Goal: Task Accomplishment & Management: Use online tool/utility

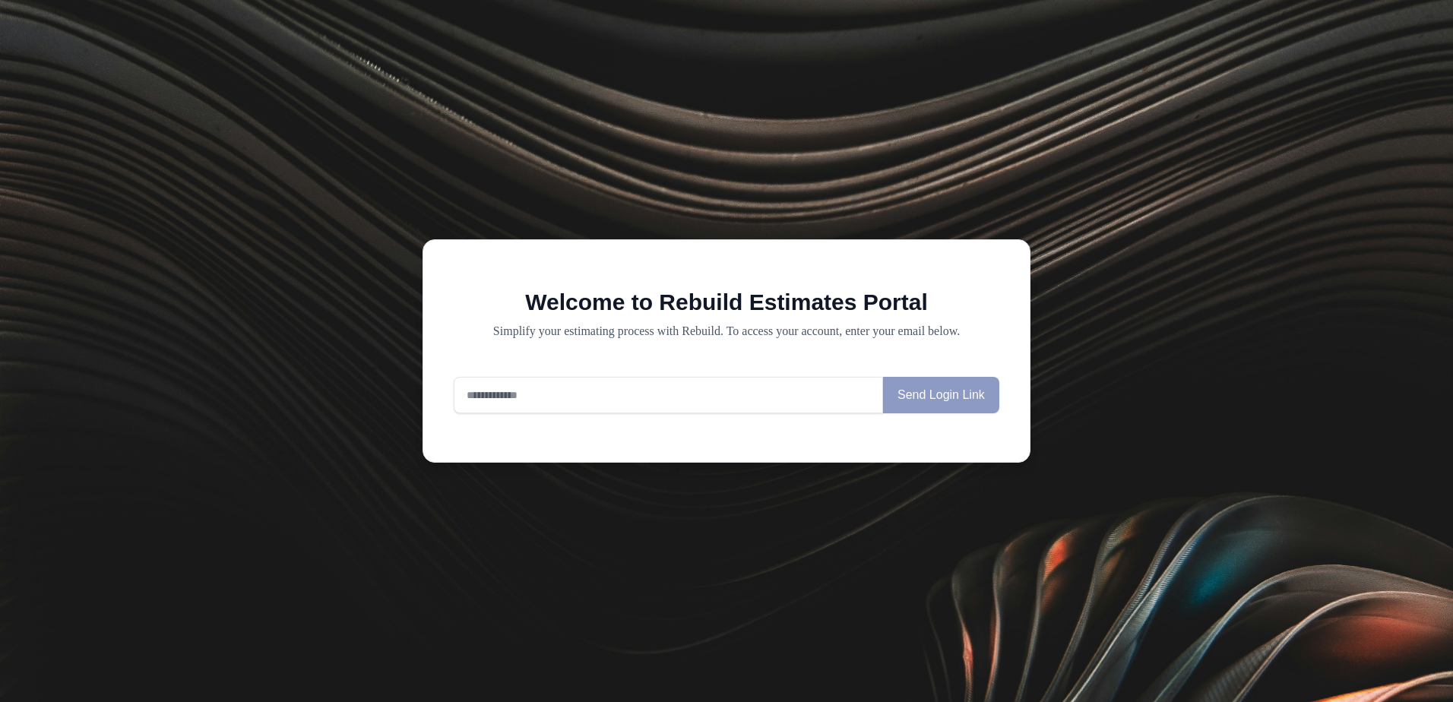
drag, startPoint x: 1424, startPoint y: 1, endPoint x: 547, endPoint y: 385, distance: 957.3
click at [547, 385] on input "email" at bounding box center [668, 395] width 429 height 36
type input "**********"
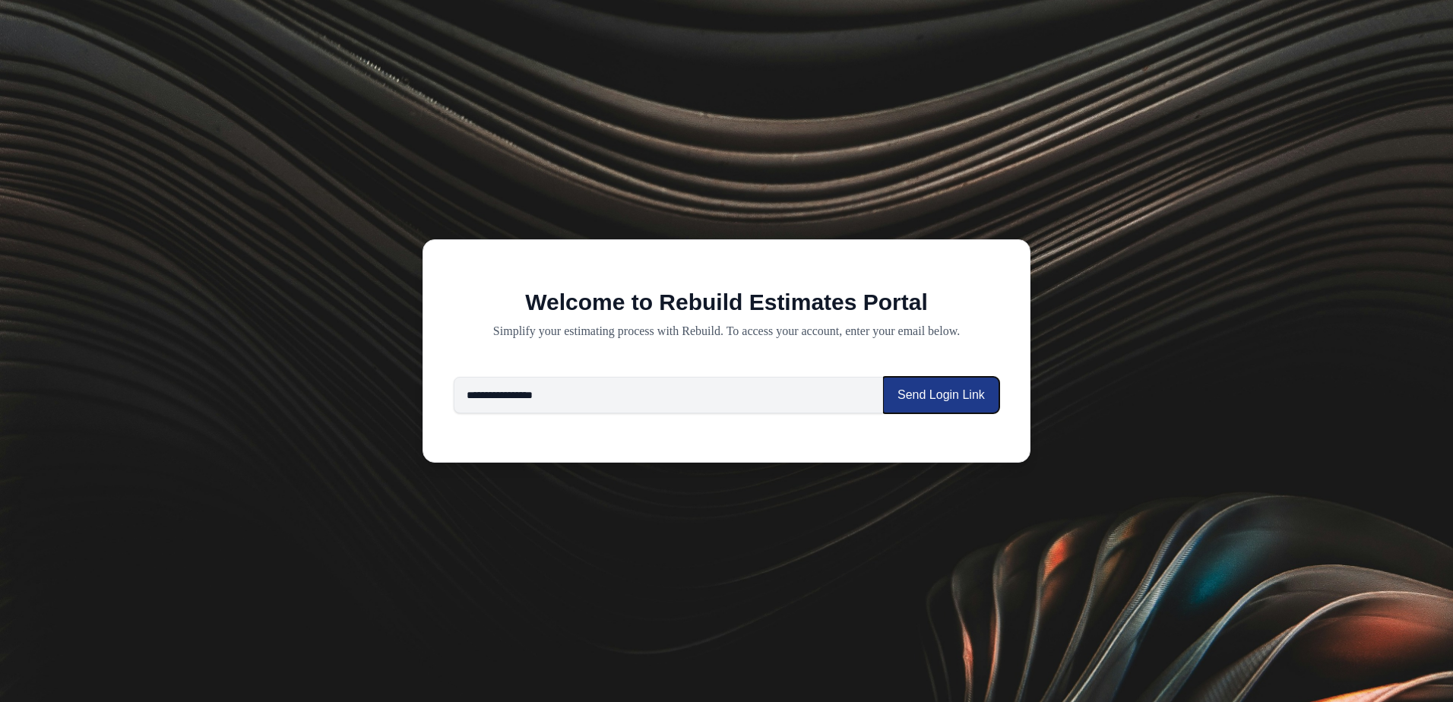
click at [934, 400] on button "Send Login Link" at bounding box center [941, 395] width 116 height 36
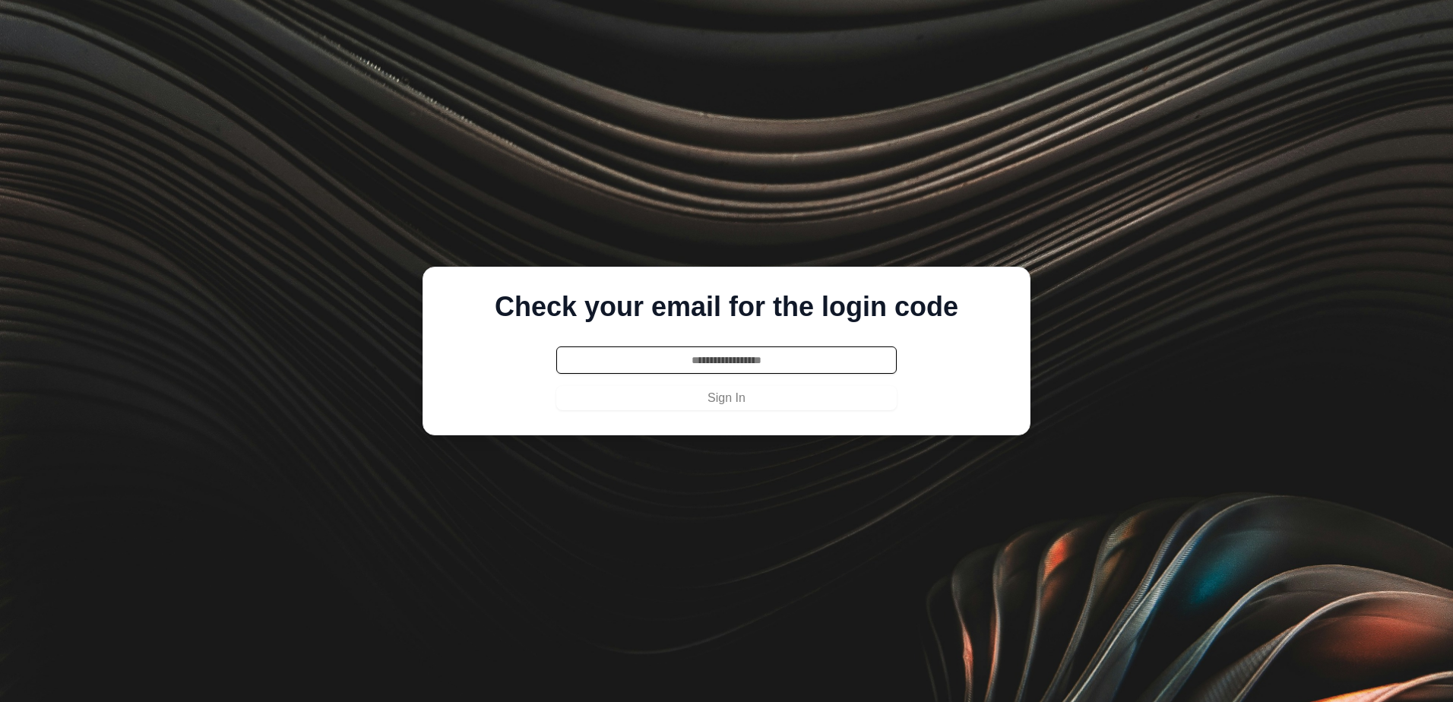
click at [724, 364] on input "text" at bounding box center [726, 360] width 340 height 27
type input "******"
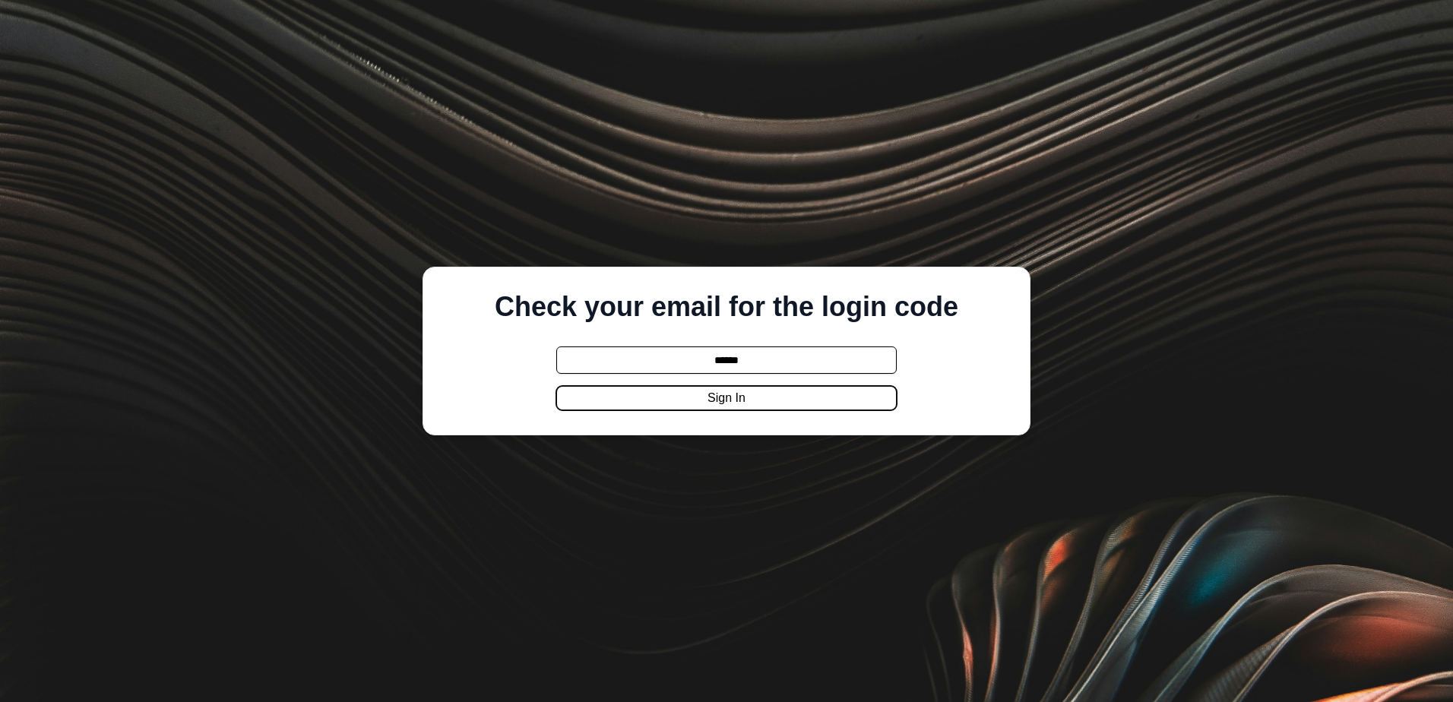
click at [698, 404] on button "Sign In" at bounding box center [726, 398] width 340 height 24
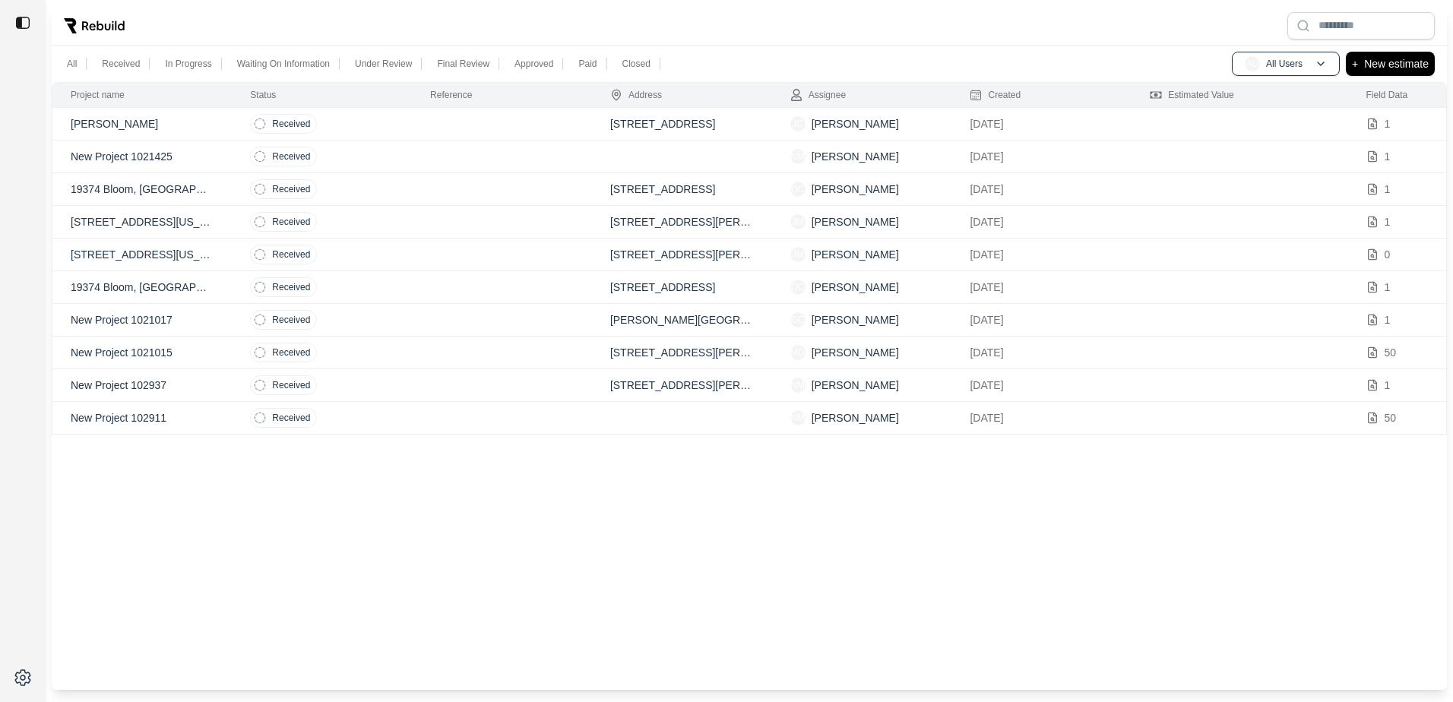
click at [499, 197] on td at bounding box center [502, 189] width 180 height 33
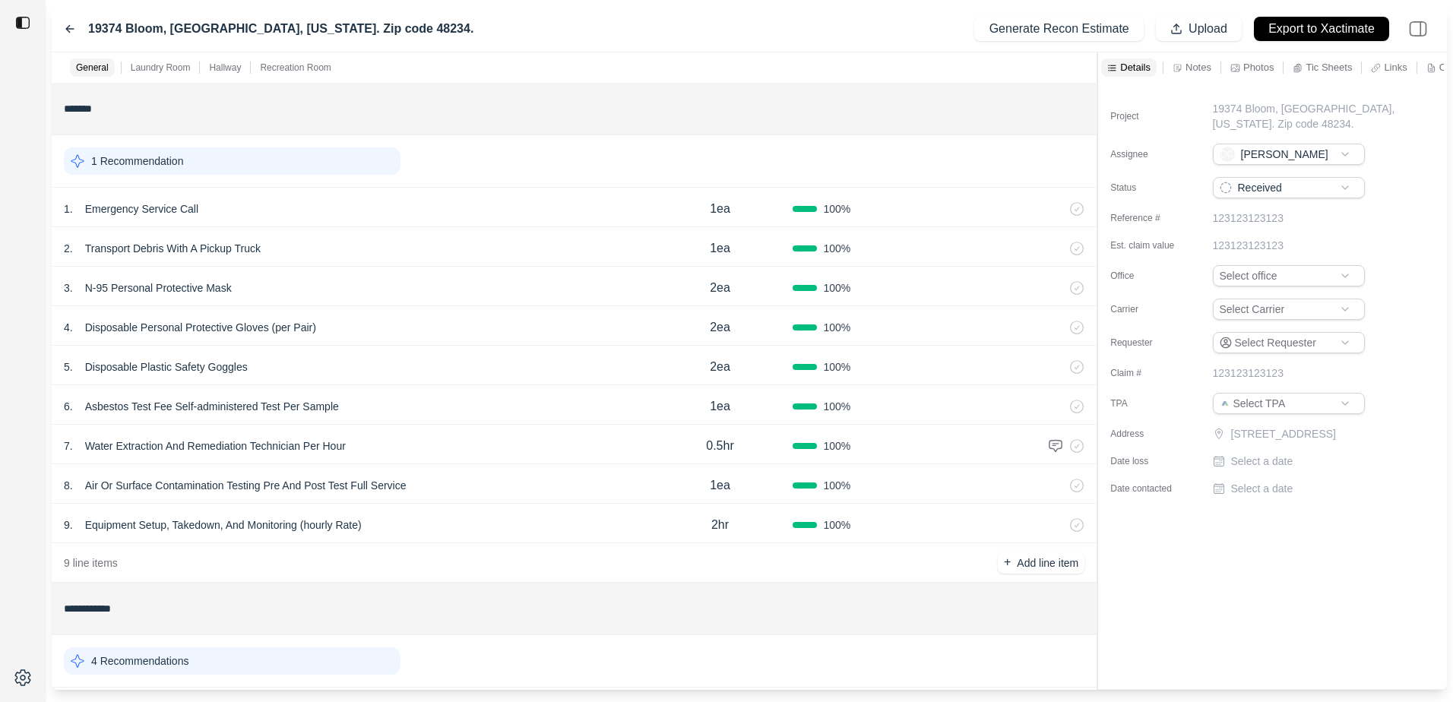
click at [103, 289] on p "N-95 Personal Protective Mask" at bounding box center [158, 287] width 159 height 21
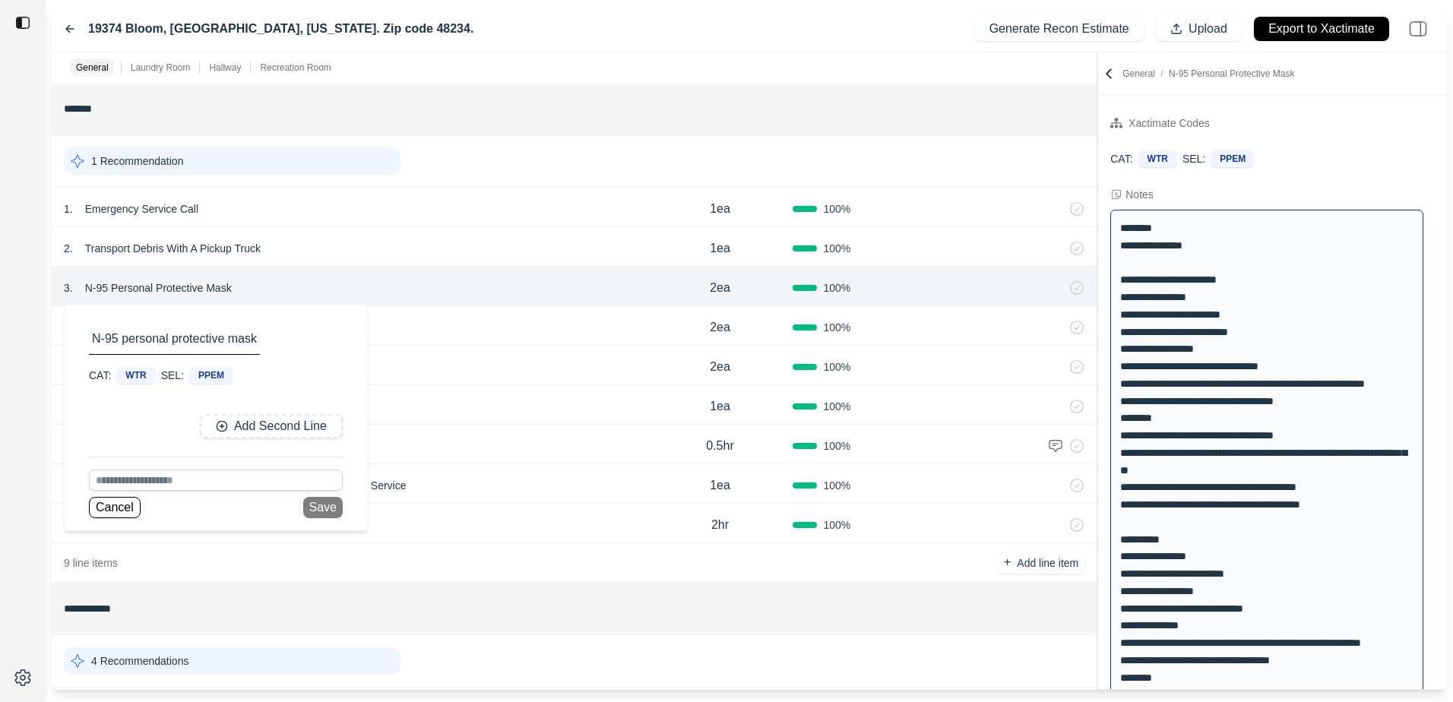
click at [239, 337] on p "N-95 personal protective mask" at bounding box center [174, 339] width 171 height 18
click at [222, 478] on input at bounding box center [216, 480] width 254 height 21
click at [242, 430] on div "Multi-purpose full face respirator (per day)" at bounding box center [216, 429] width 252 height 24
type input "**********"
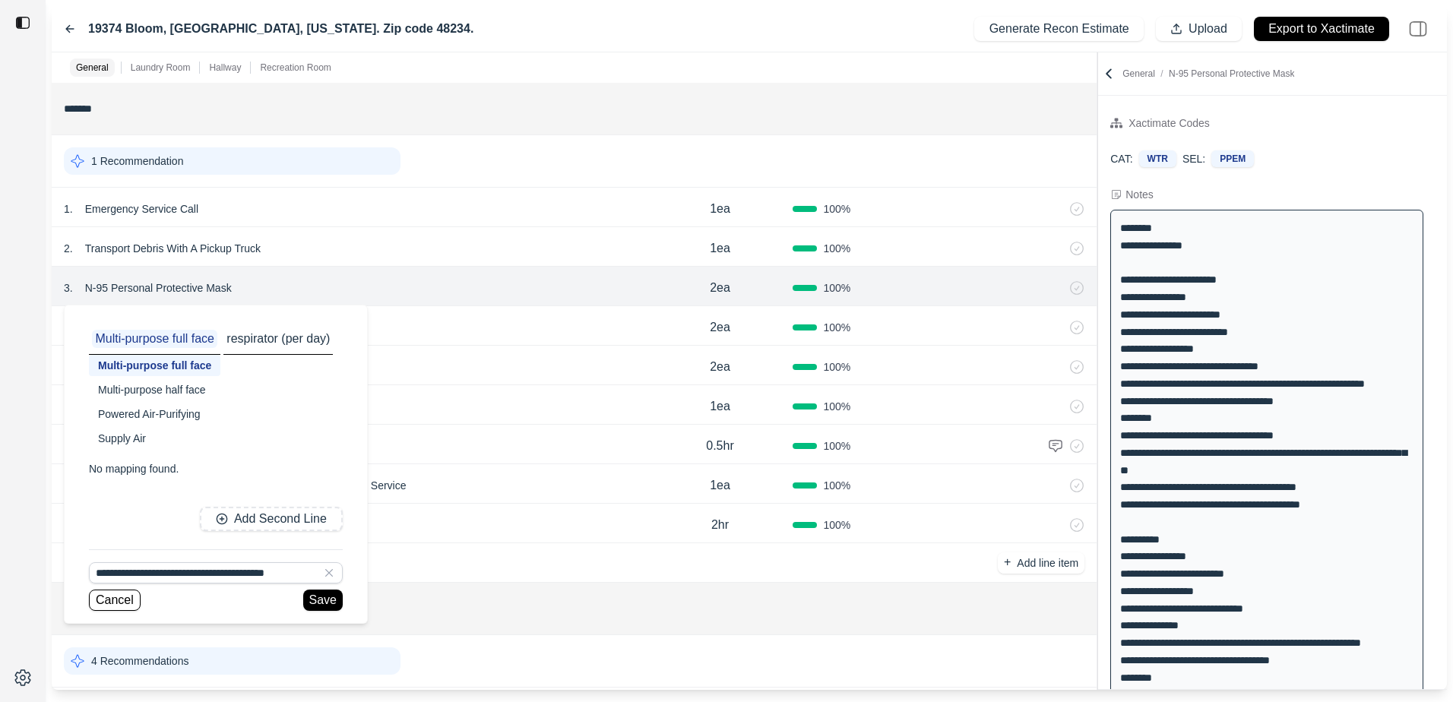
click at [179, 366] on div "Multi-purpose full face" at bounding box center [154, 365] width 131 height 21
click at [283, 346] on p "respirator (per day)" at bounding box center [277, 339] width 109 height 18
click at [318, 596] on button "Save" at bounding box center [323, 600] width 40 height 21
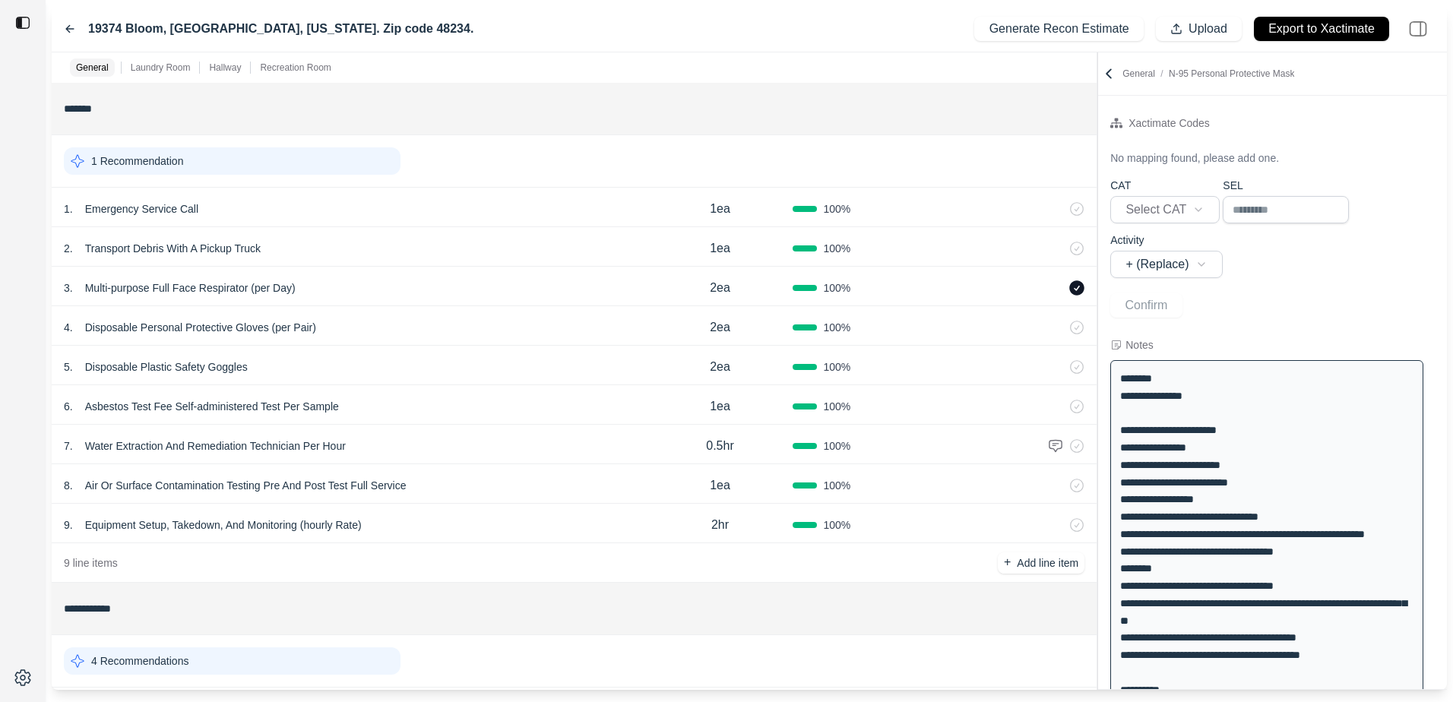
drag, startPoint x: 173, startPoint y: 162, endPoint x: 264, endPoint y: 124, distance: 98.8
click at [174, 162] on p "1 Recommendation" at bounding box center [137, 161] width 92 height 15
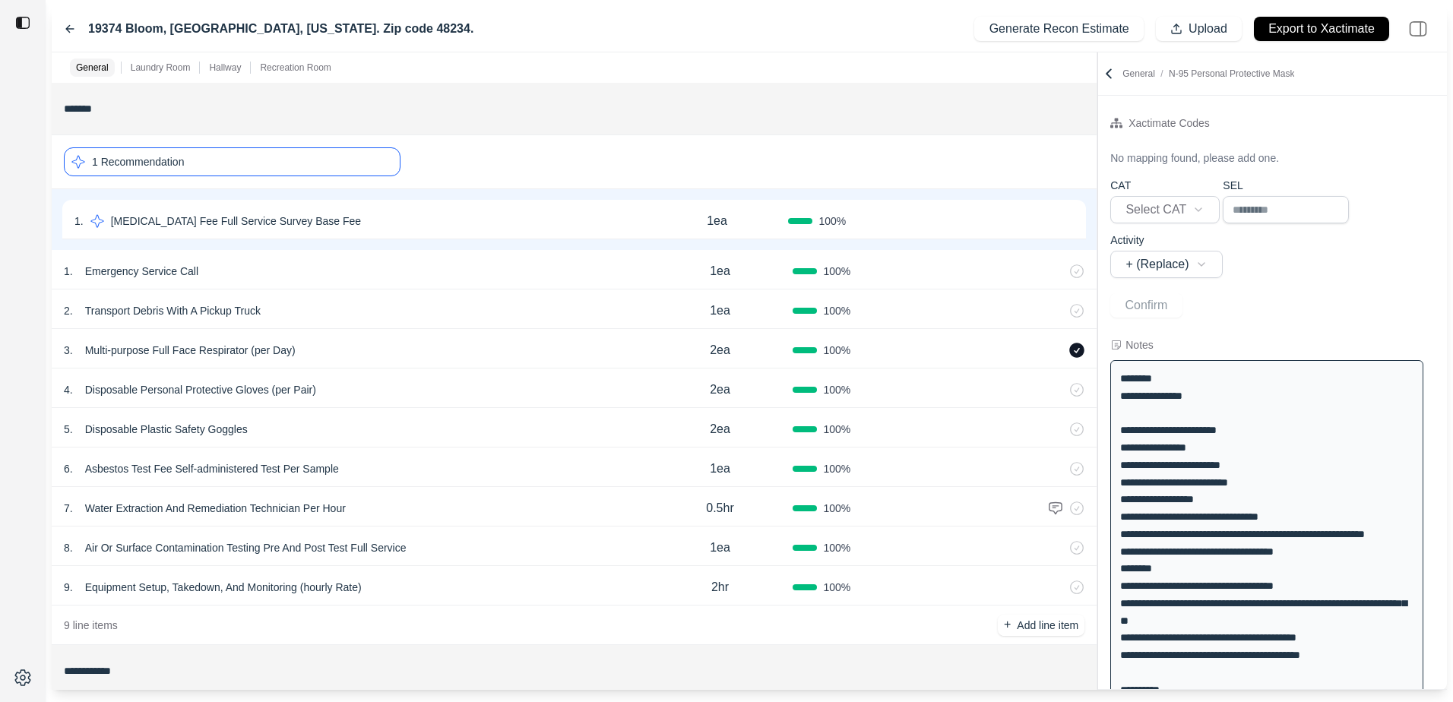
drag, startPoint x: 242, startPoint y: 173, endPoint x: 251, endPoint y: 170, distance: 9.4
click at [245, 172] on div "1 Recommendation" at bounding box center [232, 161] width 337 height 29
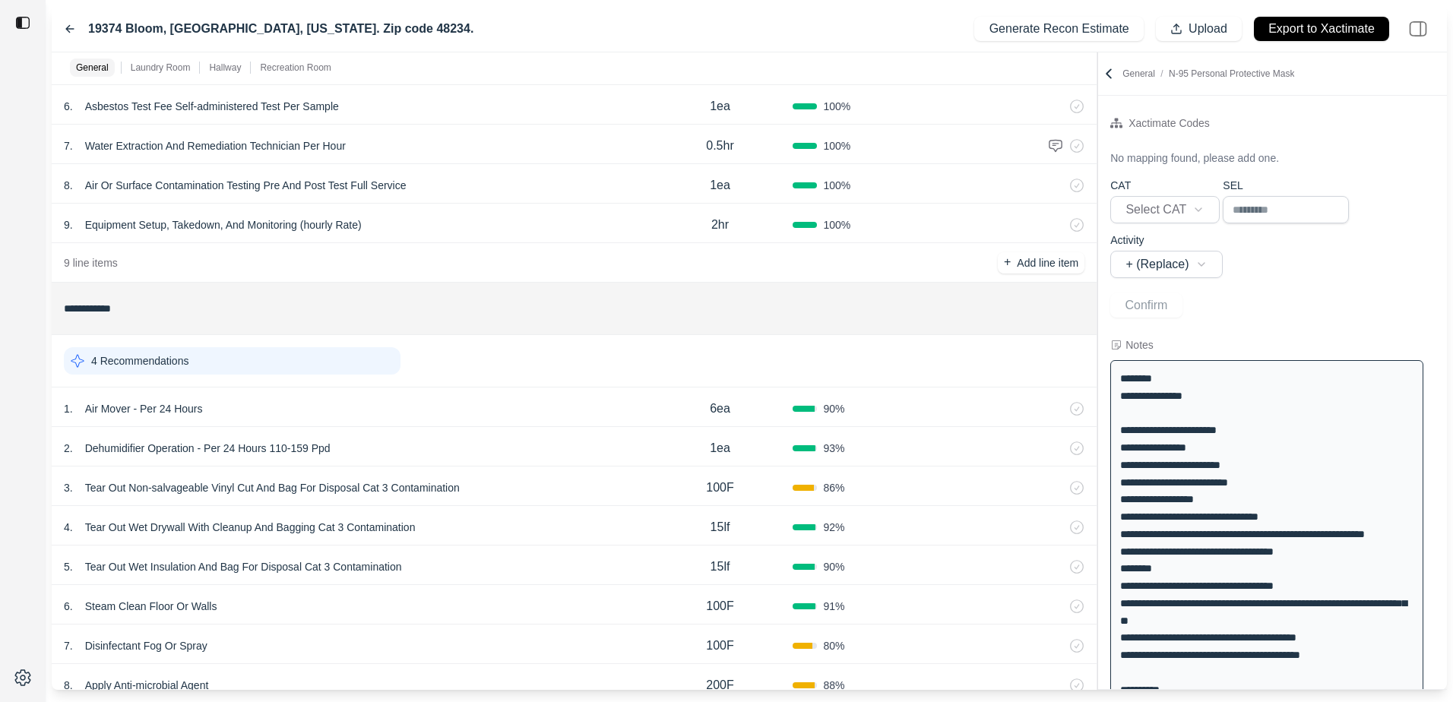
scroll to position [380, 0]
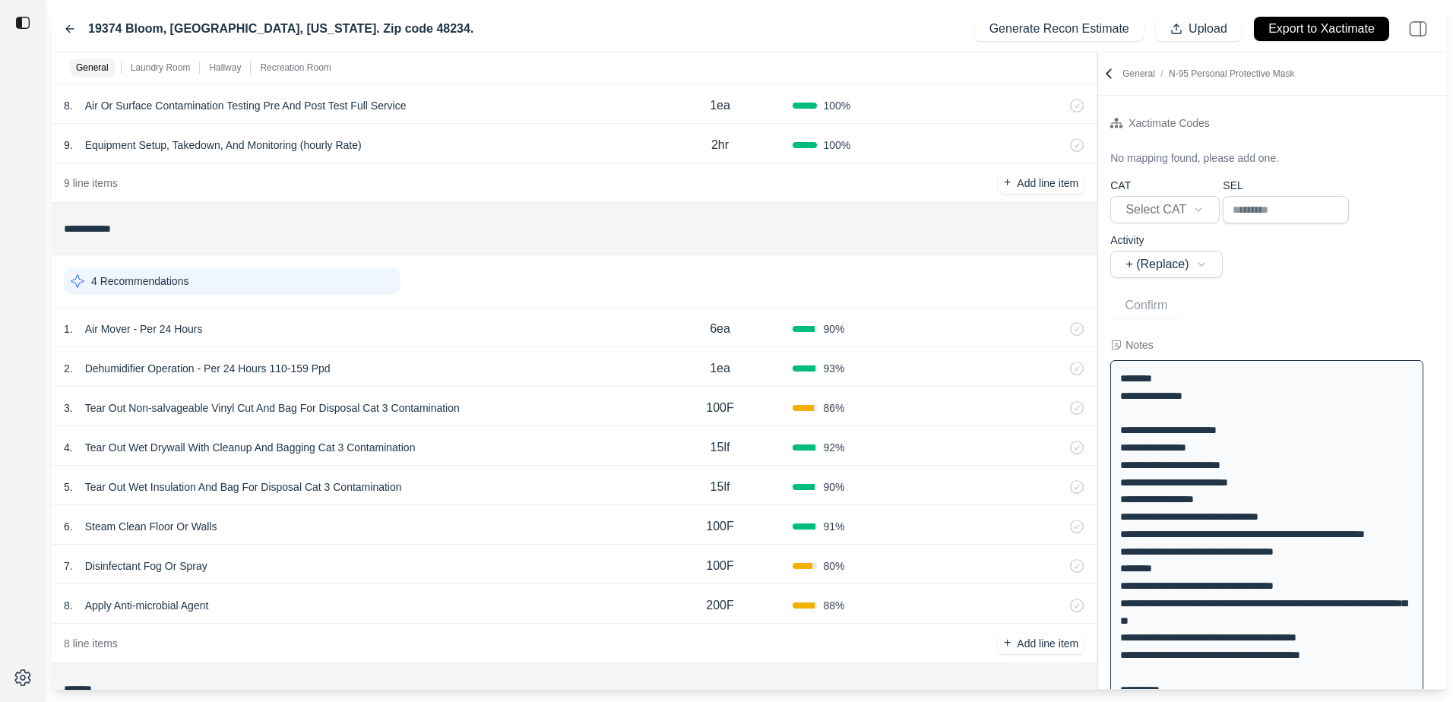
click at [219, 272] on div "4 Recommendations" at bounding box center [232, 281] width 337 height 27
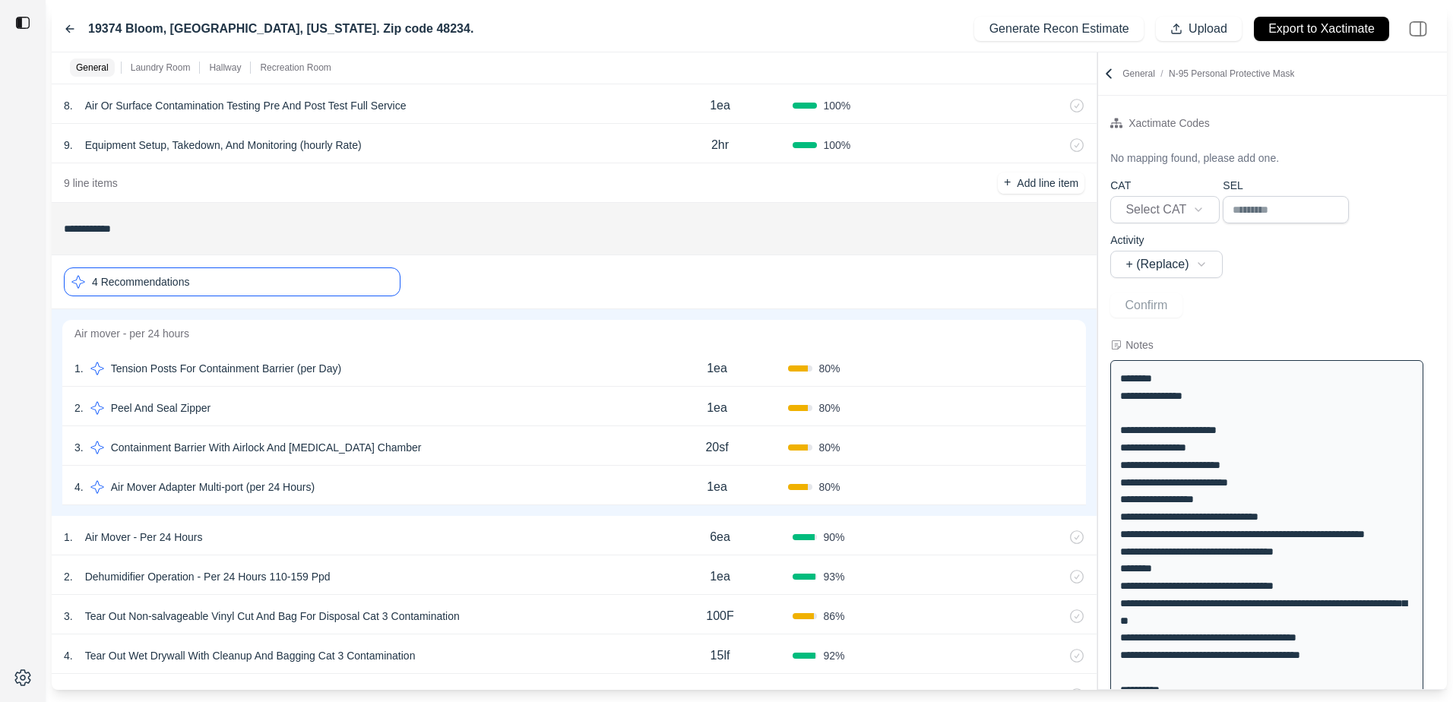
click at [241, 277] on div "4 Recommendations" at bounding box center [232, 282] width 337 height 29
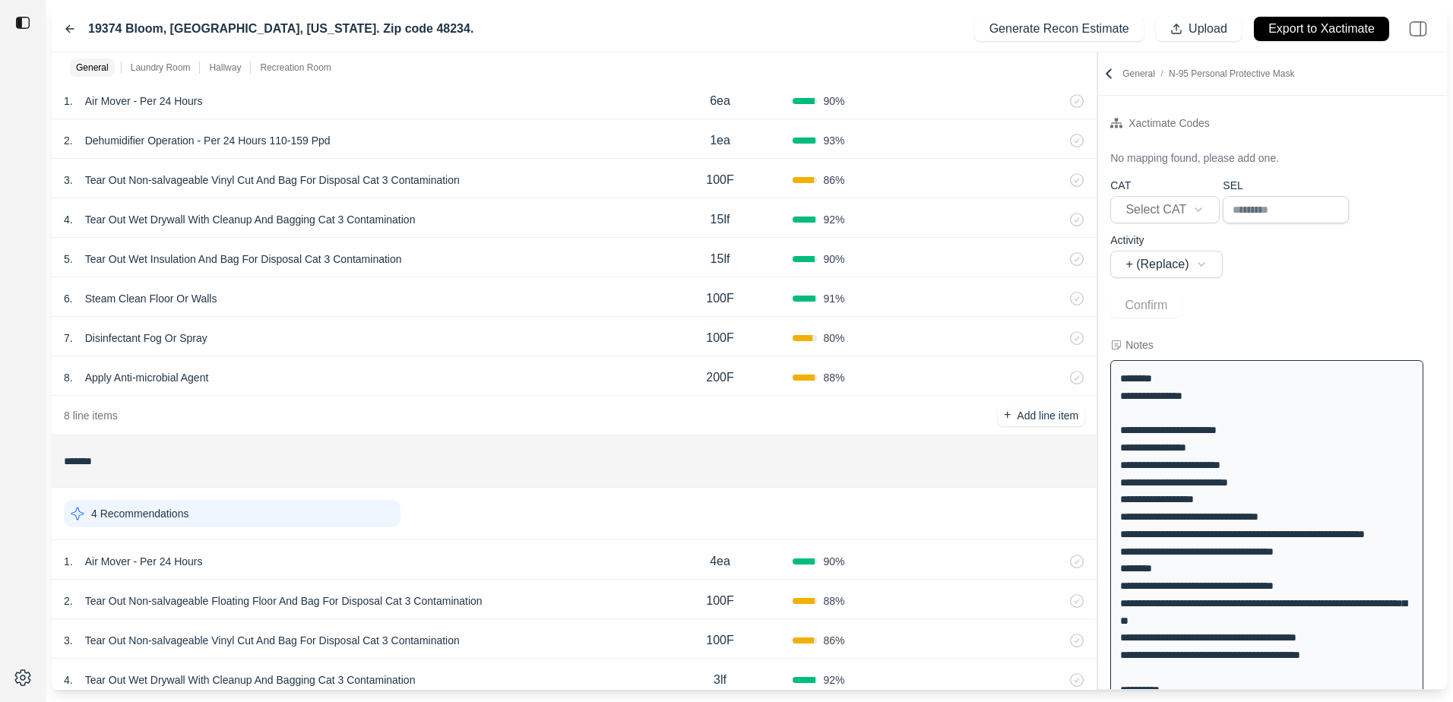
scroll to position [532, 0]
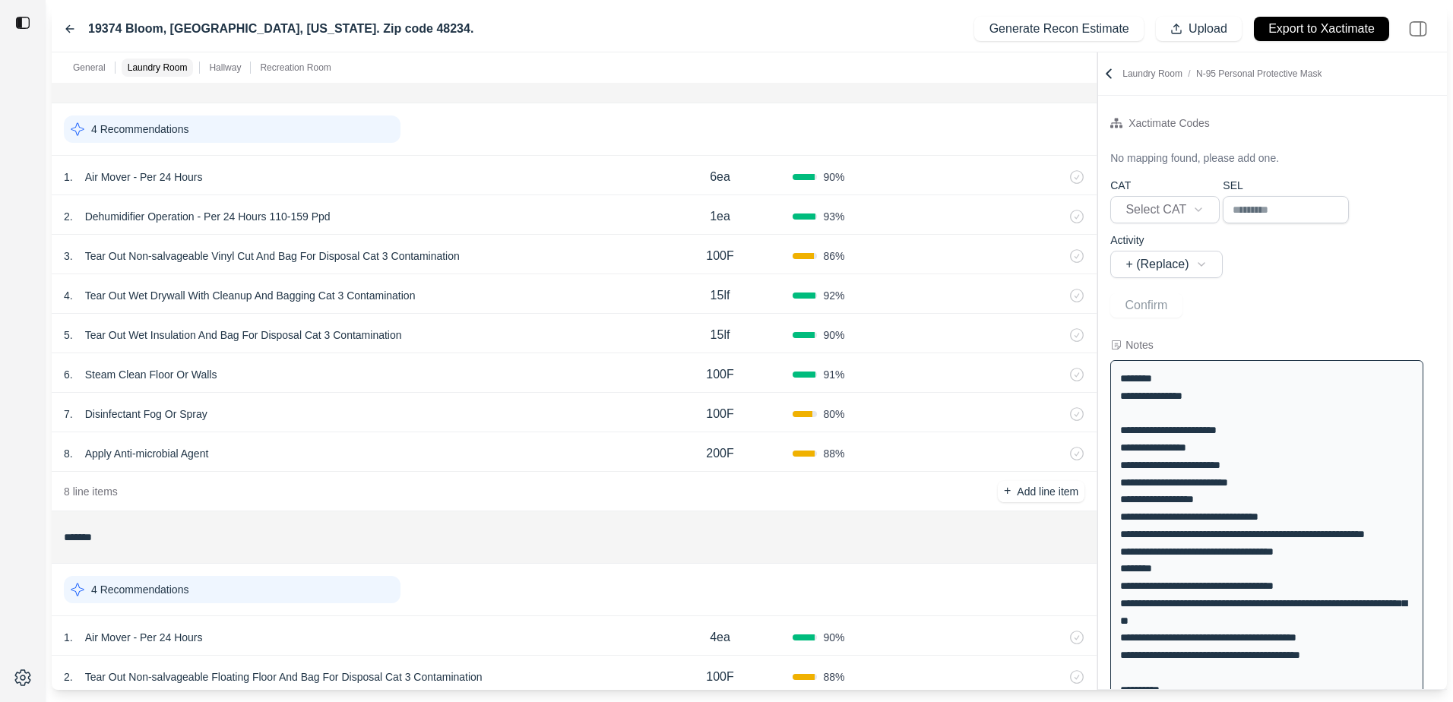
click at [274, 254] on p "Tear Out Non-salvageable Vinyl Cut And Bag For Disposal Cat 3 Contamination" at bounding box center [272, 255] width 387 height 21
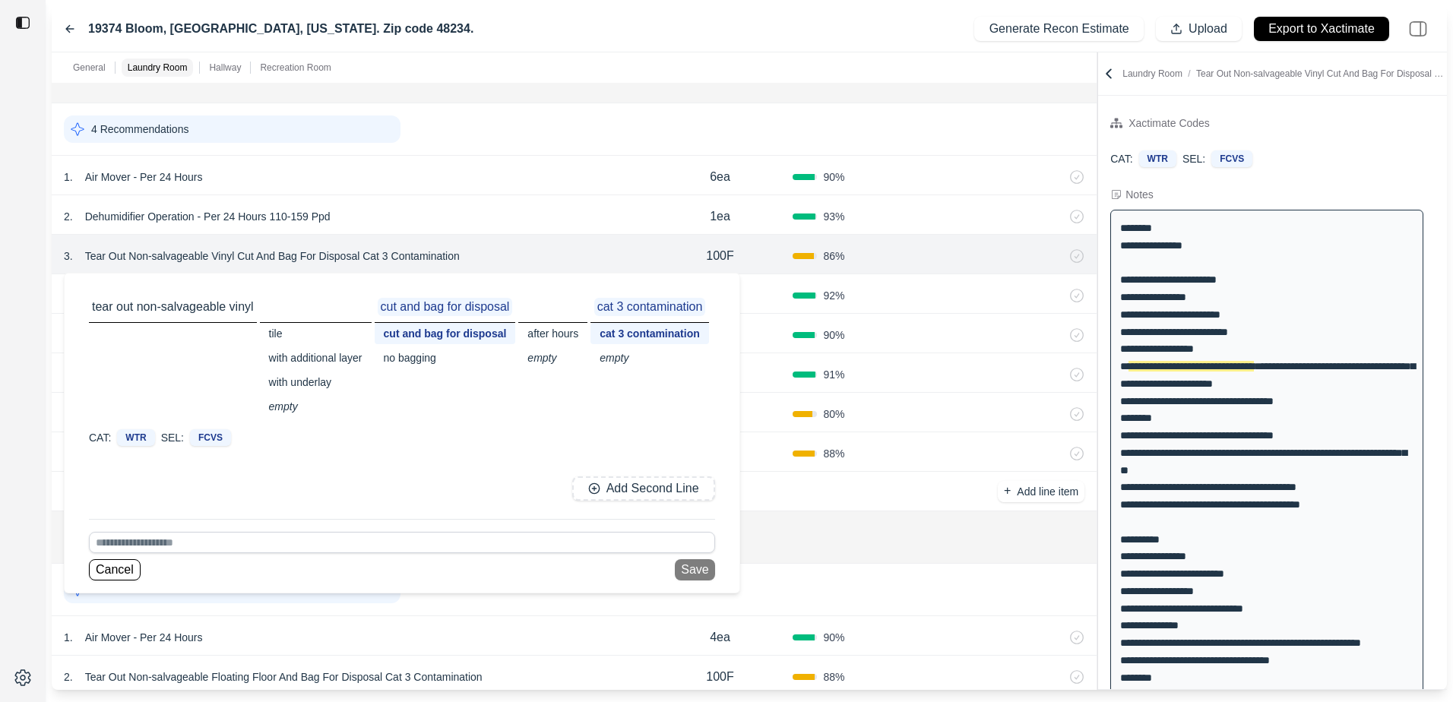
click at [223, 214] on p "Dehumidifier Operation - Per 24 Hours 110-159 Ppd" at bounding box center [208, 216] width 258 height 21
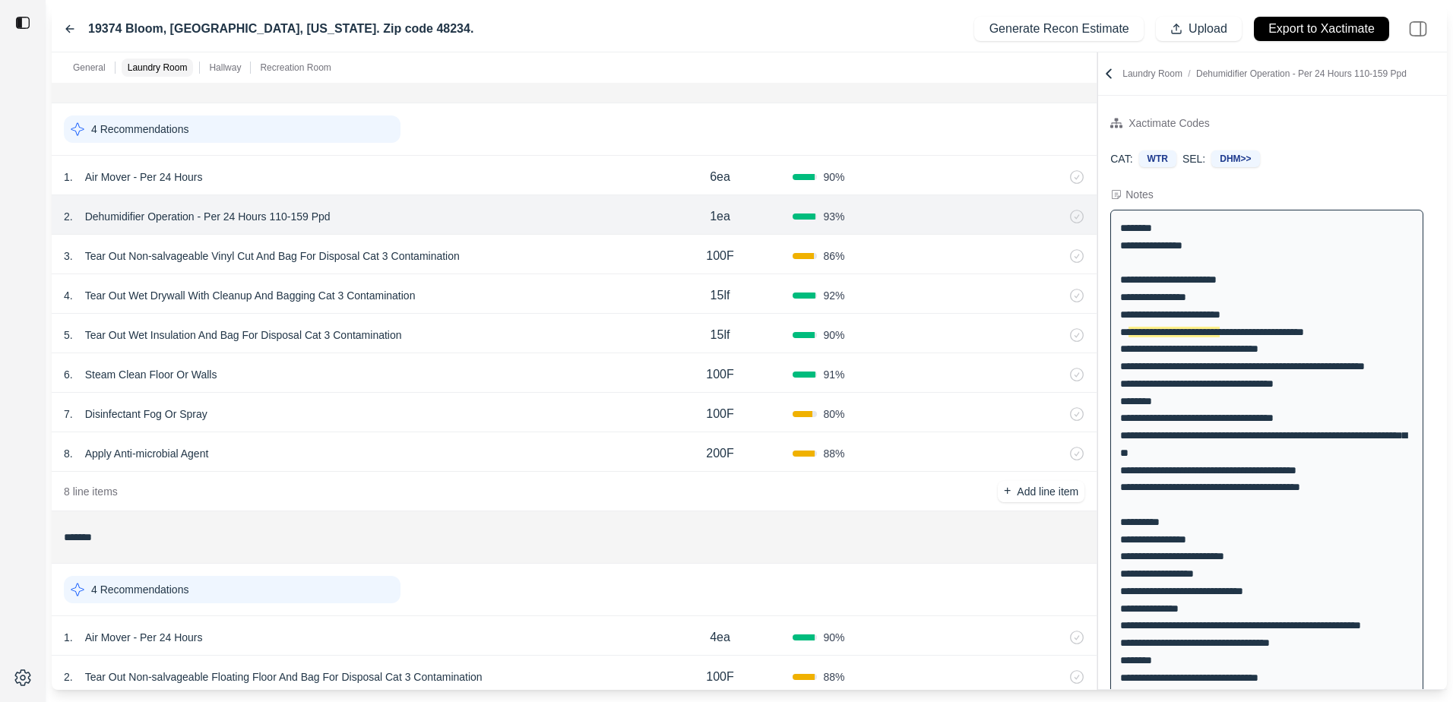
click at [554, 331] on div "5 . Tear Out Wet Insulation And Bag For Disposal Cat 3 Contamination" at bounding box center [356, 335] width 584 height 21
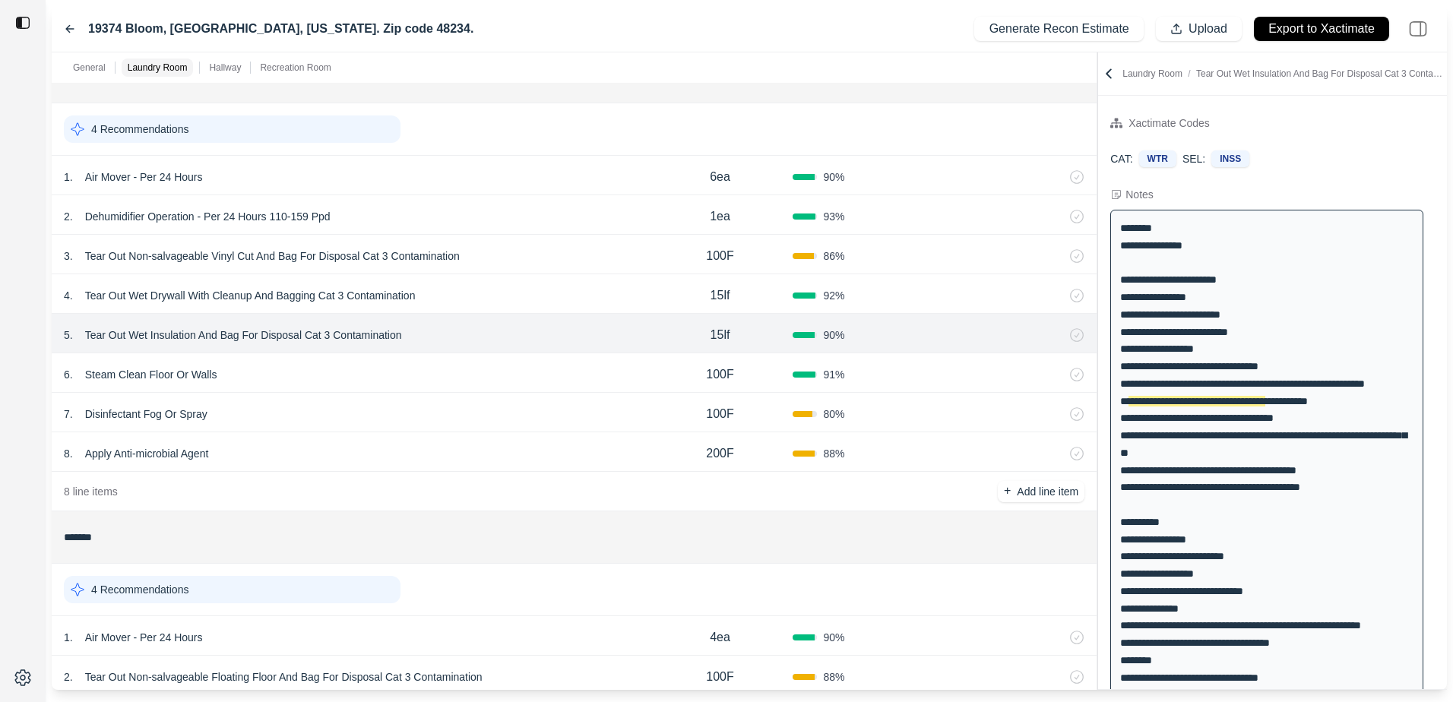
scroll to position [8, 0]
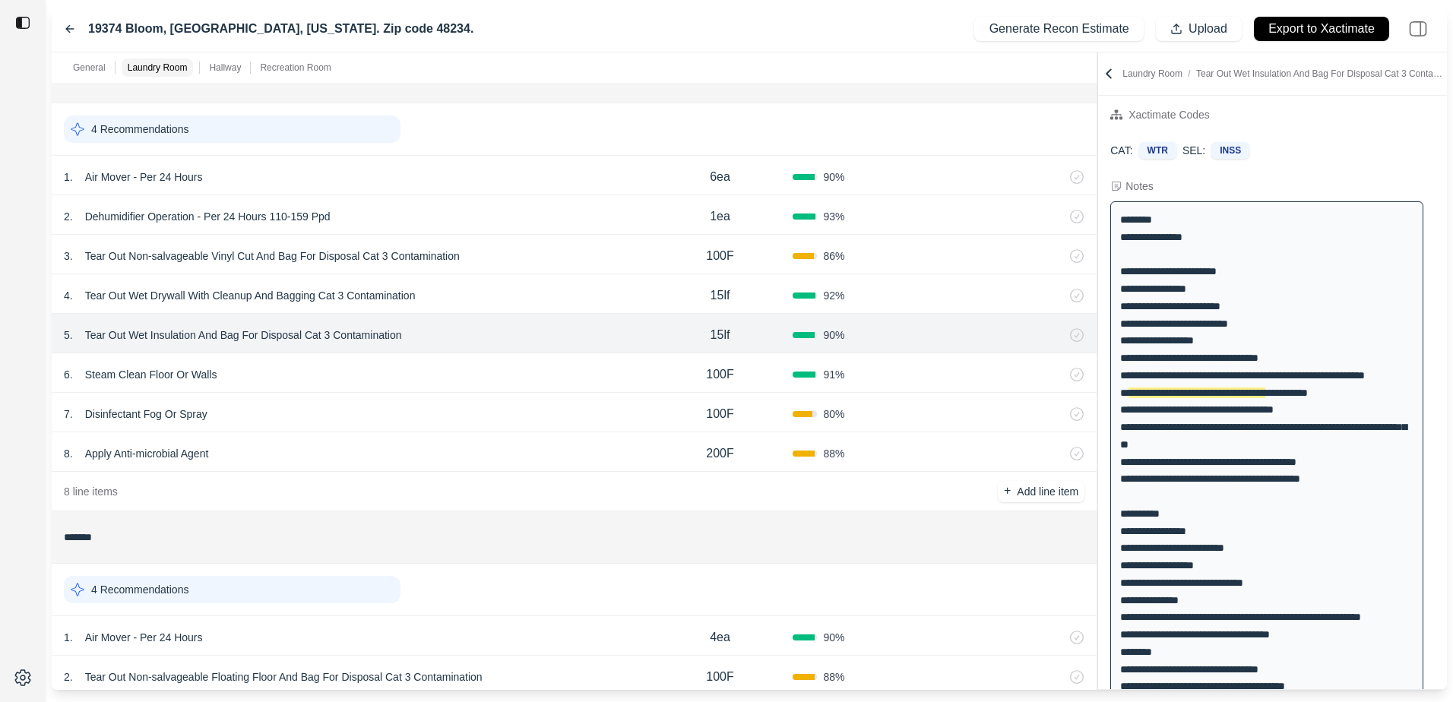
drag, startPoint x: 1287, startPoint y: 393, endPoint x: 1128, endPoint y: 394, distance: 159.6
click at [721, 332] on p "15lf" at bounding box center [721, 335] width 20 height 18
click at [412, 387] on div "6 . Steam Clean Floor Or Walls 100F 91 %" at bounding box center [574, 373] width 1045 height 40
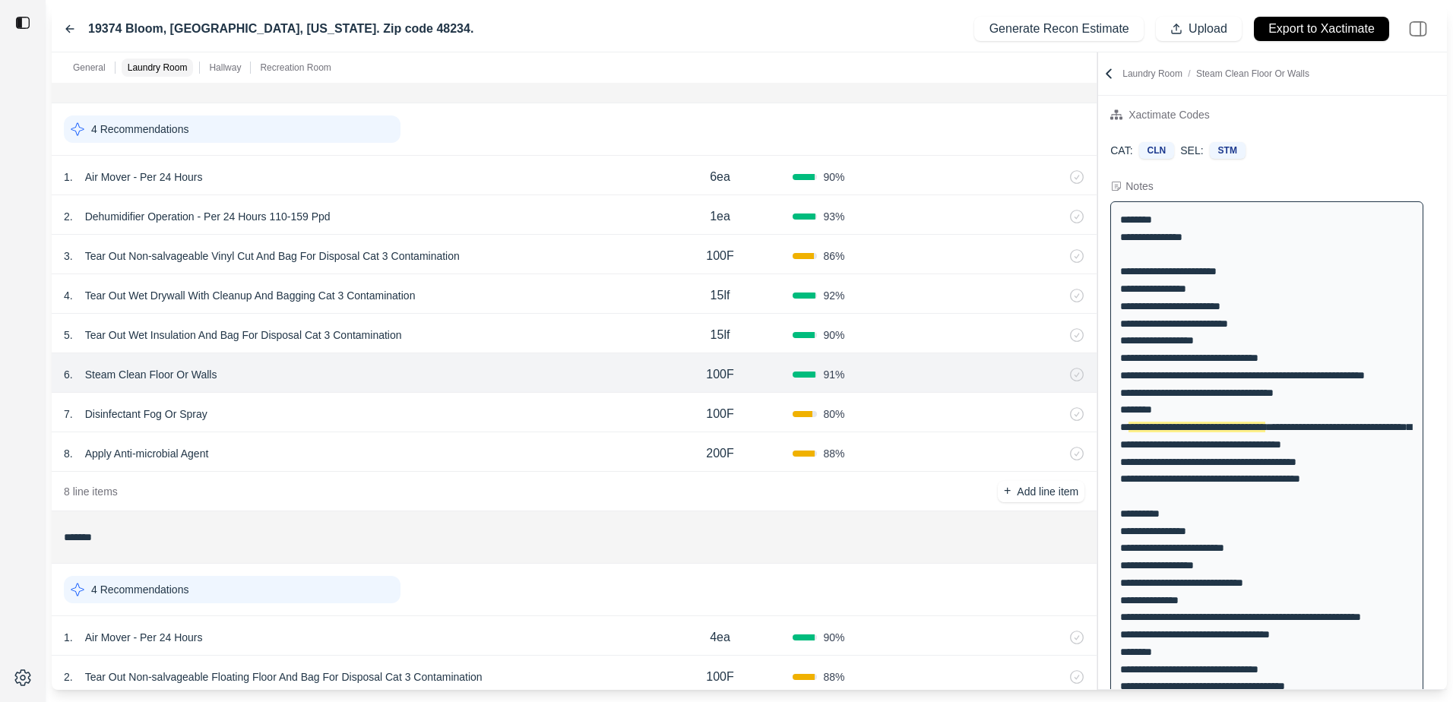
scroll to position [43, 0]
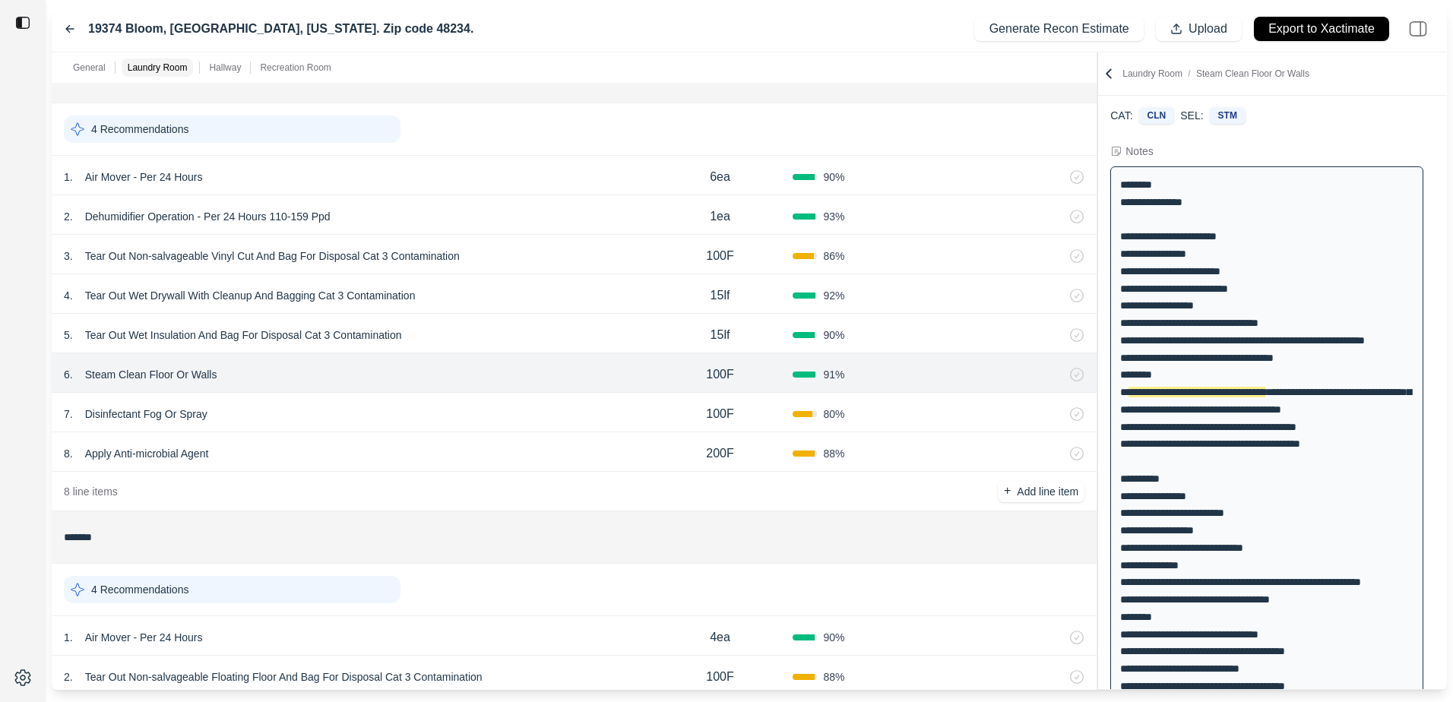
click at [347, 425] on div "7 . Disinfectant Fog Or Spray 100F 80 %" at bounding box center [574, 413] width 1045 height 40
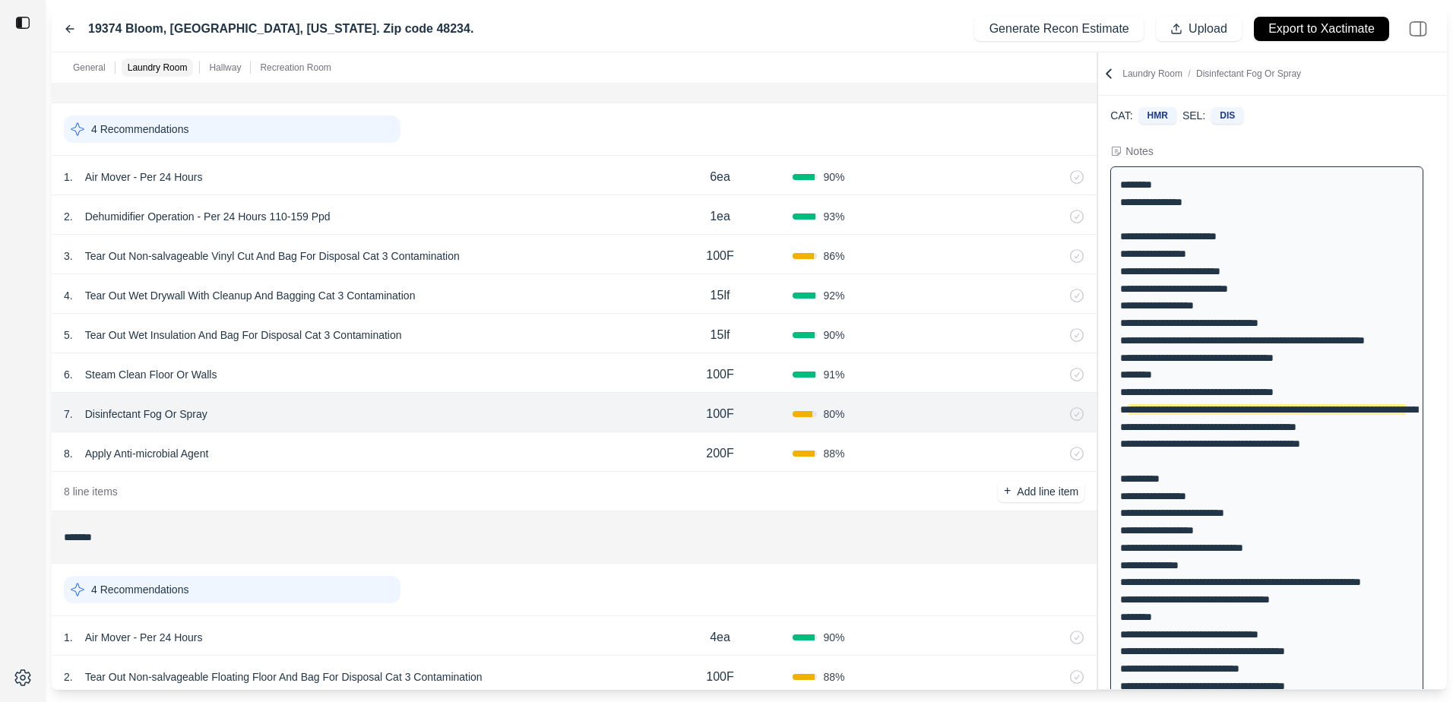
scroll to position [69, 0]
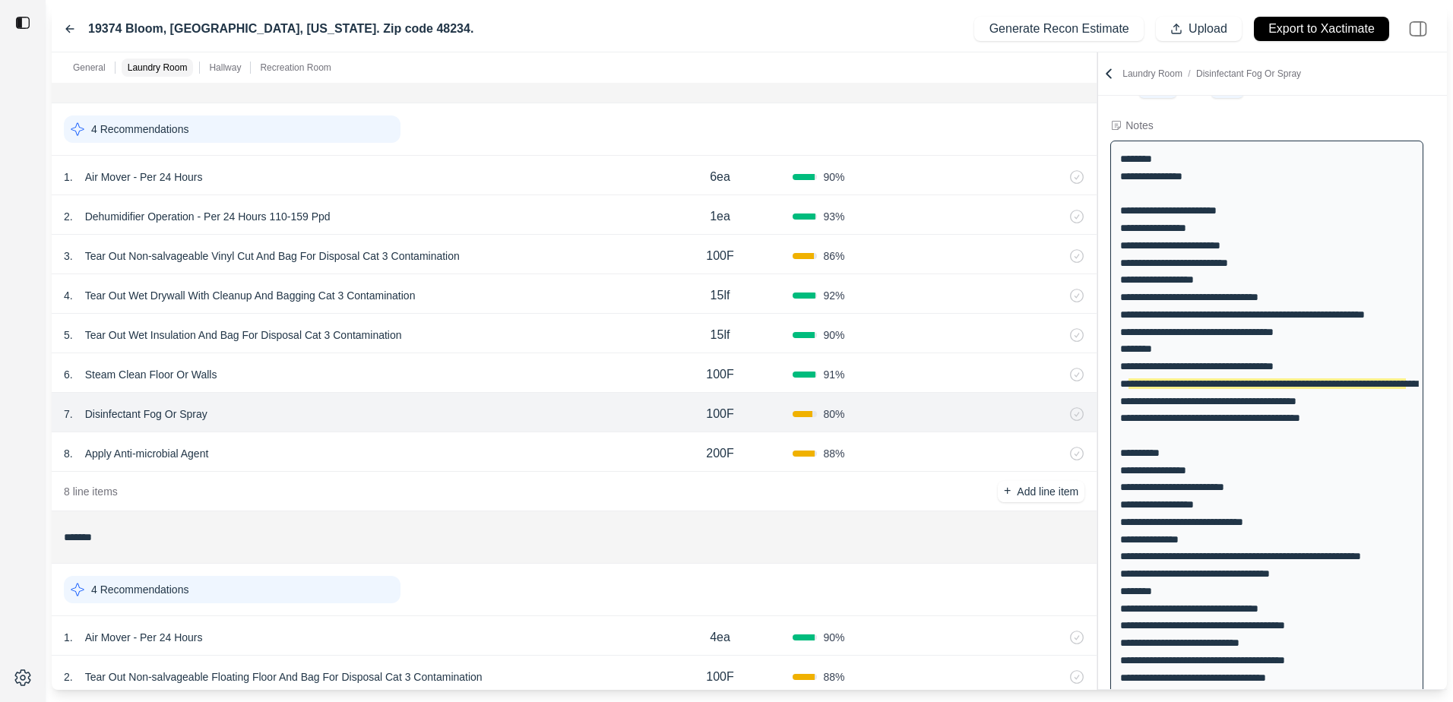
click at [853, 451] on div "88 %" at bounding box center [866, 453] width 146 height 15
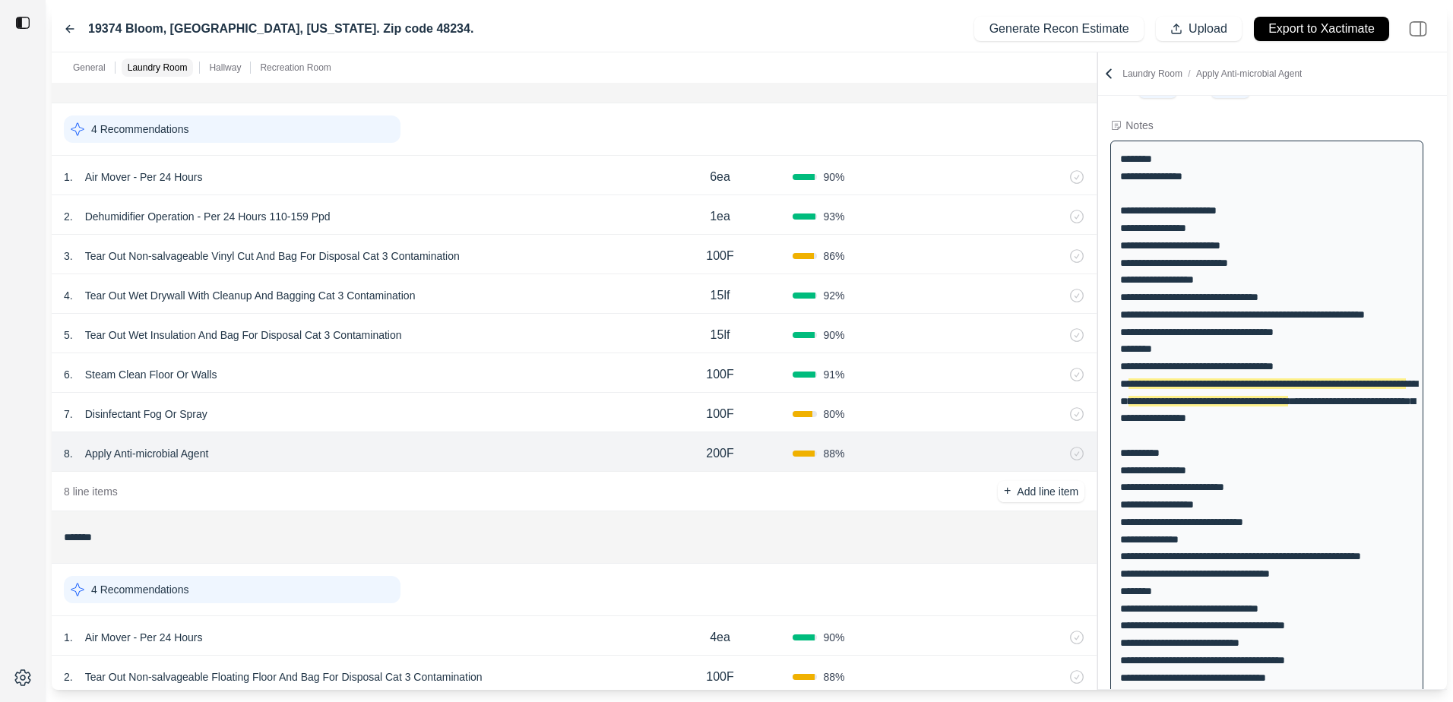
drag, startPoint x: 883, startPoint y: 423, endPoint x: 883, endPoint y: 435, distance: 12.2
click at [882, 423] on div "7 . Disinfectant Fog Or Spray 100F 80 %" at bounding box center [574, 413] width 1045 height 40
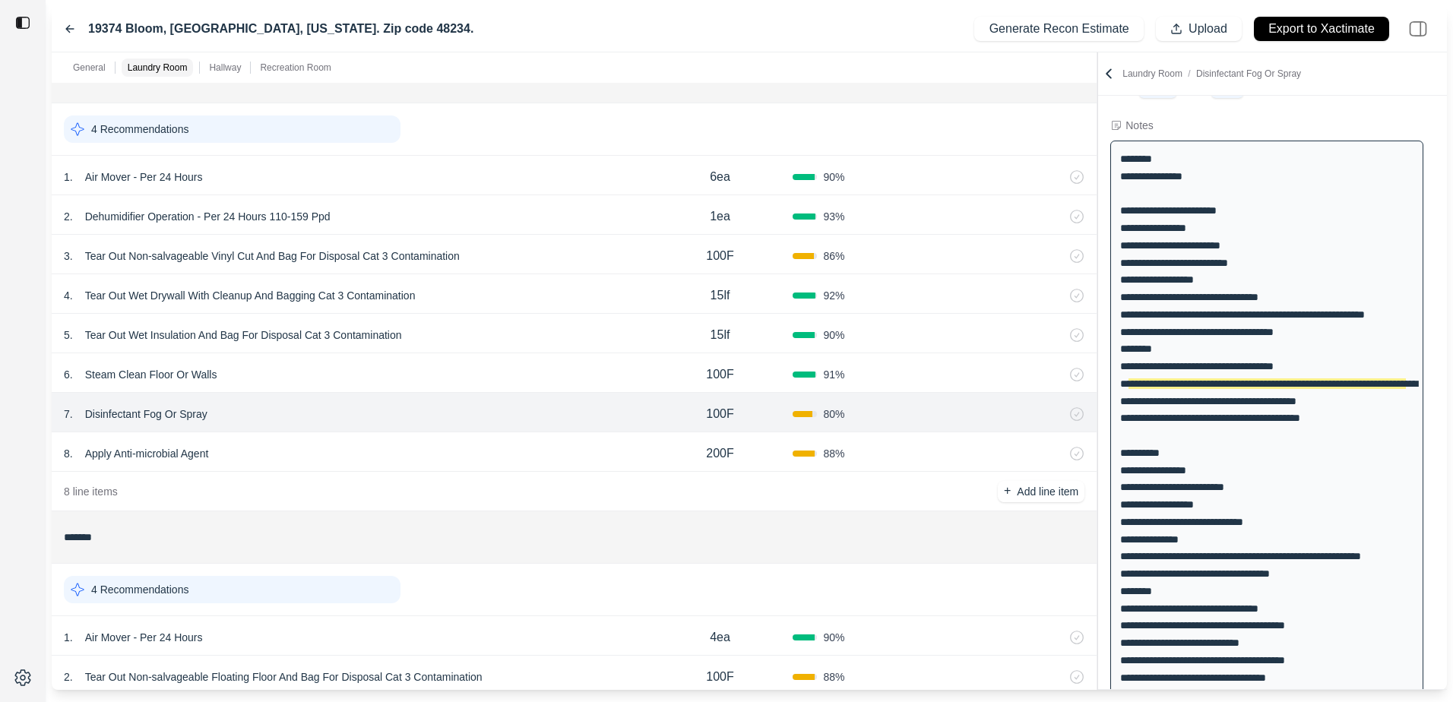
click at [886, 455] on div "88 %" at bounding box center [866, 453] width 146 height 15
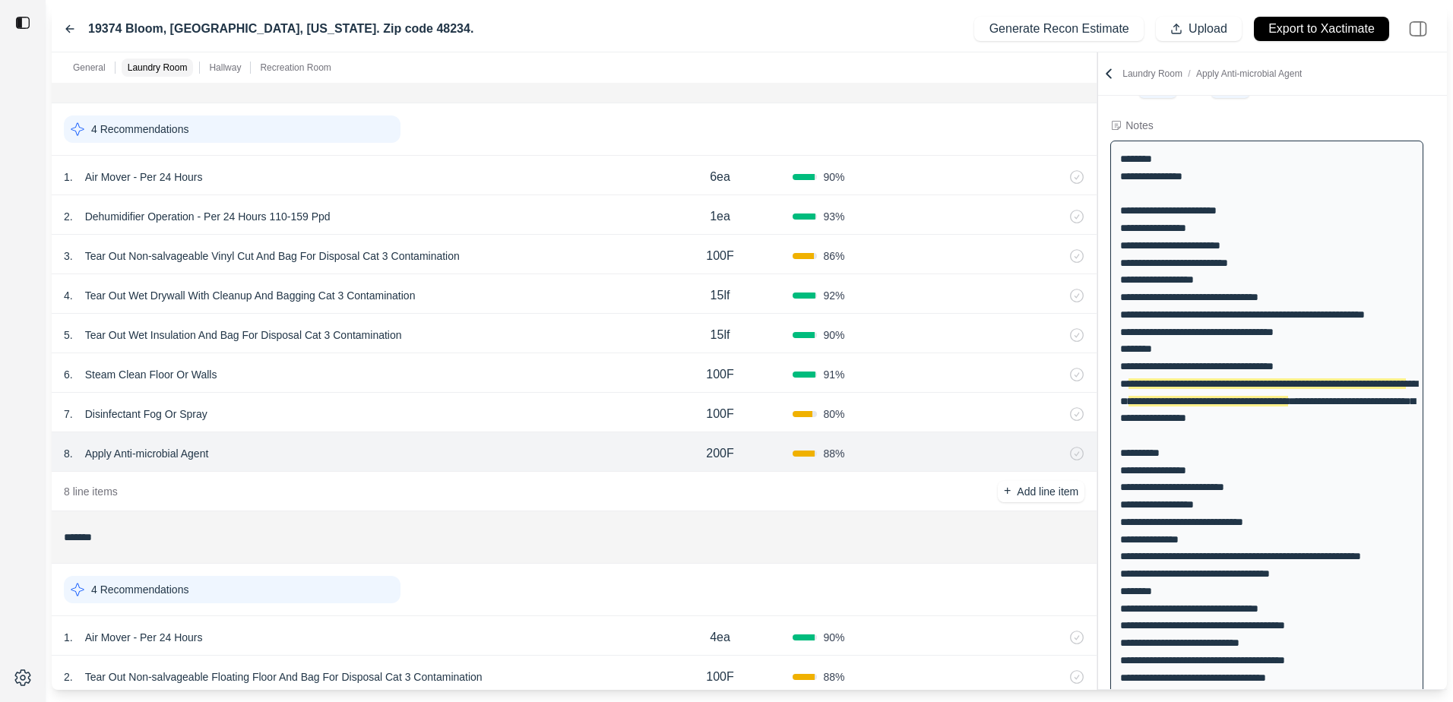
click at [277, 486] on div "8 line items + Add line item" at bounding box center [574, 492] width 1045 height 40
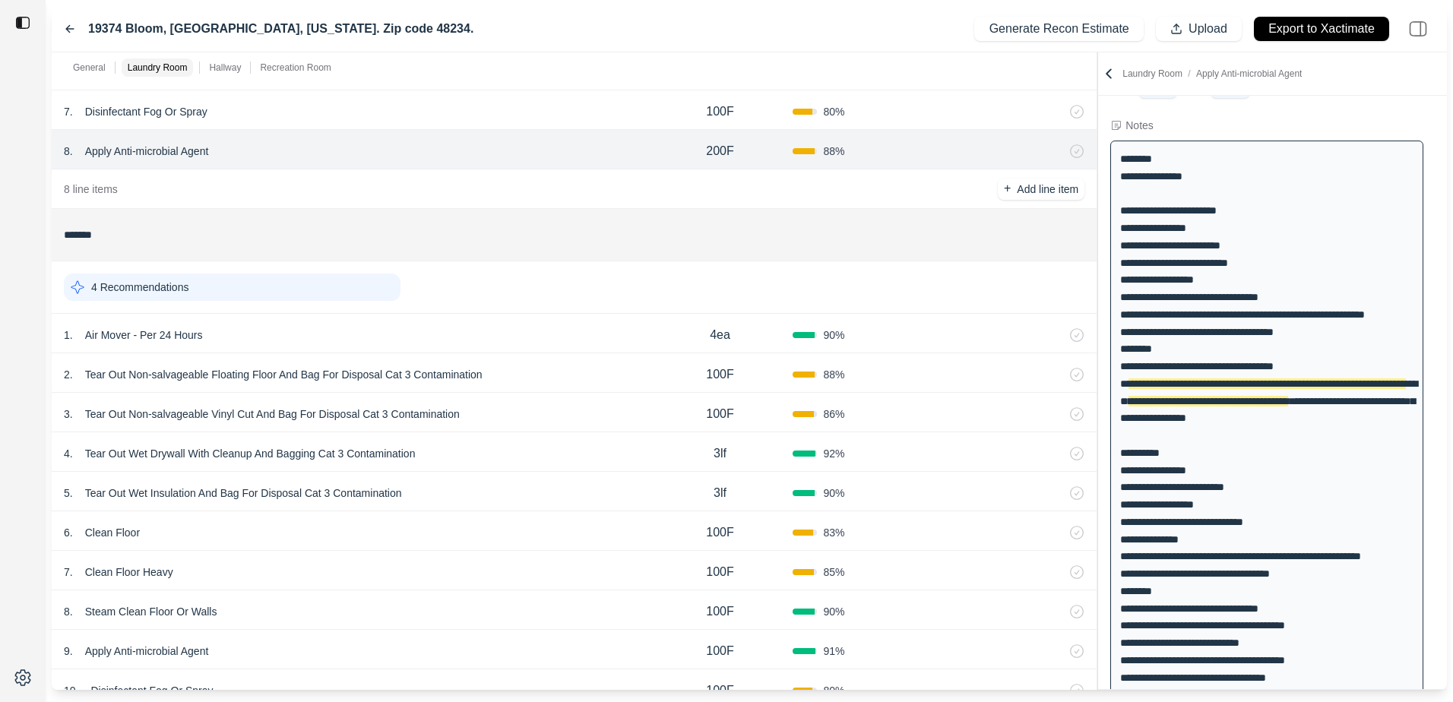
scroll to position [836, 0]
click at [943, 330] on div at bounding box center [1012, 333] width 146 height 15
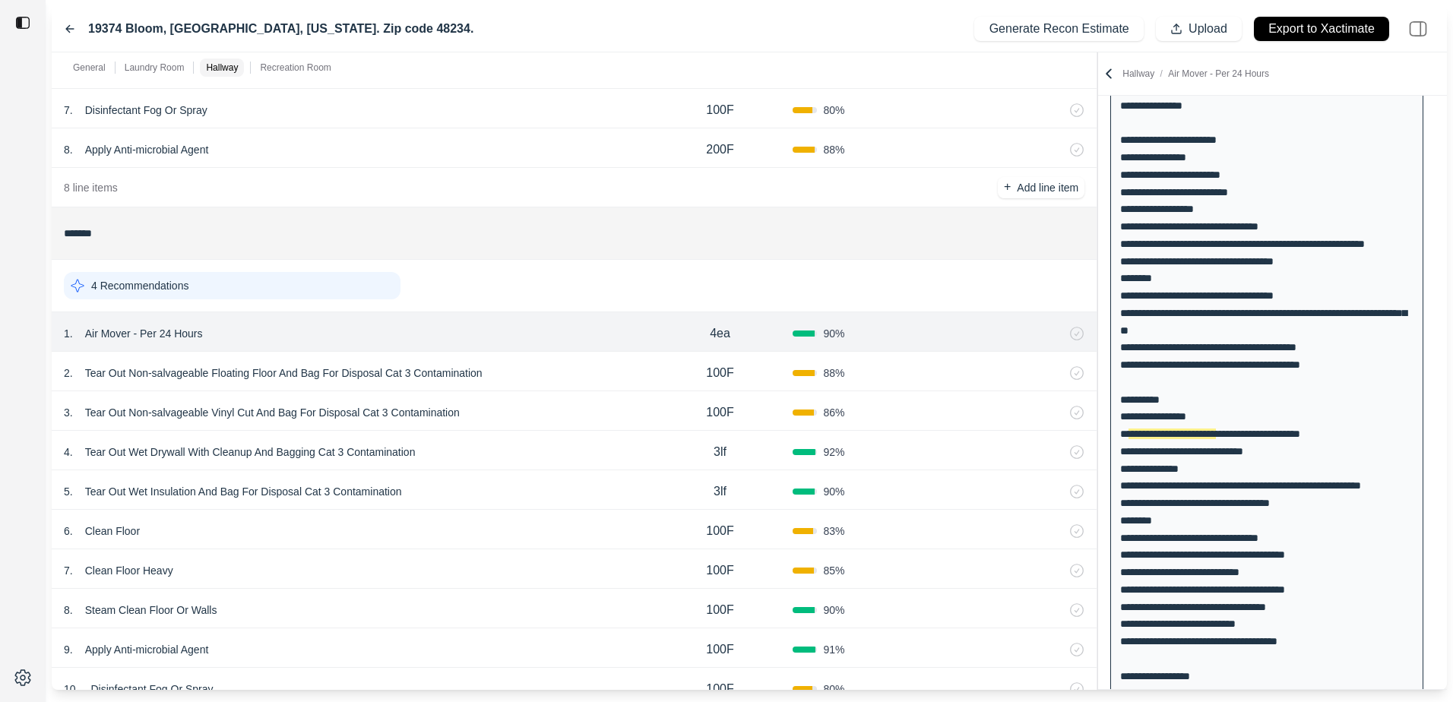
scroll to position [182, 0]
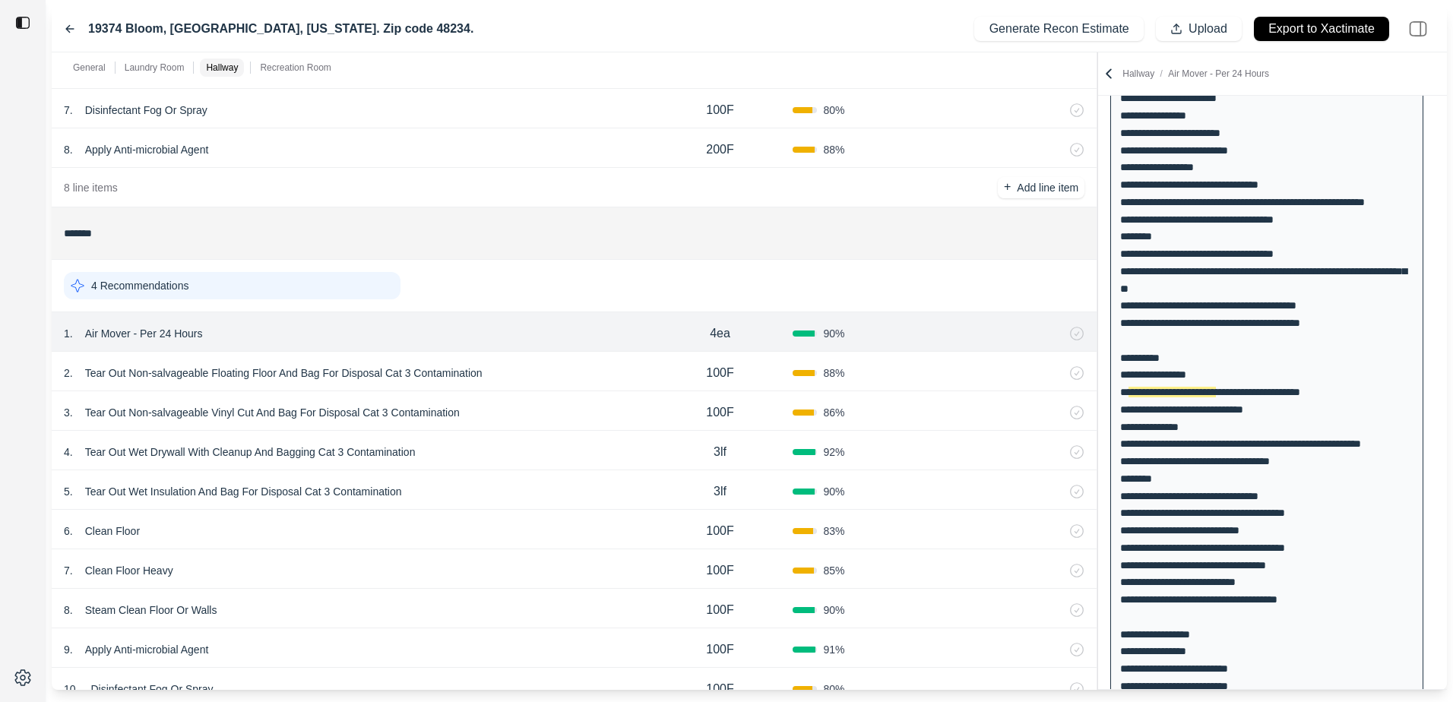
click at [587, 396] on div "3 . Tear Out Non-salvageable Vinyl Cut And Bag For Disposal Cat 3 Contamination…" at bounding box center [574, 411] width 1045 height 40
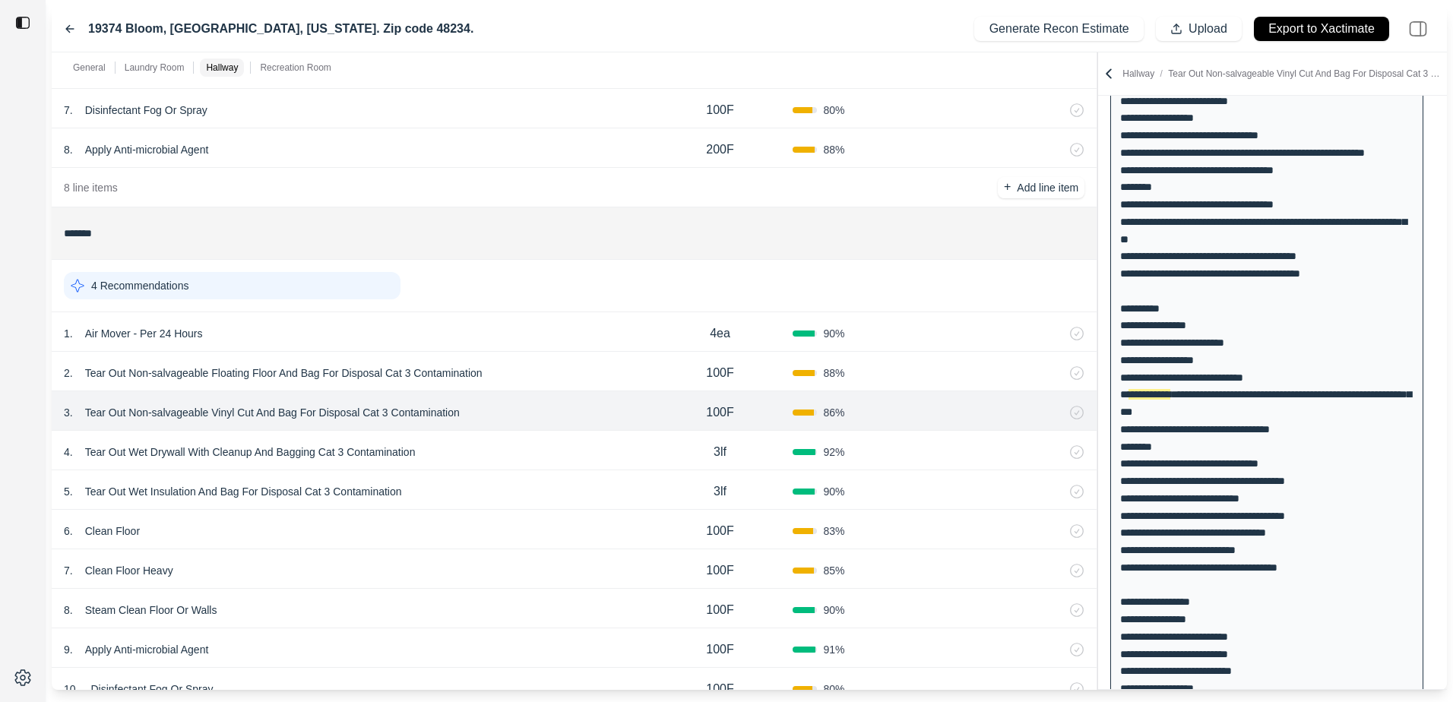
scroll to position [233, 0]
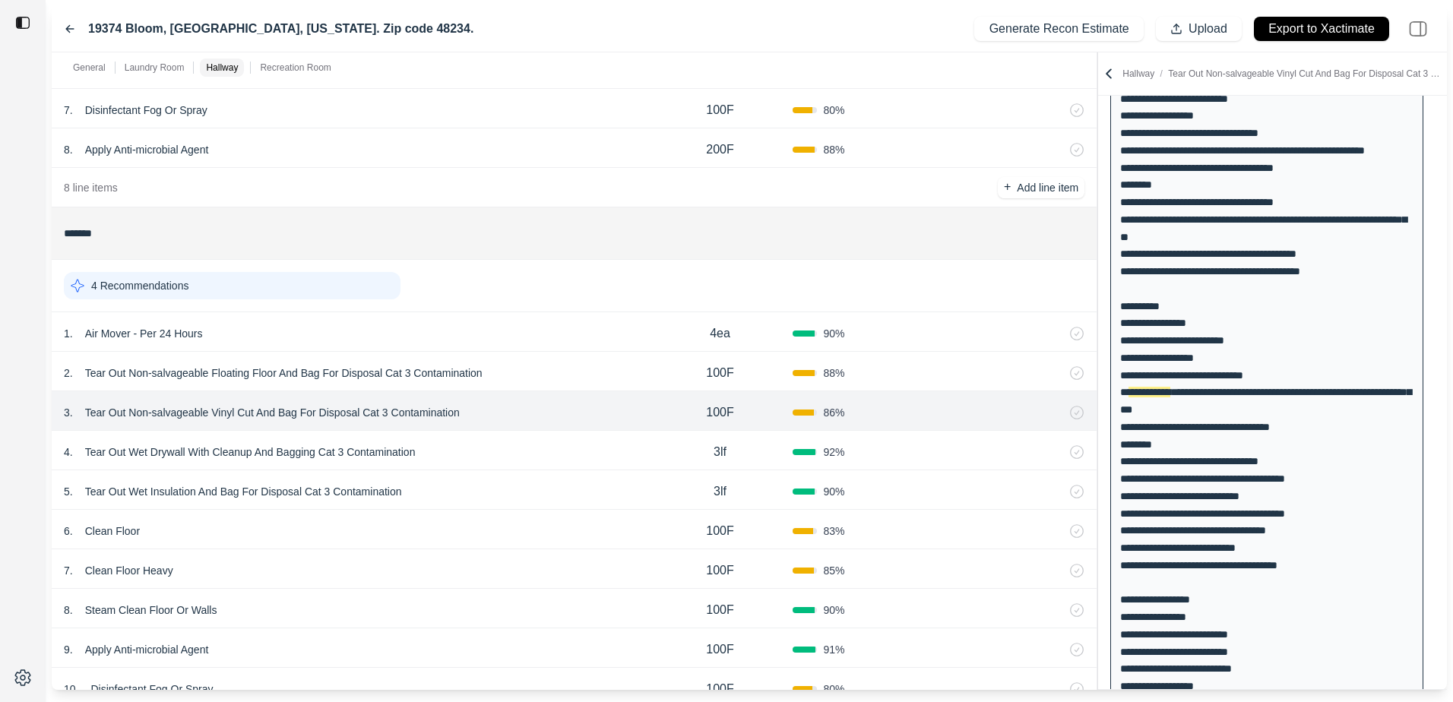
click at [608, 370] on div "2 . Tear Out Non-salvageable Floating Floor And Bag For Disposal Cat 3 Contamin…" at bounding box center [356, 373] width 584 height 21
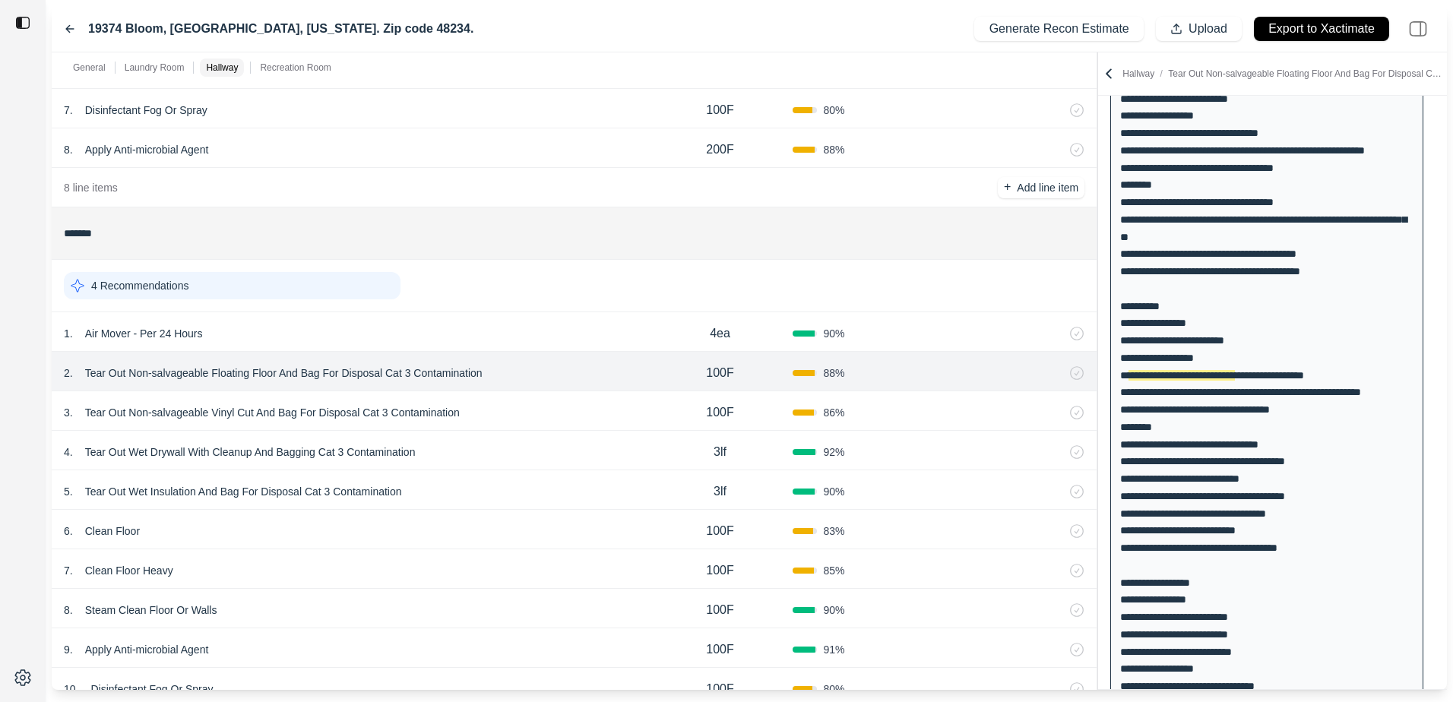
scroll to position [216, 0]
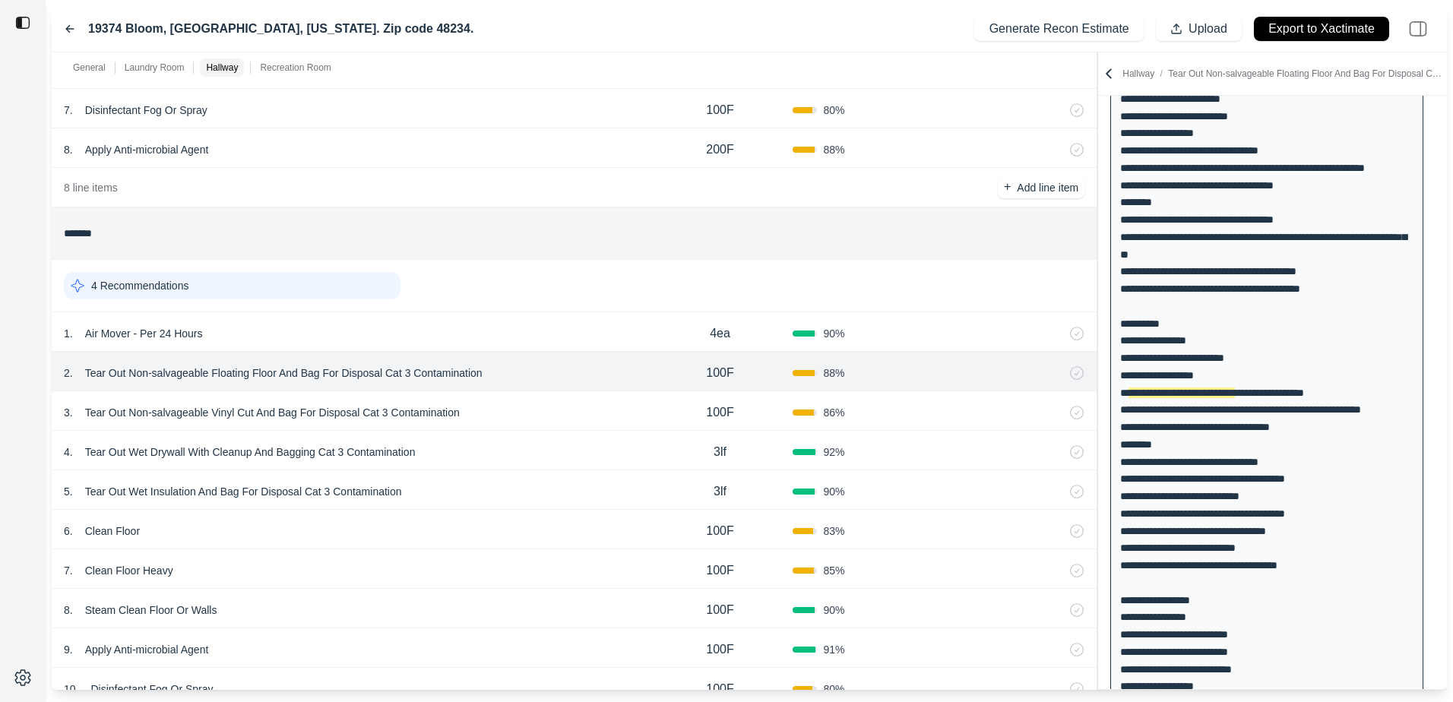
click at [619, 408] on div "3 . Tear Out Non-salvageable Vinyl Cut And Bag For Disposal Cat 3 Contamination" at bounding box center [356, 412] width 584 height 21
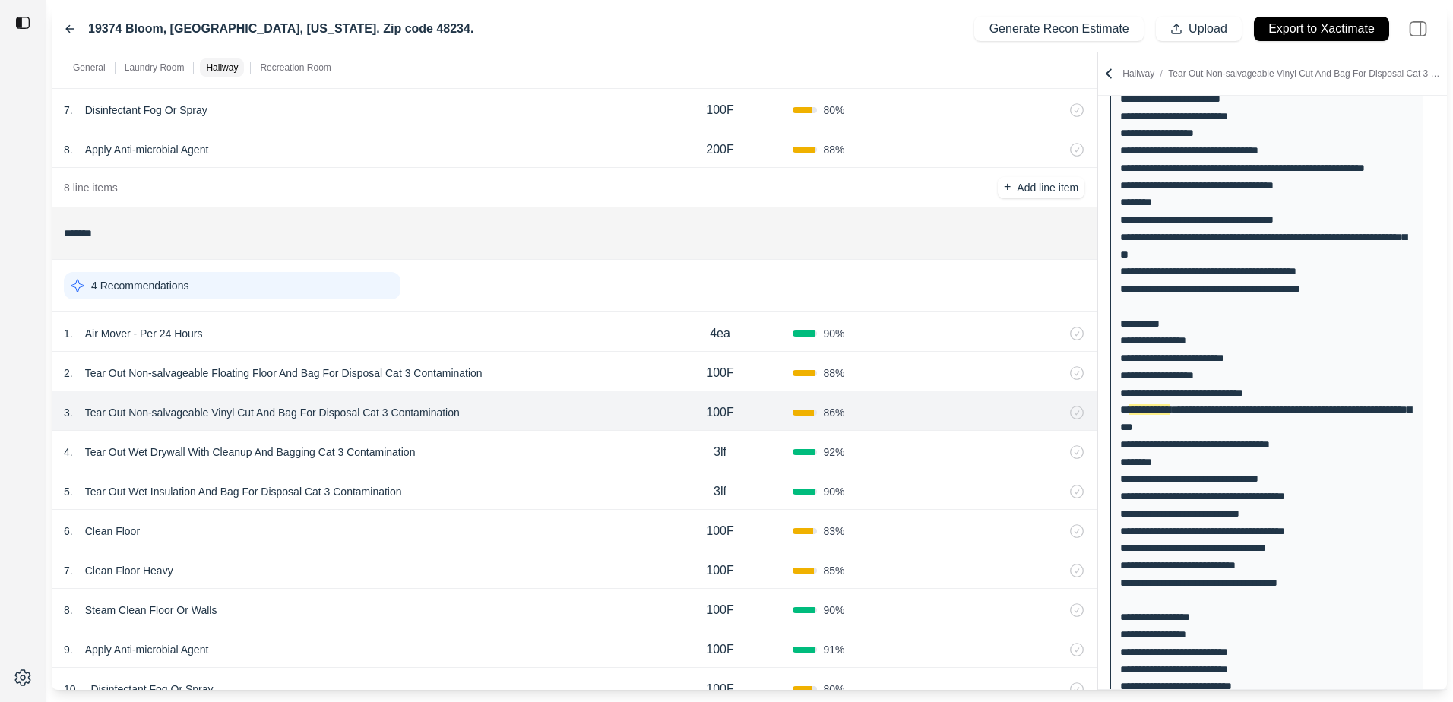
scroll to position [233, 0]
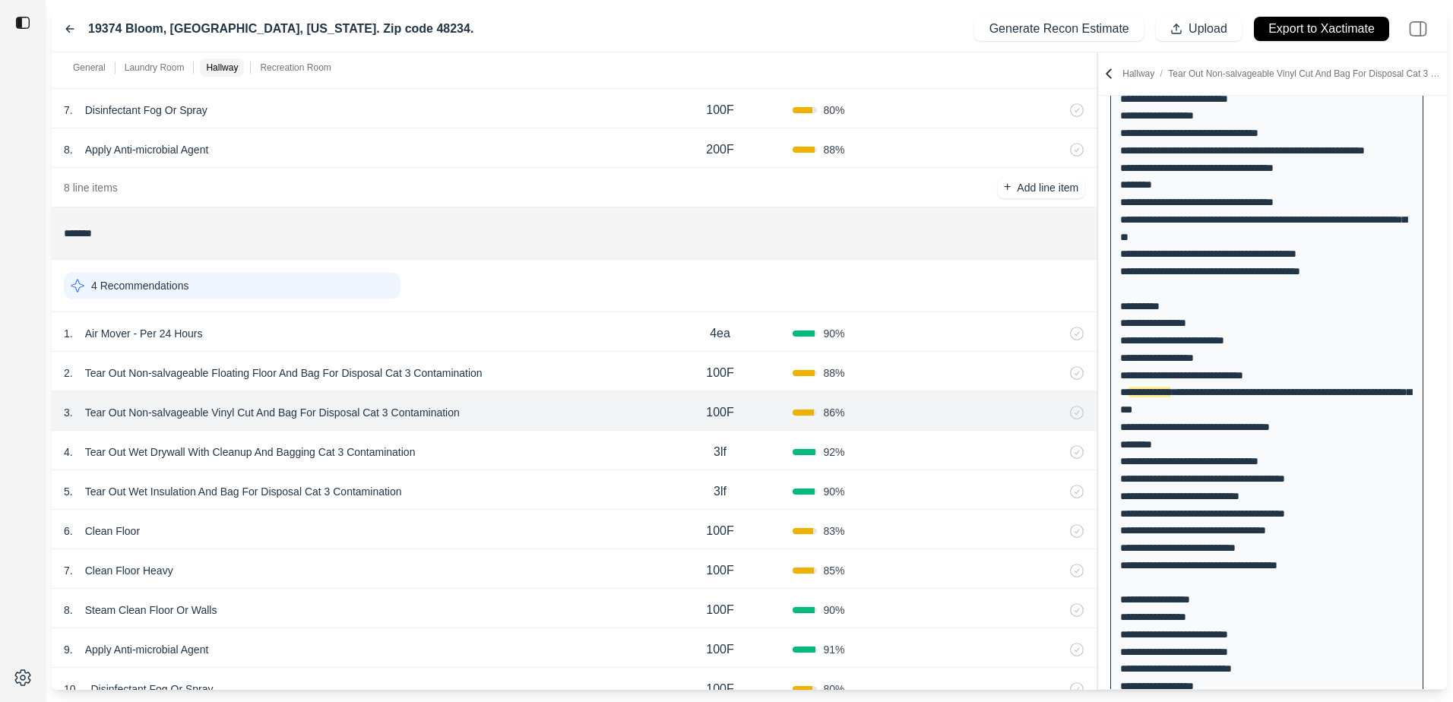
click at [636, 378] on div "2 . Tear Out Non-salvageable Floating Floor And Bag For Disposal Cat 3 Contamin…" at bounding box center [356, 373] width 584 height 21
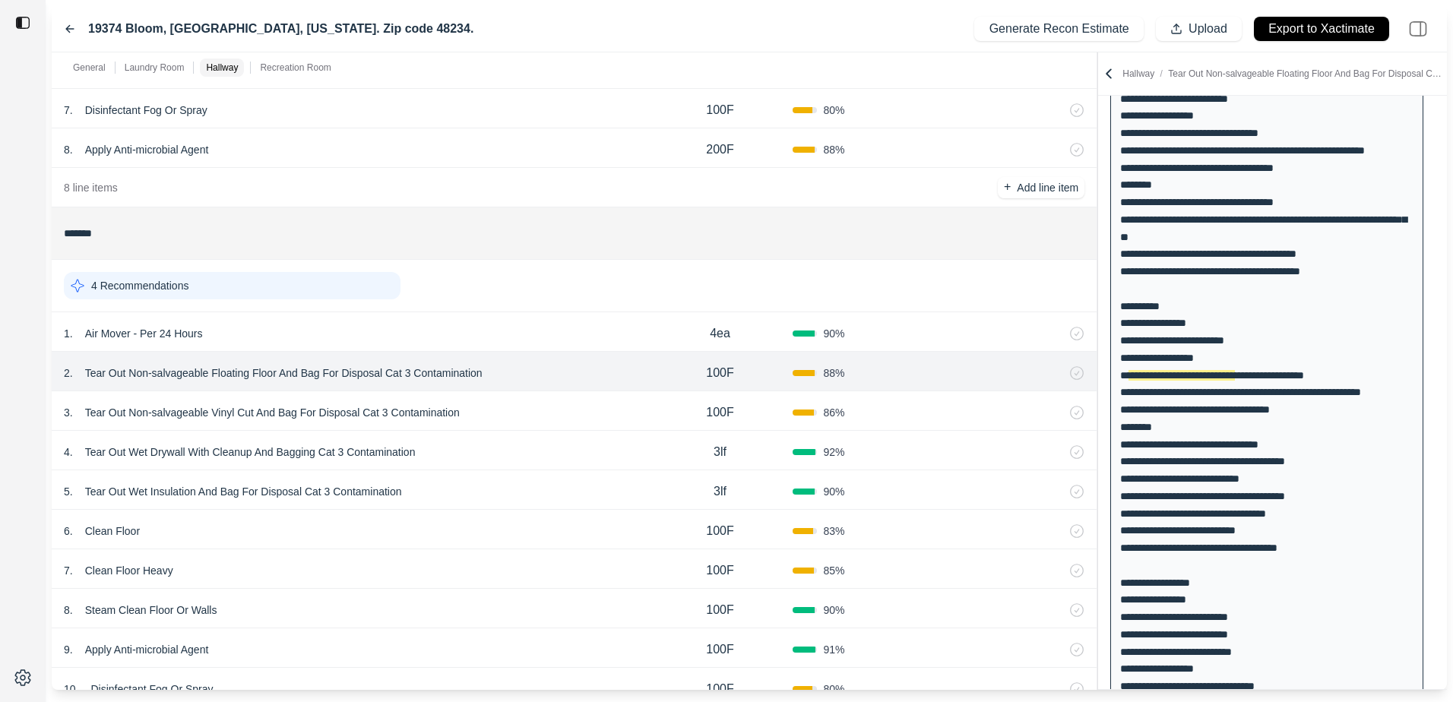
scroll to position [216, 0]
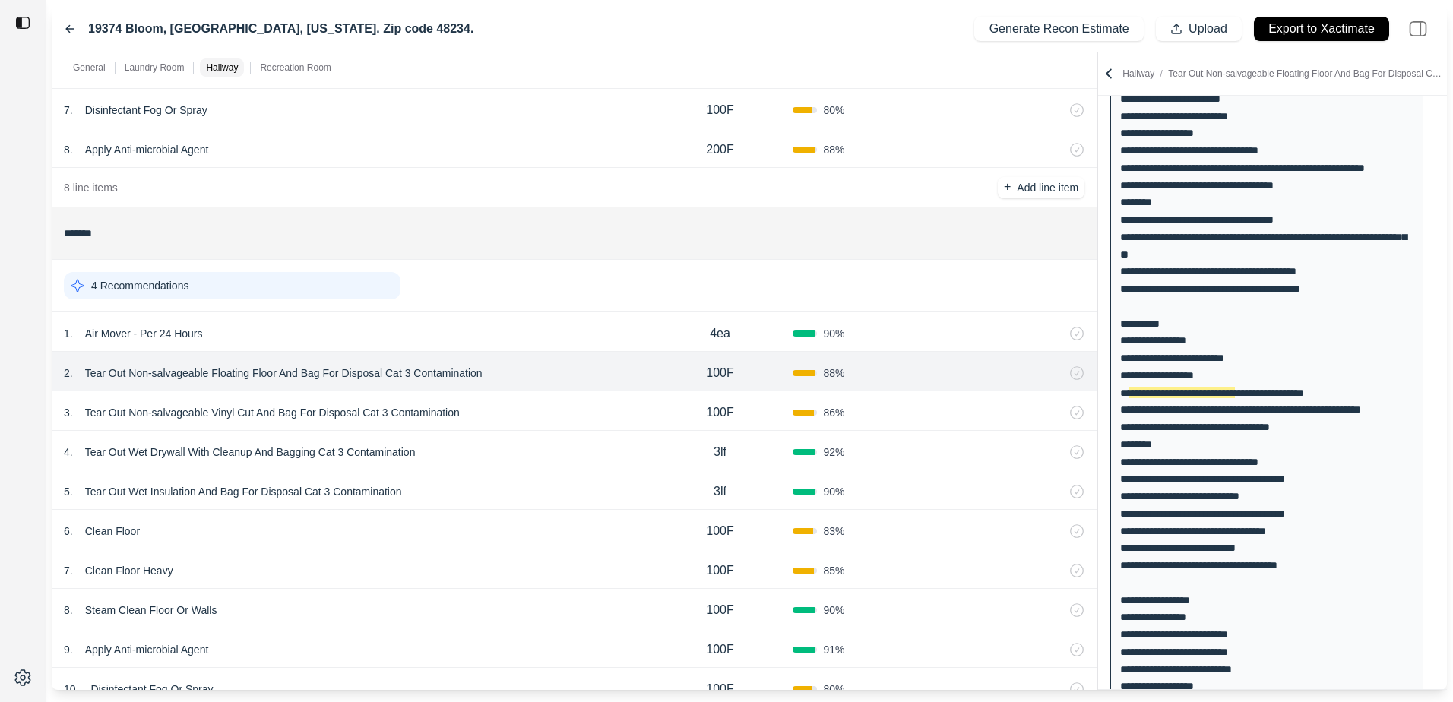
click at [625, 411] on div "3 . Tear Out Non-salvageable Vinyl Cut And Bag For Disposal Cat 3 Contamination" at bounding box center [356, 412] width 584 height 21
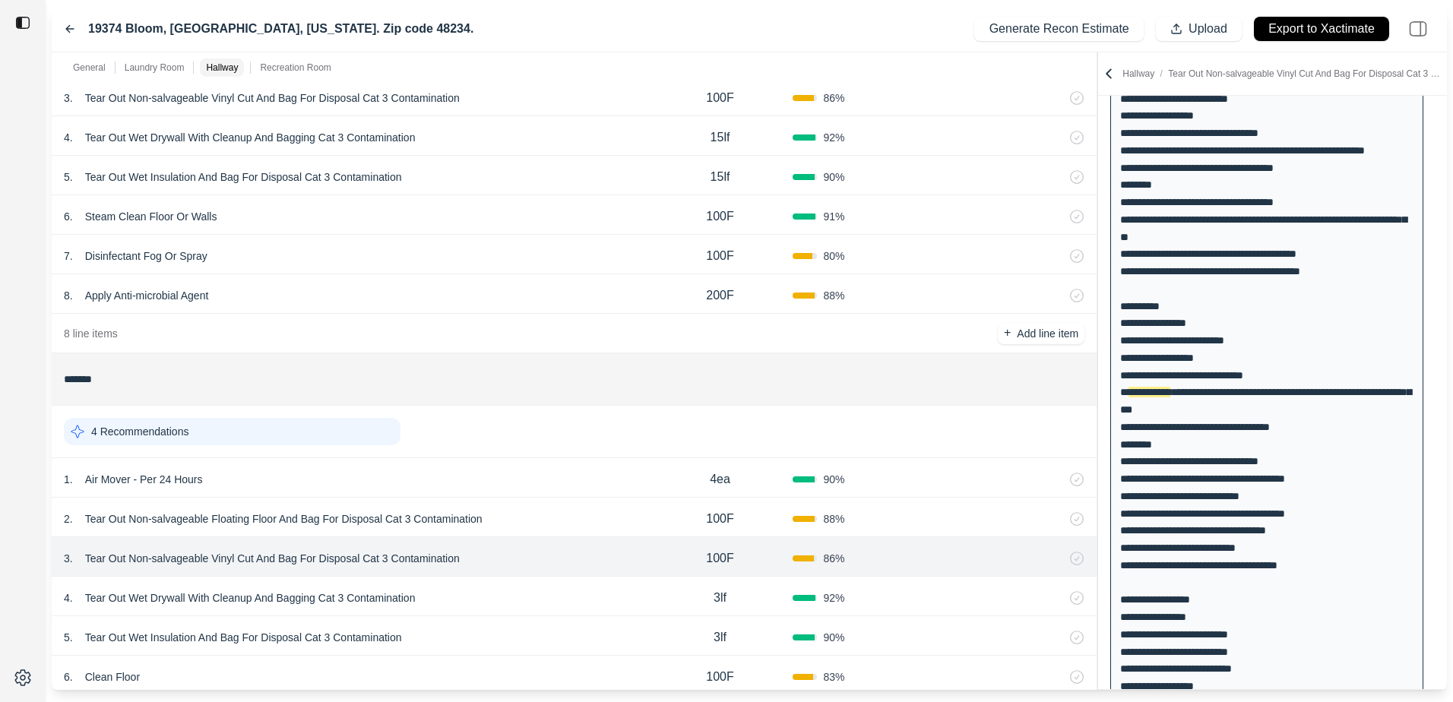
scroll to position [684, 0]
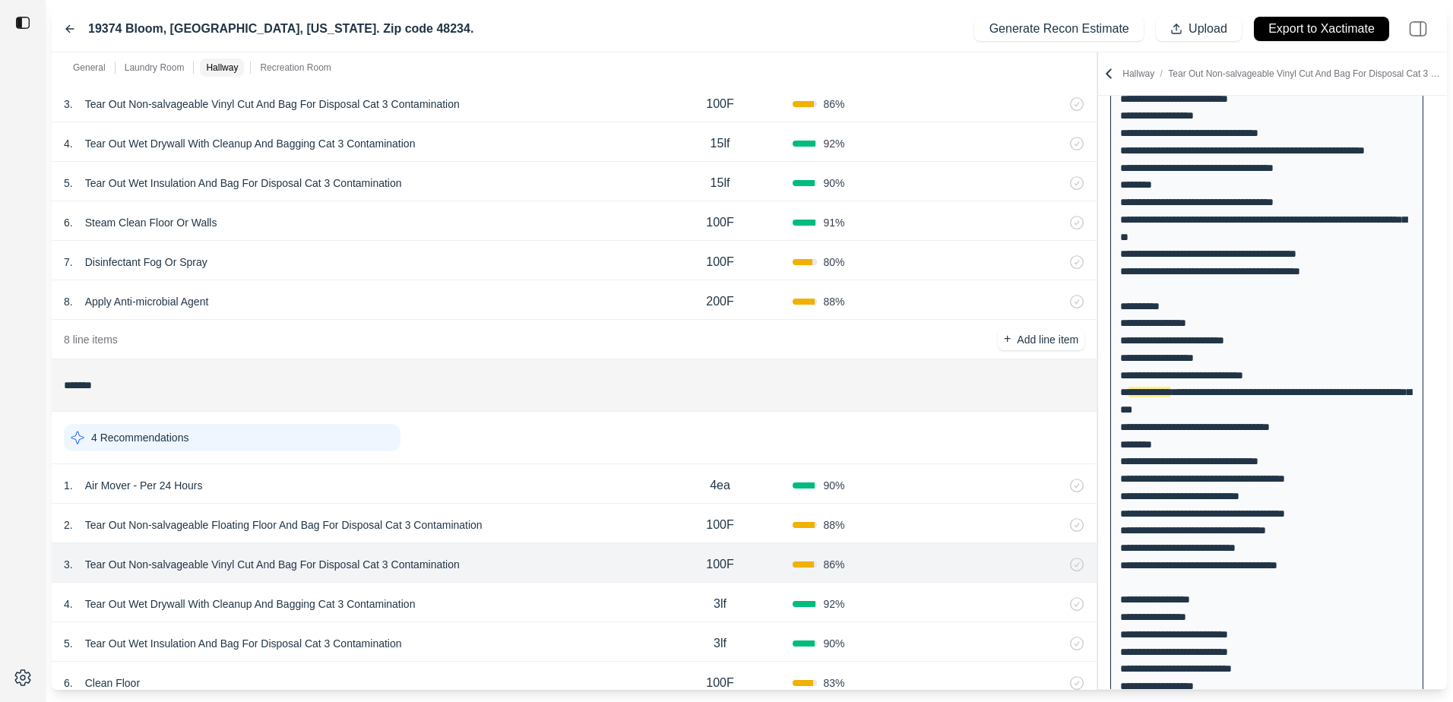
click at [219, 250] on div "7 . Disinfectant Fog Or Spray 100F 80 %" at bounding box center [574, 261] width 1045 height 40
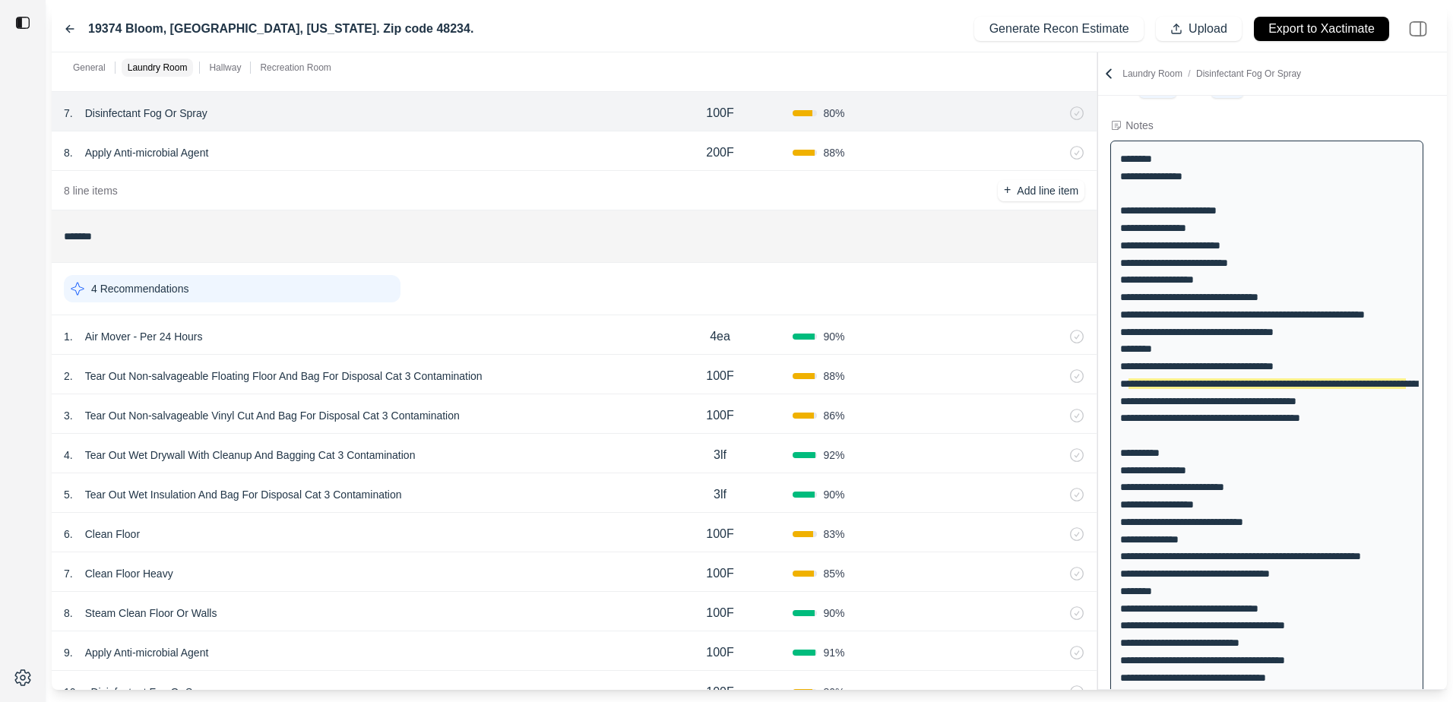
scroll to position [836, 0]
click at [563, 333] on div "1 . Air Mover - Per 24 Hours" at bounding box center [356, 333] width 584 height 21
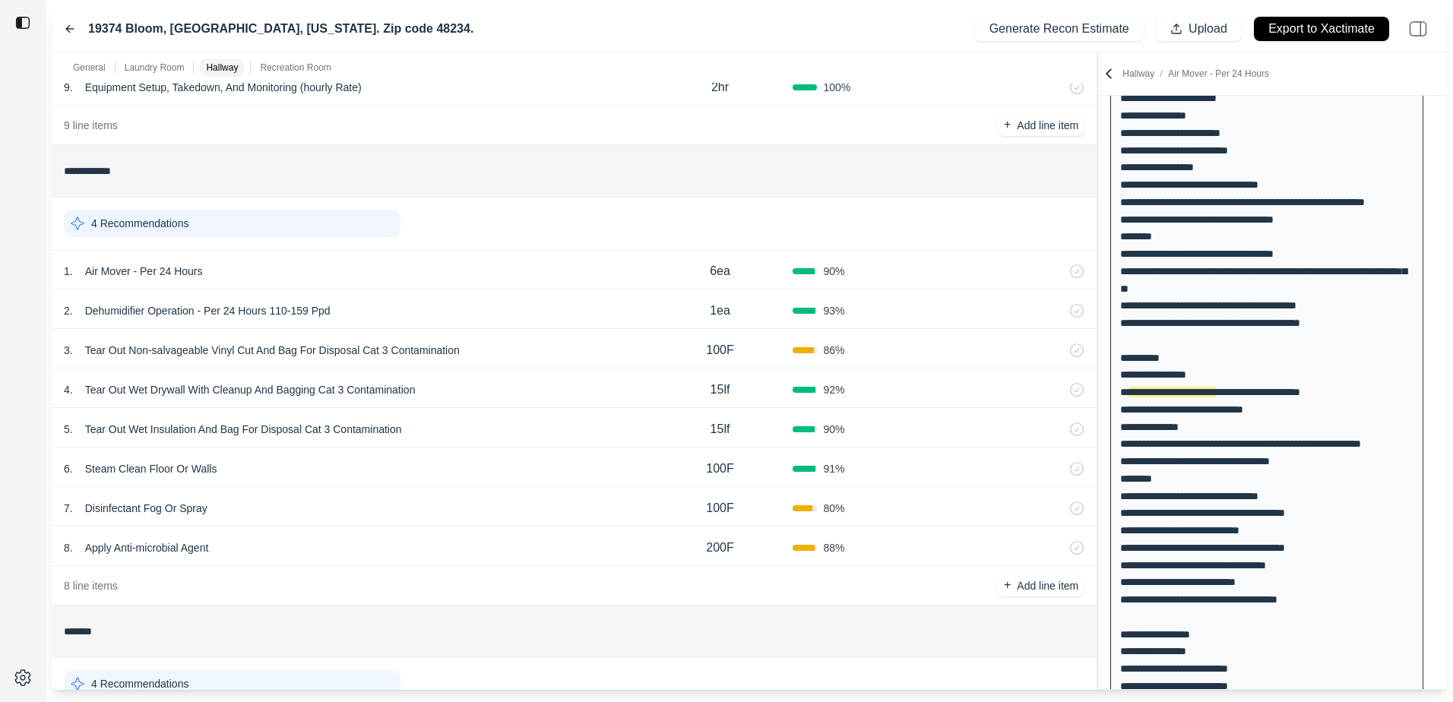
scroll to position [532, 0]
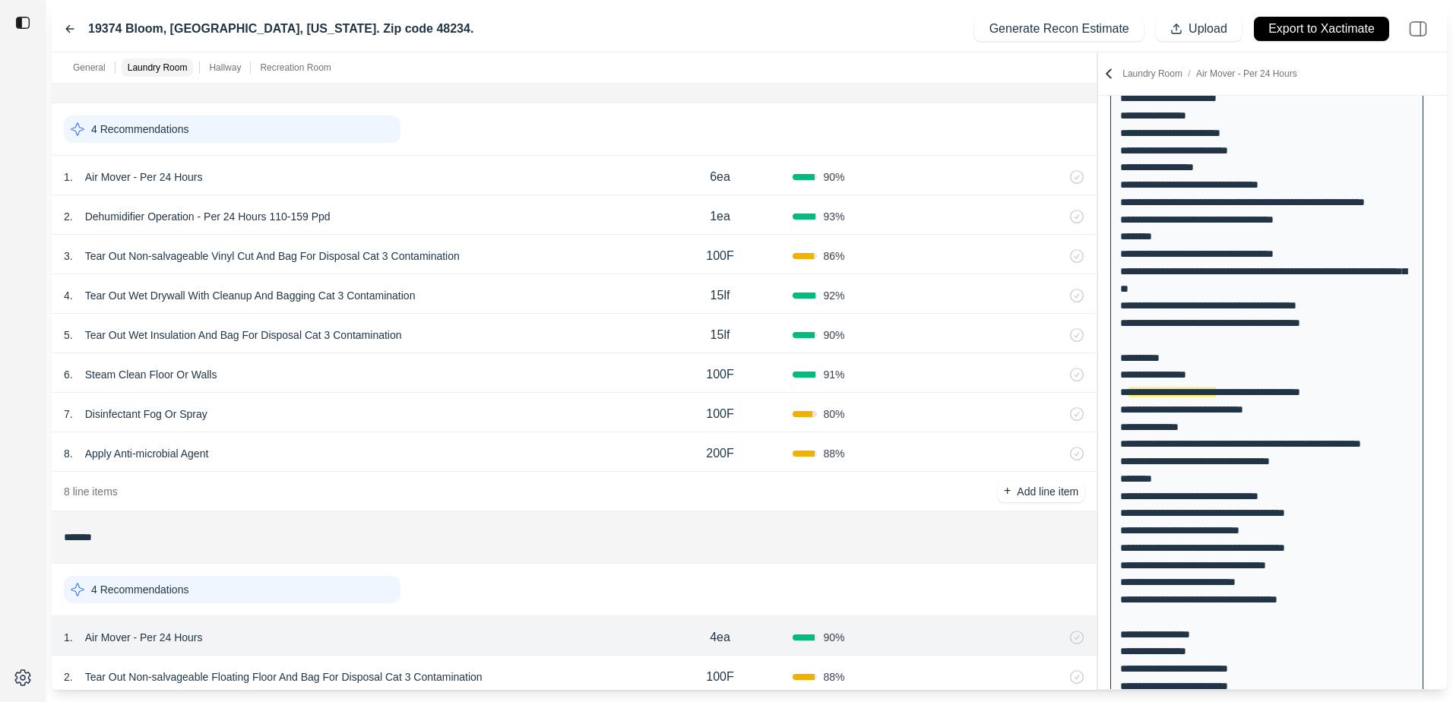
click at [483, 426] on div "7 . Disinfectant Fog Or Spray 100F 80 %" at bounding box center [574, 413] width 1045 height 40
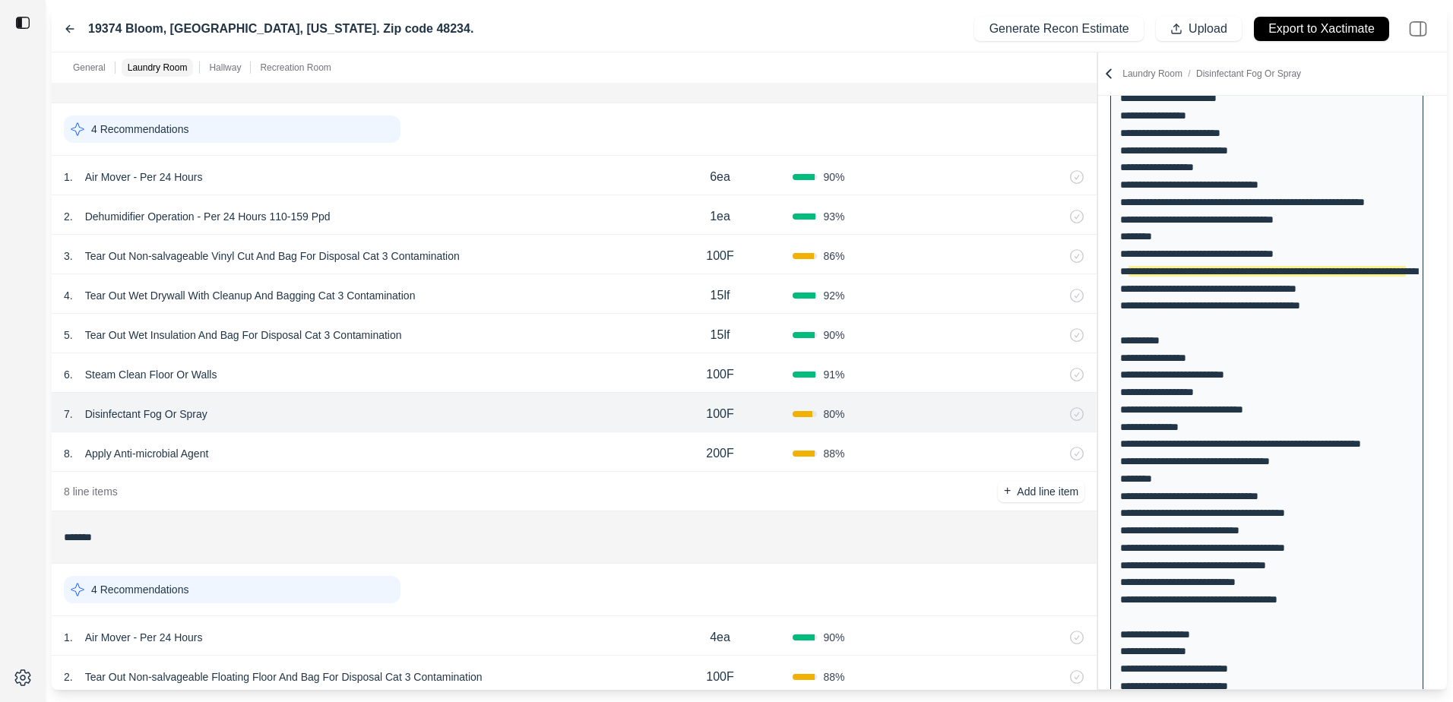
scroll to position [69, 0]
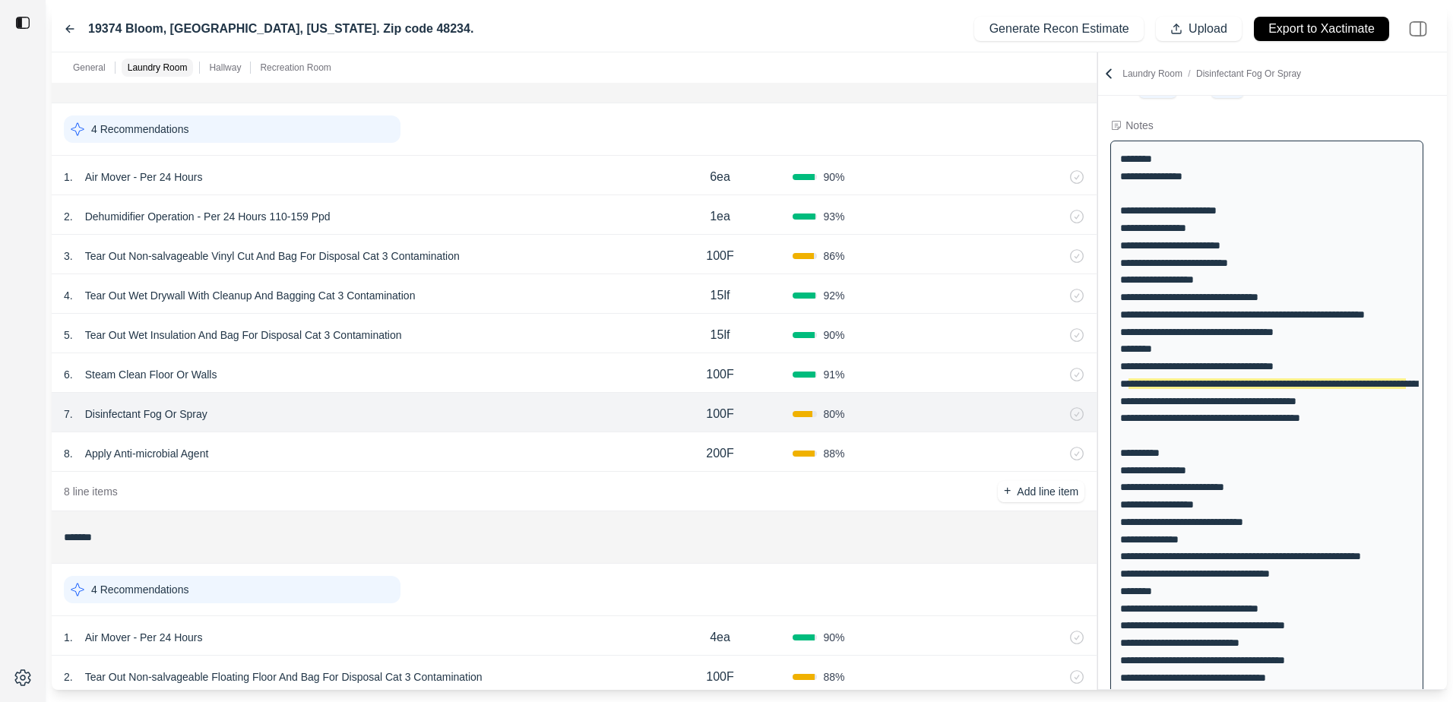
click at [367, 462] on div "8 . Apply Anti-microbial Agent" at bounding box center [356, 453] width 584 height 21
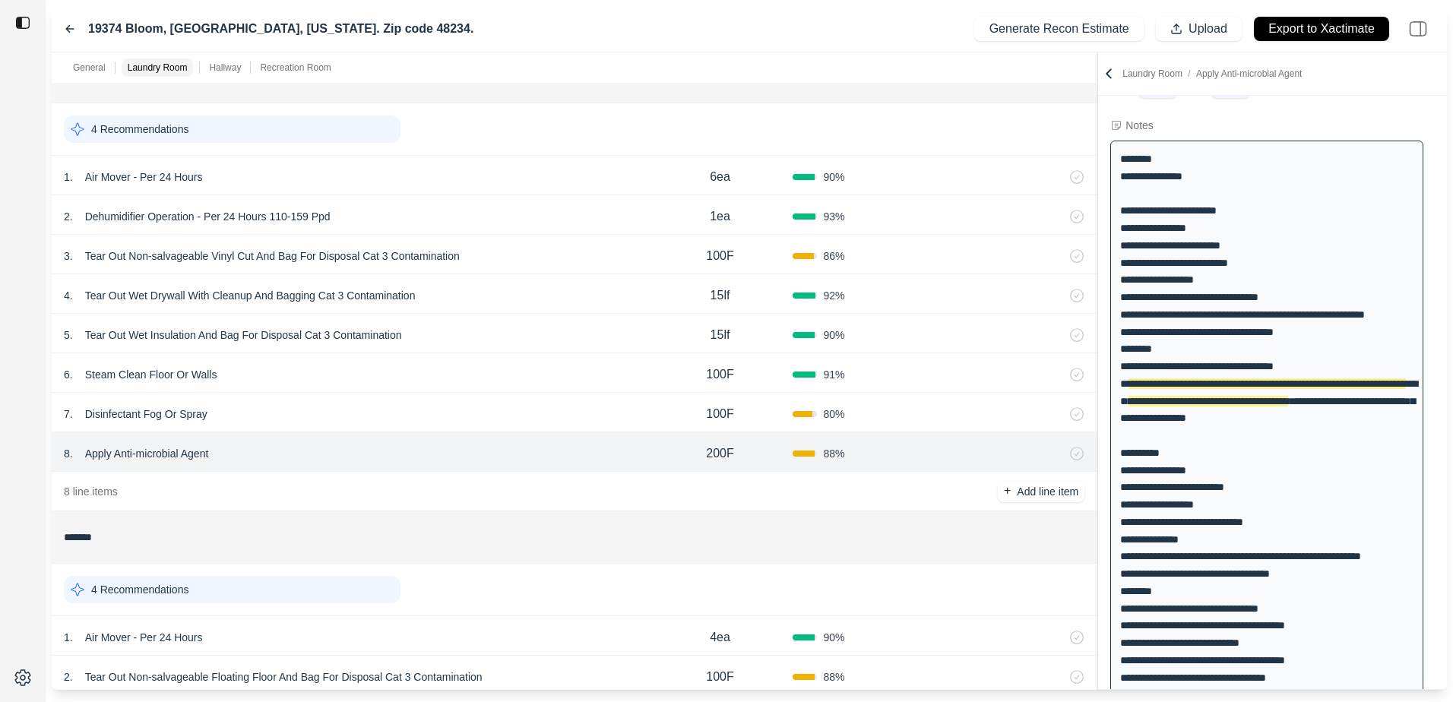
click at [460, 418] on div "7 . Disinfectant Fog Or Spray" at bounding box center [356, 414] width 584 height 21
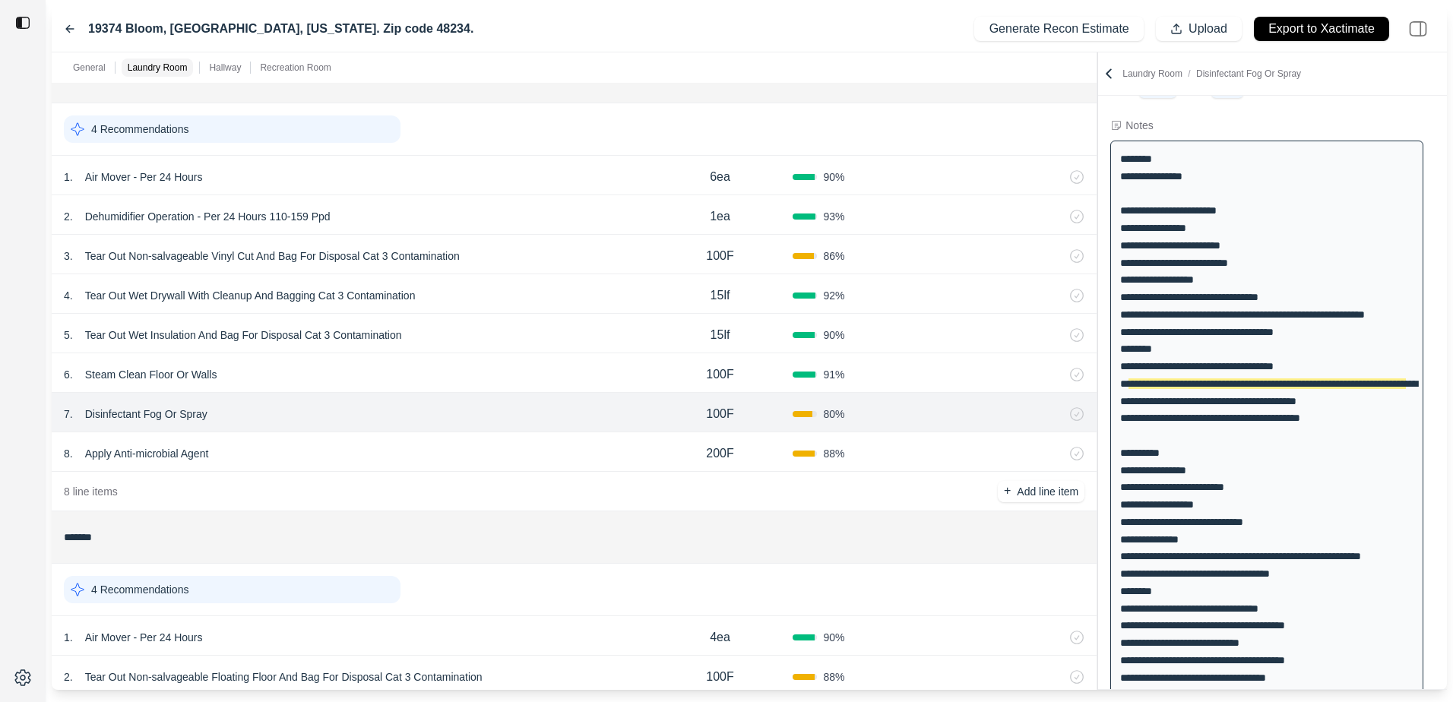
click at [441, 456] on div "8 . Apply Anti-microbial Agent" at bounding box center [356, 453] width 584 height 21
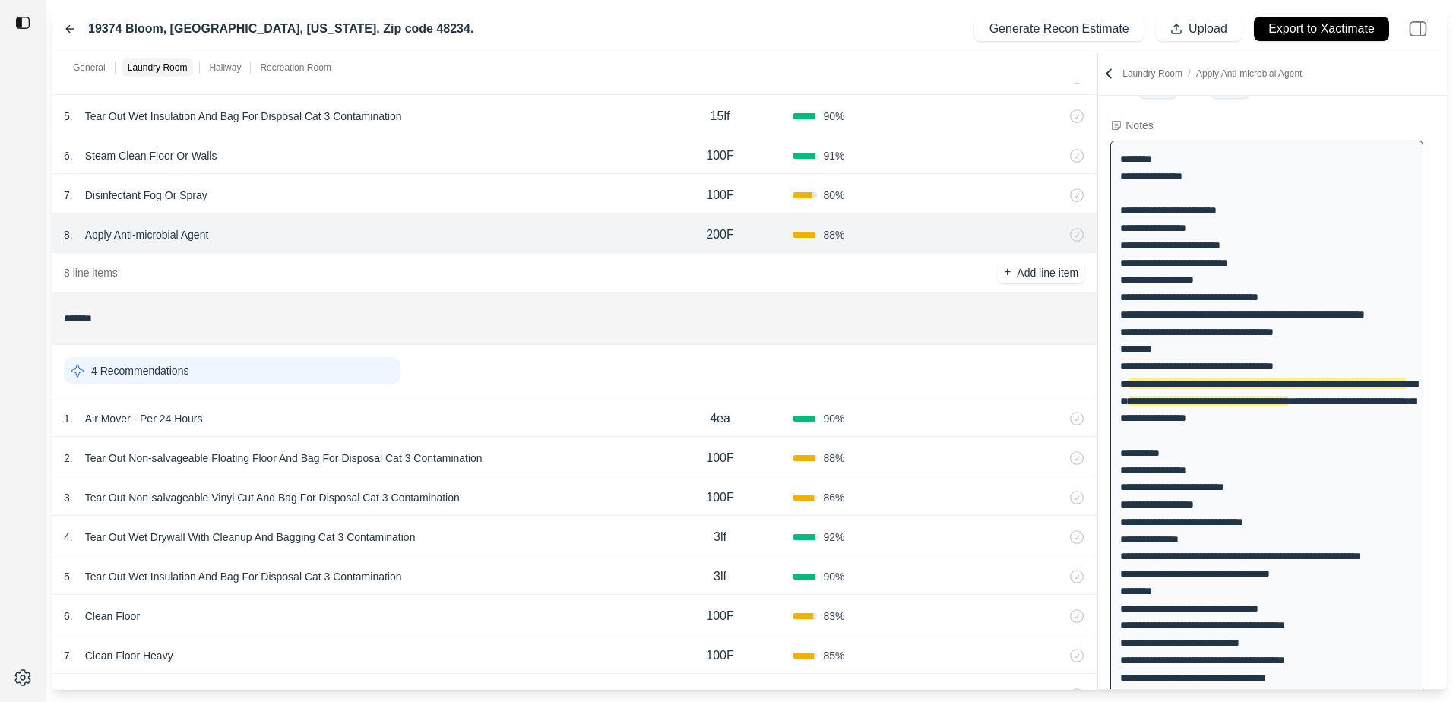
scroll to position [836, 0]
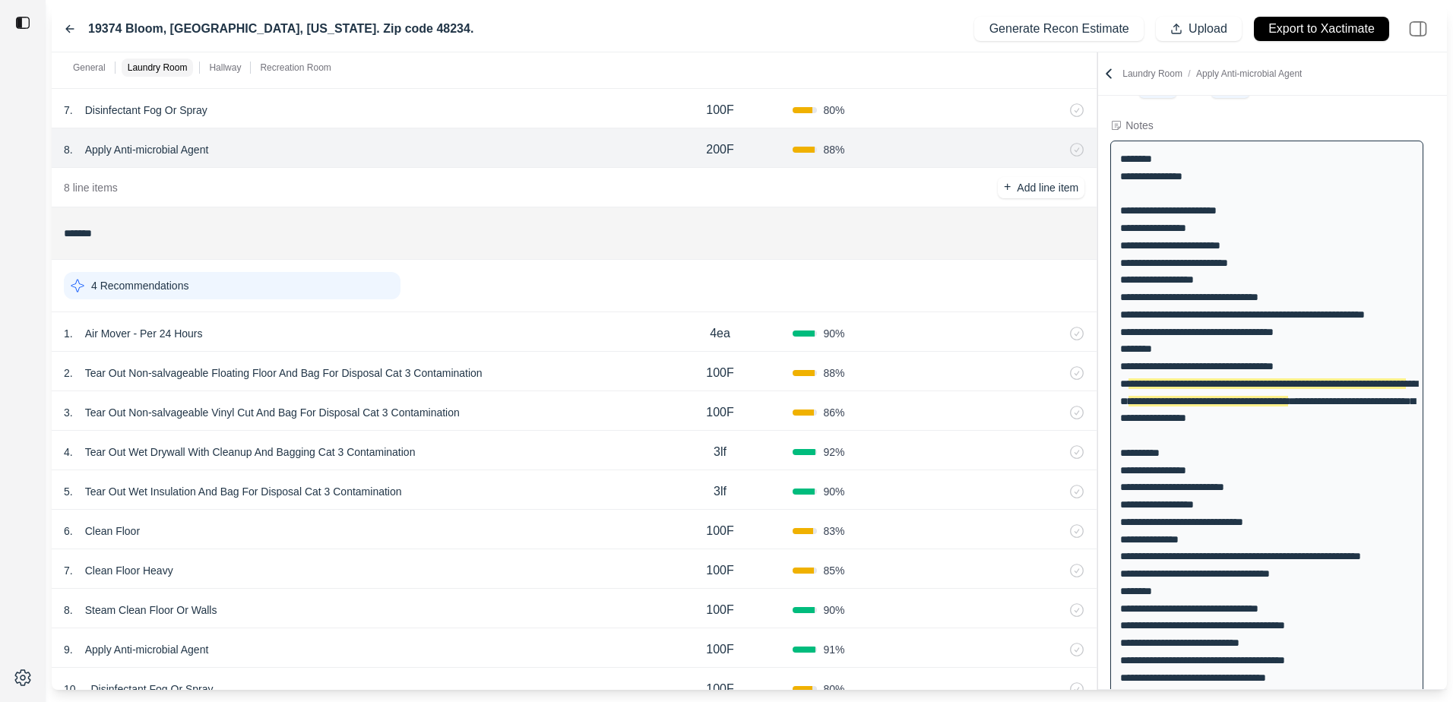
click at [618, 340] on div "1 . Air Mover - Per 24 Hours" at bounding box center [356, 333] width 584 height 21
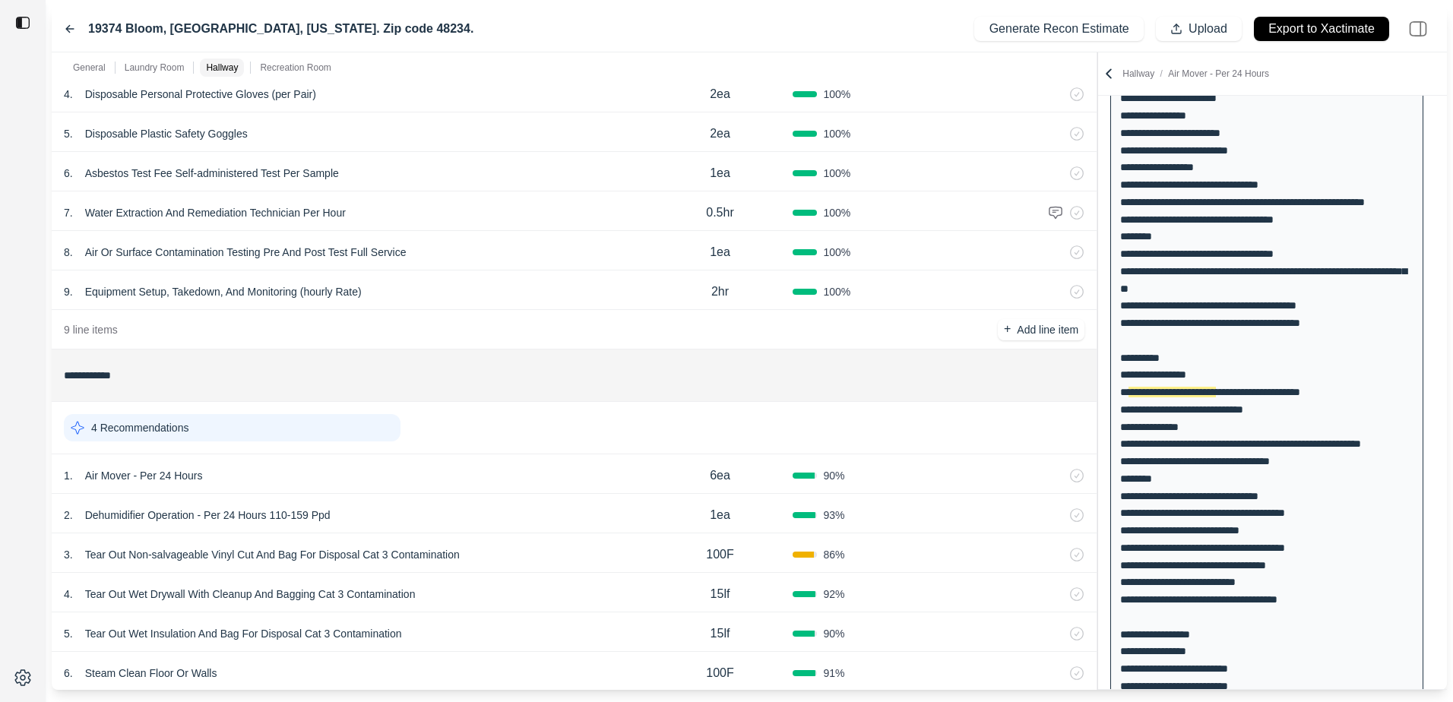
scroll to position [228, 0]
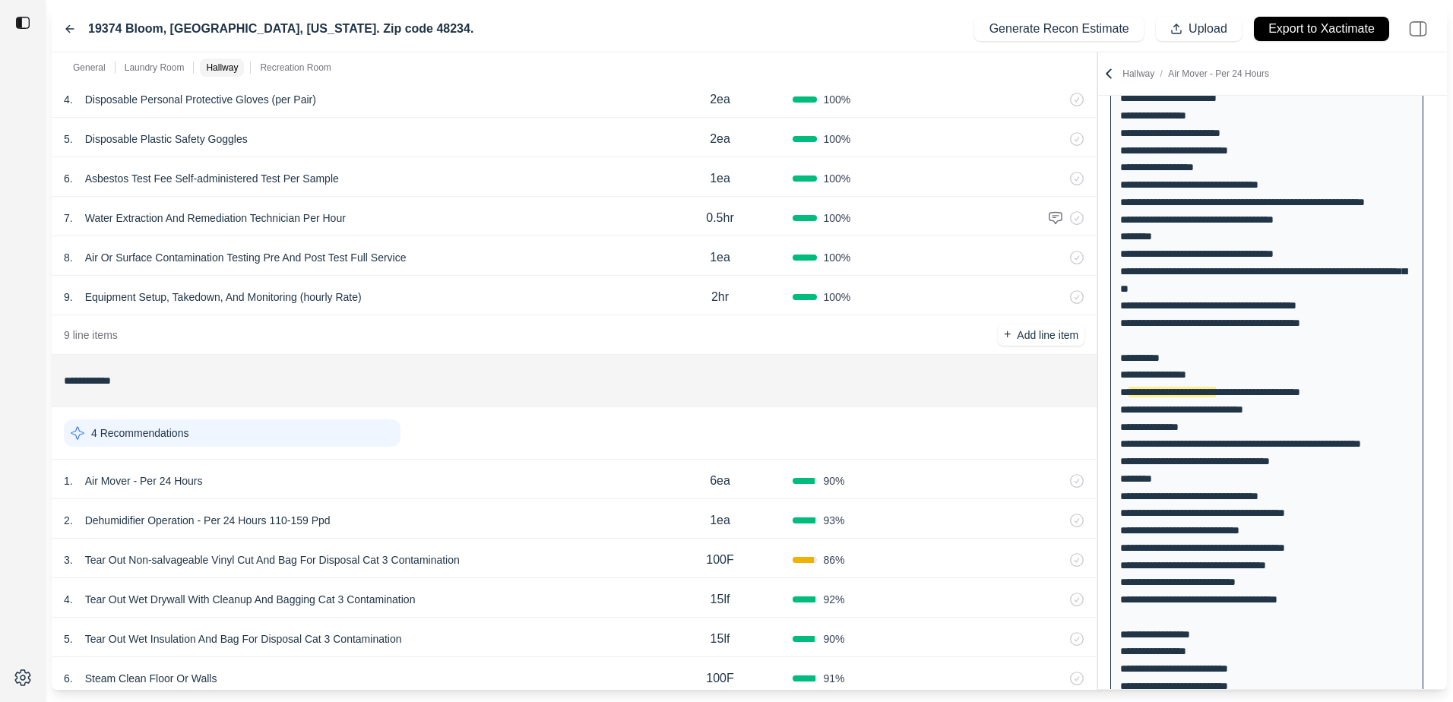
click at [72, 30] on icon at bounding box center [70, 29] width 12 height 12
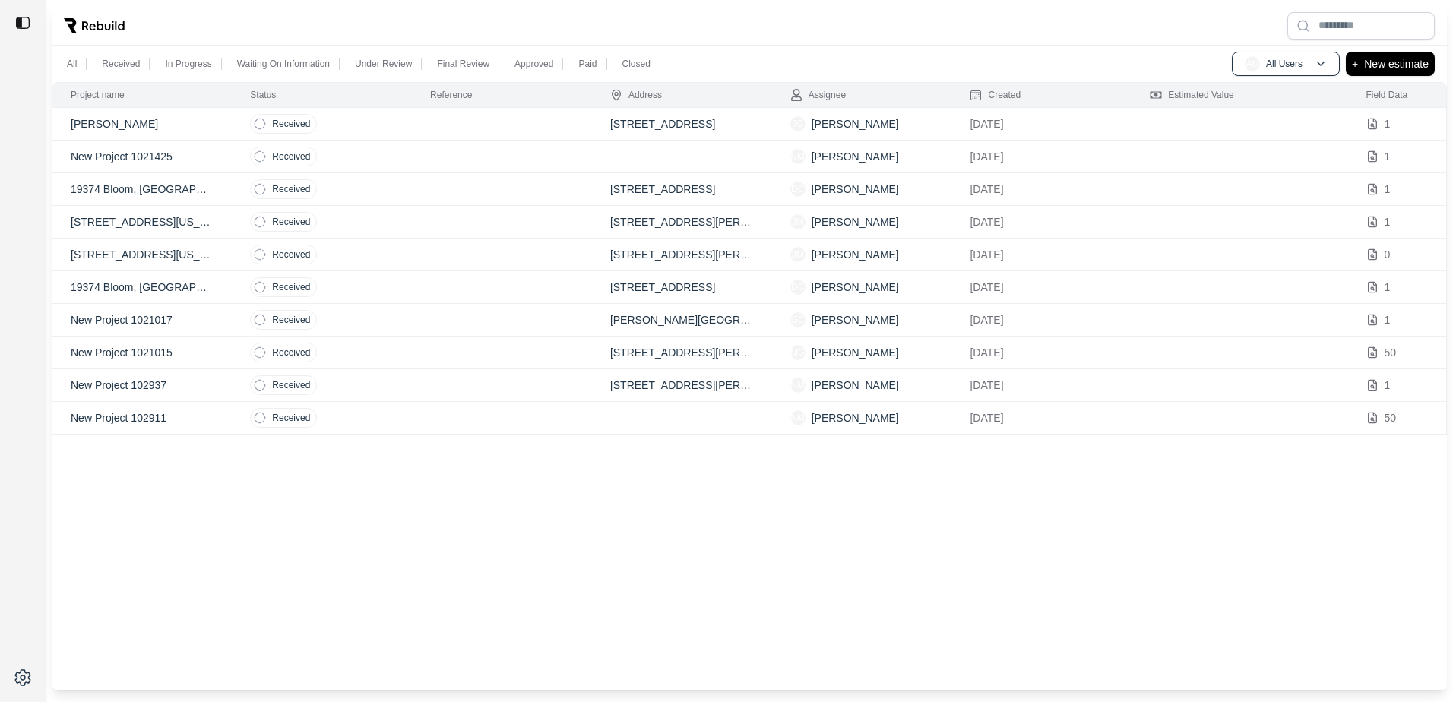
click at [200, 157] on p "New Project 1021425" at bounding box center [142, 156] width 143 height 15
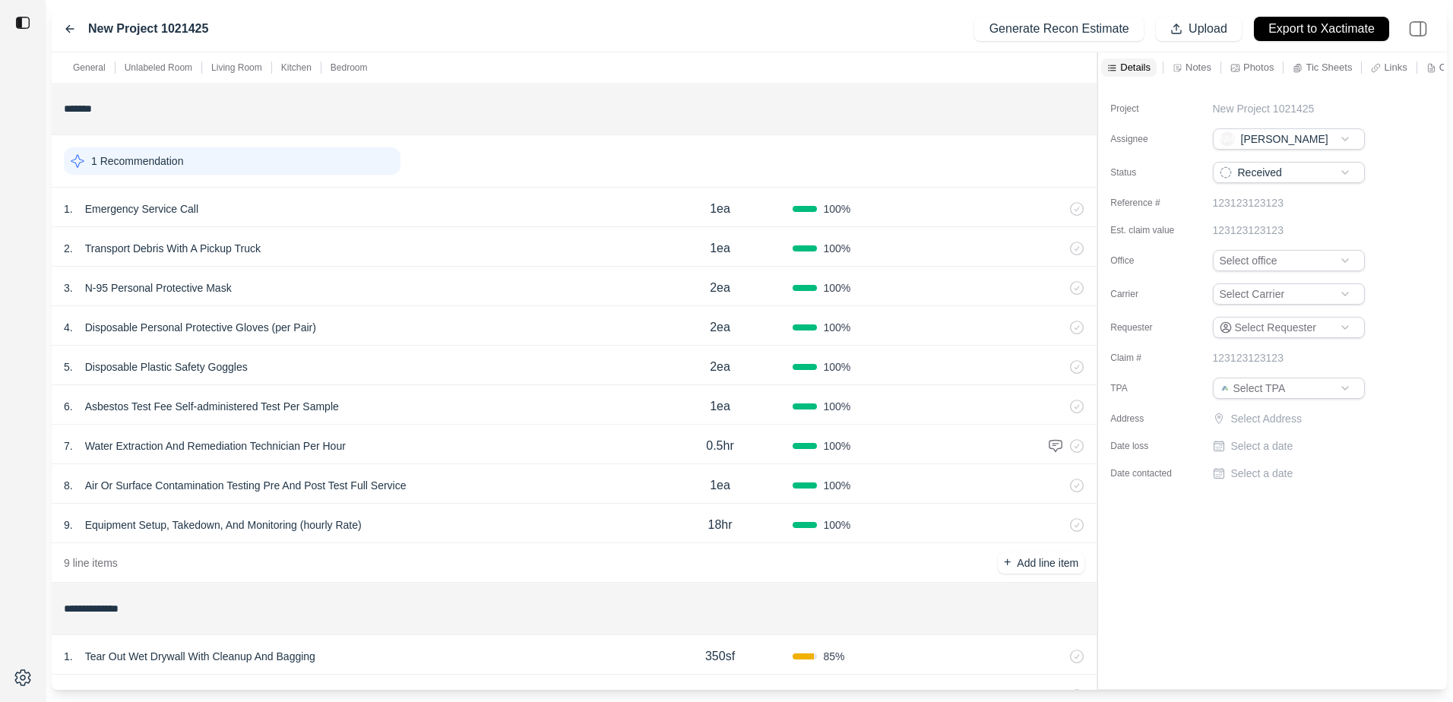
click at [1202, 66] on p "Notes" at bounding box center [1199, 67] width 26 height 13
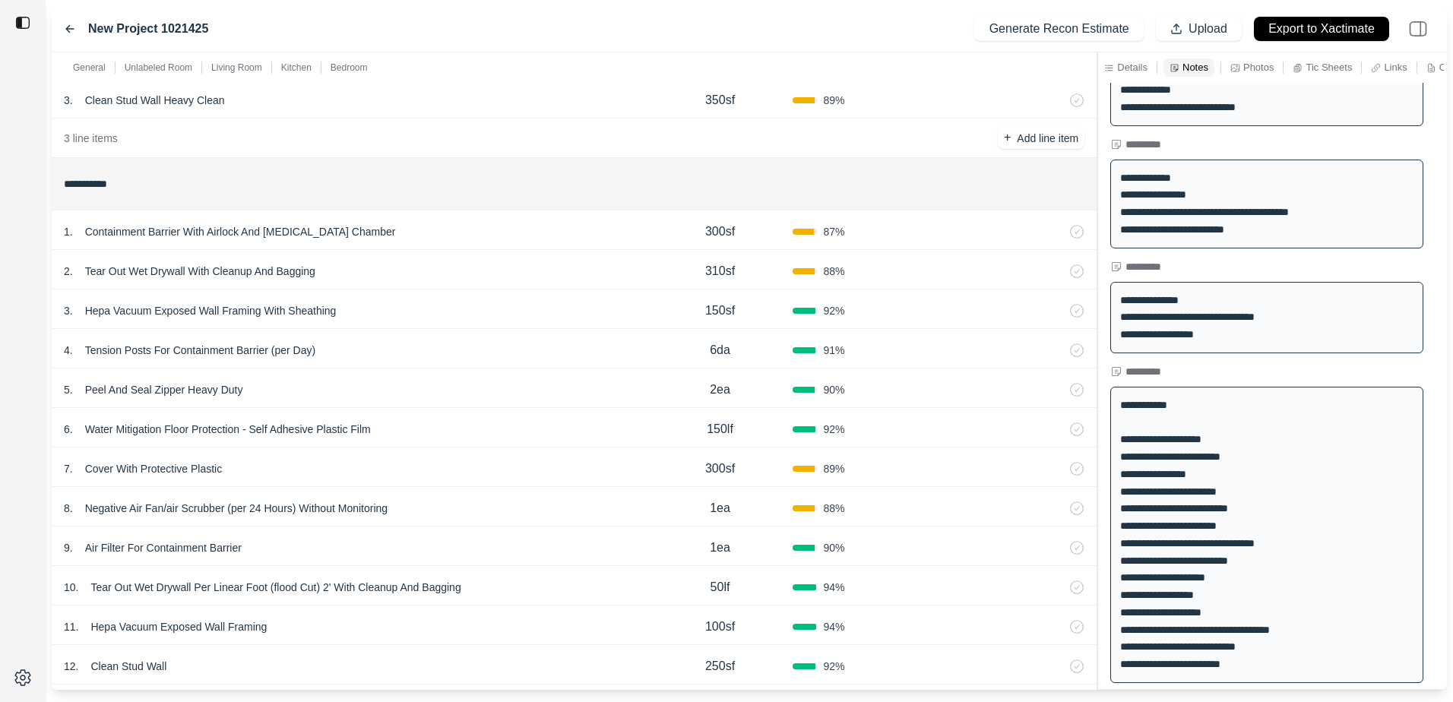
scroll to position [608, 0]
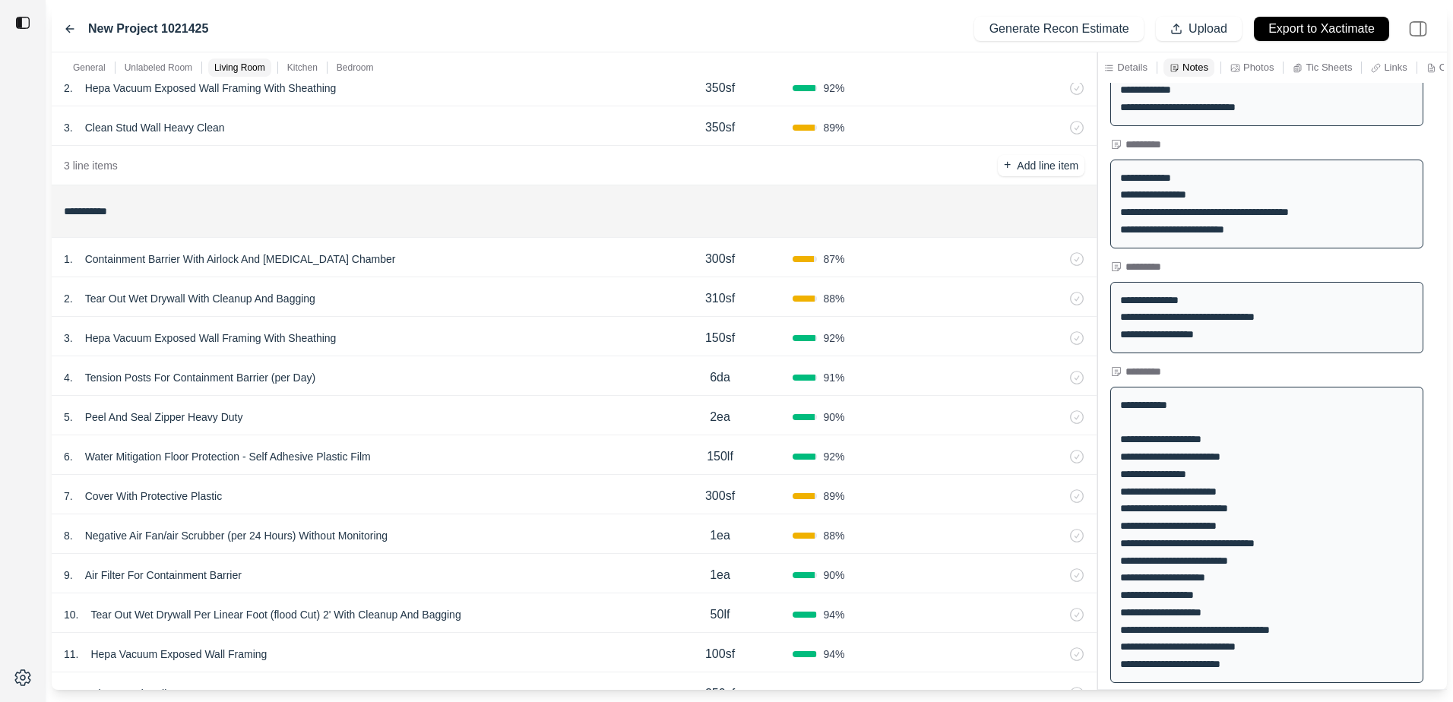
click at [157, 270] on div "1 . Containment Barrier With Airlock And Decontamination Chamber 300sf 87 %" at bounding box center [574, 258] width 1045 height 40
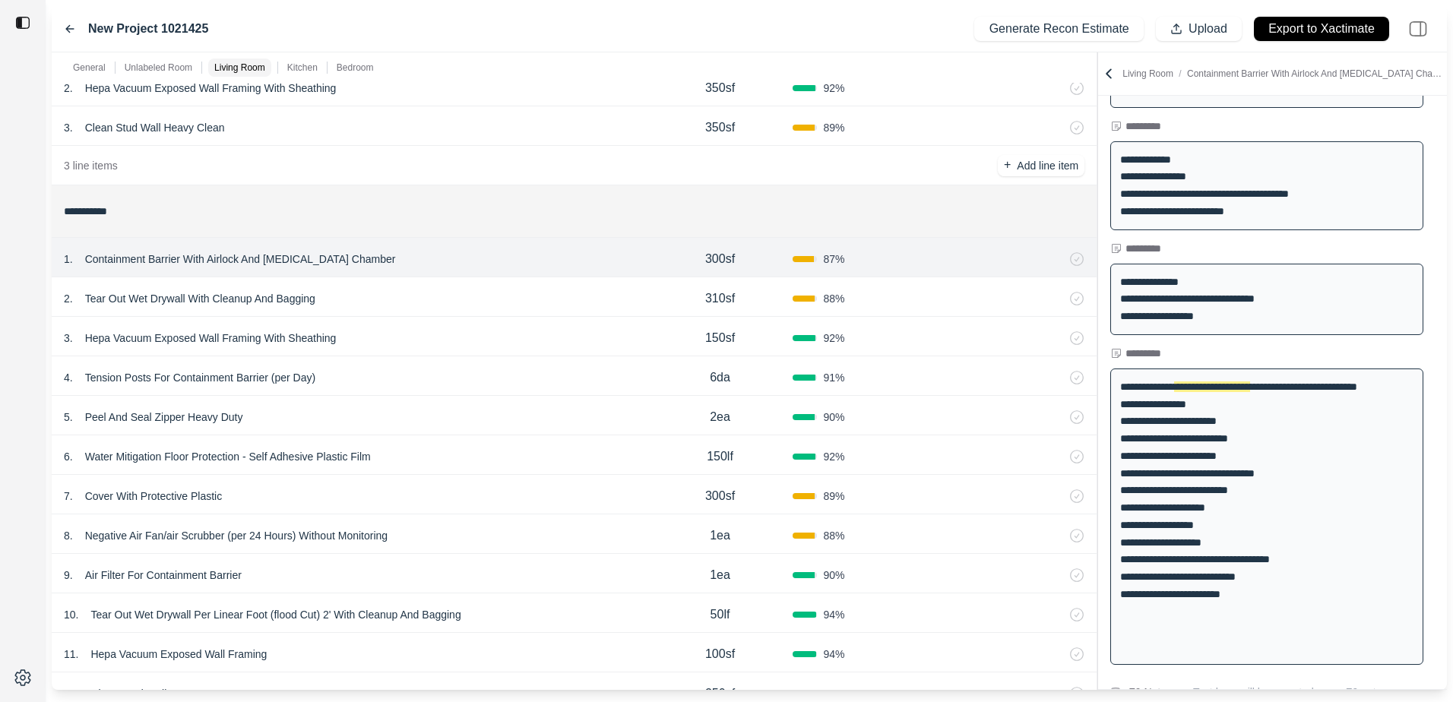
scroll to position [413, 0]
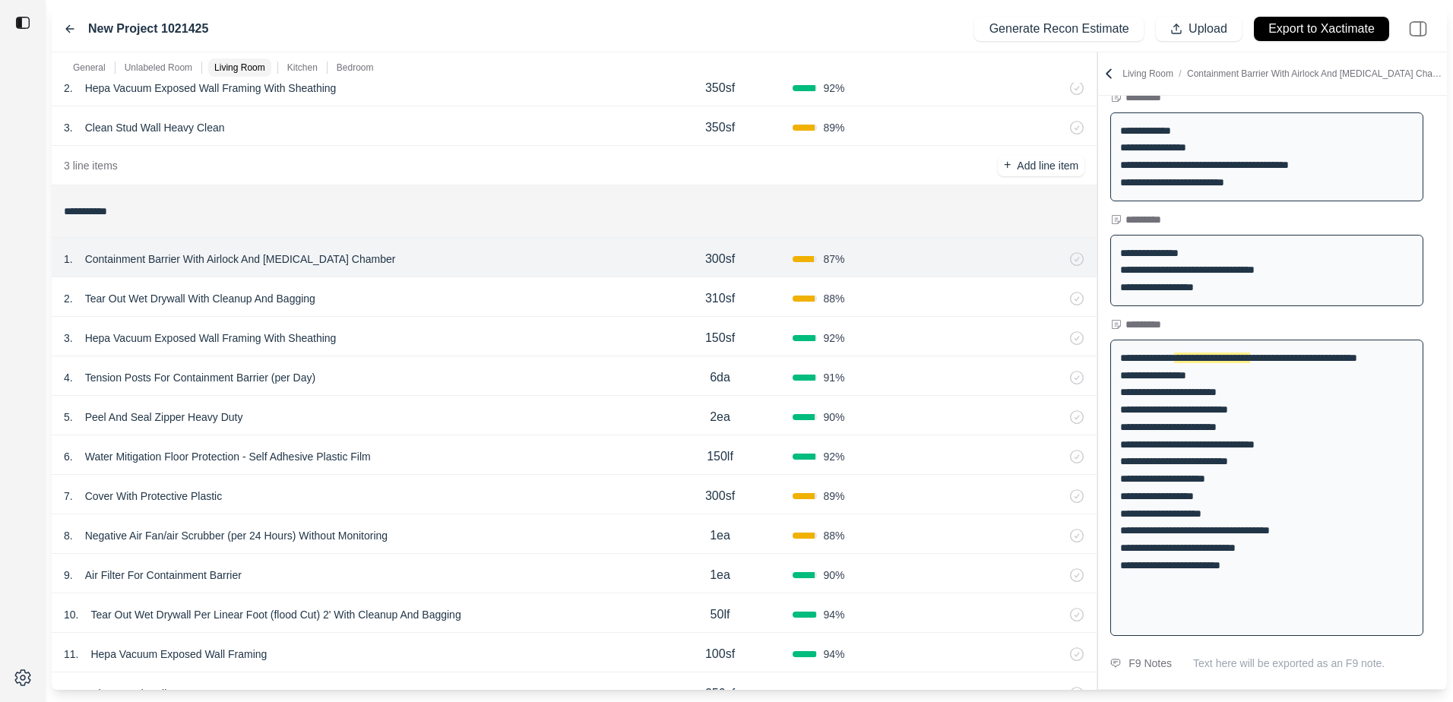
click at [392, 309] on div "2 . Tear Out Wet Drywall With Cleanup And Bagging 310sf 88 %" at bounding box center [574, 297] width 1045 height 40
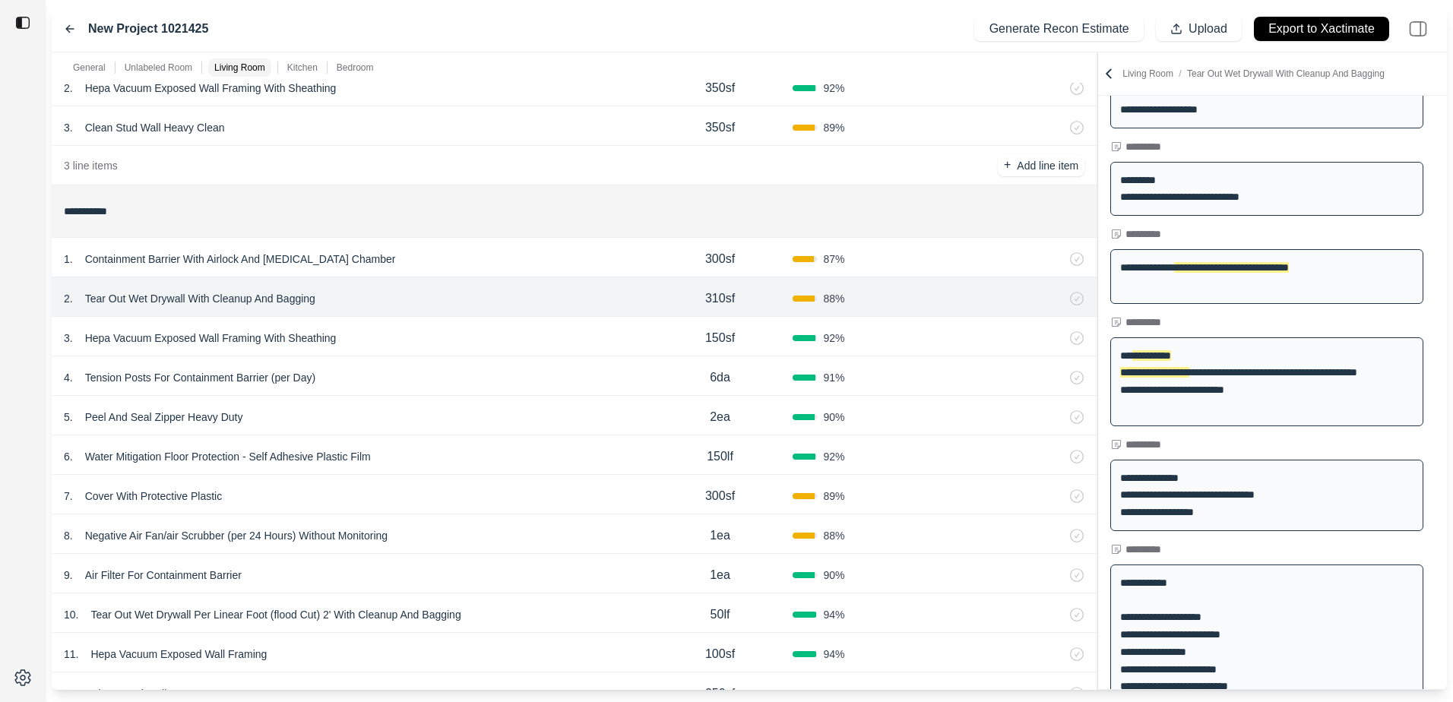
scroll to position [160, 0]
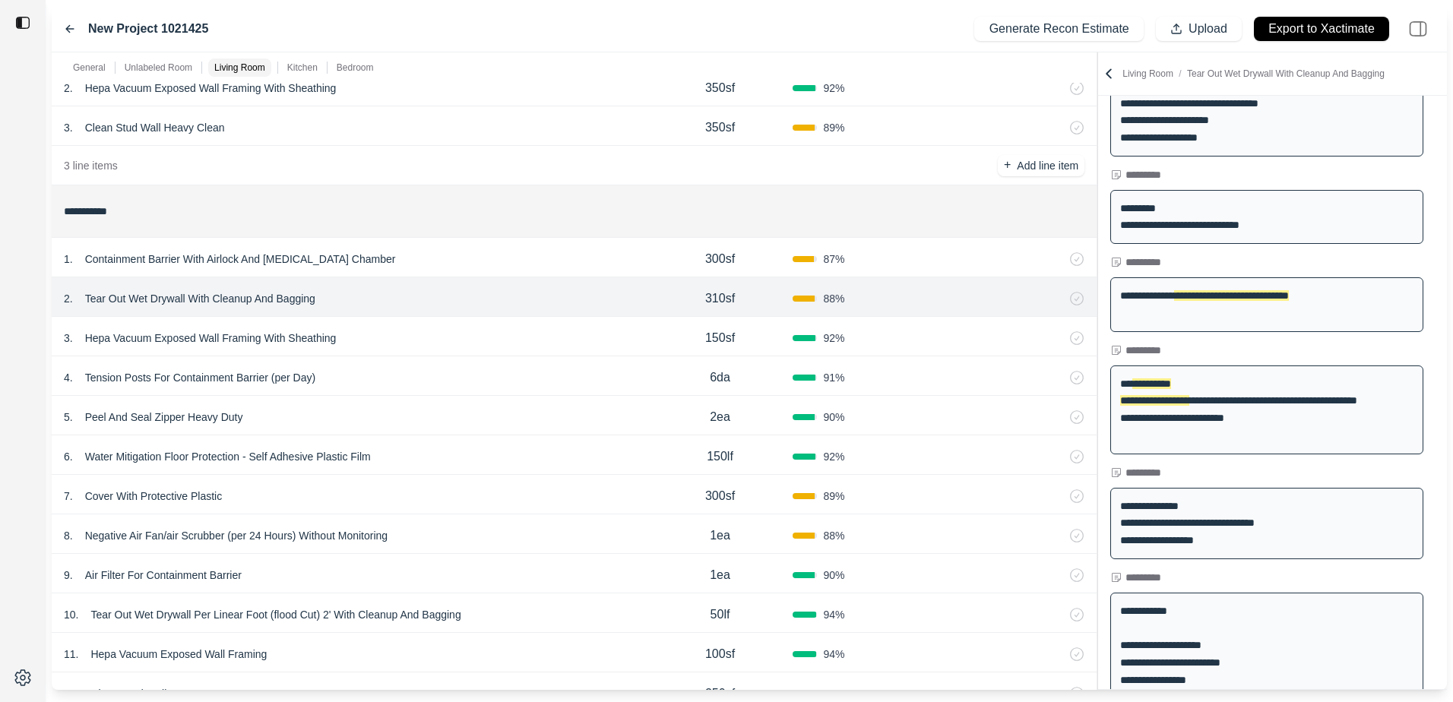
drag, startPoint x: 627, startPoint y: 350, endPoint x: 645, endPoint y: 353, distance: 18.5
click at [628, 350] on div "3 . Hepa Vacuum Exposed Wall Framing With Sheathing 150sf 92 %" at bounding box center [574, 337] width 1045 height 40
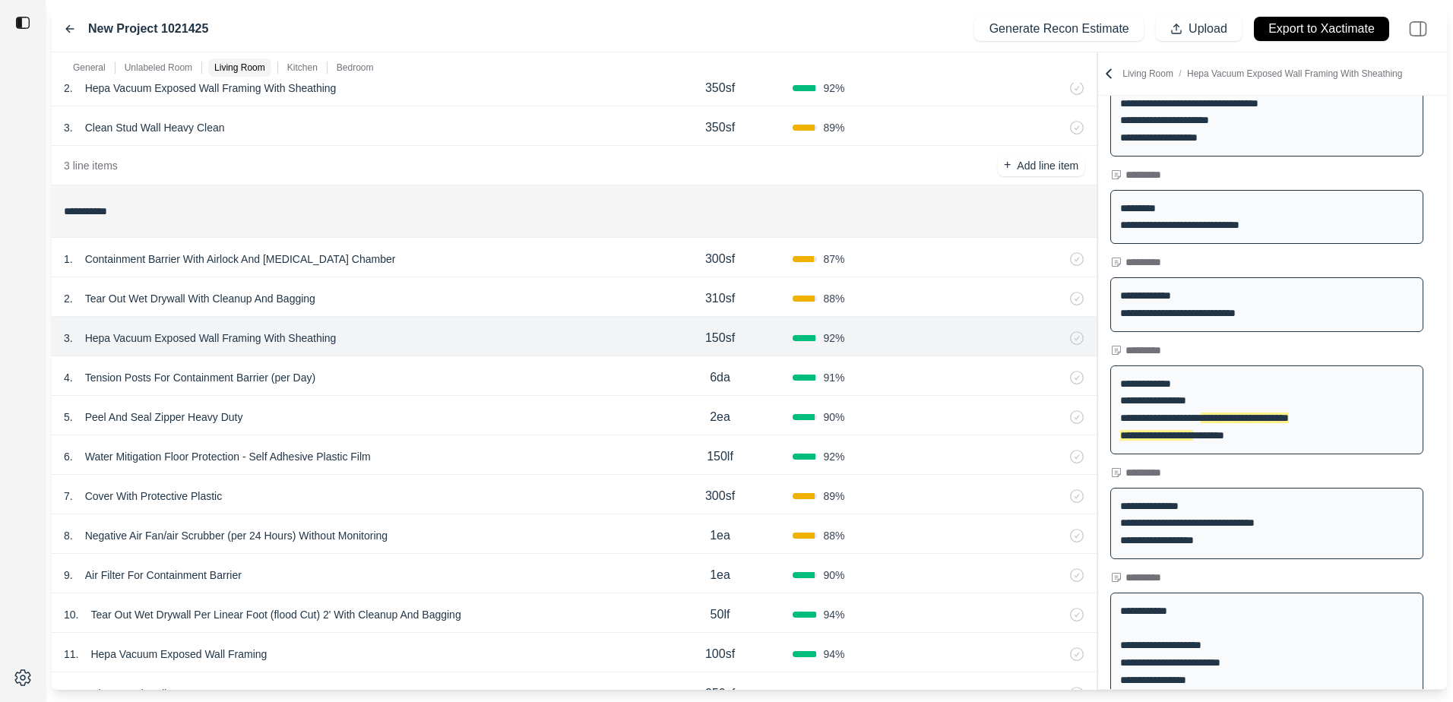
scroll to position [194, 0]
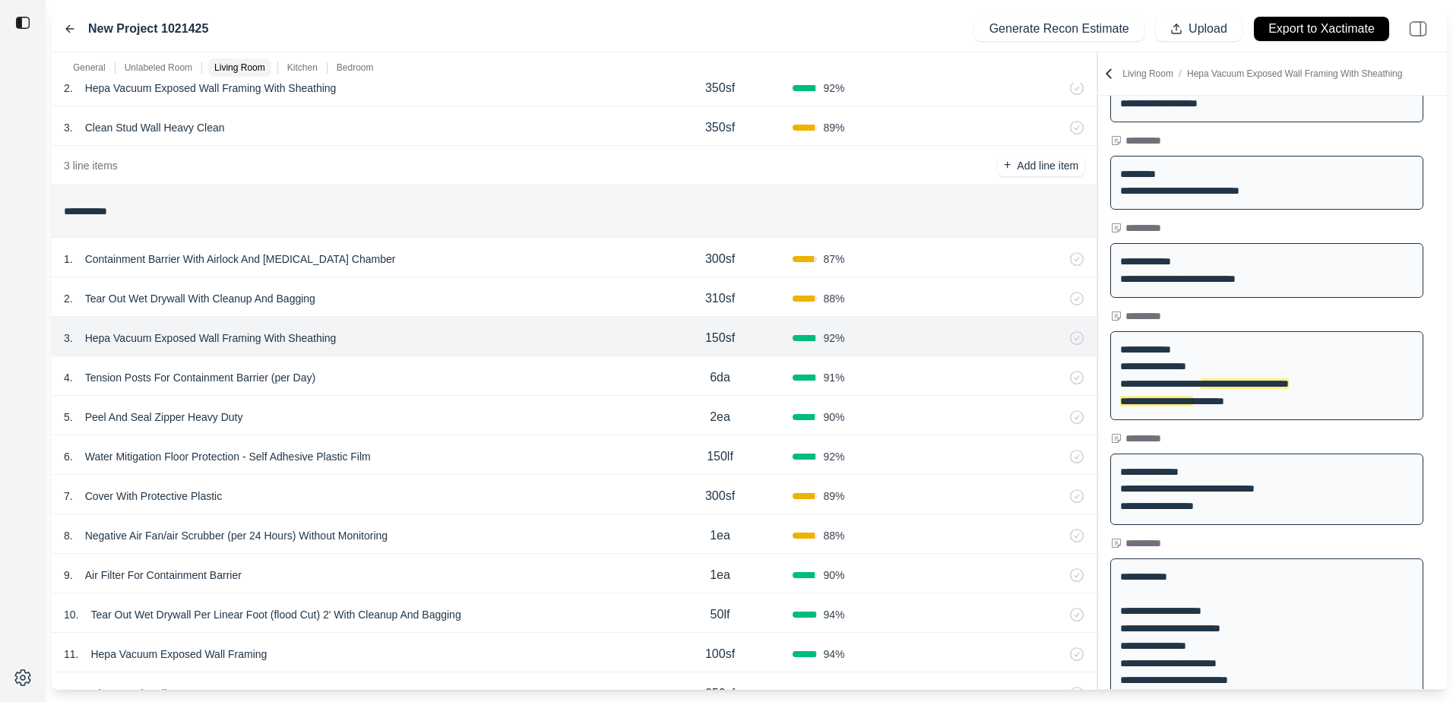
click at [372, 372] on div "4 . Tension Posts For Containment Barrier (per Day)" at bounding box center [356, 377] width 584 height 21
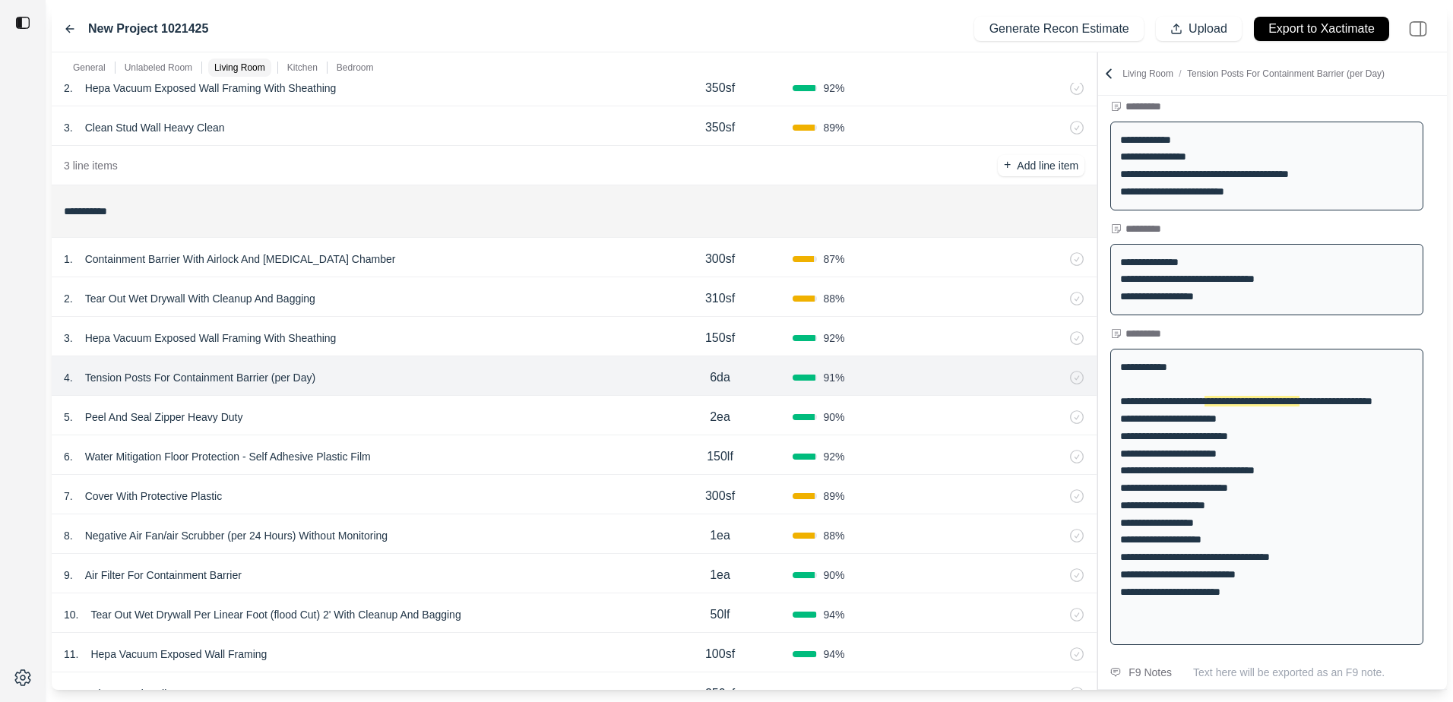
scroll to position [420, 0]
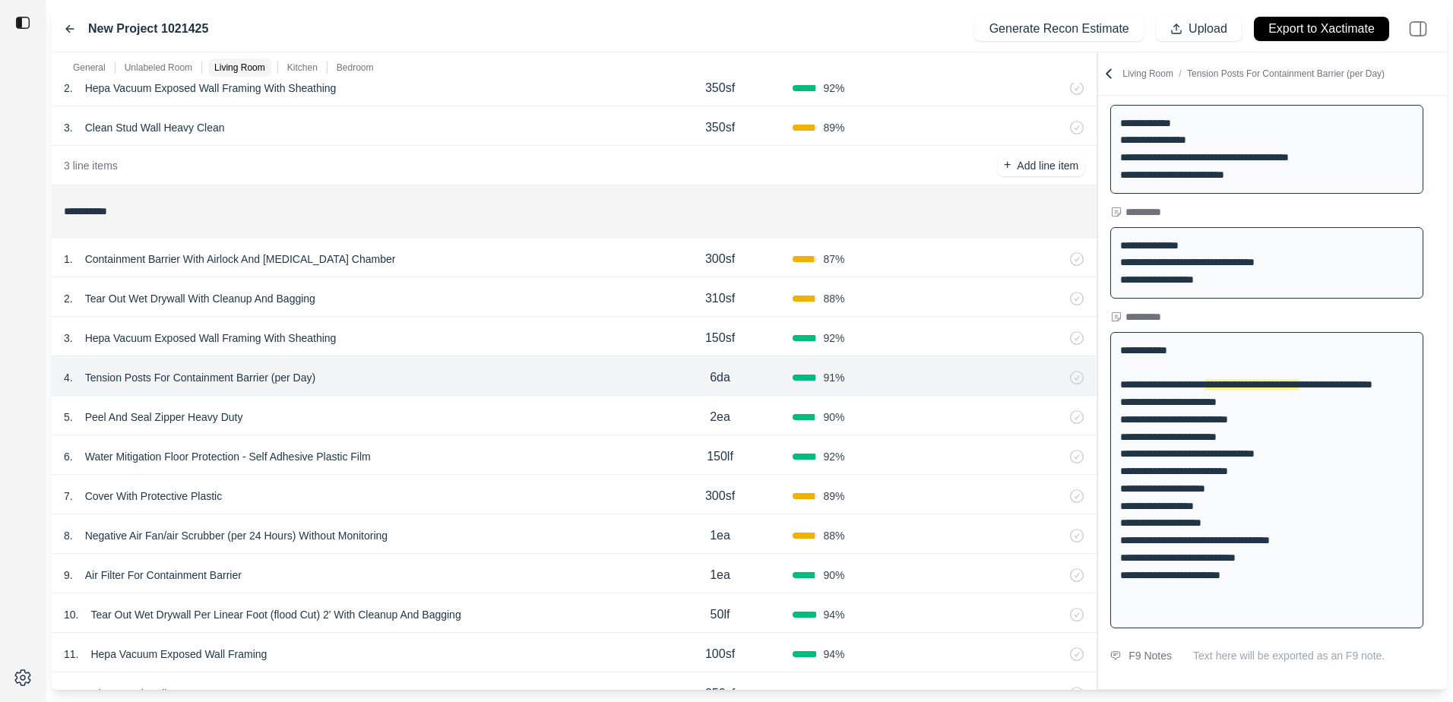
click at [645, 422] on div "5 . Peel And Seal Zipper Heavy Duty" at bounding box center [356, 417] width 584 height 21
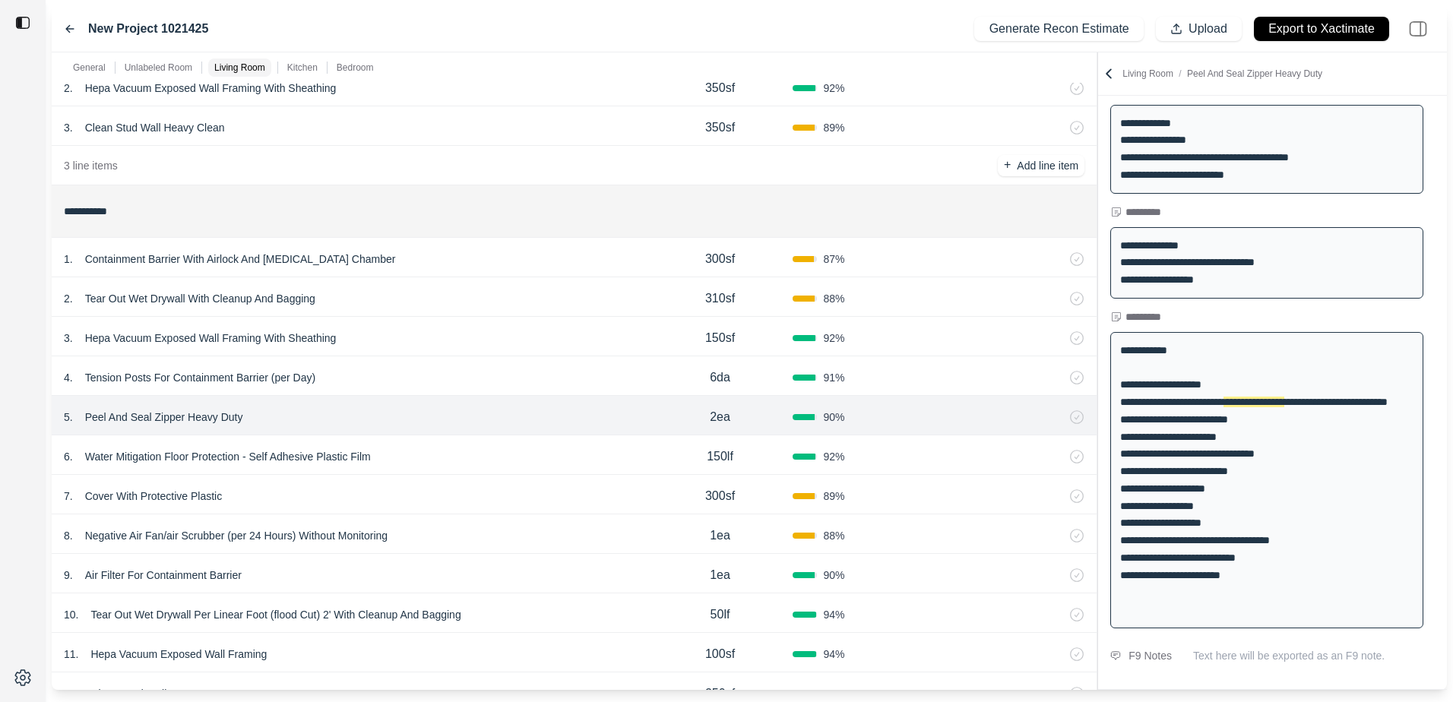
click at [625, 462] on div "6 . Water Mitigation Floor Protection - Self Adhesive Plastic Film" at bounding box center [356, 456] width 584 height 21
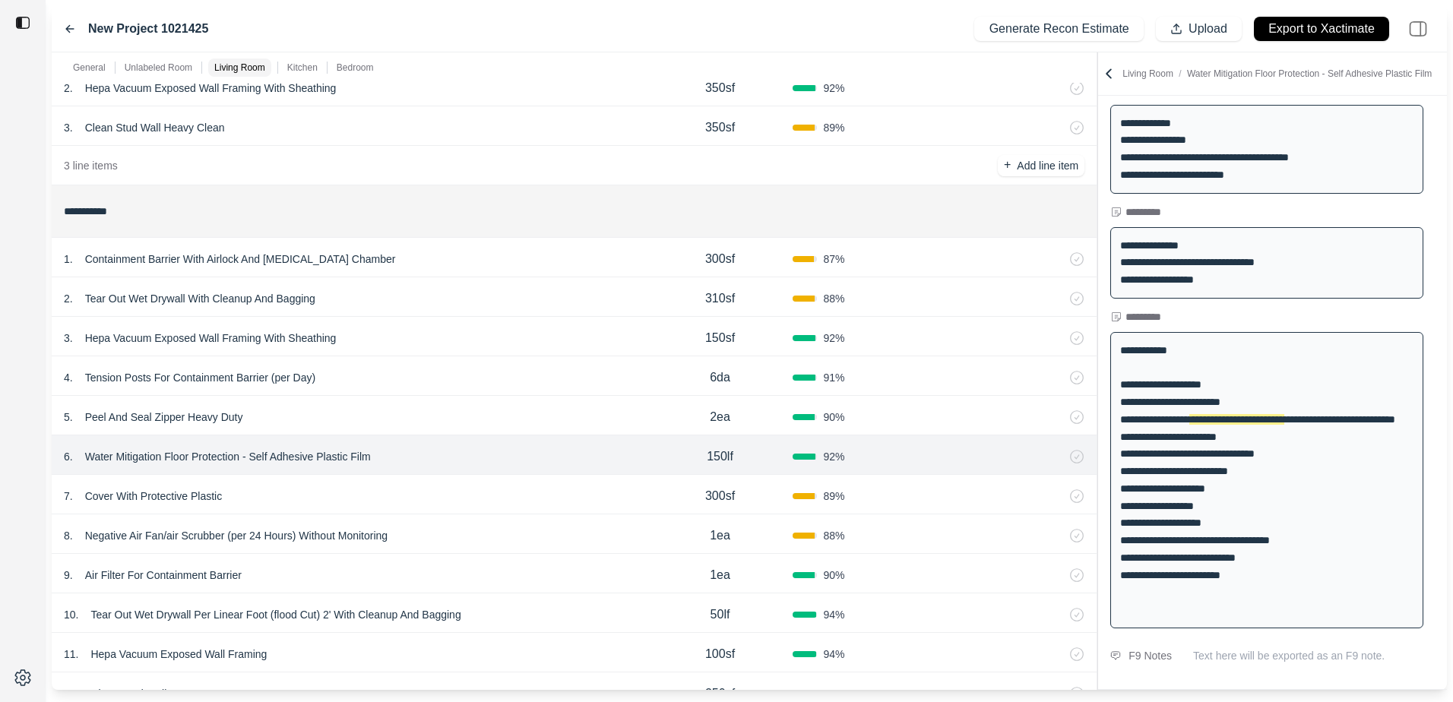
click at [624, 496] on div "7 . Cover With Protective Plastic" at bounding box center [356, 496] width 584 height 21
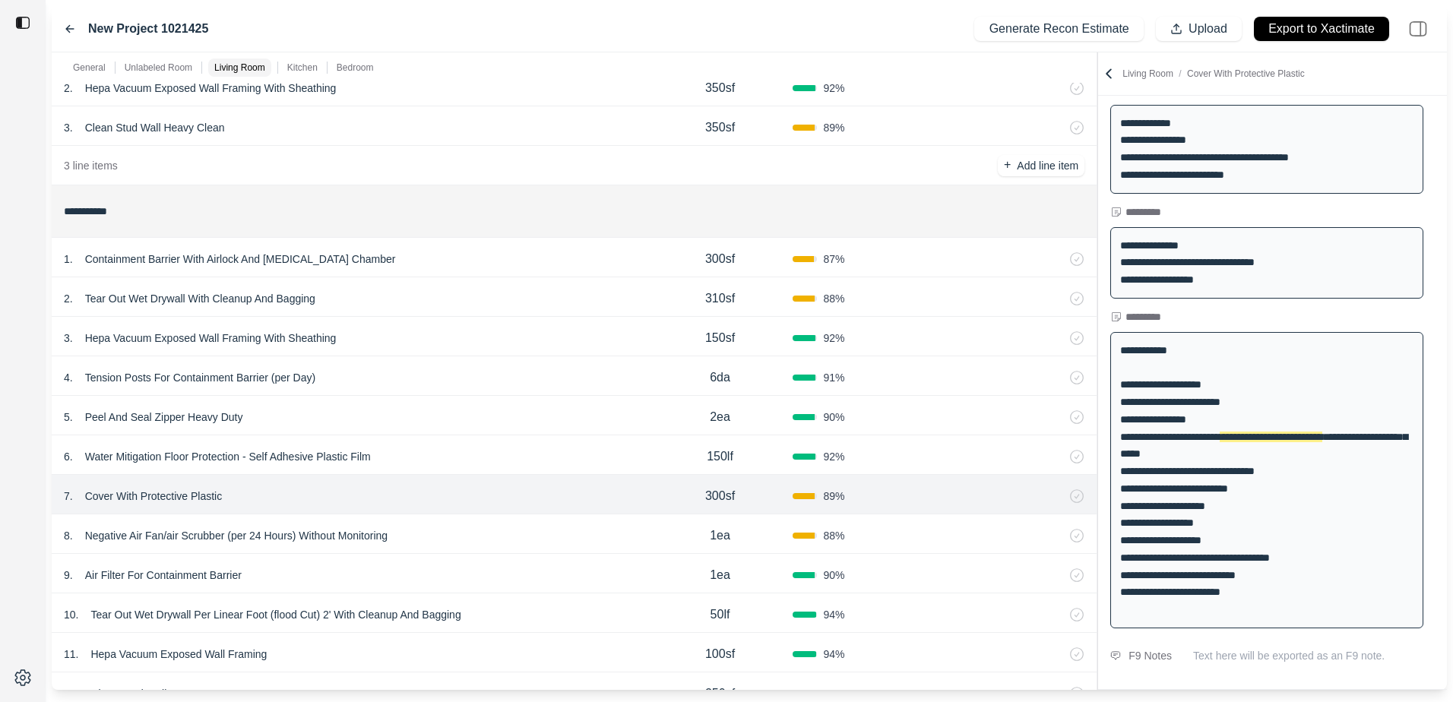
click at [600, 537] on div "8 . Negative Air Fan/air Scrubber (per 24 Hours) Without Monitoring" at bounding box center [356, 535] width 584 height 21
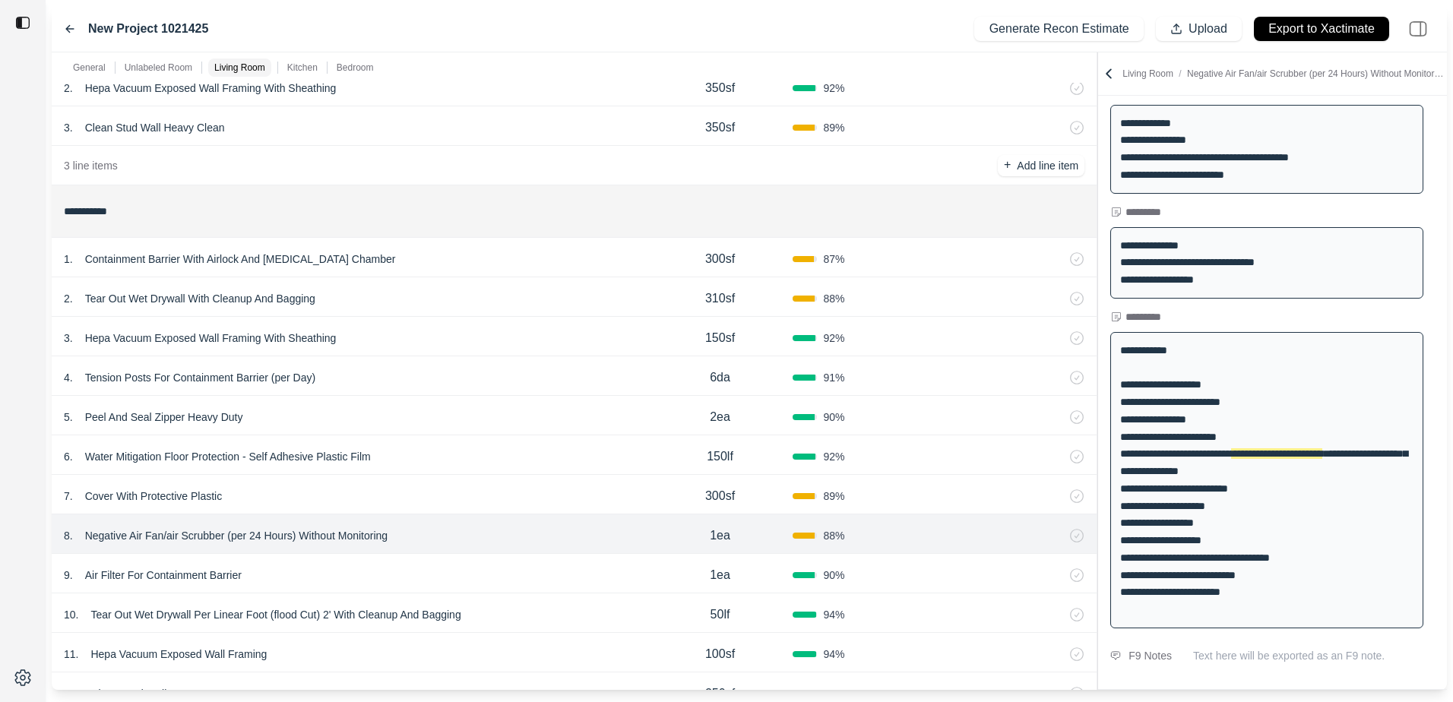
click at [398, 566] on div "9 . Air Filter For Containment Barrier" at bounding box center [356, 575] width 584 height 21
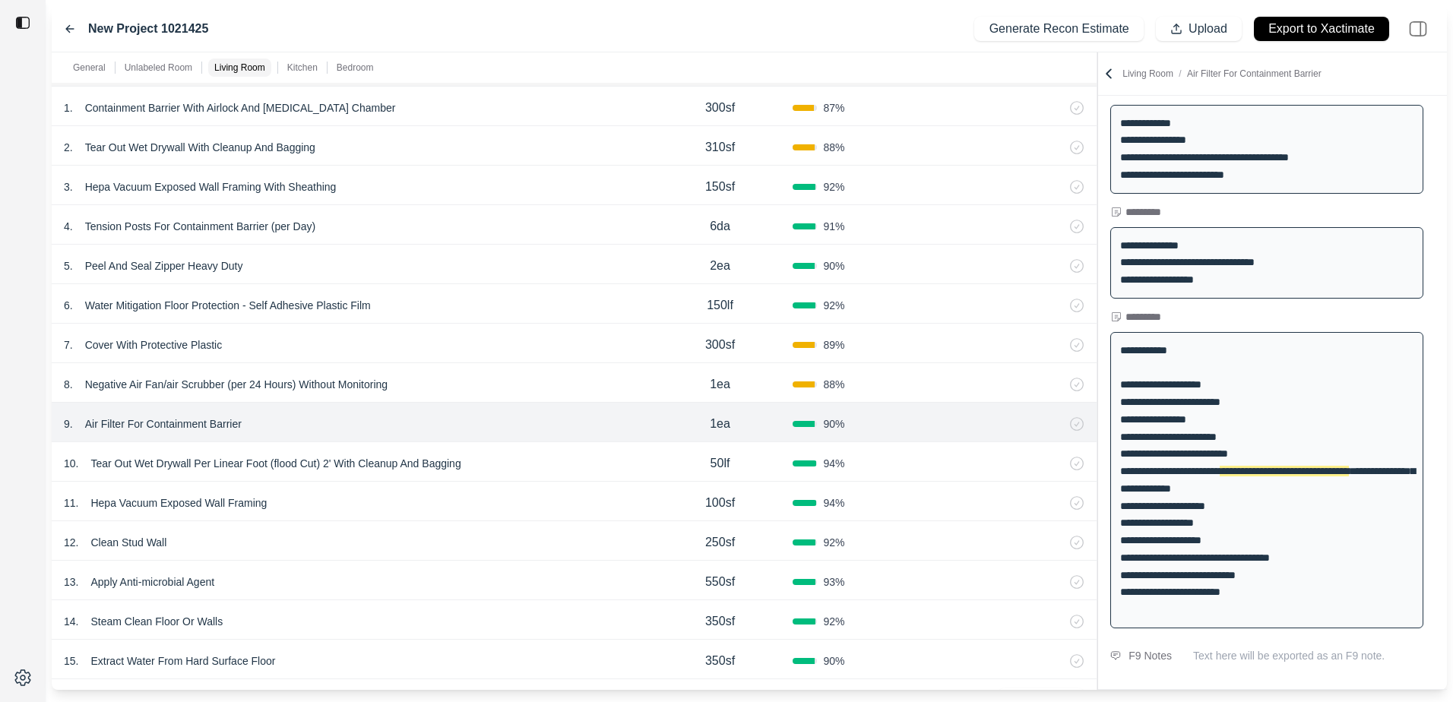
scroll to position [760, 0]
click at [625, 461] on div "10 . Tear Out Wet Drywall Per Linear Foot (flood Cut) 2' With Cleanup And Baggi…" at bounding box center [356, 462] width 584 height 21
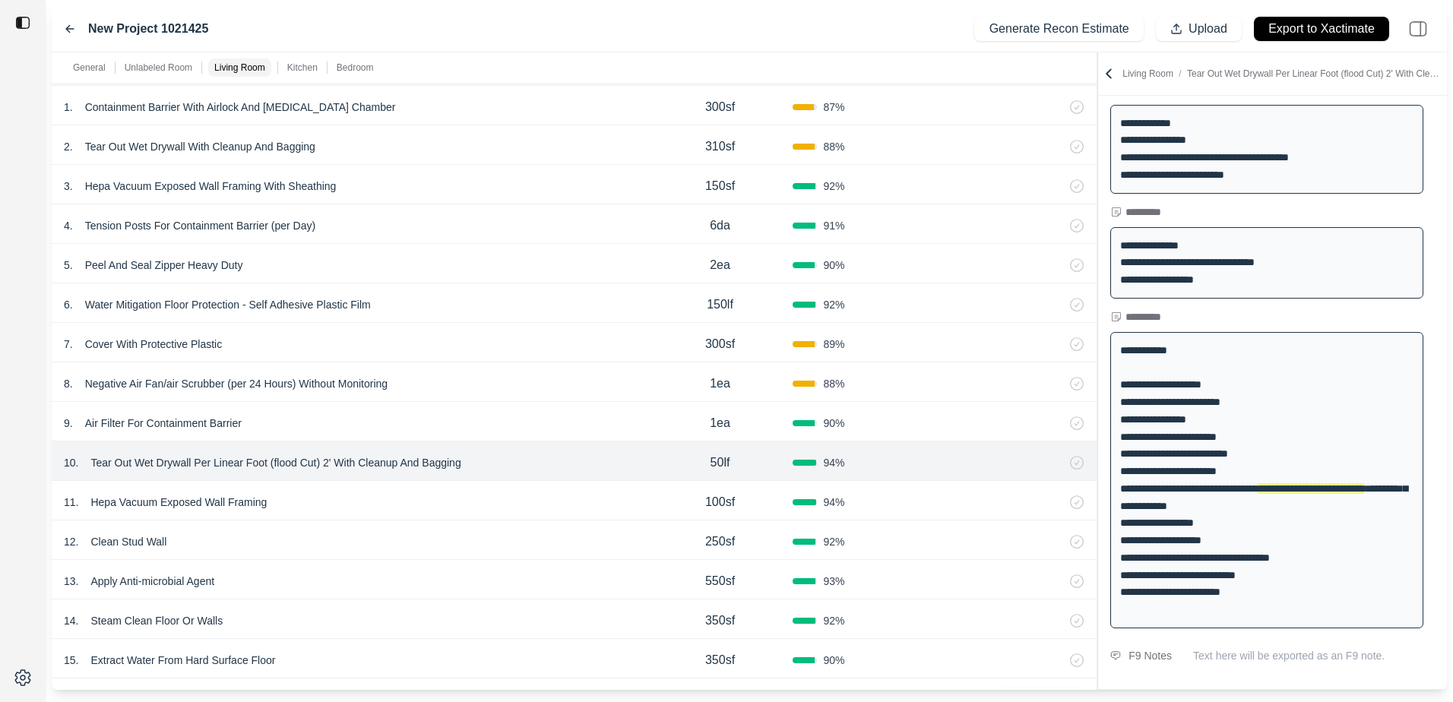
click at [590, 518] on div "11 . Hepa Vacuum Exposed Wall Framing 100sf 94 %" at bounding box center [574, 501] width 1045 height 40
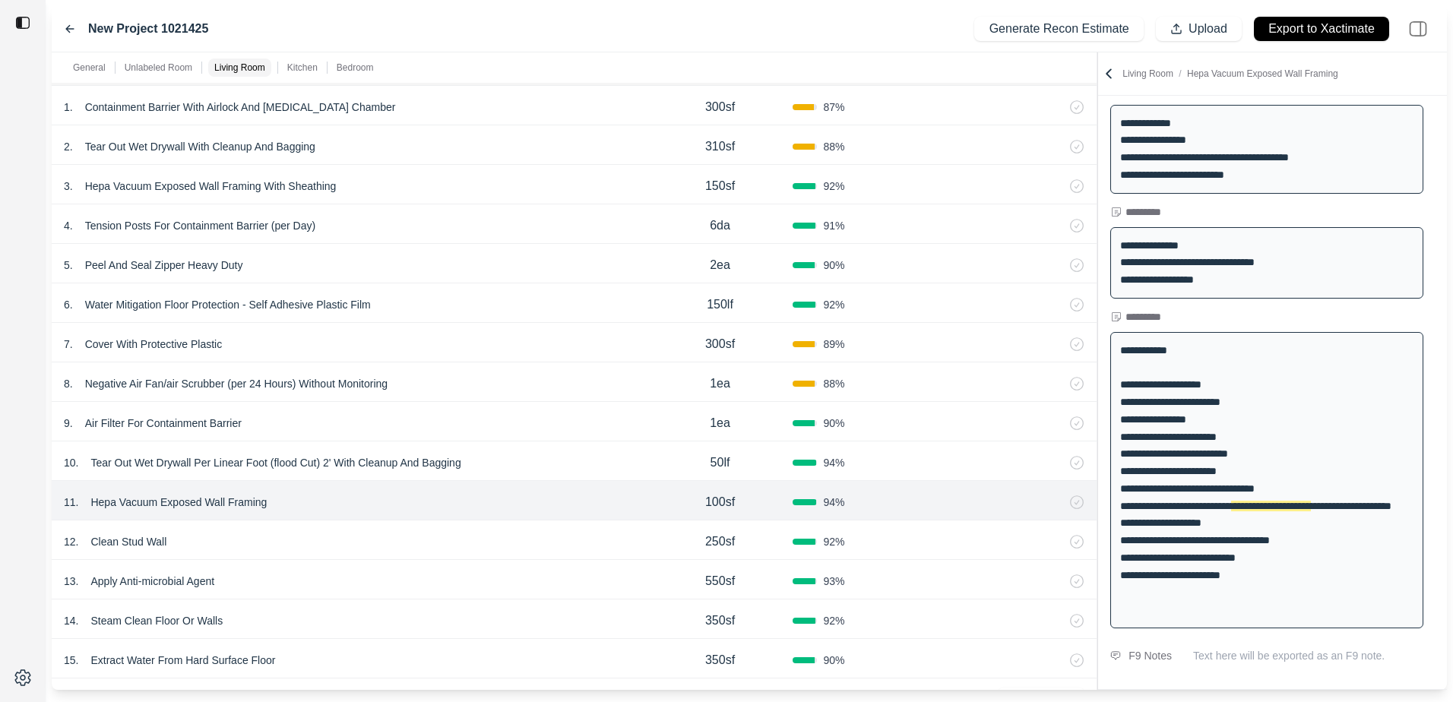
click at [182, 187] on p "Hepa Vacuum Exposed Wall Framing With Sheathing" at bounding box center [211, 186] width 264 height 21
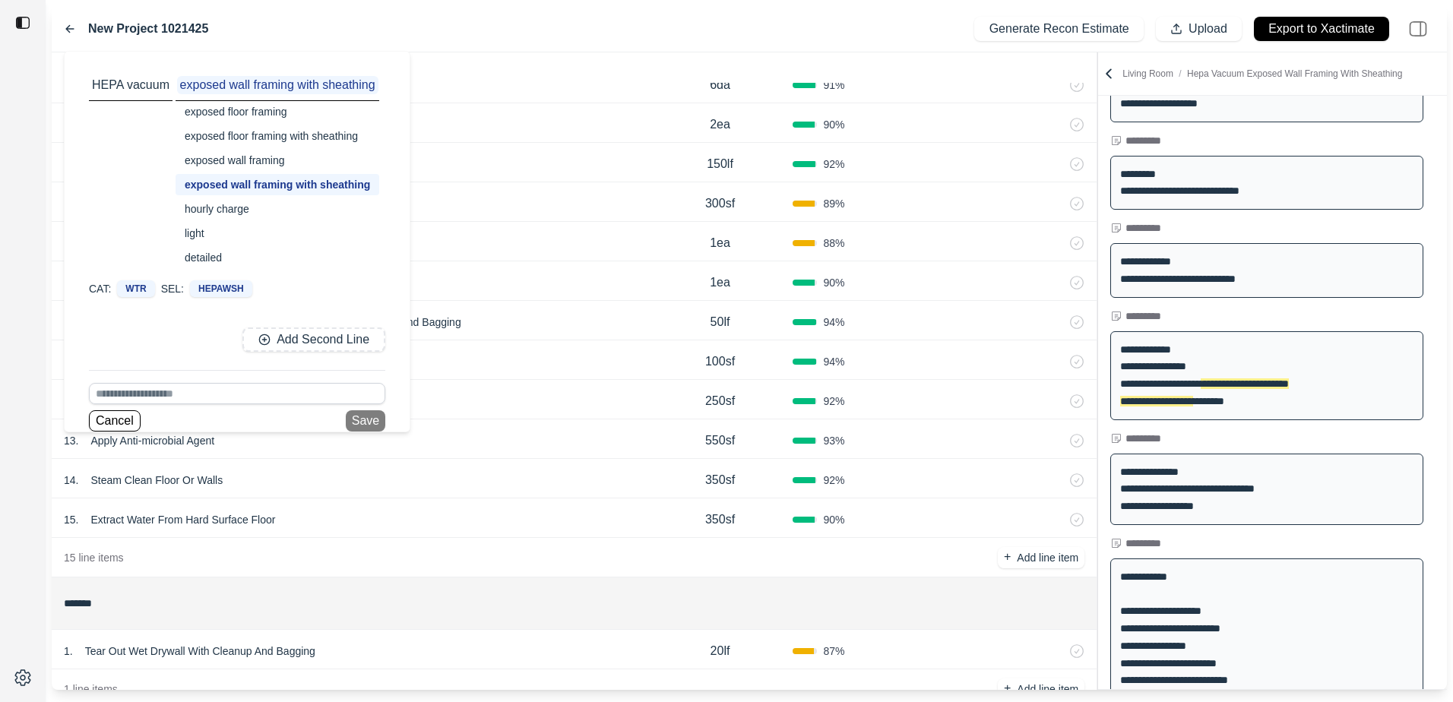
scroll to position [912, 0]
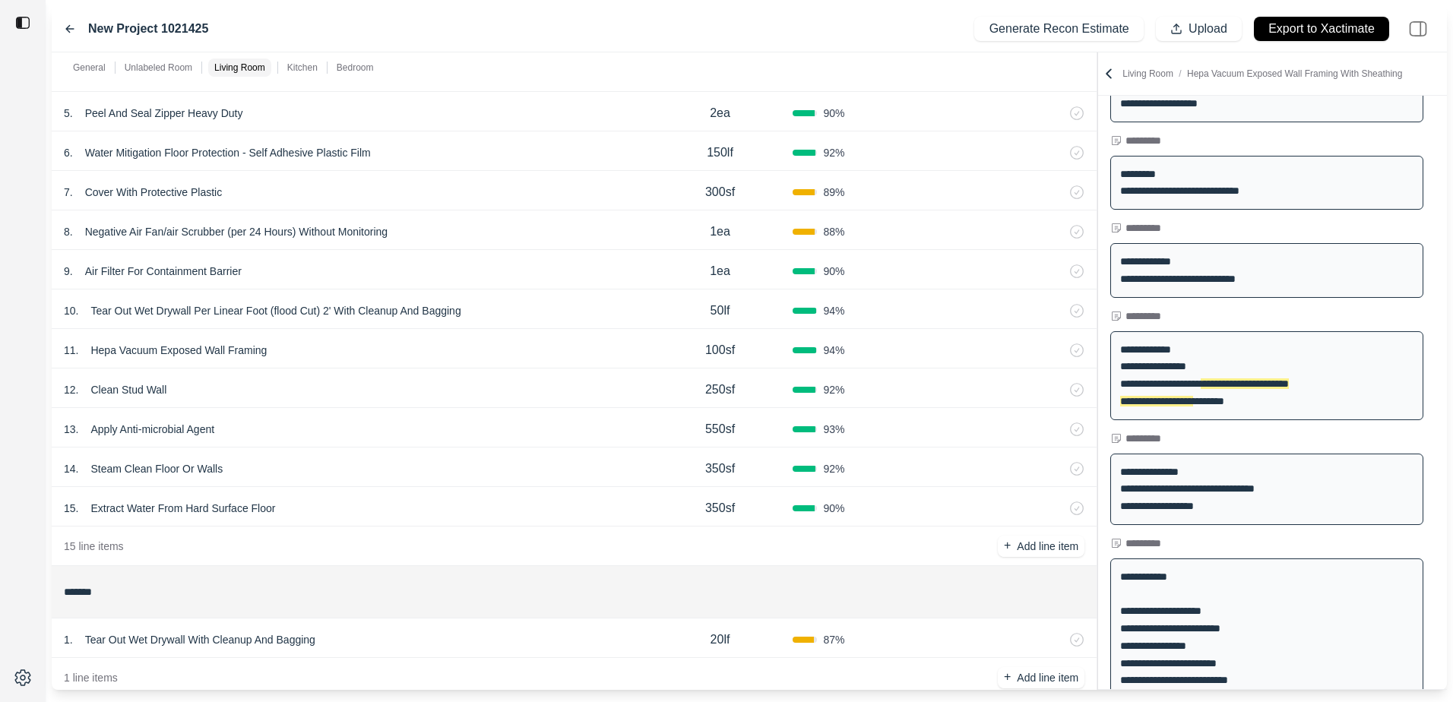
click at [498, 293] on div "10 . Tear Out Wet Drywall Per Linear Foot (flood Cut) 2' With Cleanup And Baggi…" at bounding box center [574, 310] width 1045 height 40
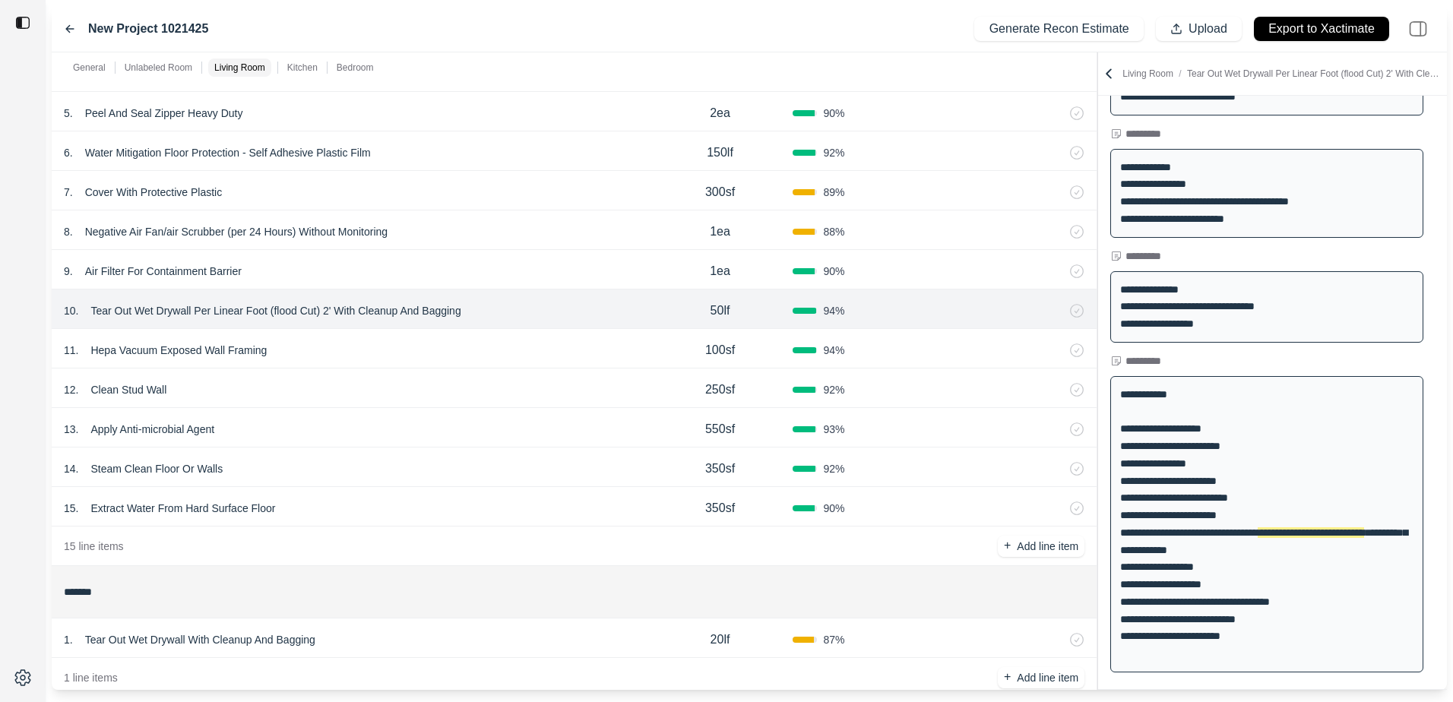
scroll to position [420, 0]
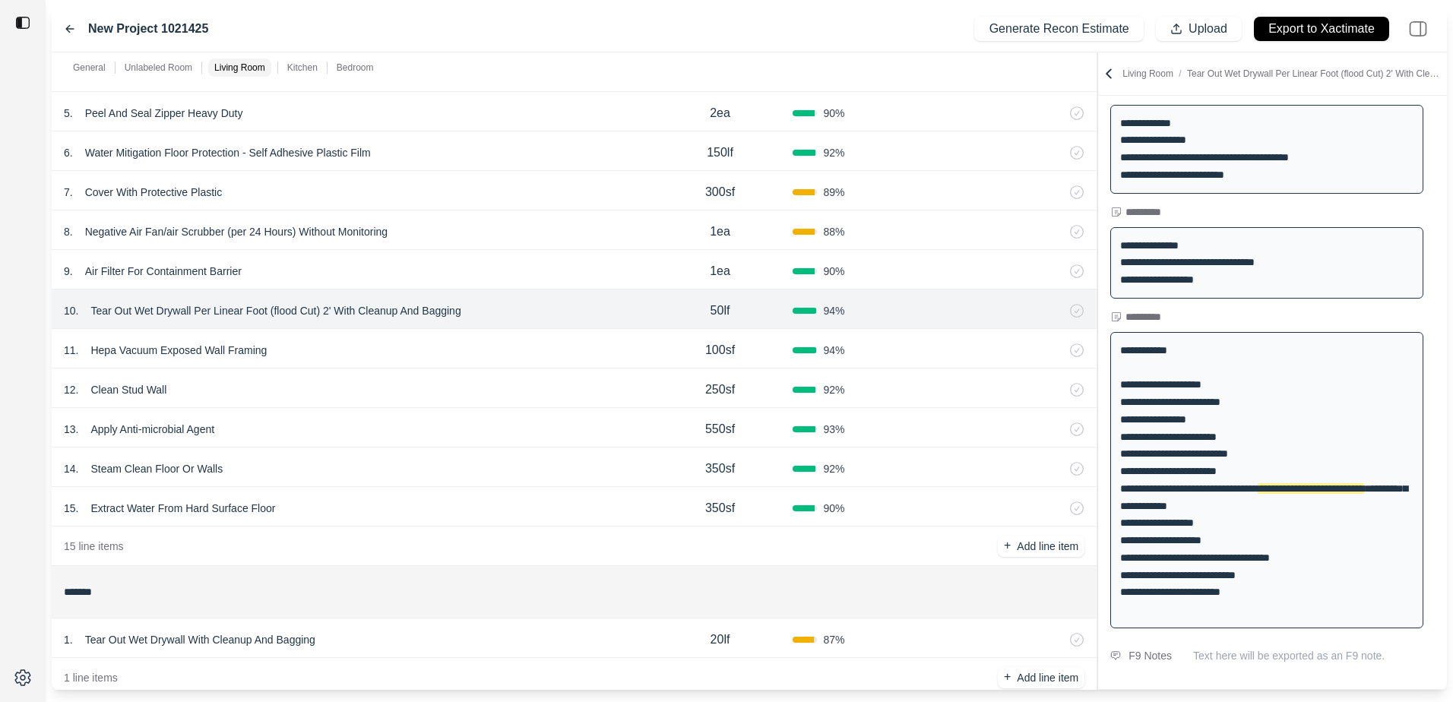
click at [470, 378] on div "12 . Clean Stud Wall 250sf 92 %" at bounding box center [574, 389] width 1045 height 40
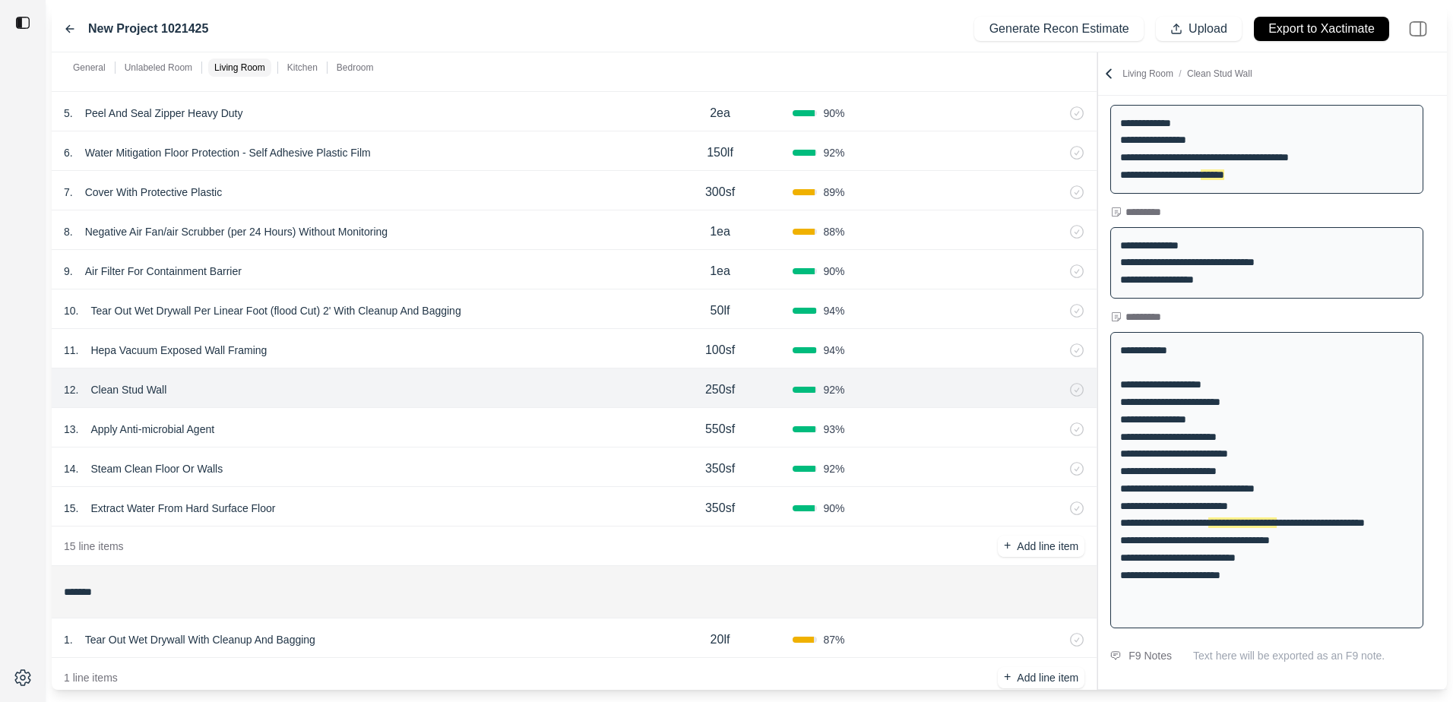
click at [432, 395] on div "12 . Clean Stud Wall" at bounding box center [356, 389] width 584 height 21
click at [132, 391] on p "Clean Stud Wall" at bounding box center [128, 389] width 88 height 21
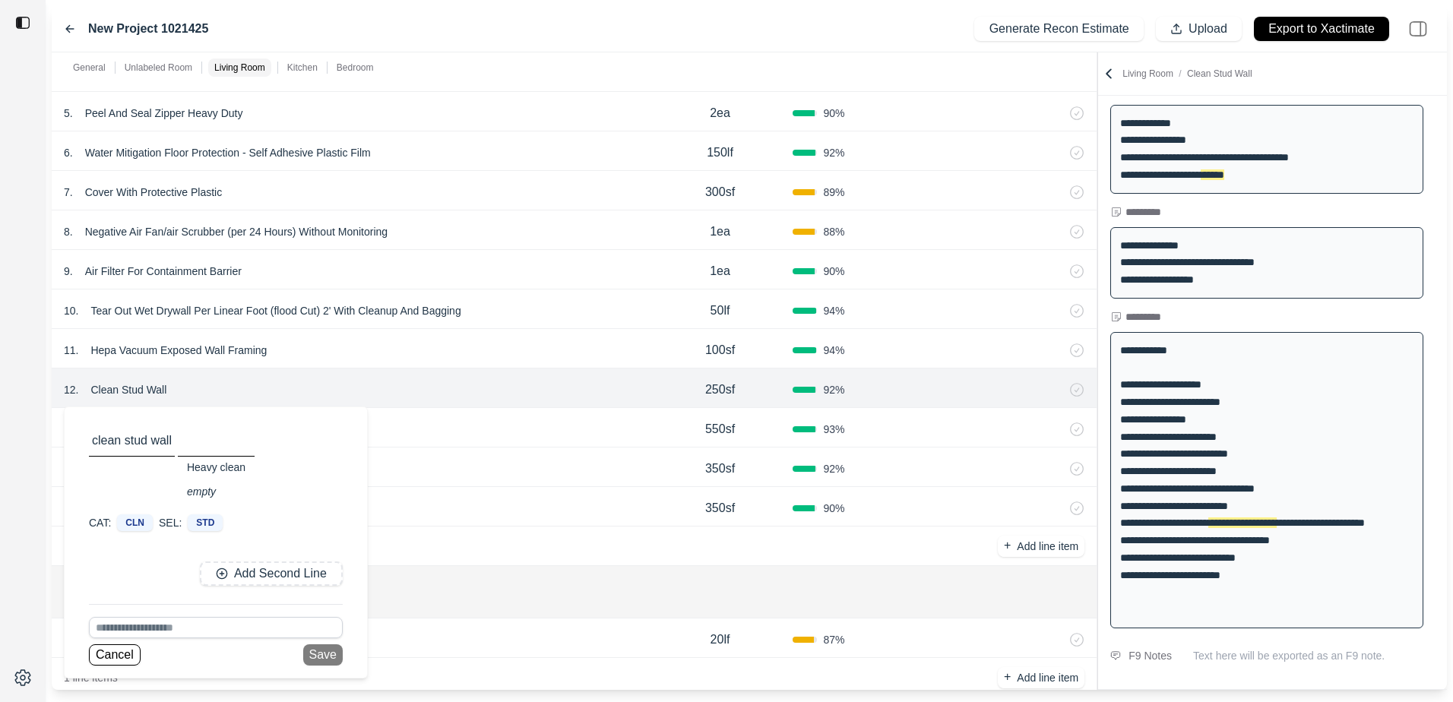
click at [548, 435] on div "13 . Apply Anti-microbial Agent" at bounding box center [356, 429] width 584 height 21
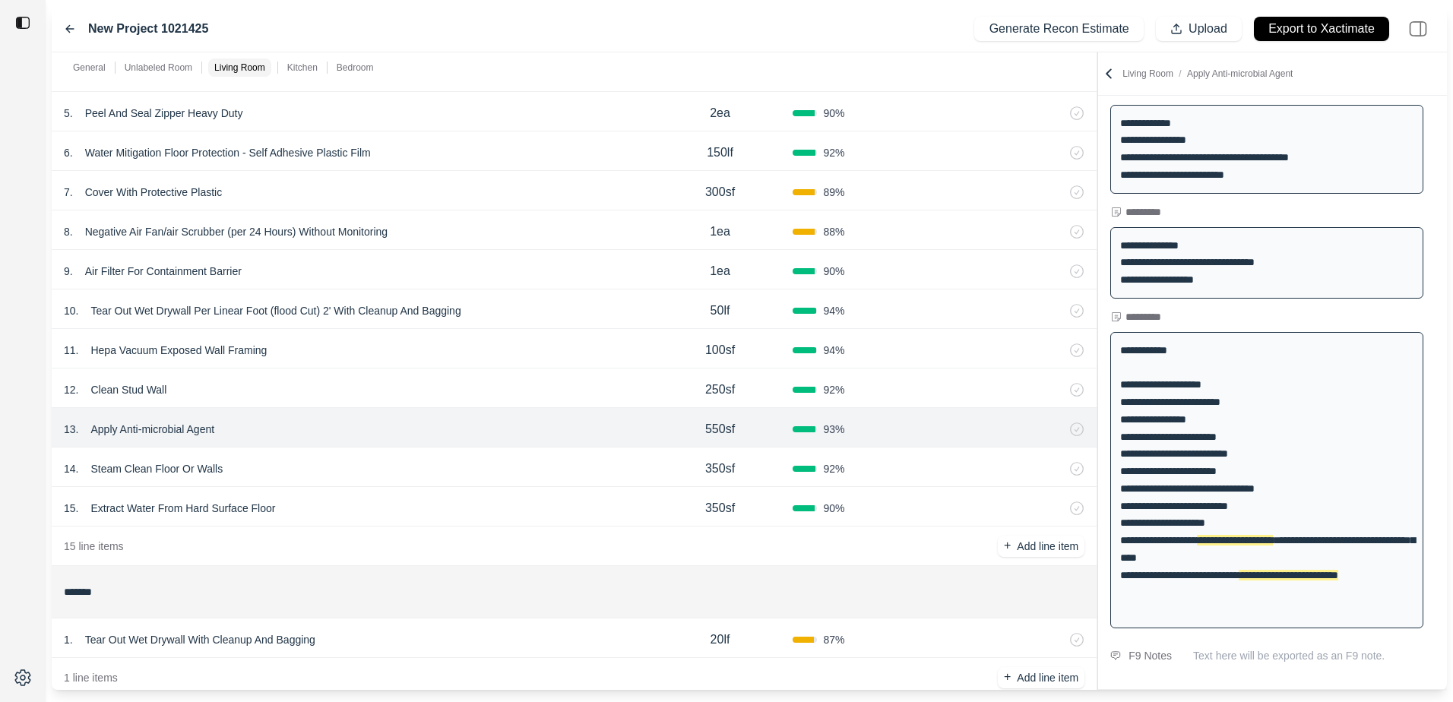
click at [312, 470] on div "14 . Steam Clean Floor Or Walls" at bounding box center [356, 468] width 584 height 21
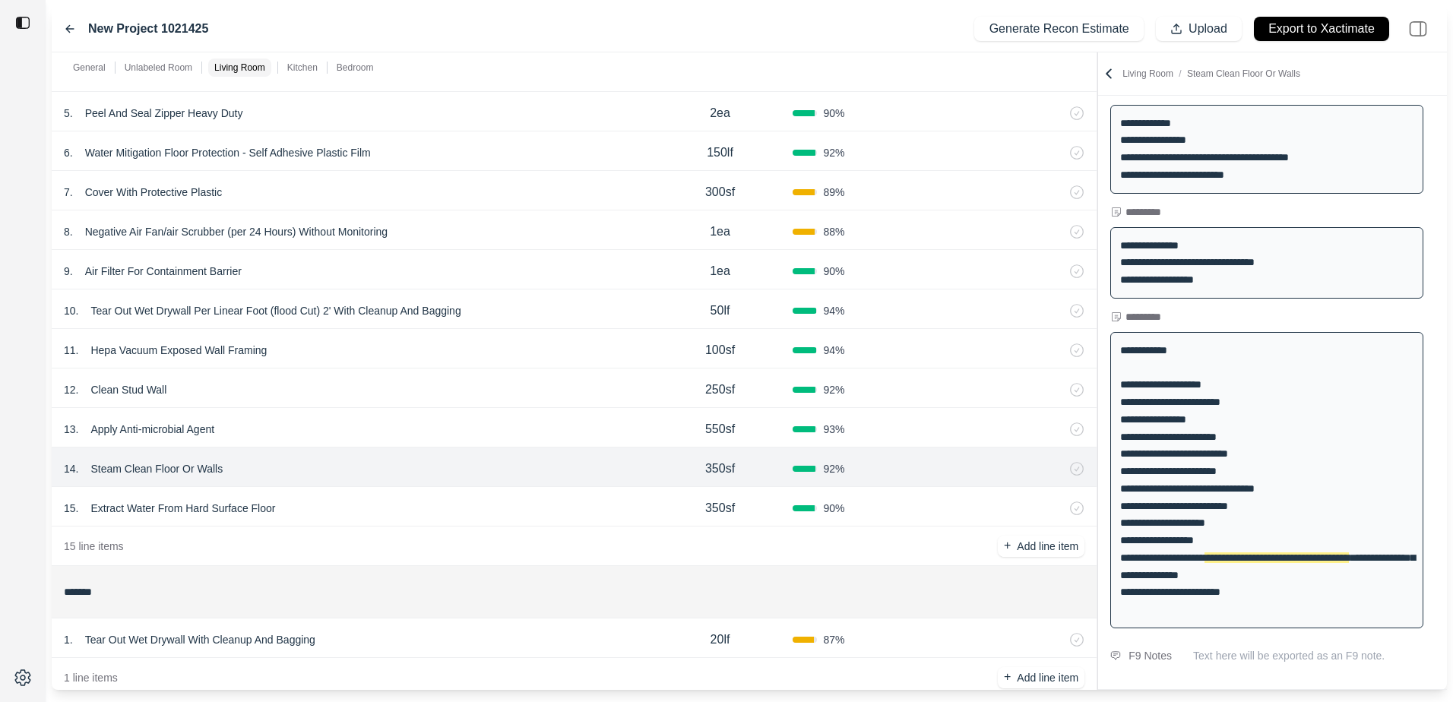
click at [308, 506] on div "15 . Extract Water From Hard Surface Floor" at bounding box center [356, 508] width 584 height 21
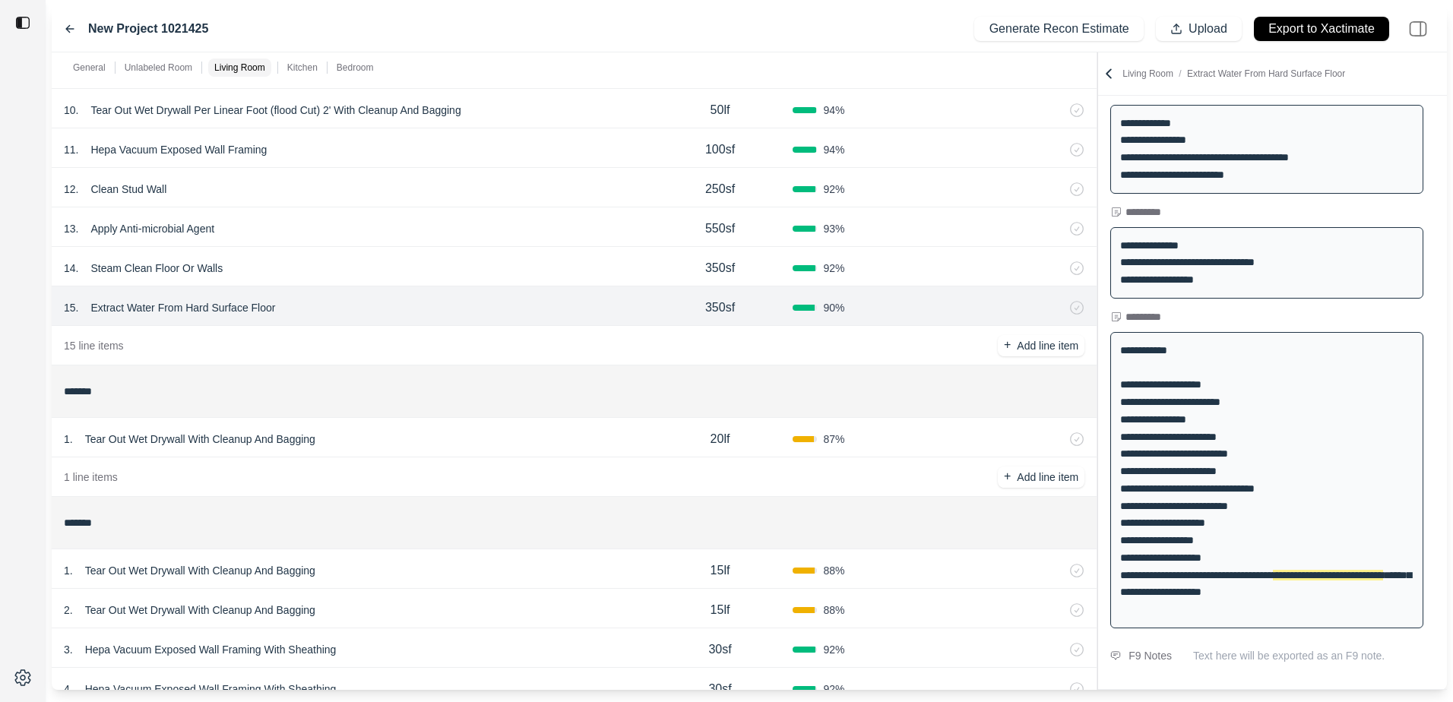
scroll to position [1140, 0]
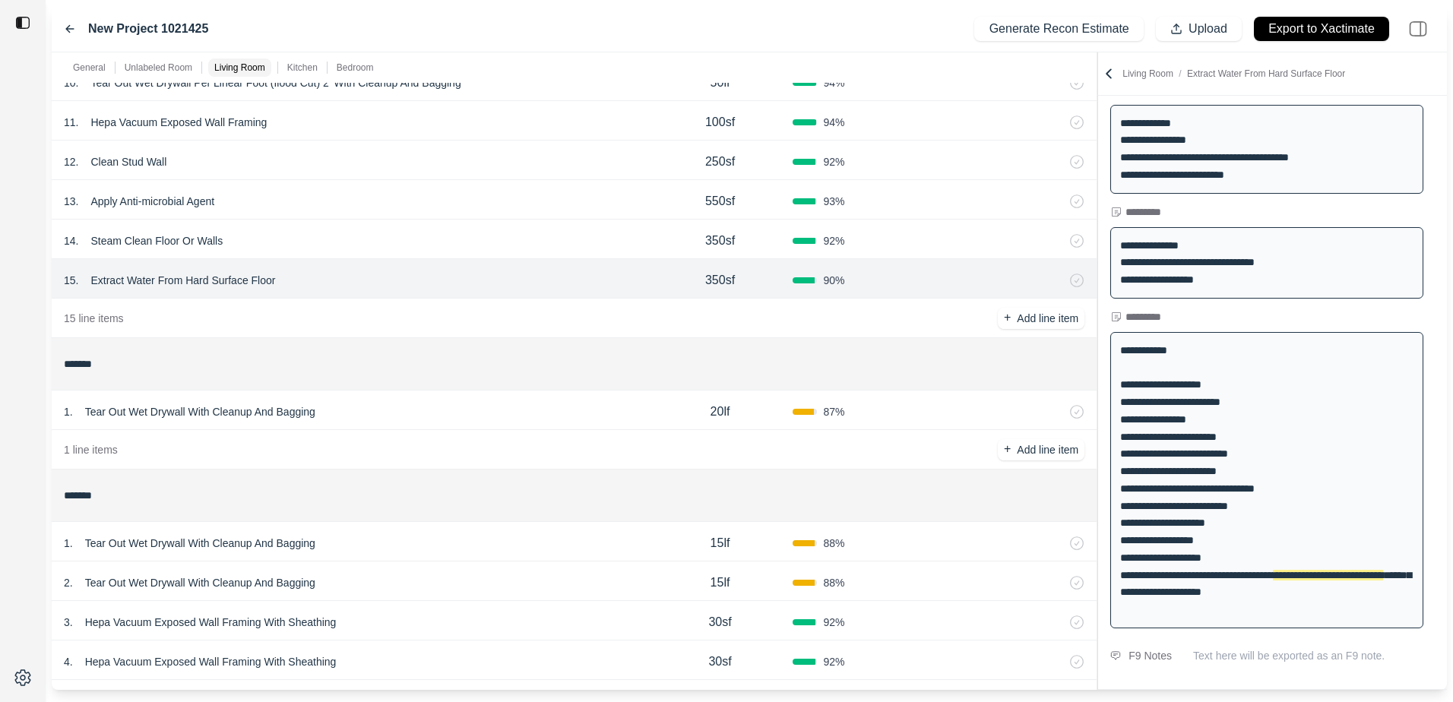
click at [505, 426] on div "1 . Tear Out Wet Drywall With Cleanup And Bagging 20lf 87 %" at bounding box center [574, 411] width 1045 height 40
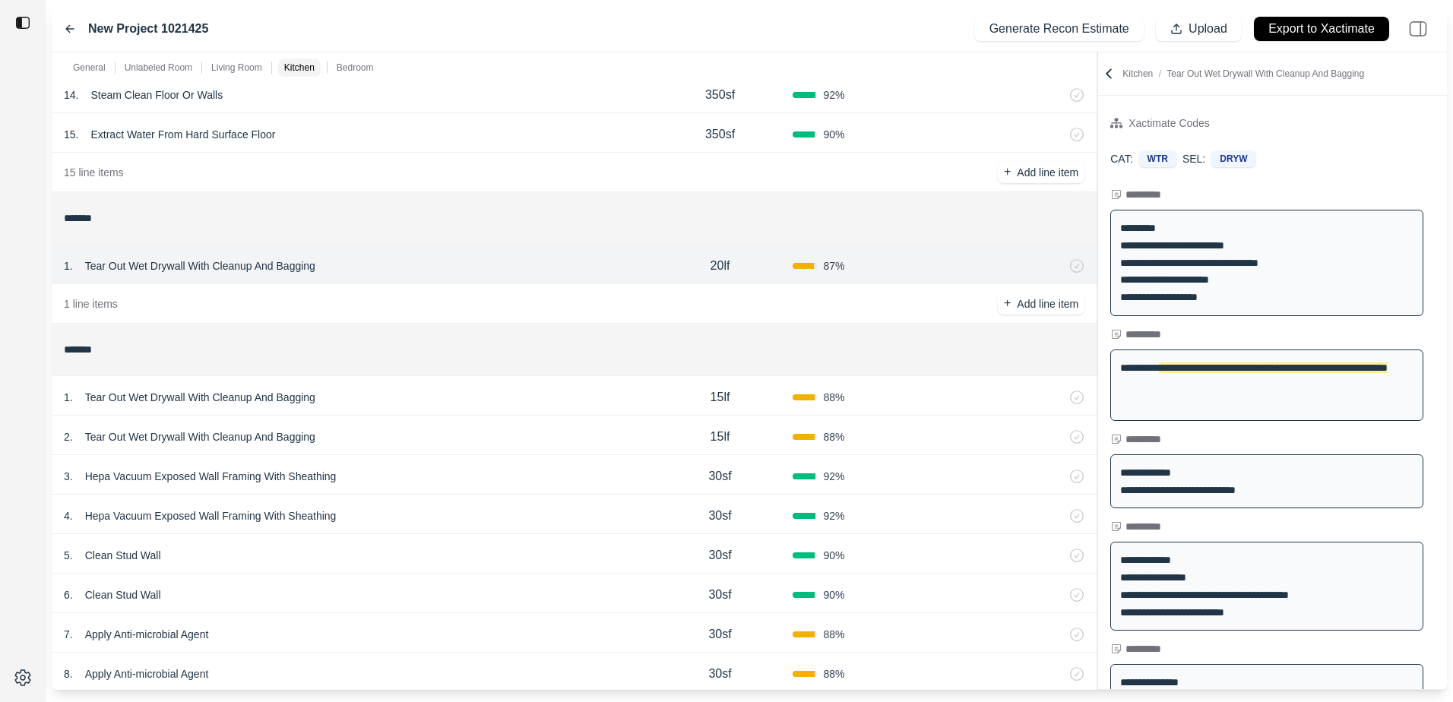
scroll to position [1292, 0]
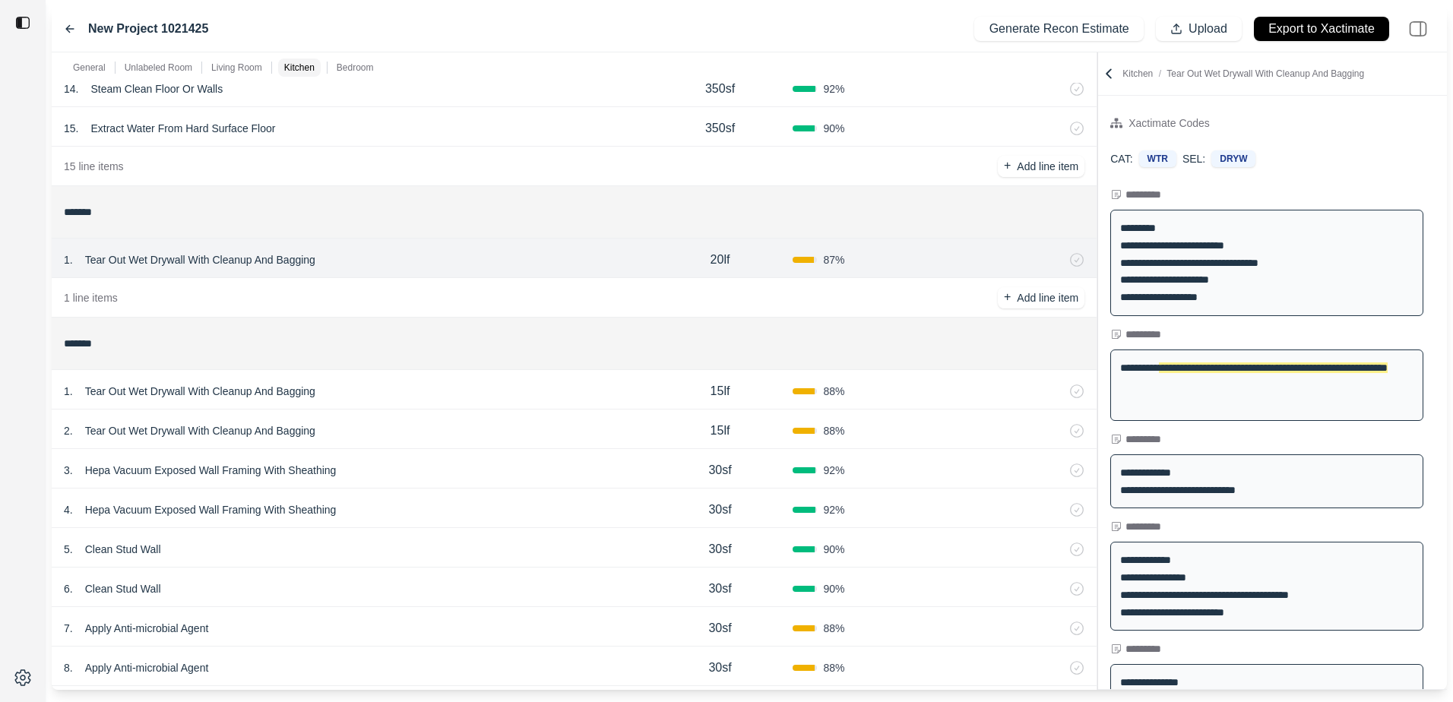
click at [506, 402] on div "1 . Tear Out Wet Drywall With Cleanup And Bagging 15lf 88 %" at bounding box center [574, 390] width 1045 height 40
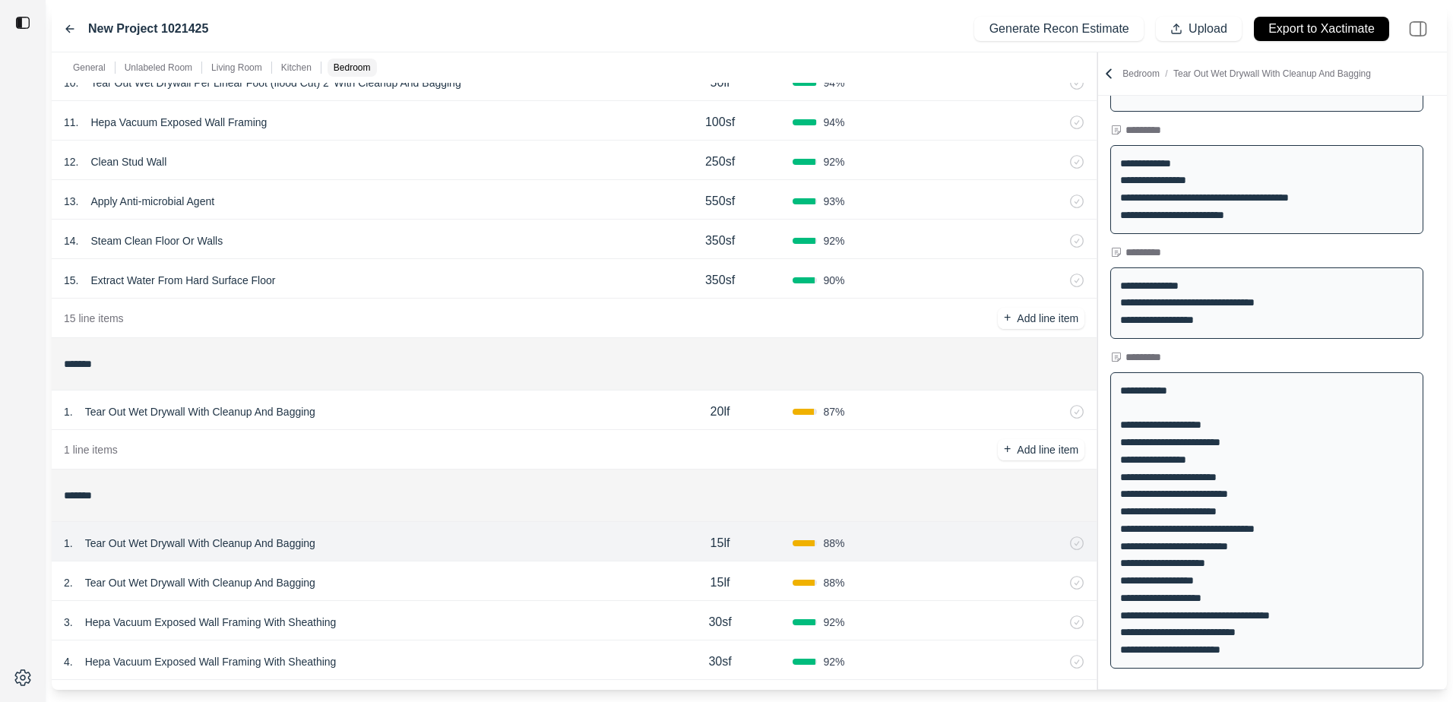
scroll to position [385, 0]
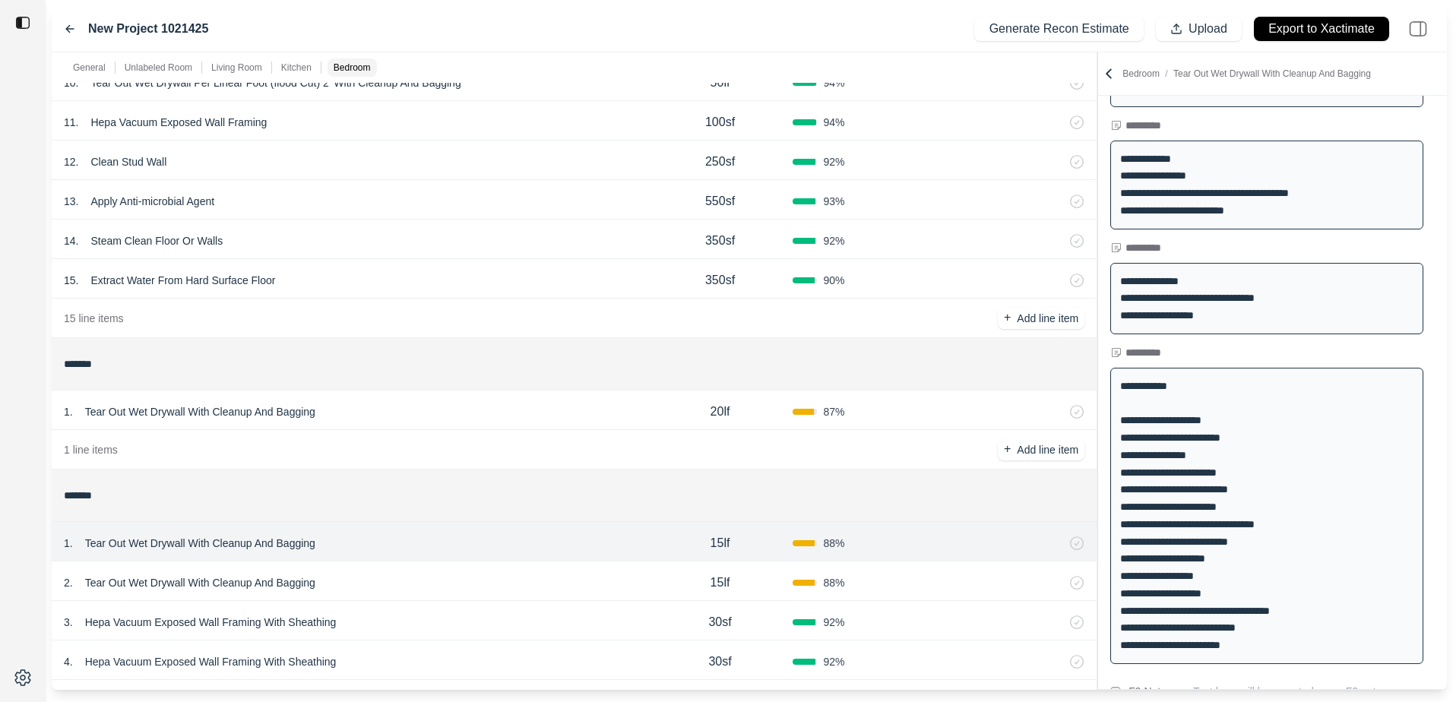
click at [362, 391] on div "1 . Tear Out Wet Drywall With Cleanup And Bagging 20lf 87 %" at bounding box center [574, 411] width 1045 height 40
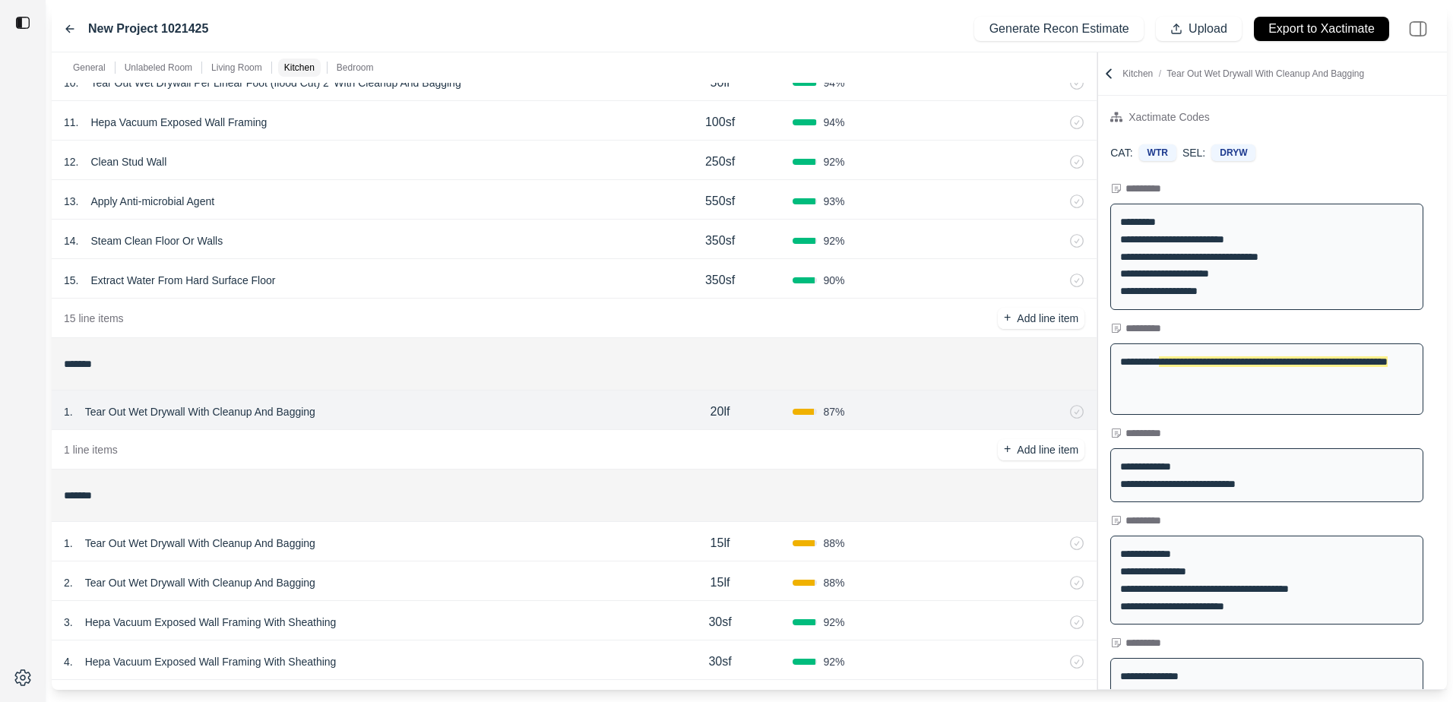
scroll to position [0, 0]
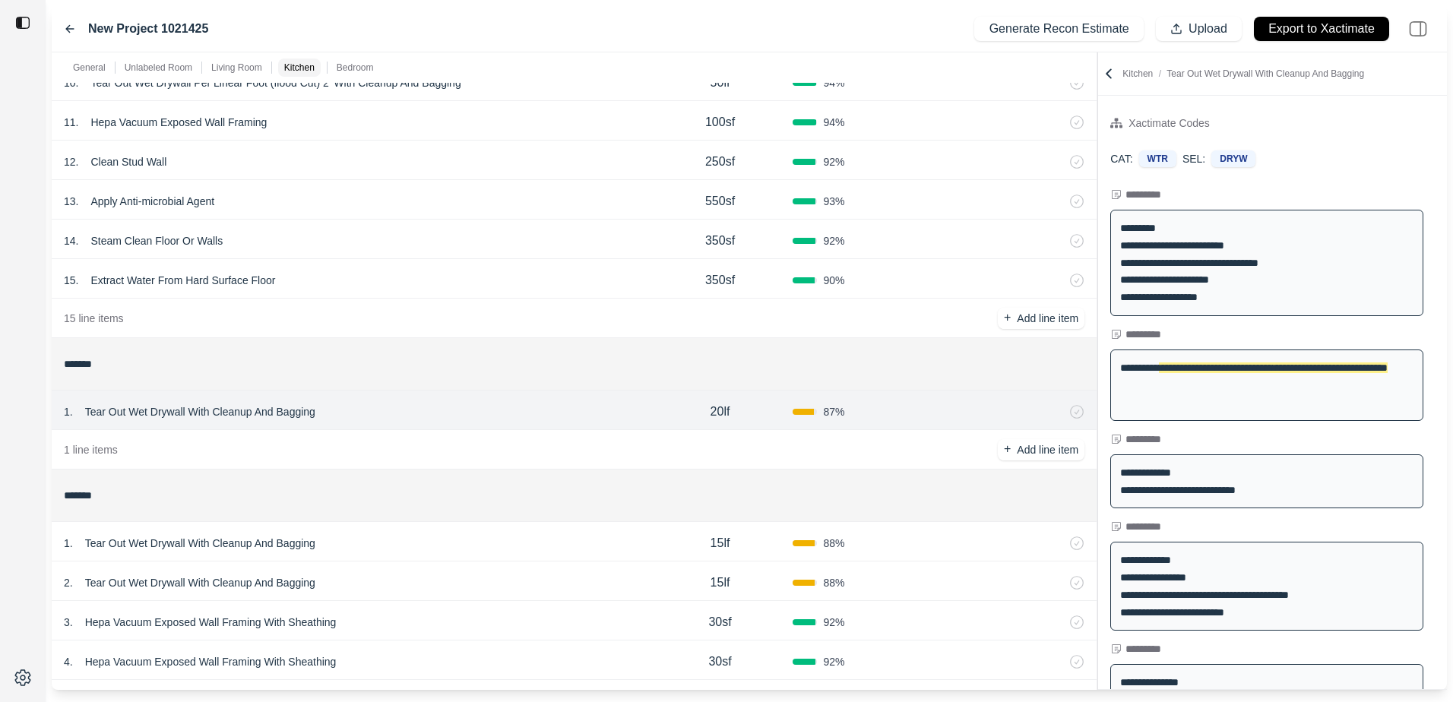
click at [510, 544] on div "1 . Tear Out Wet Drywall With Cleanup And Bagging" at bounding box center [356, 543] width 584 height 21
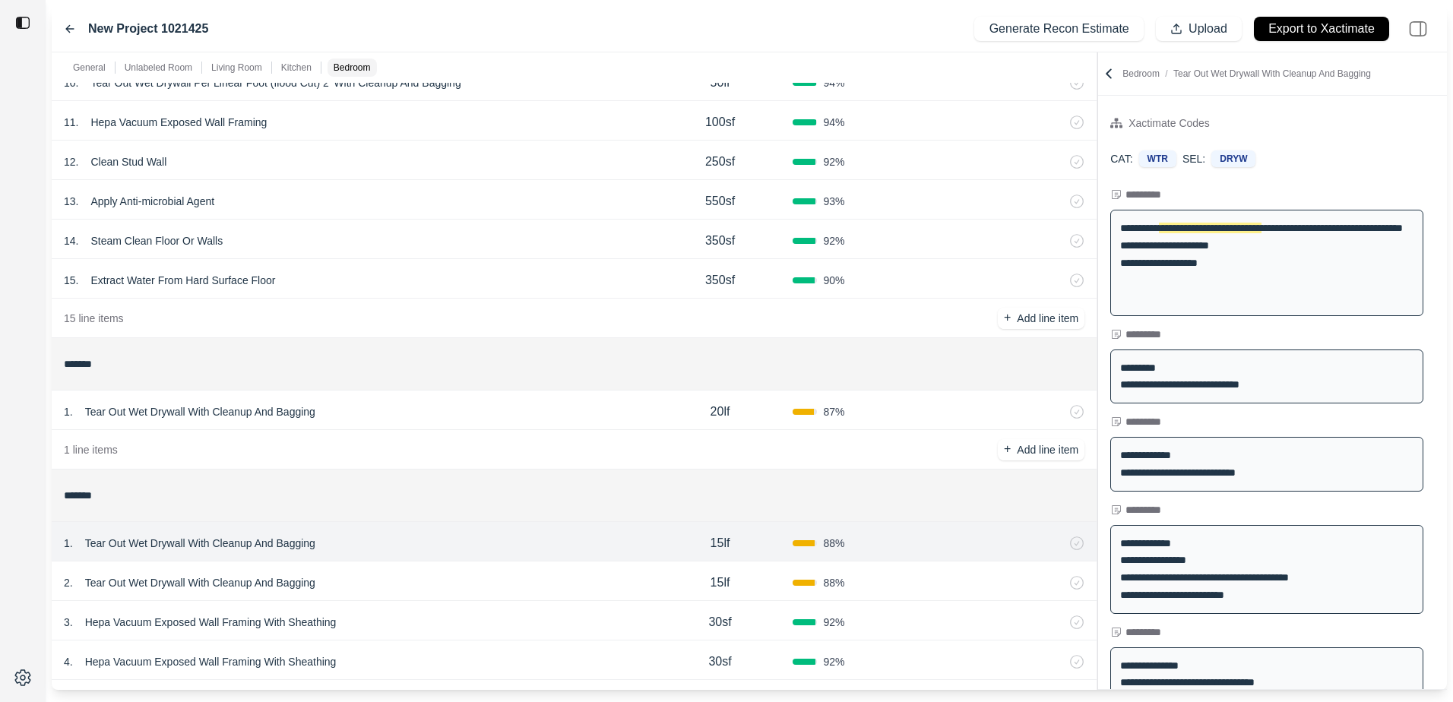
click at [423, 581] on div "2 . Tear Out Wet Drywall With Cleanup And Bagging" at bounding box center [356, 582] width 584 height 21
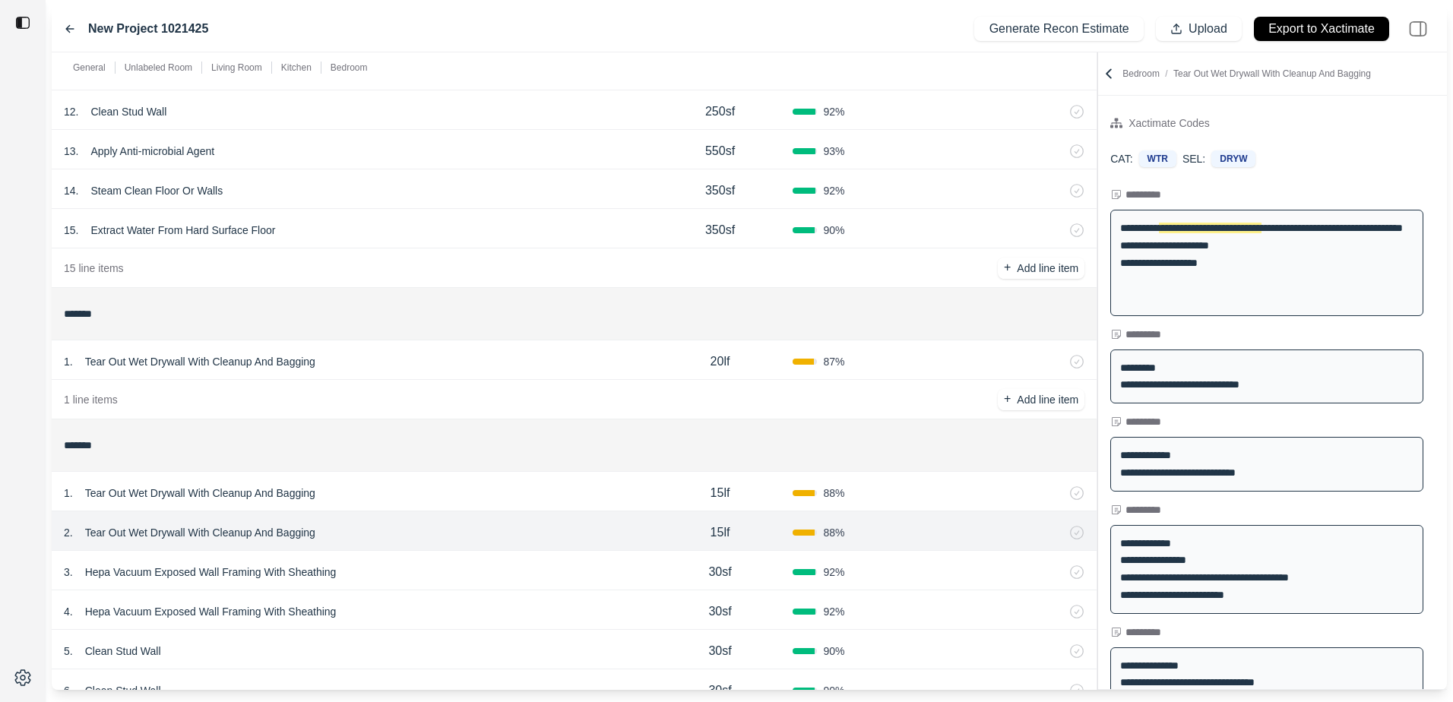
scroll to position [1216, 0]
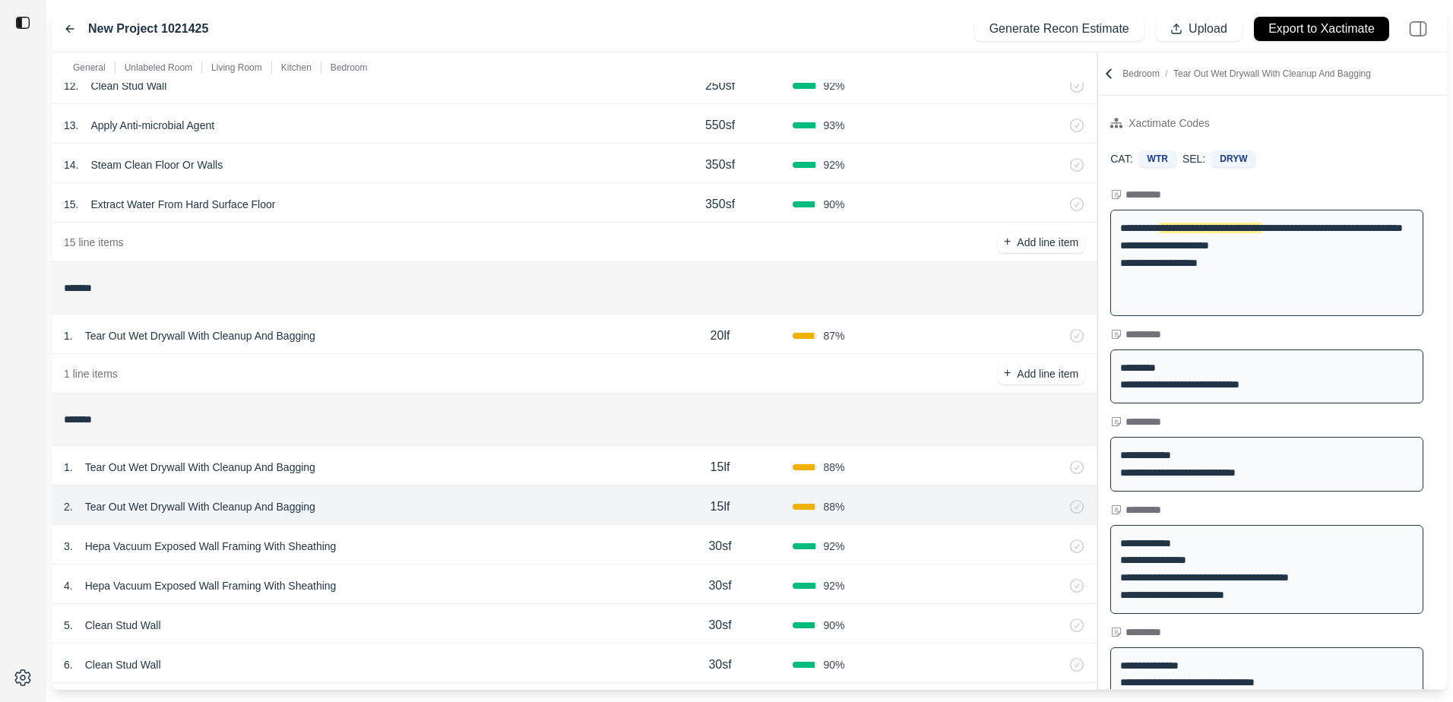
click at [477, 487] on div "2 . Tear Out Wet Drywall With Cleanup And Bagging 15lf 88 %" at bounding box center [574, 506] width 1045 height 40
click at [464, 473] on div "1 . Tear Out Wet Drywall With Cleanup And Bagging" at bounding box center [356, 467] width 584 height 21
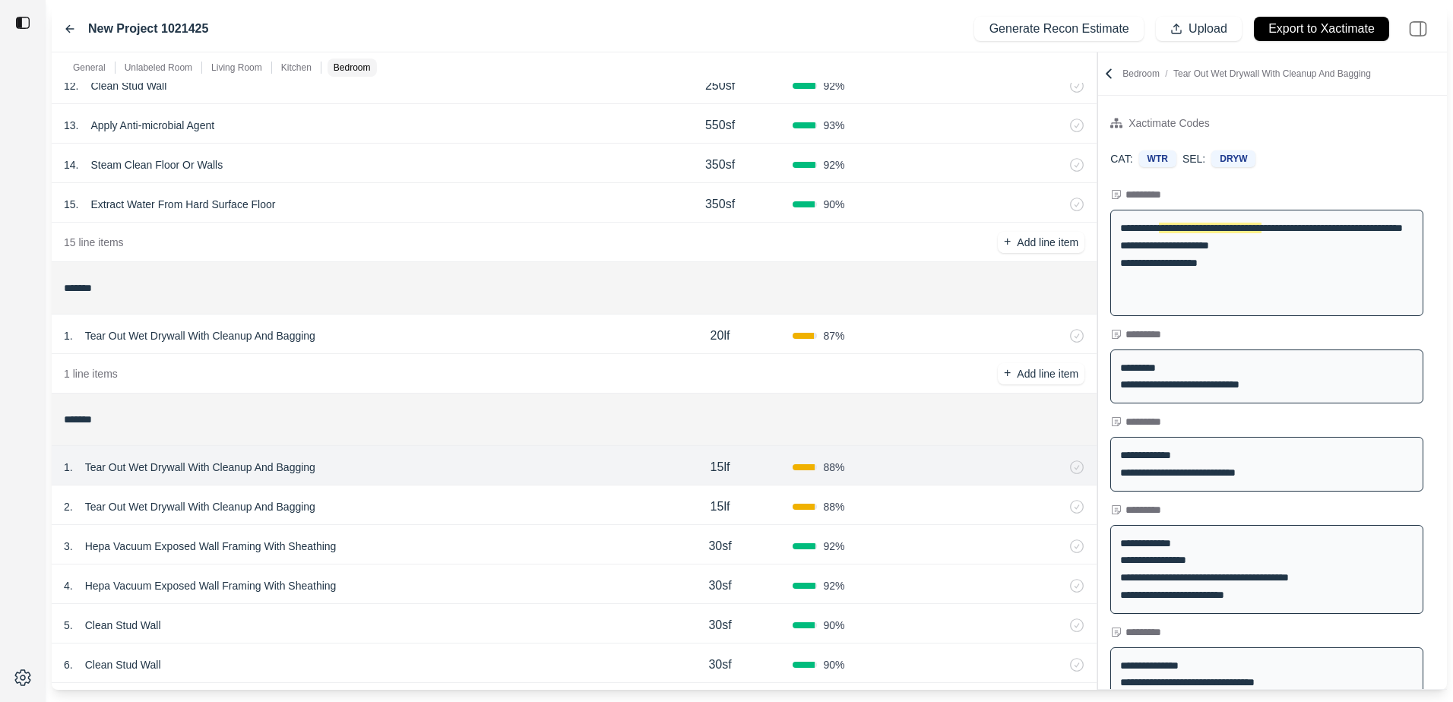
click at [411, 508] on div "2 . Tear Out Wet Drywall With Cleanup And Bagging" at bounding box center [356, 506] width 584 height 21
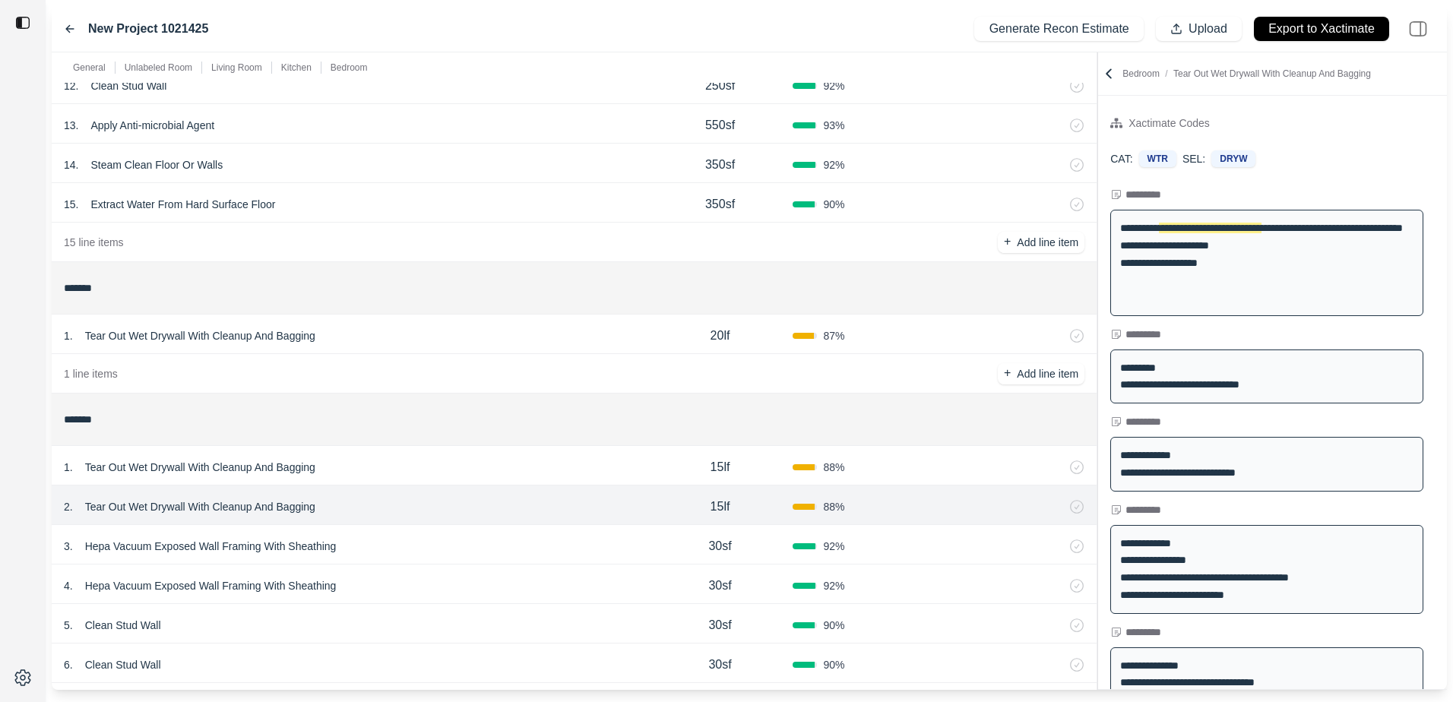
click at [407, 549] on div "3 . Hepa Vacuum Exposed Wall Framing With Sheathing" at bounding box center [356, 546] width 584 height 21
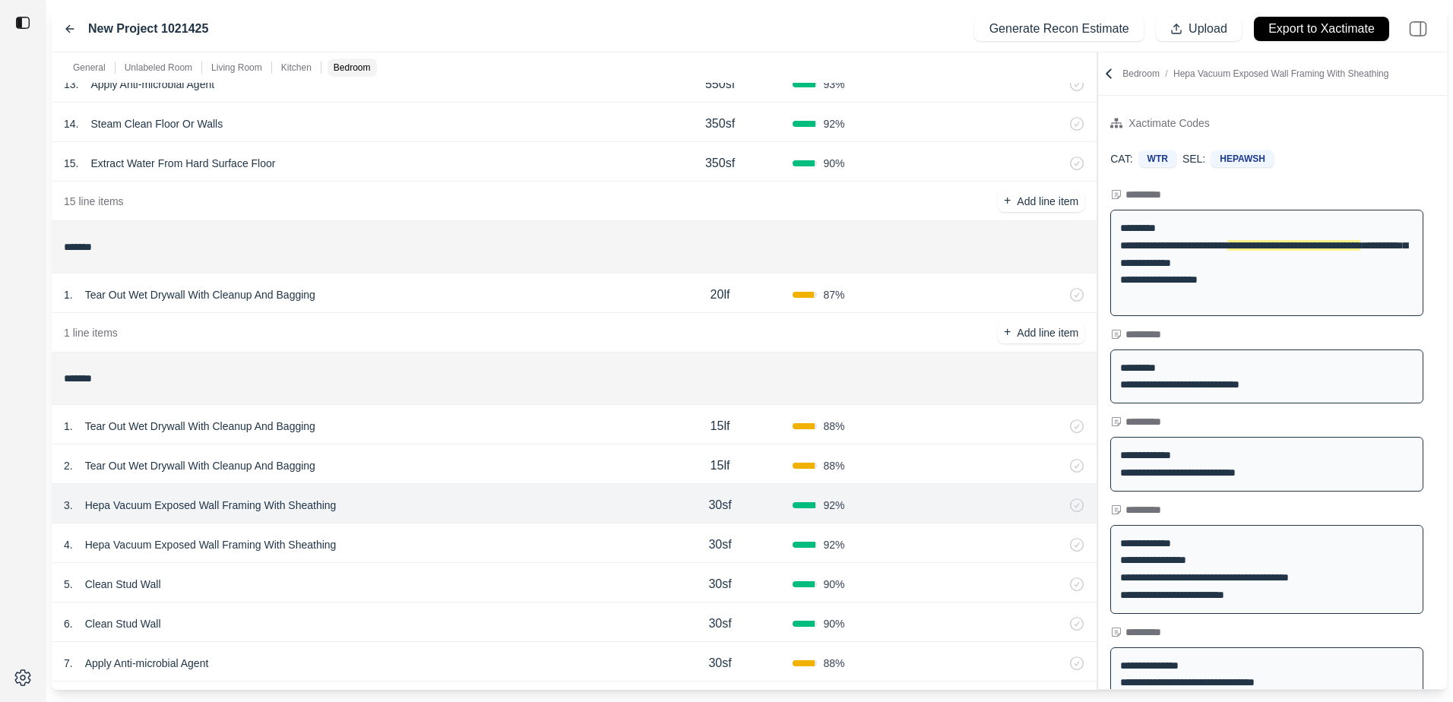
scroll to position [1292, 0]
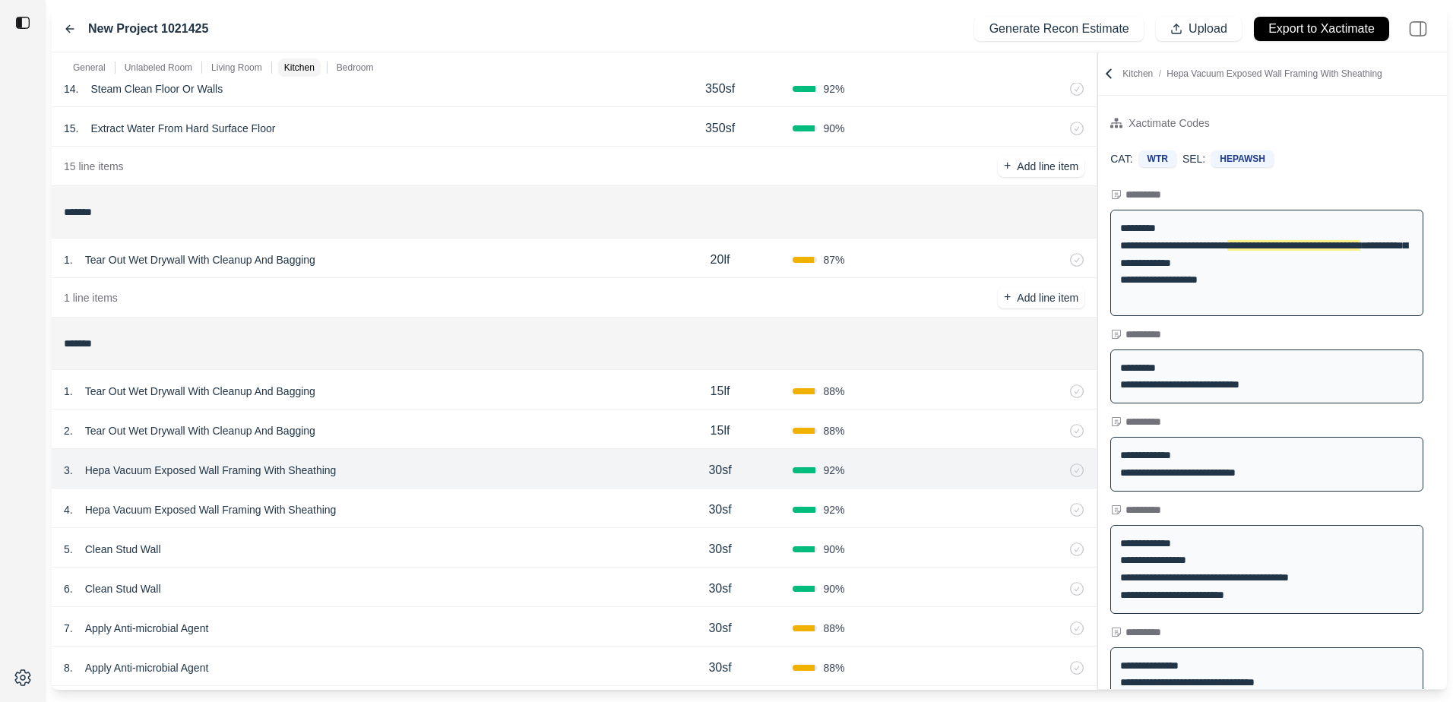
click at [429, 504] on div "4 . Hepa Vacuum Exposed Wall Framing With Sheathing" at bounding box center [356, 509] width 584 height 21
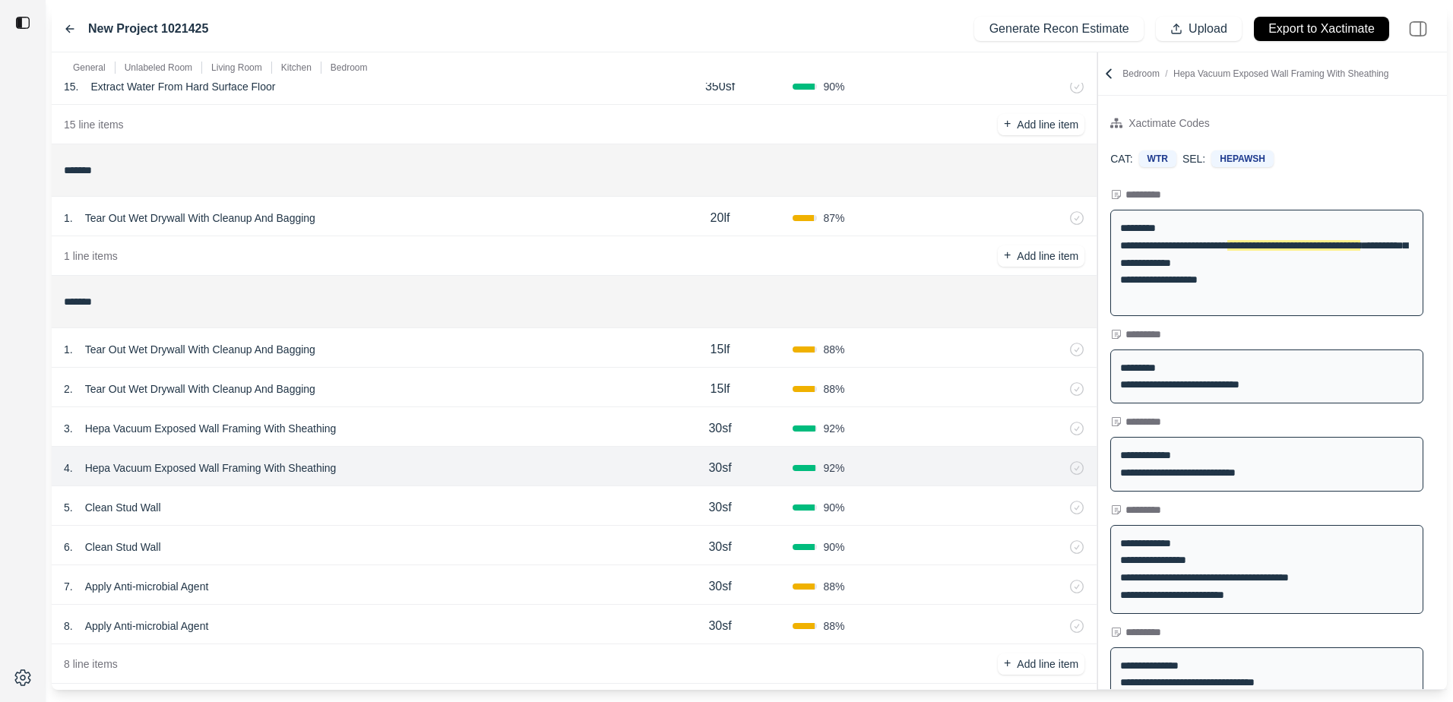
scroll to position [1352, 0]
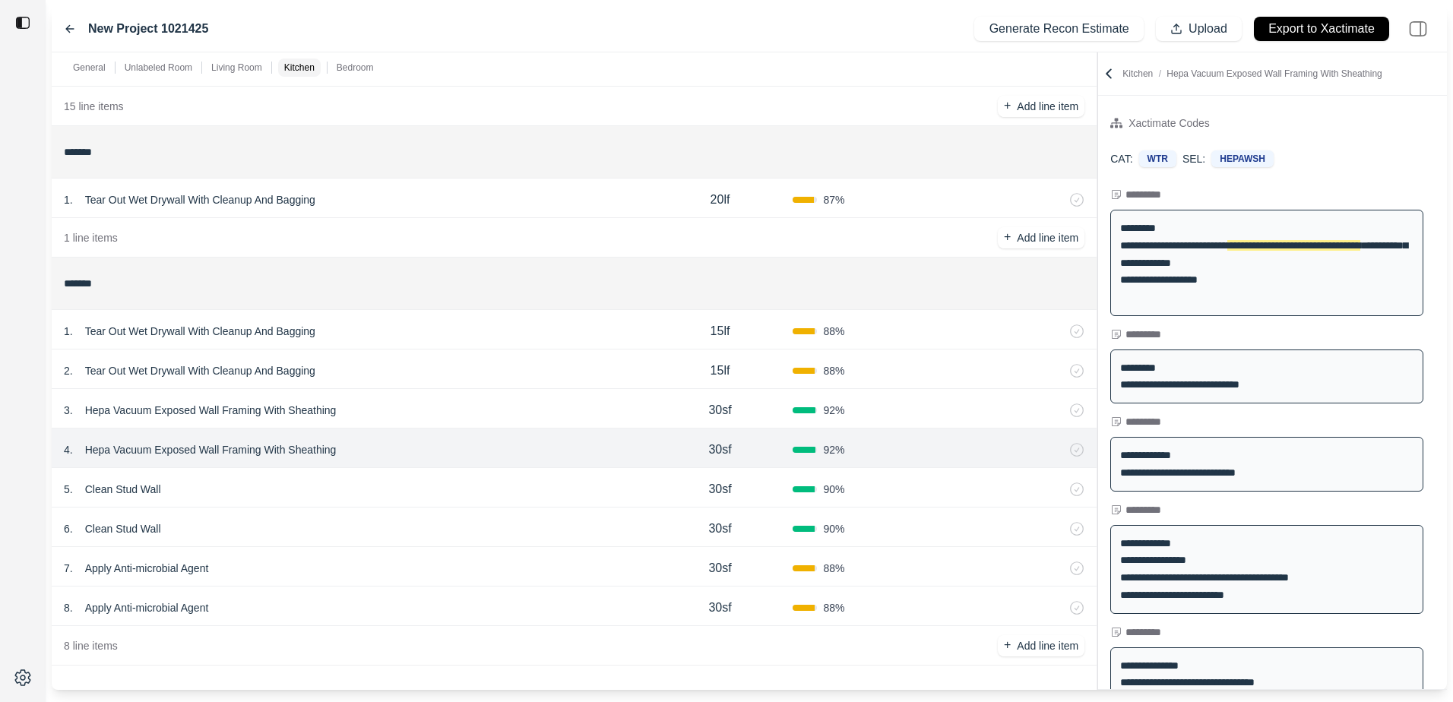
click at [487, 610] on div "8 . Apply Anti-microbial Agent" at bounding box center [356, 607] width 584 height 21
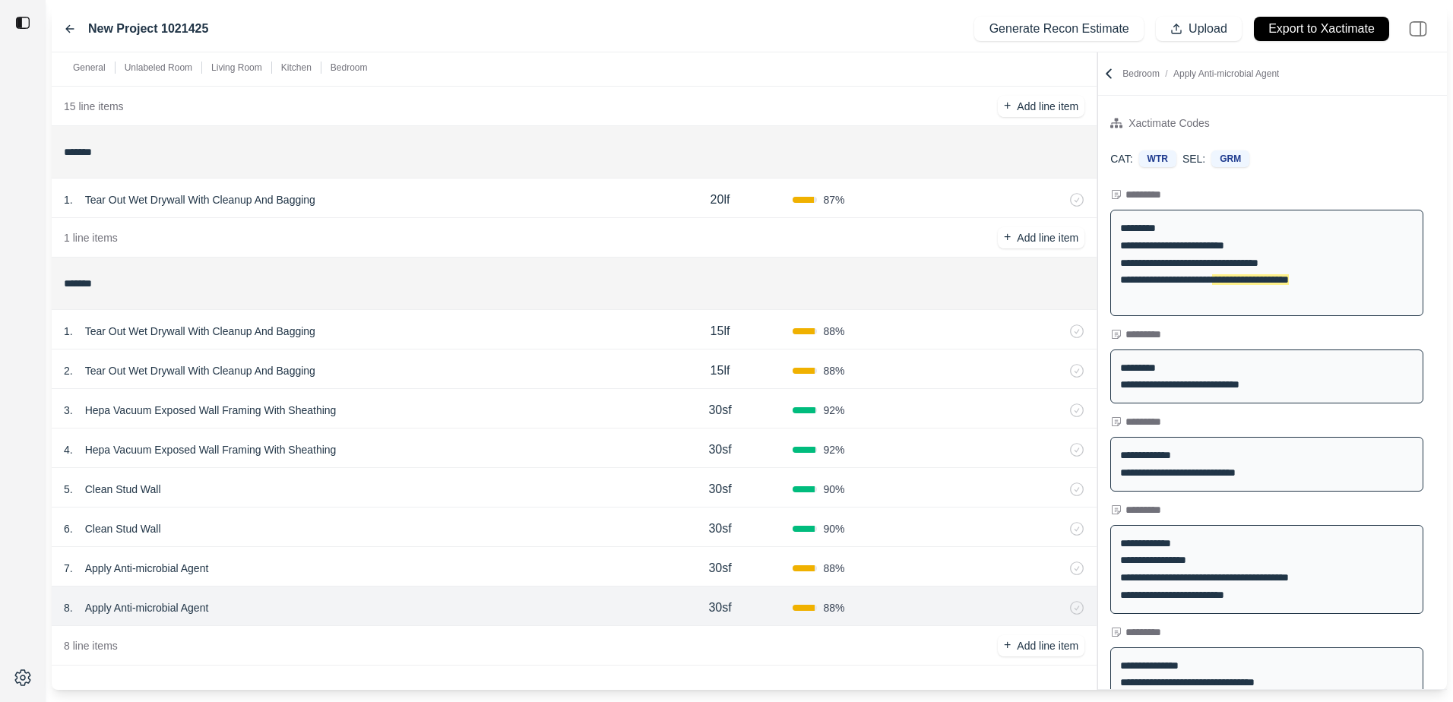
click at [491, 579] on div "7 . Apply Anti-microbial Agent 30sf 88 %" at bounding box center [574, 567] width 1045 height 40
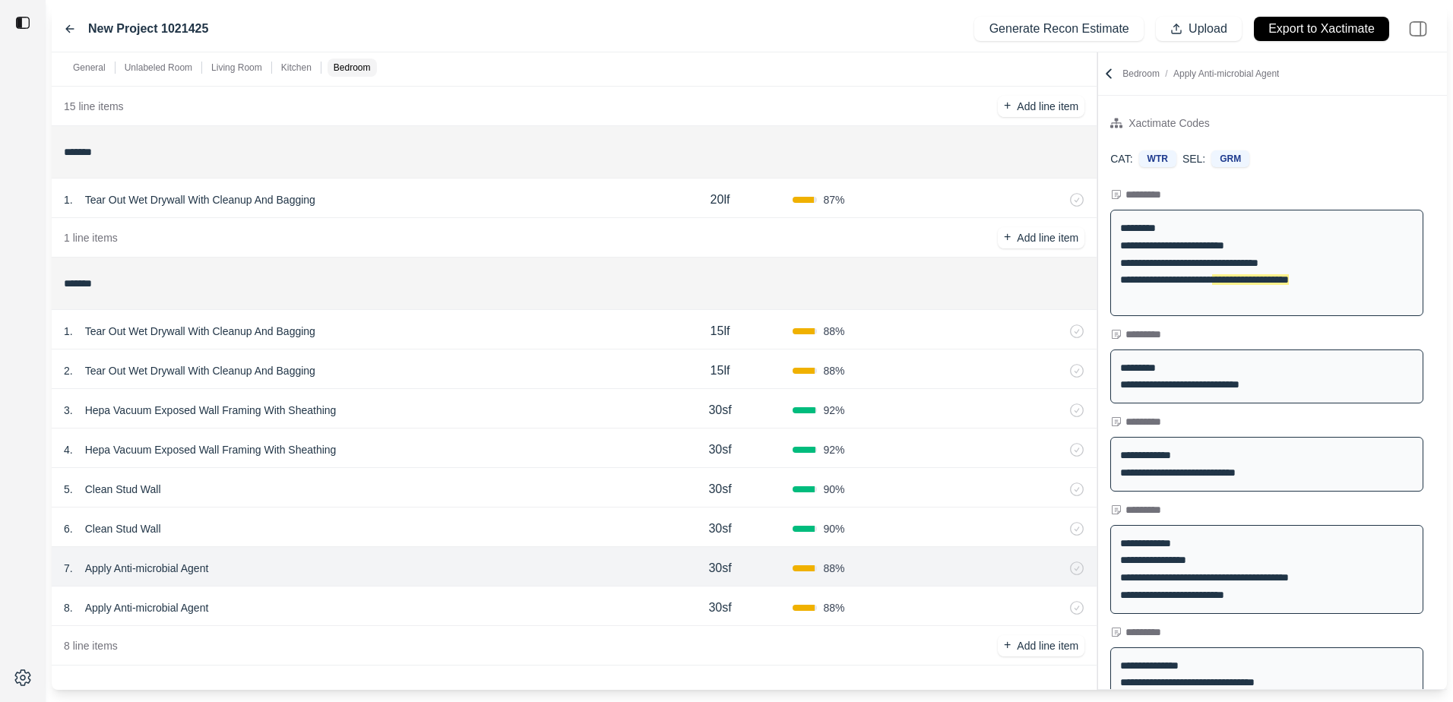
drag, startPoint x: 508, startPoint y: 538, endPoint x: 512, endPoint y: 526, distance: 13.0
click at [508, 537] on div "6 . Clean Stud Wall" at bounding box center [356, 528] width 584 height 21
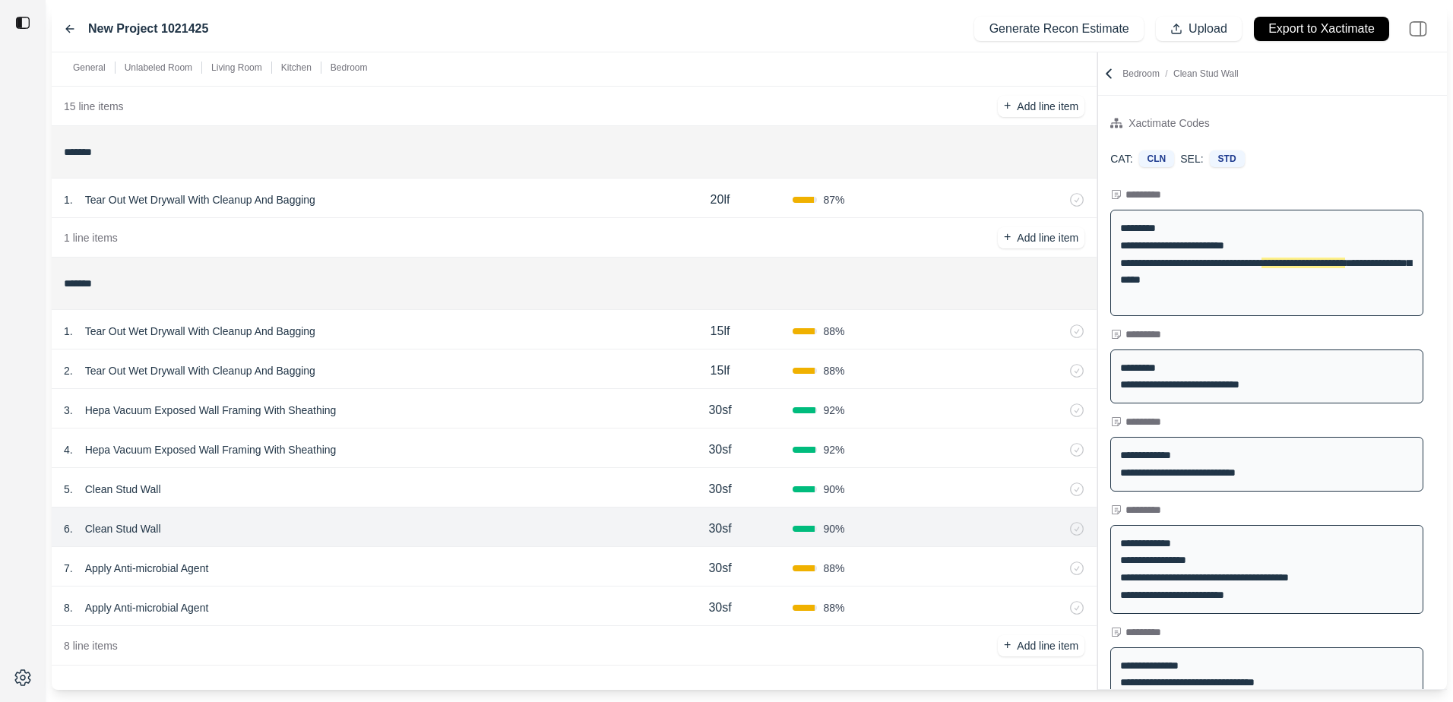
click at [515, 499] on div "5 . Clean Stud Wall" at bounding box center [356, 489] width 584 height 21
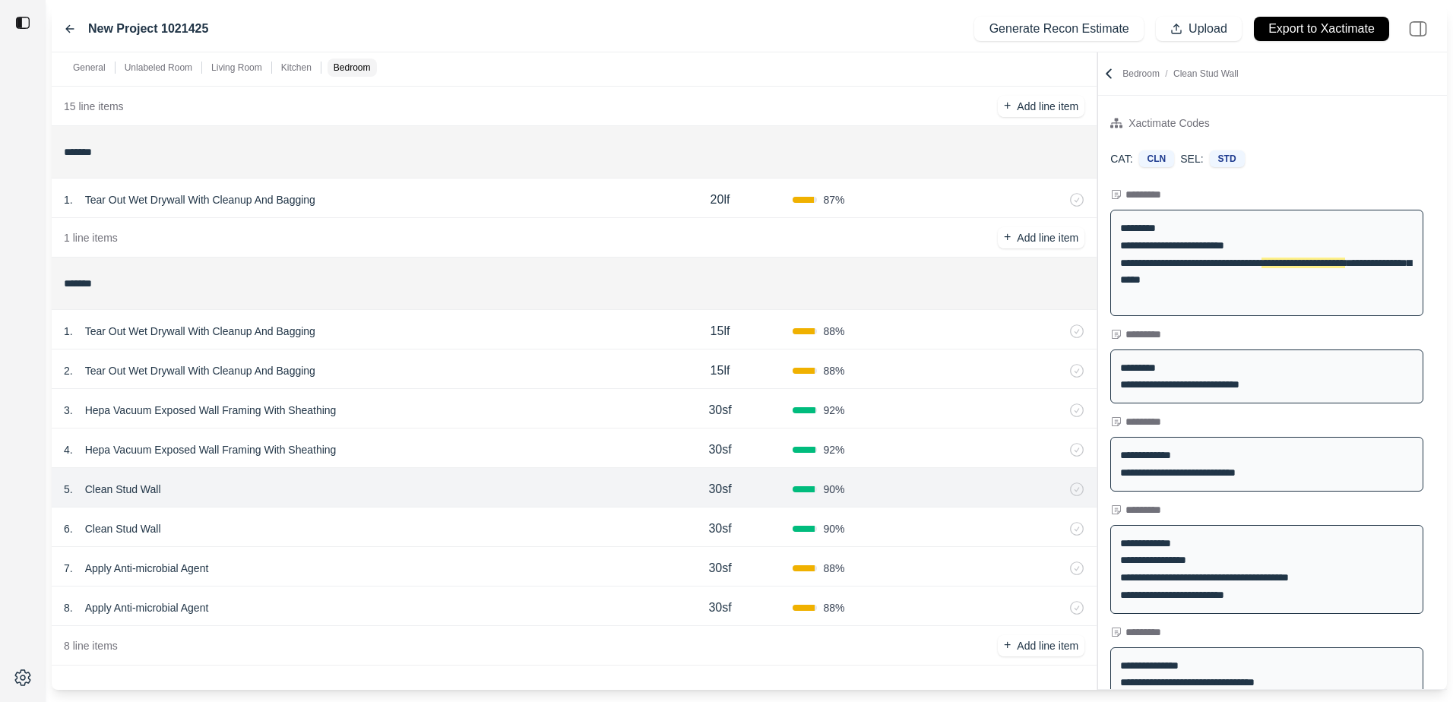
click at [520, 456] on div "4 . Hepa Vacuum Exposed Wall Framing With Sheathing" at bounding box center [356, 449] width 584 height 21
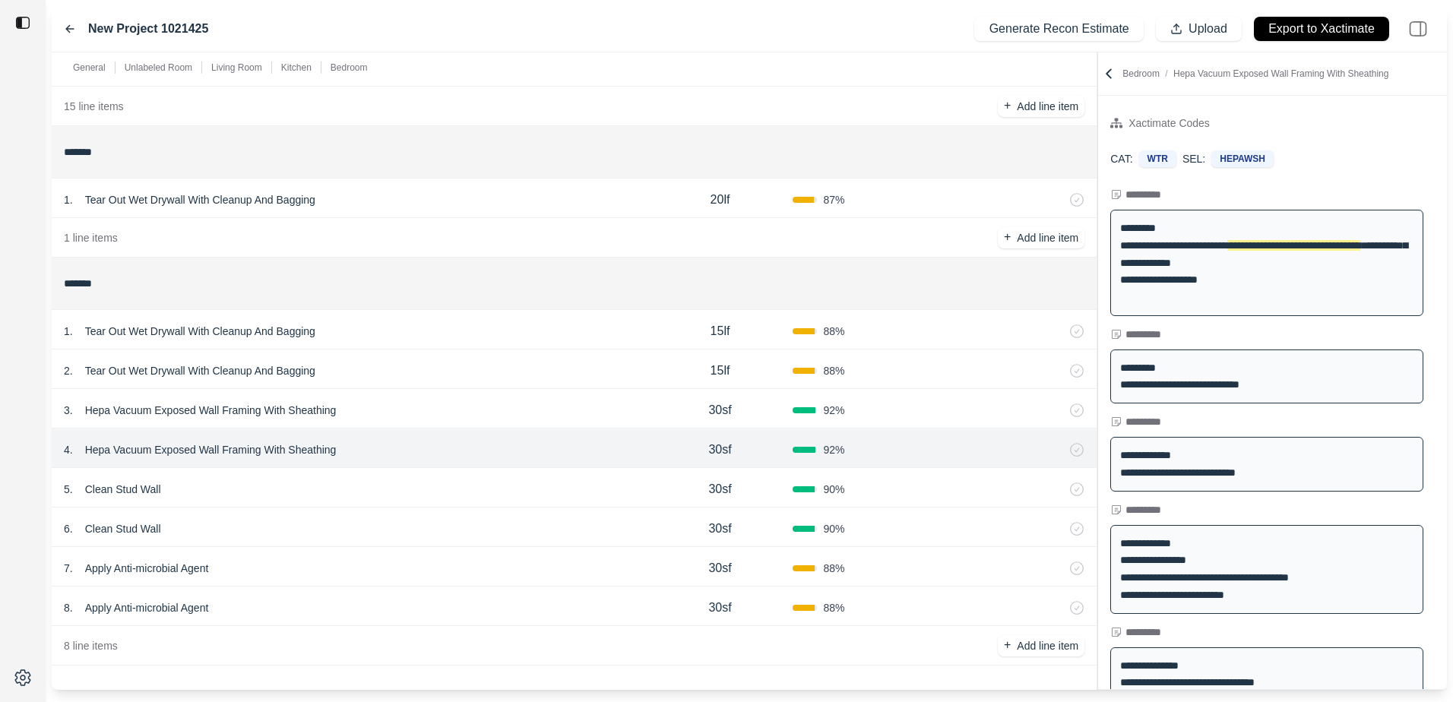
click at [522, 419] on div "3 . Hepa Vacuum Exposed Wall Framing With Sheathing" at bounding box center [356, 410] width 584 height 21
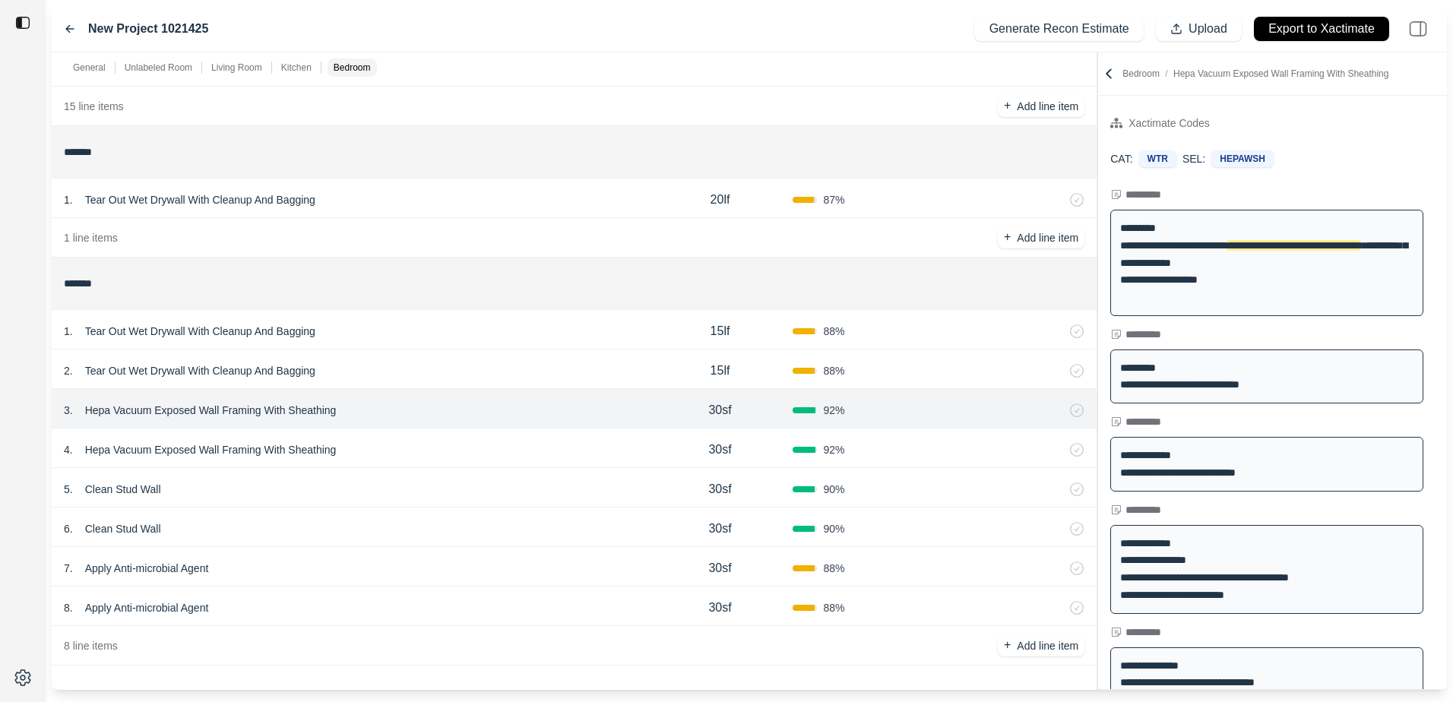
drag, startPoint x: 527, startPoint y: 371, endPoint x: 539, endPoint y: 353, distance: 21.5
click at [528, 369] on div "2 . Tear Out Wet Drywall With Cleanup And Bagging" at bounding box center [356, 370] width 584 height 21
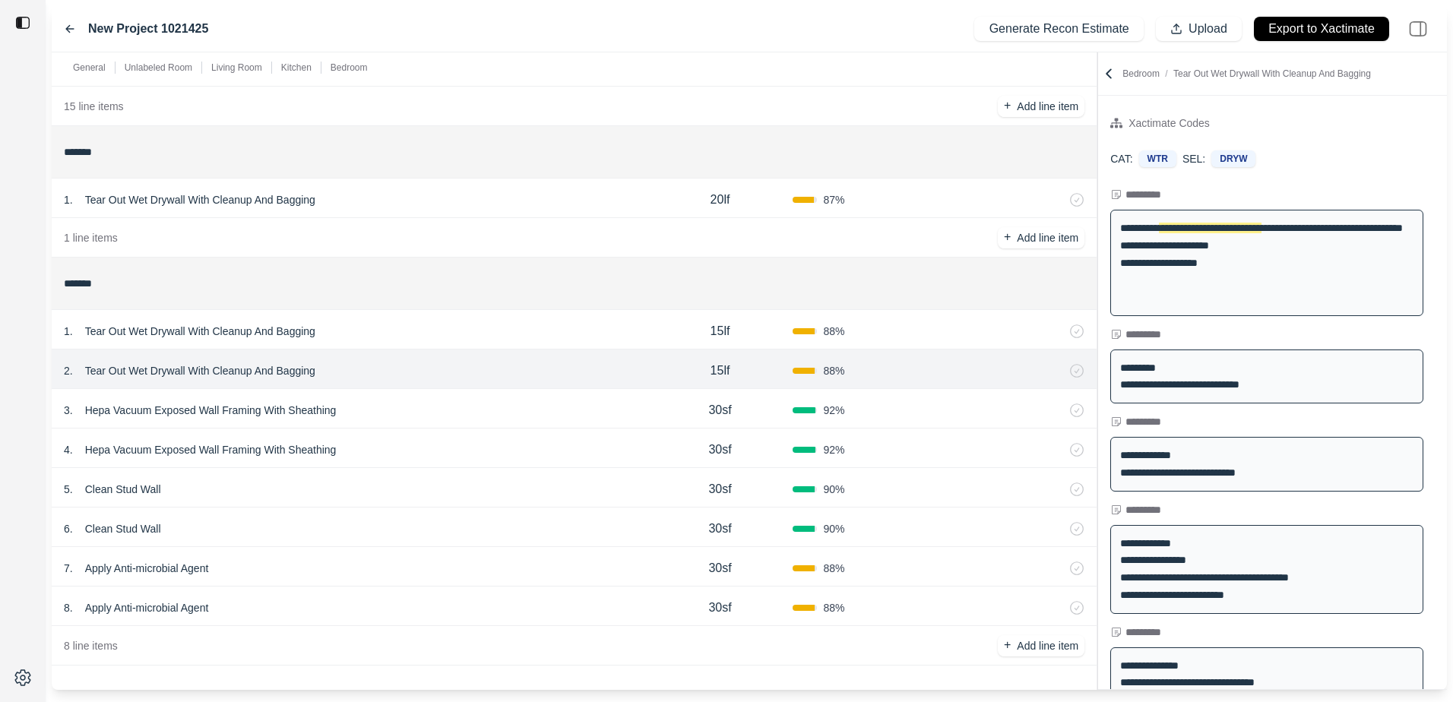
click at [548, 339] on div "1 . Tear Out Wet Drywall With Cleanup And Bagging" at bounding box center [356, 331] width 584 height 21
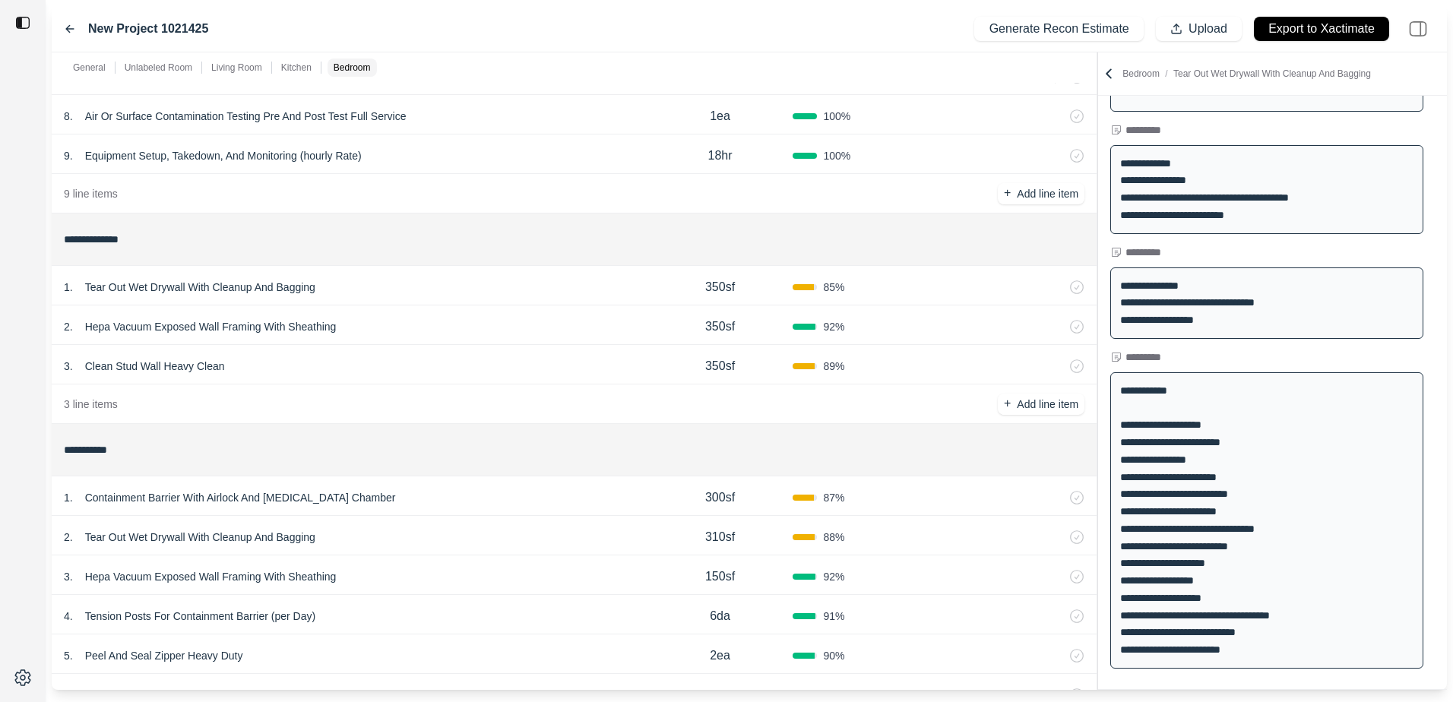
scroll to position [288, 0]
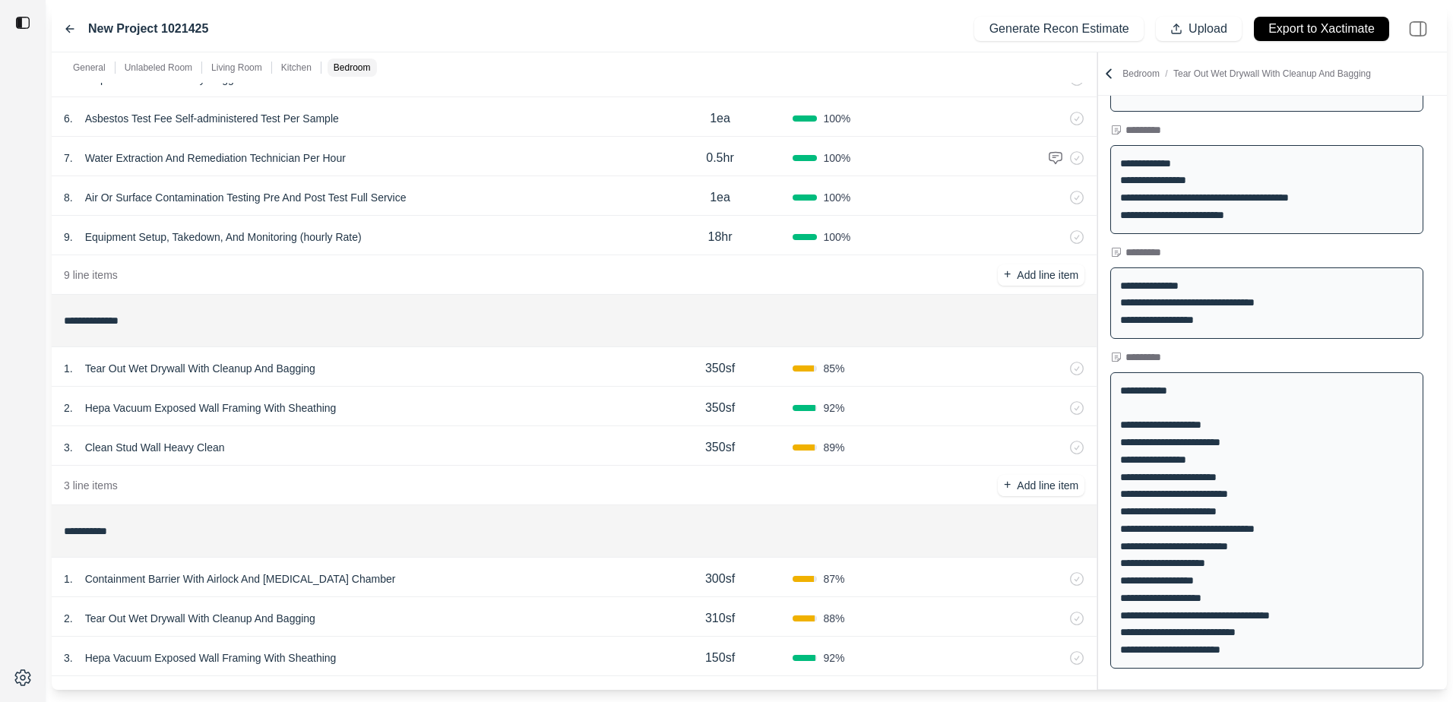
click at [74, 35] on div "New Project 1021425" at bounding box center [136, 29] width 144 height 18
click at [71, 24] on icon at bounding box center [70, 29] width 12 height 12
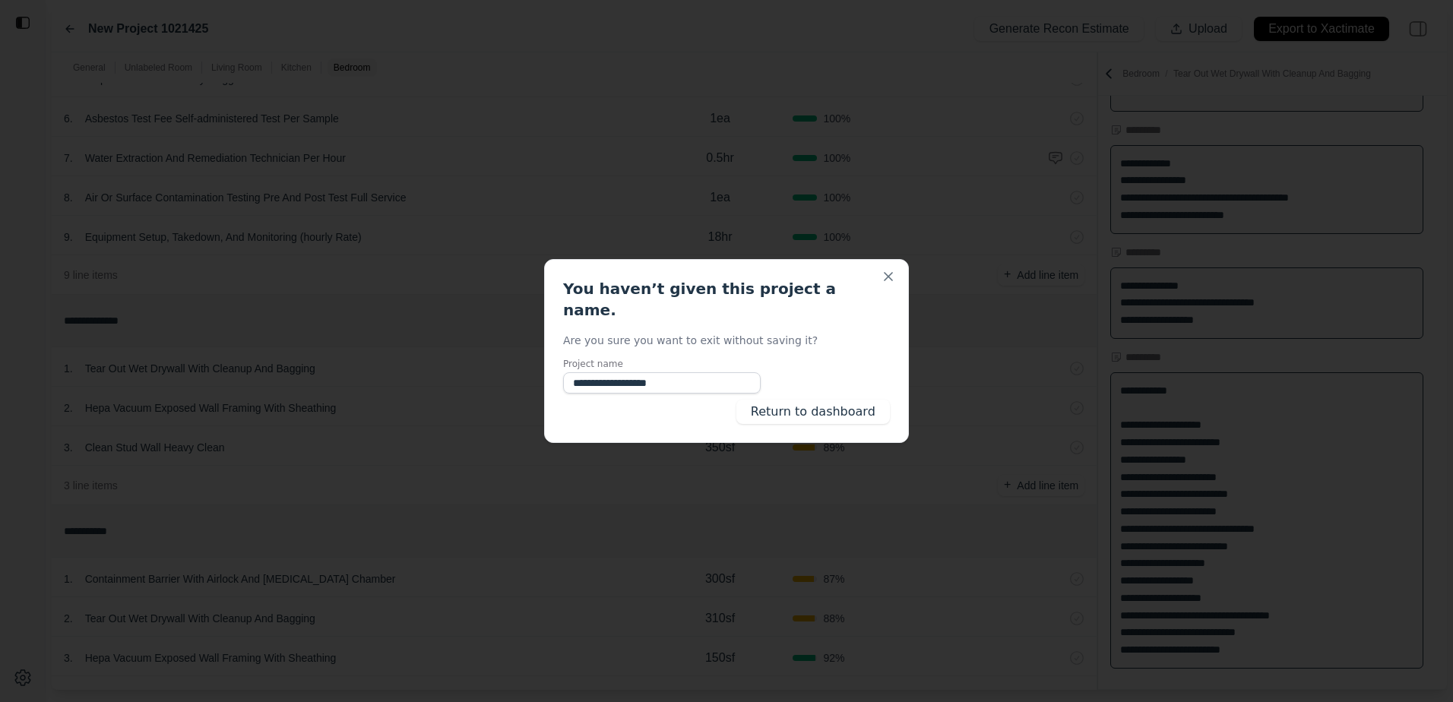
click at [675, 374] on input "**********" at bounding box center [662, 382] width 198 height 21
click at [796, 400] on button "Return to dashboard" at bounding box center [813, 412] width 154 height 24
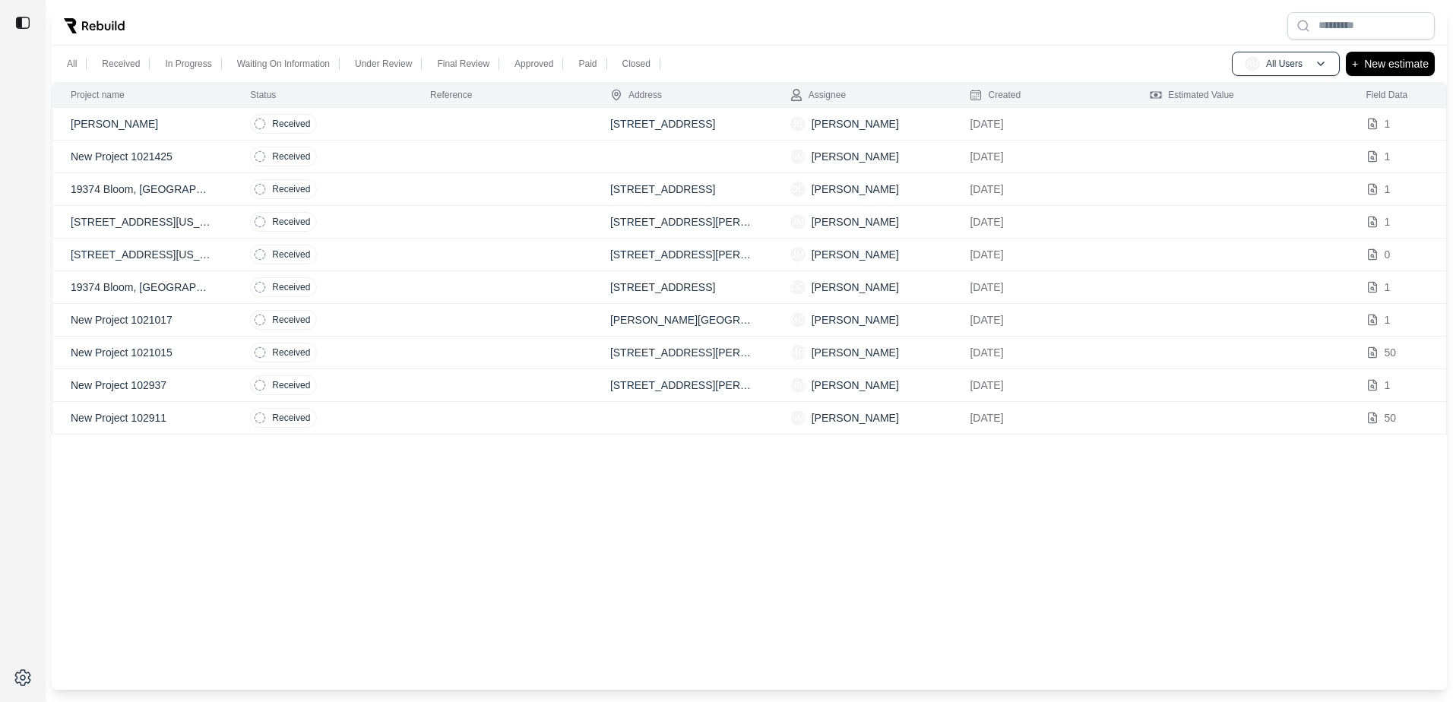
click at [198, 192] on p "19374 Bloom, Detroit, Michigan. Zip Code 48234." at bounding box center [142, 189] width 143 height 15
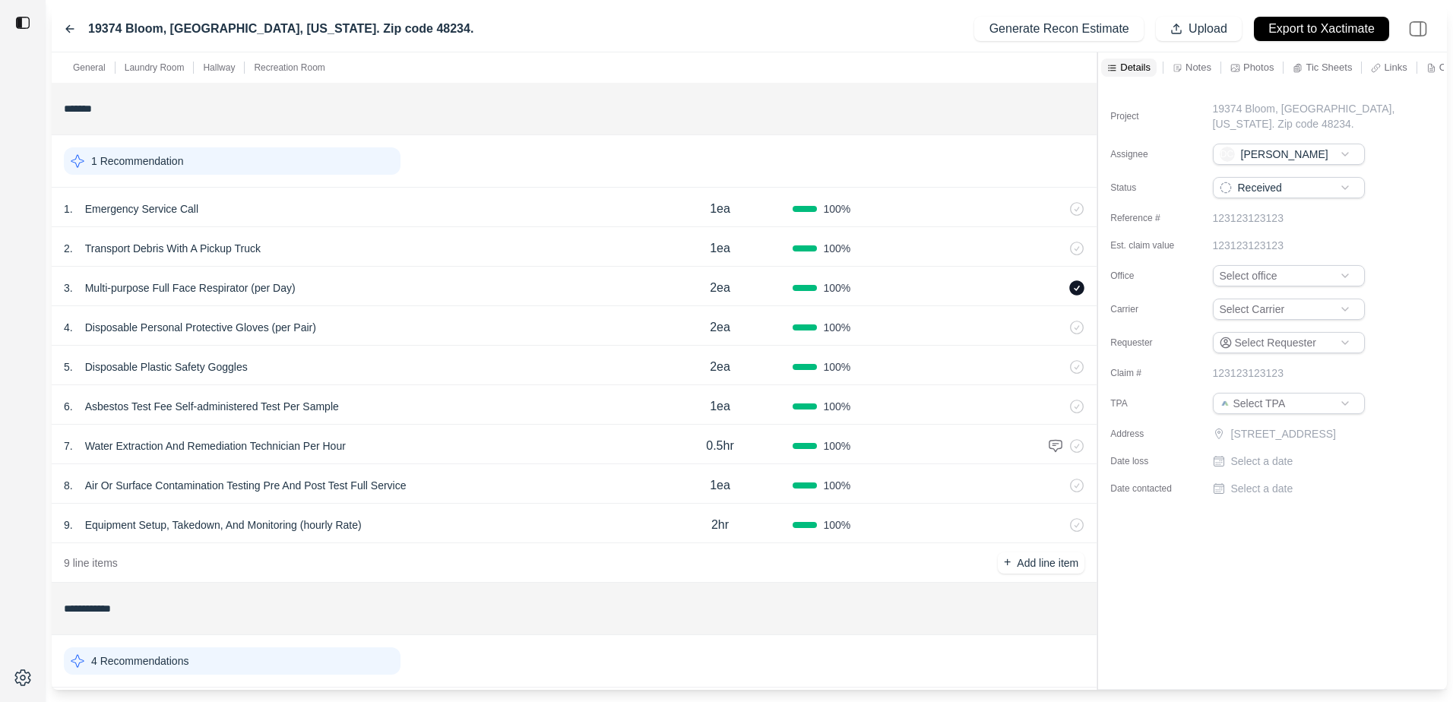
click at [1271, 190] on html "**********" at bounding box center [726, 351] width 1453 height 702
click at [1280, 189] on html "**********" at bounding box center [726, 351] width 1453 height 702
click at [326, 198] on div "1 . Emergency Service Call" at bounding box center [356, 208] width 584 height 21
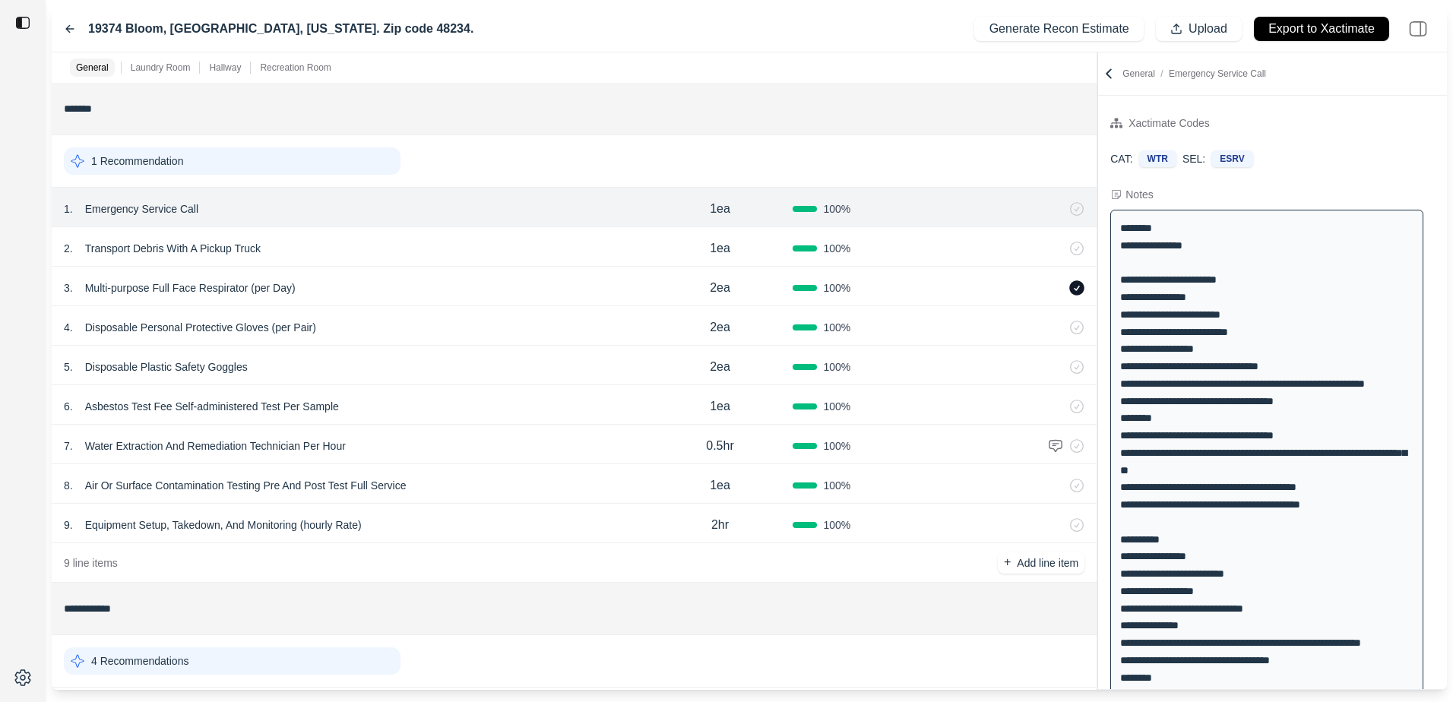
click at [388, 253] on div "2 . Transport Debris With A Pickup Truck" at bounding box center [356, 248] width 584 height 21
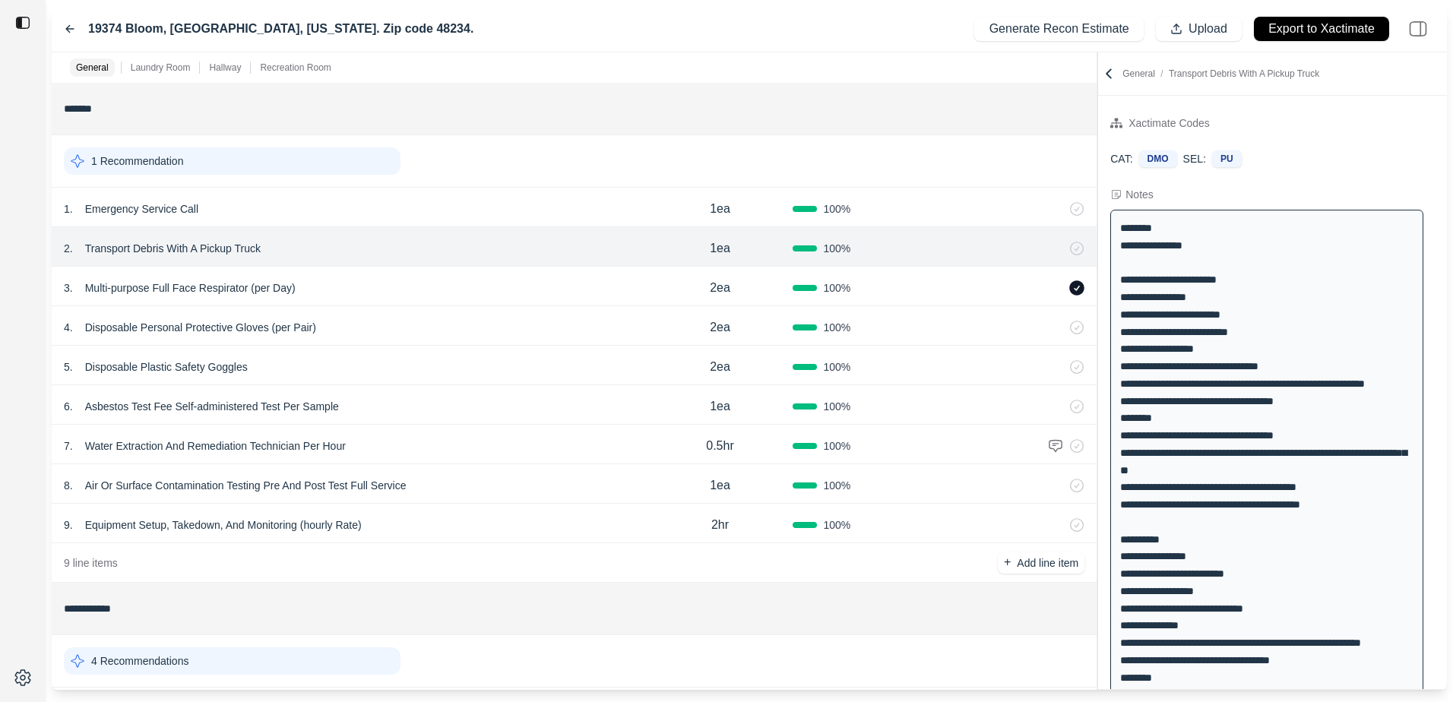
click at [392, 286] on div "3 . Multi-purpose Full Face Respirator (per Day)" at bounding box center [356, 287] width 584 height 21
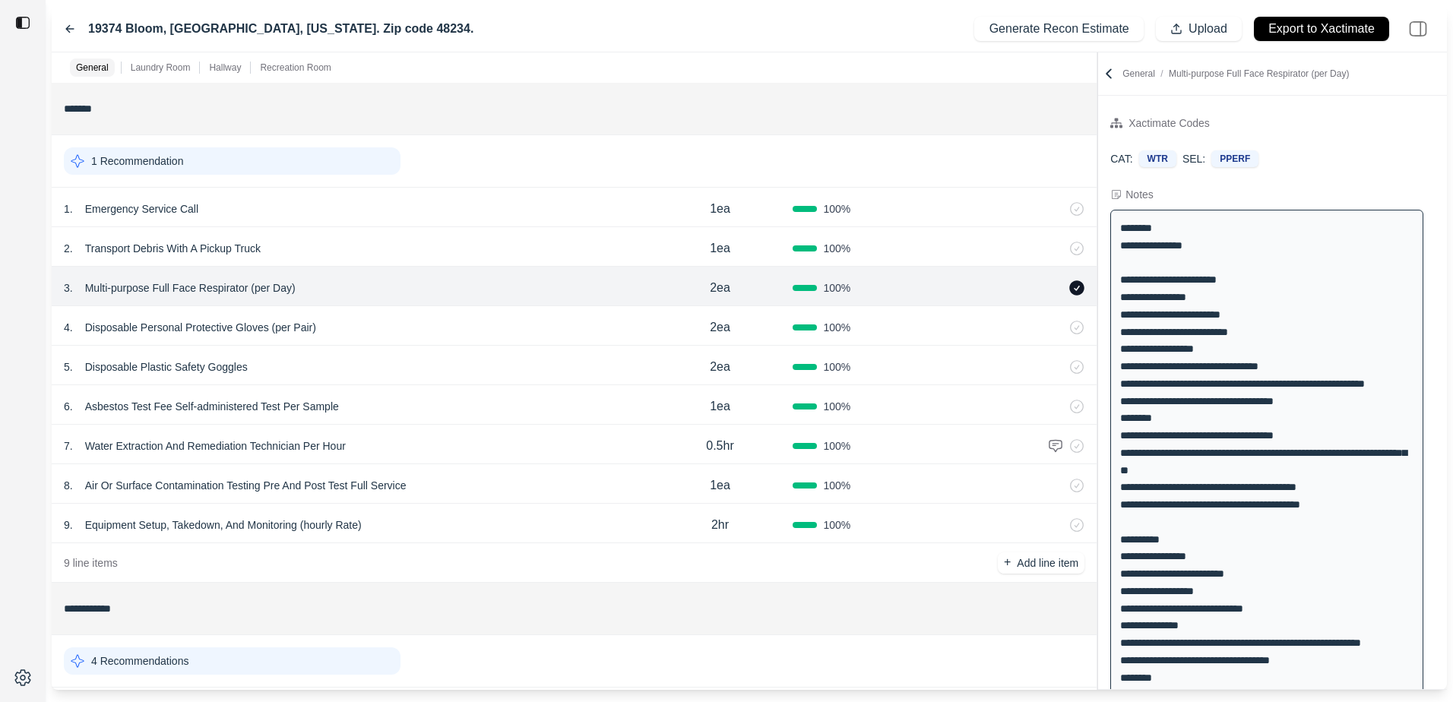
click at [372, 336] on div "4 . Disposable Personal Protective Gloves (per Pair)" at bounding box center [356, 327] width 584 height 21
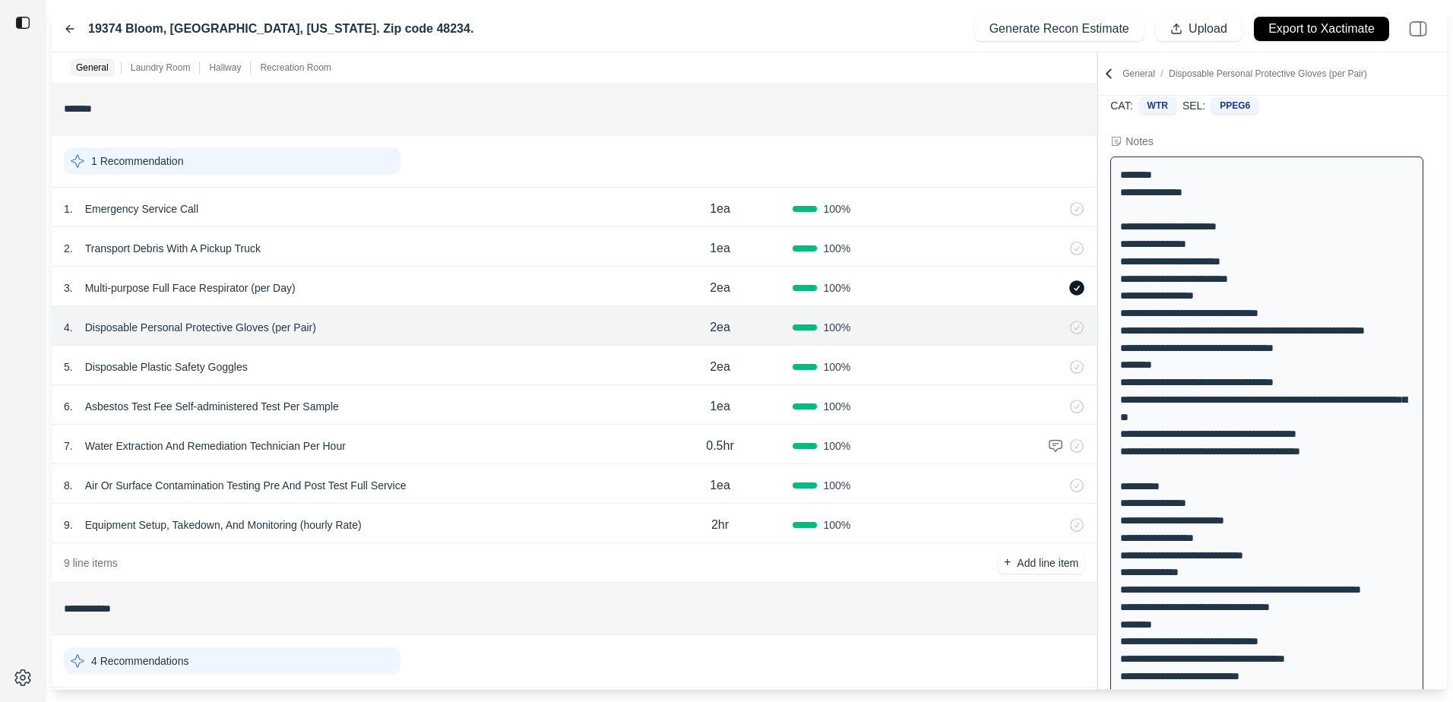
scroll to position [76, 0]
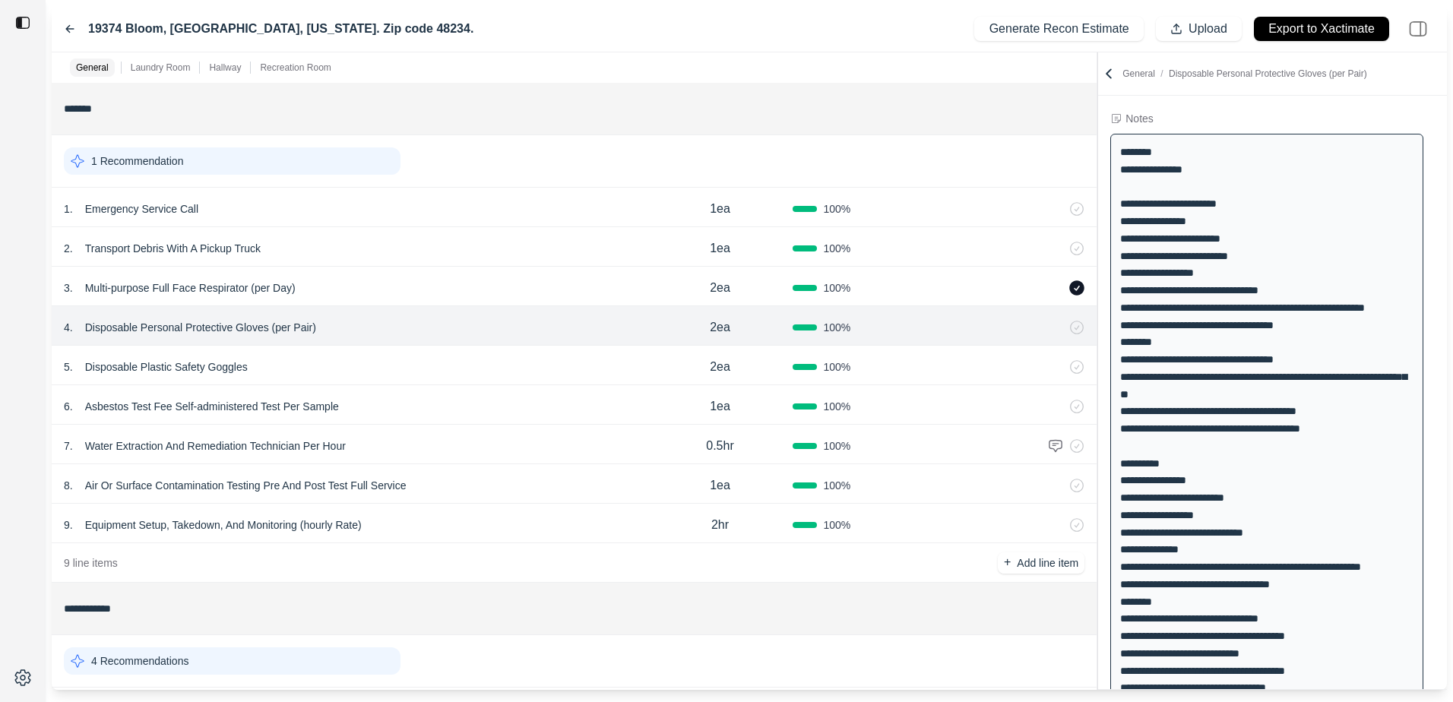
click at [527, 375] on div "5 . Disposable Plastic Safety Goggles" at bounding box center [356, 366] width 584 height 21
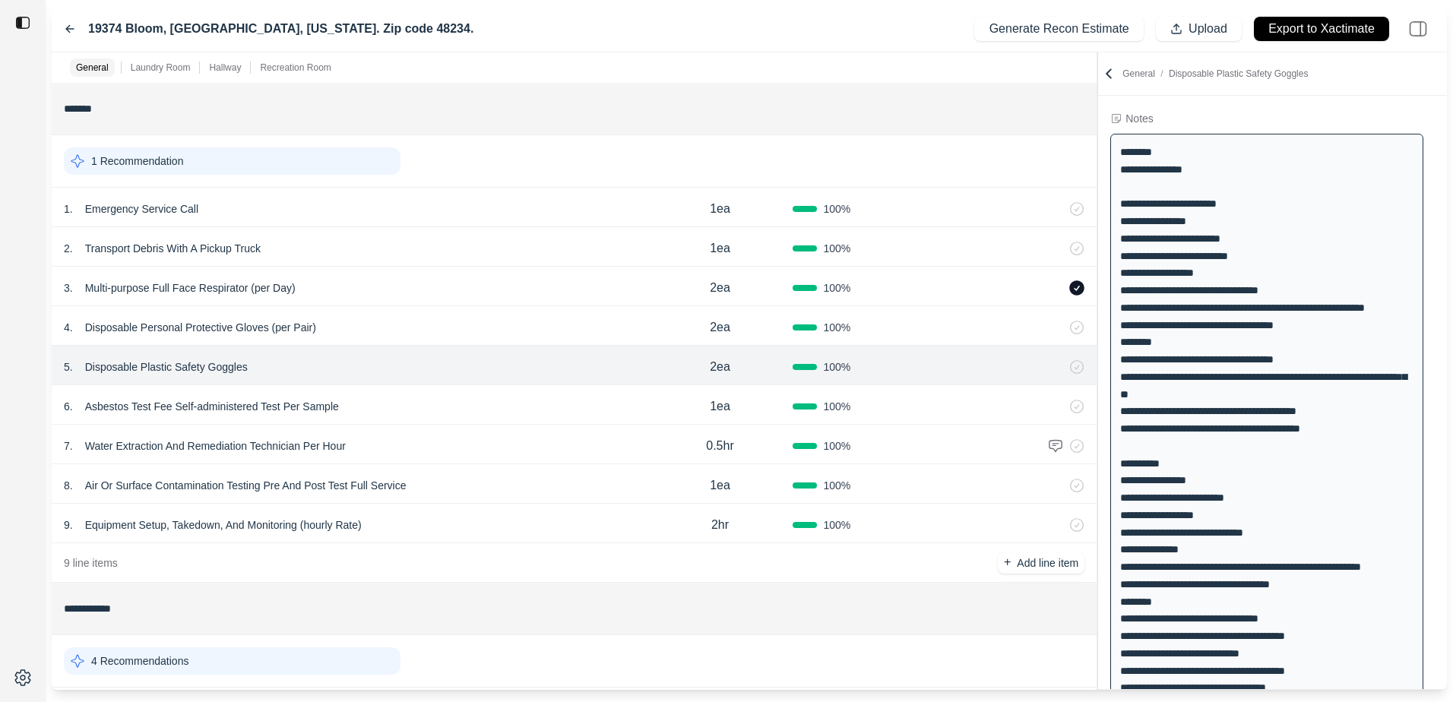
click at [544, 353] on div "5 . Disposable Plastic Safety Goggles 2ea 100 %" at bounding box center [574, 366] width 1045 height 40
click at [565, 324] on div "4 . Disposable Personal Protective Gloves (per Pair)" at bounding box center [356, 327] width 584 height 21
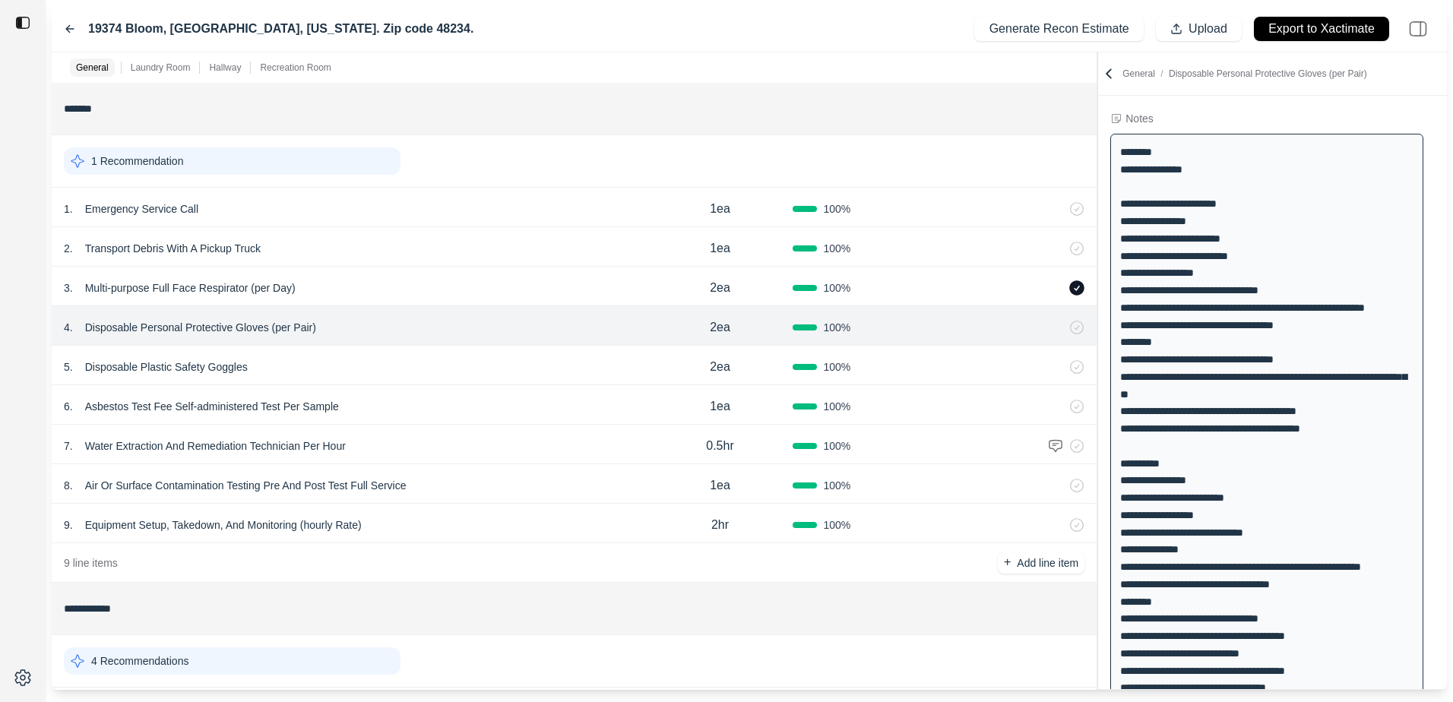
click at [553, 354] on div "5 . Disposable Plastic Safety Goggles 2ea 100 %" at bounding box center [574, 366] width 1045 height 40
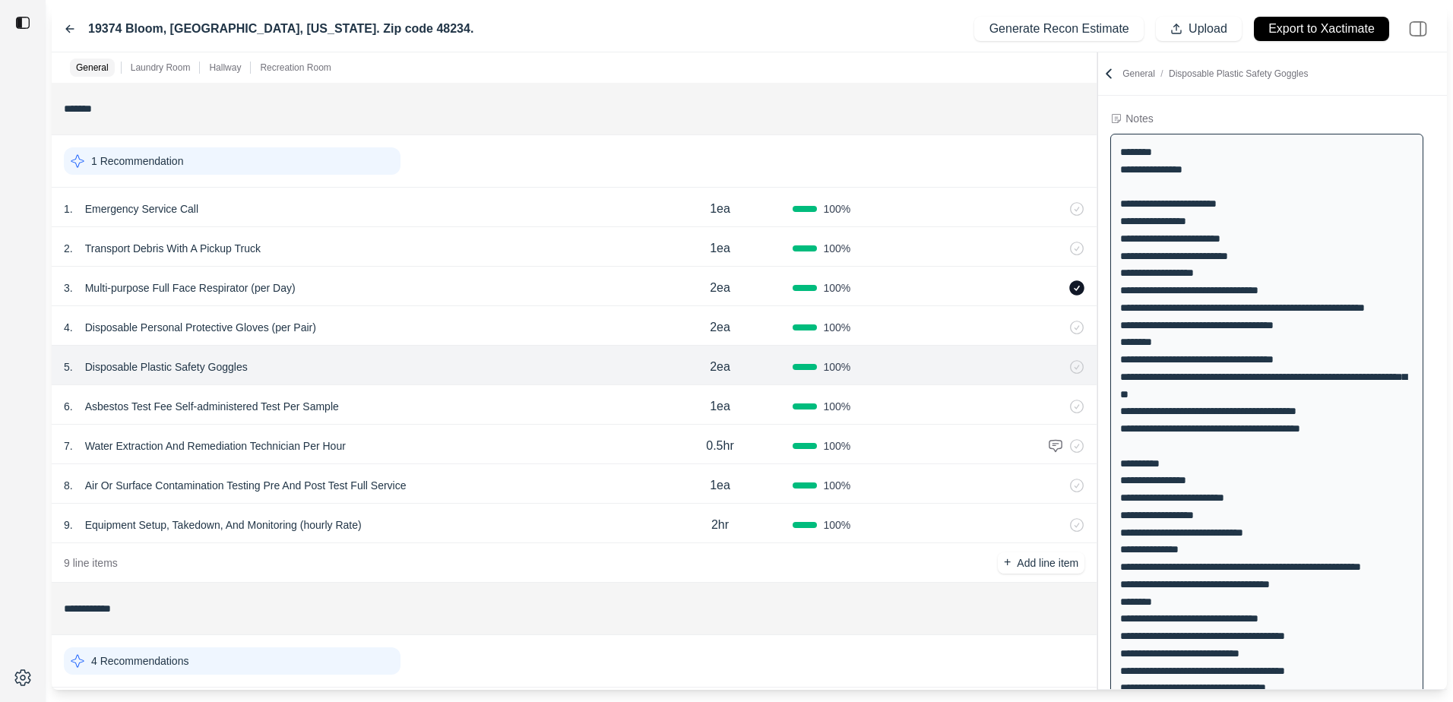
click at [568, 408] on div "6 . Asbestos Test Fee Self-administered Test Per Sample" at bounding box center [356, 406] width 584 height 21
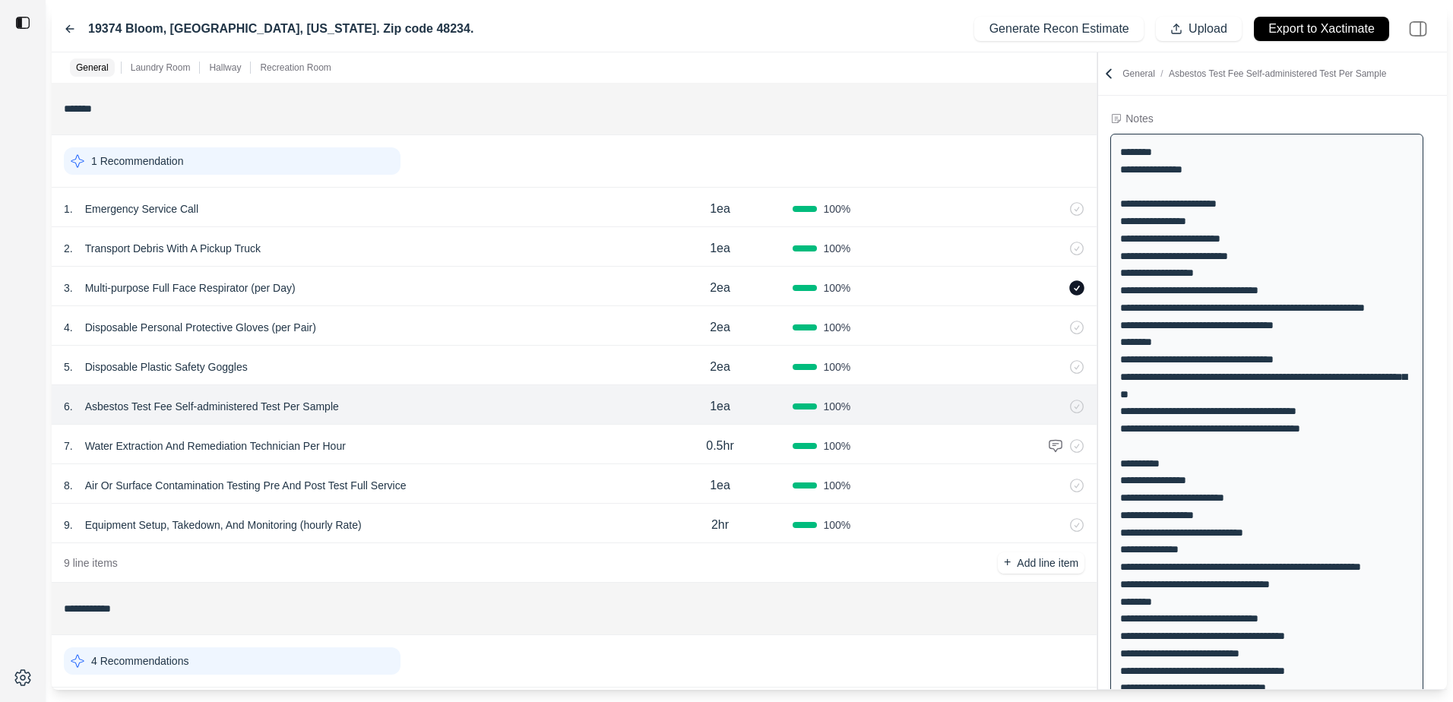
click at [569, 446] on div "7 . Water Extraction And Remediation Technician Per Hour" at bounding box center [356, 445] width 584 height 21
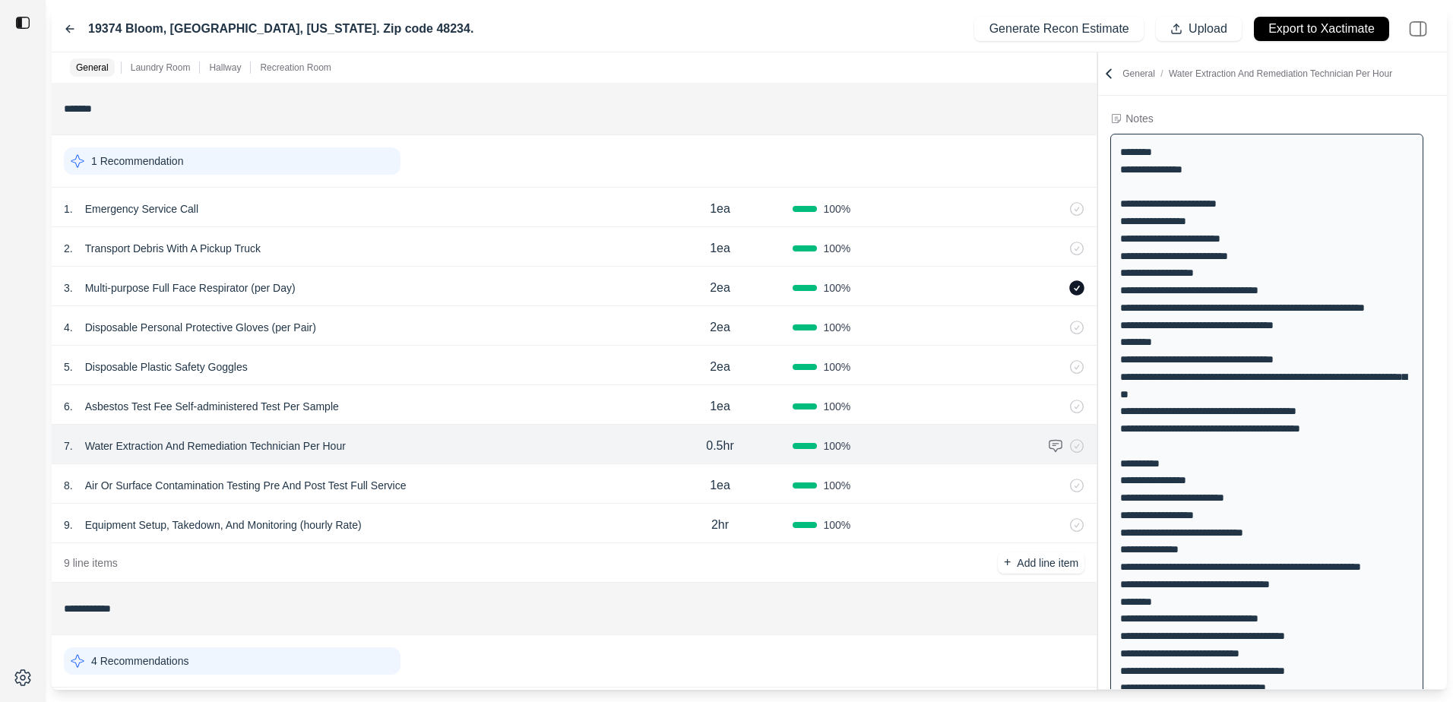
click at [521, 489] on div "8 . Air Or Surface Contamination Testing Pre And Post Test Full Service" at bounding box center [356, 485] width 584 height 21
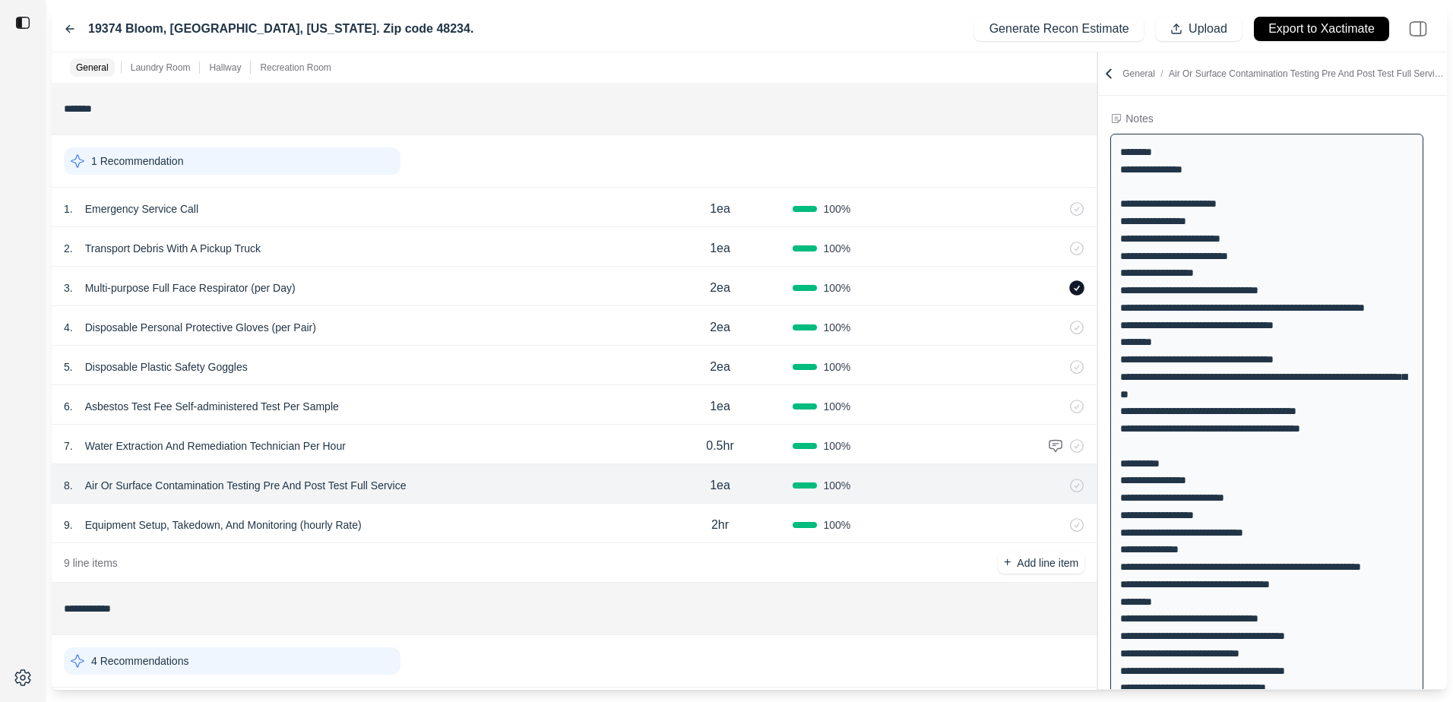
click at [522, 518] on div "9 . Equipment Setup, Takedown, And Monitoring (hourly Rate)" at bounding box center [356, 525] width 584 height 21
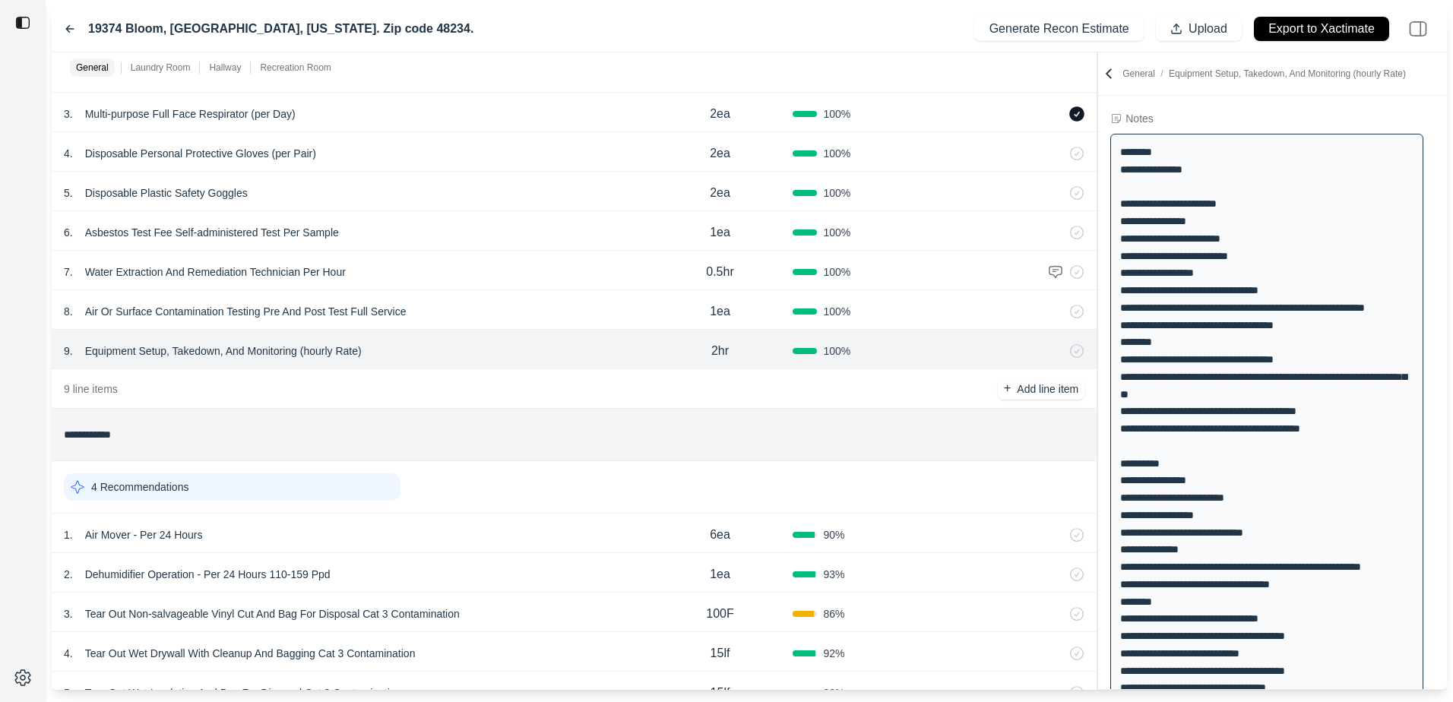
scroll to position [304, 0]
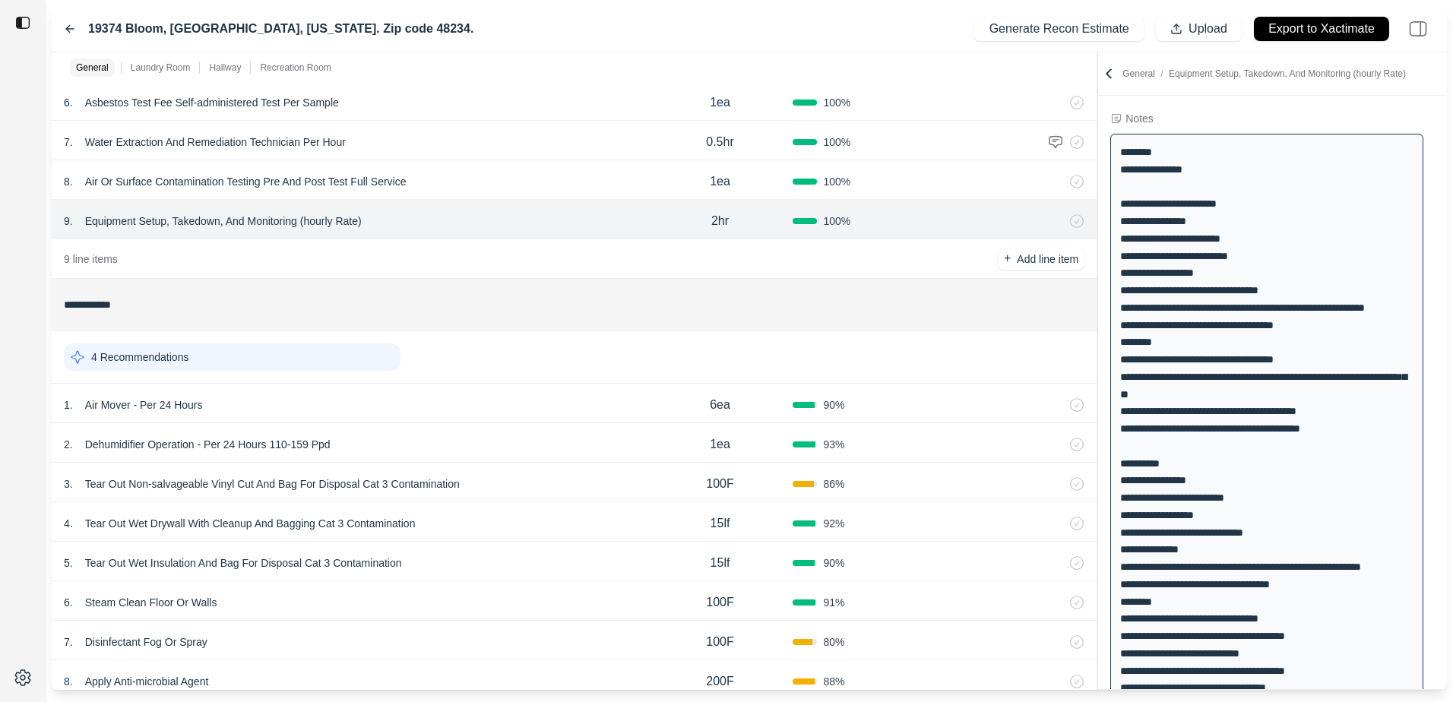
click at [559, 406] on div "1 . Air Mover - Per 24 Hours" at bounding box center [356, 404] width 584 height 21
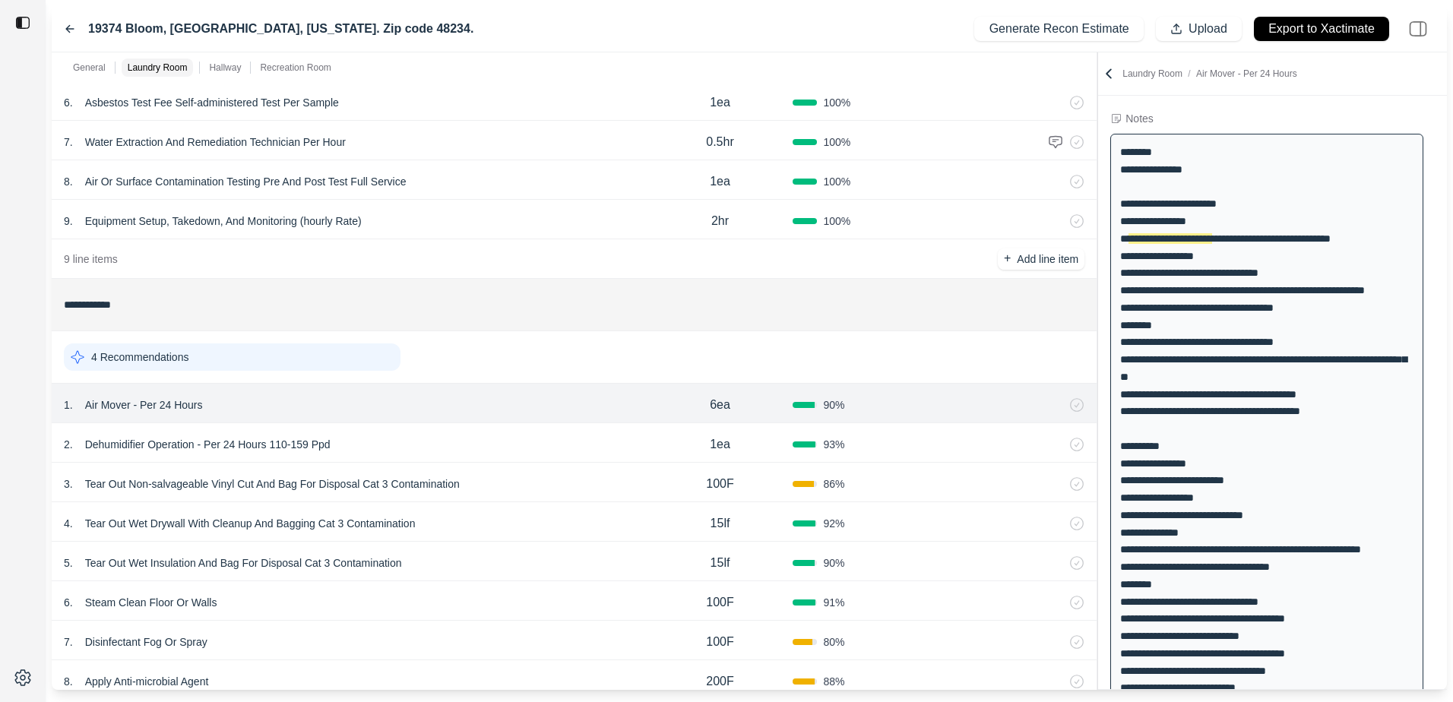
scroll to position [0, 0]
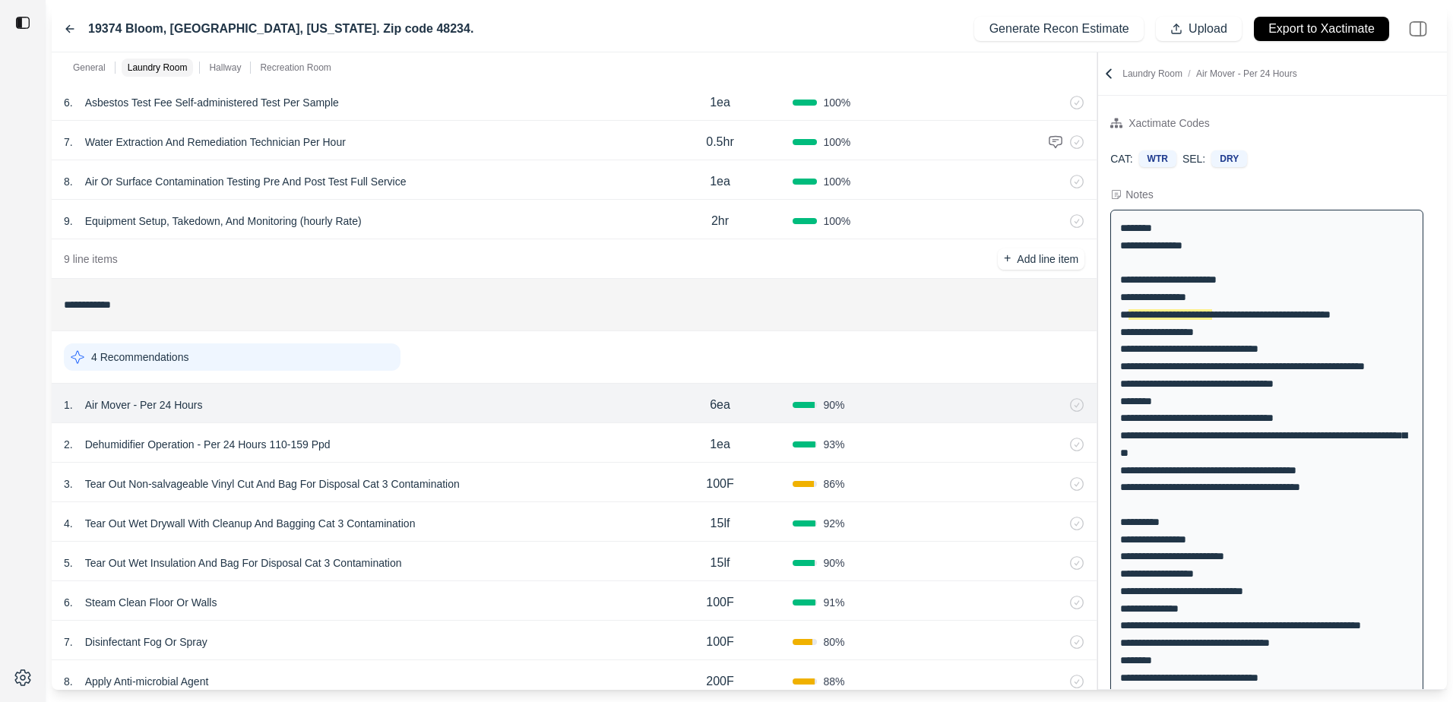
click at [529, 445] on div "2 . Dehumidifier Operation - Per 24 Hours 110-159 Ppd" at bounding box center [356, 444] width 584 height 21
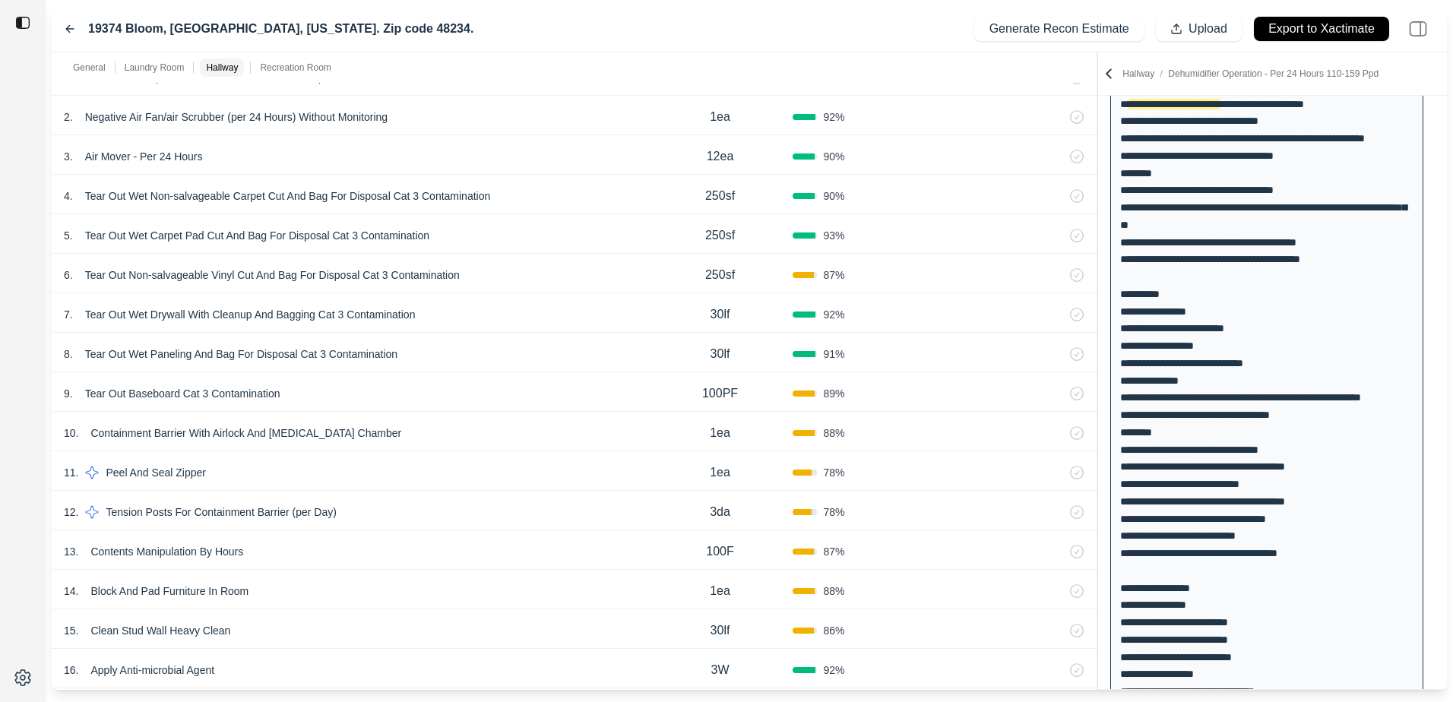
scroll to position [1852, 0]
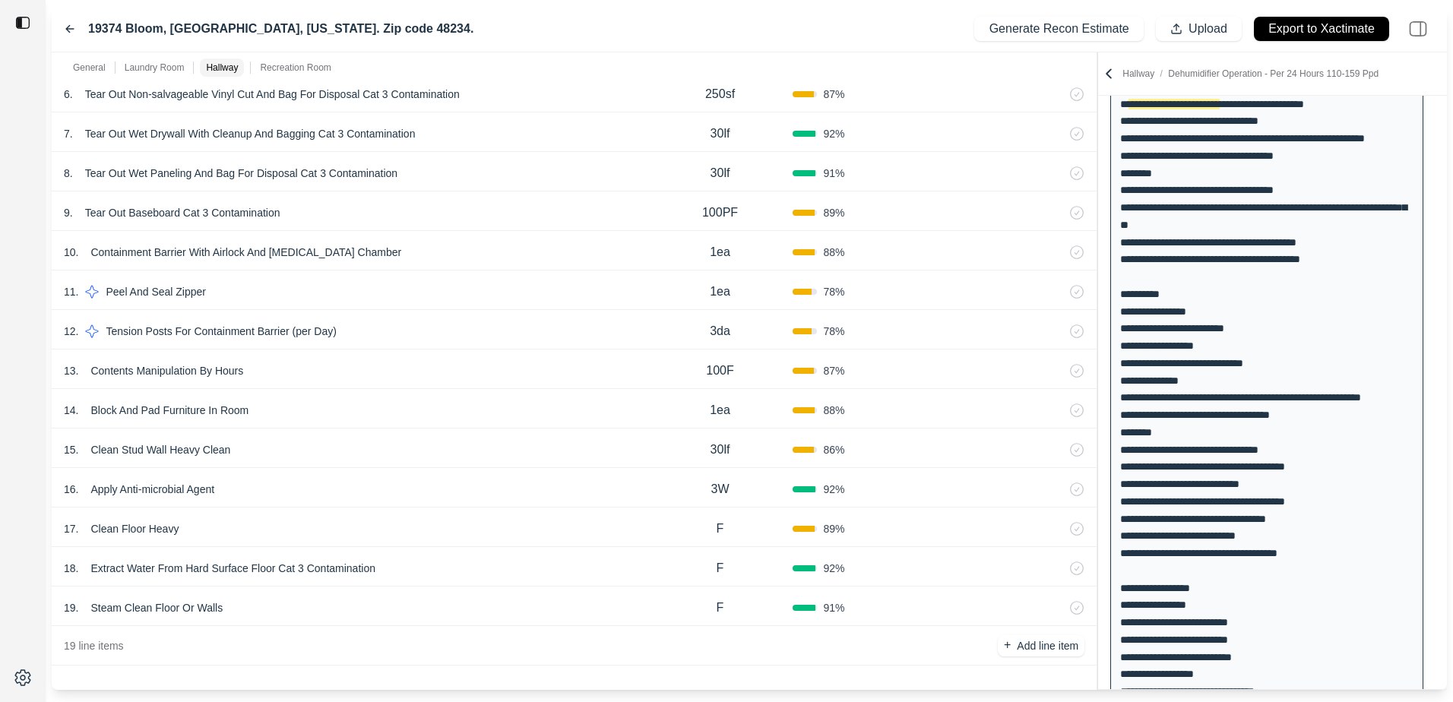
click at [324, 372] on div "13 . Contents Manipulation By Hours" at bounding box center [356, 370] width 584 height 21
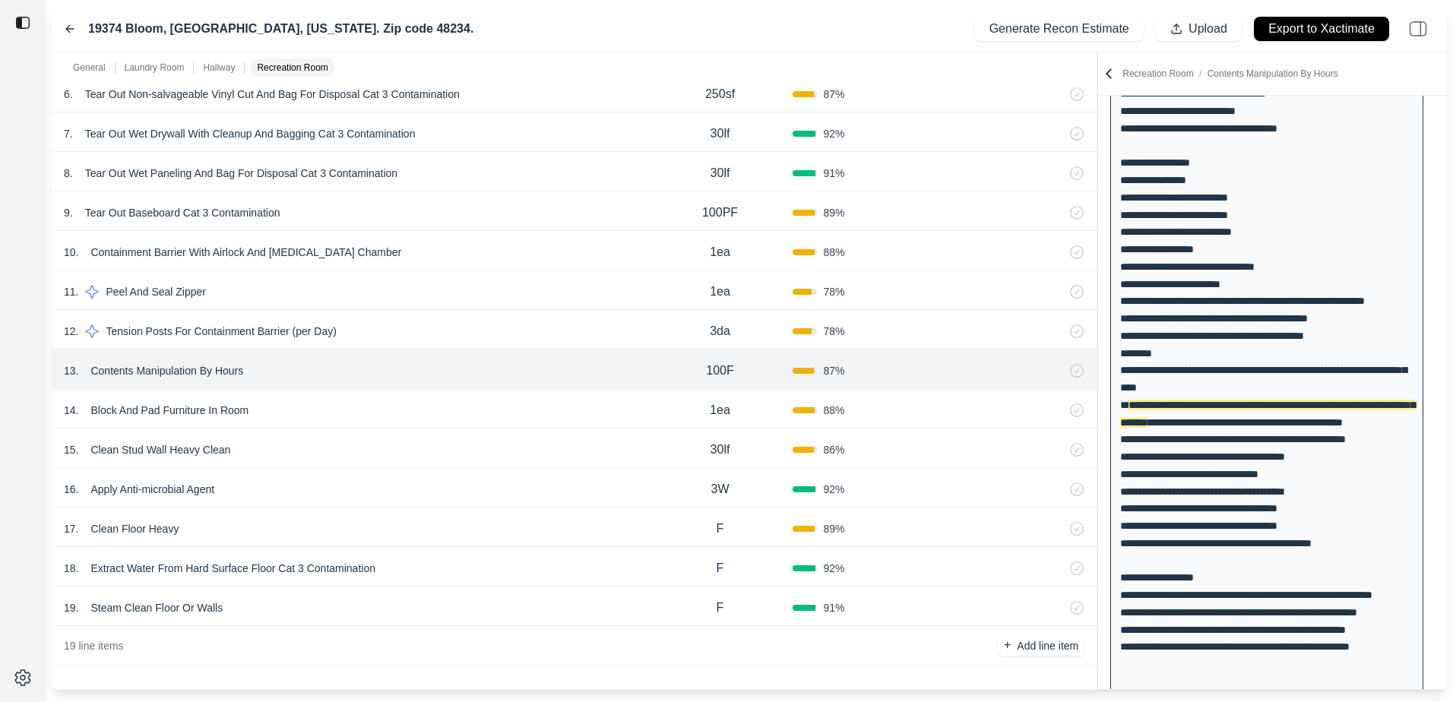
scroll to position [692, 0]
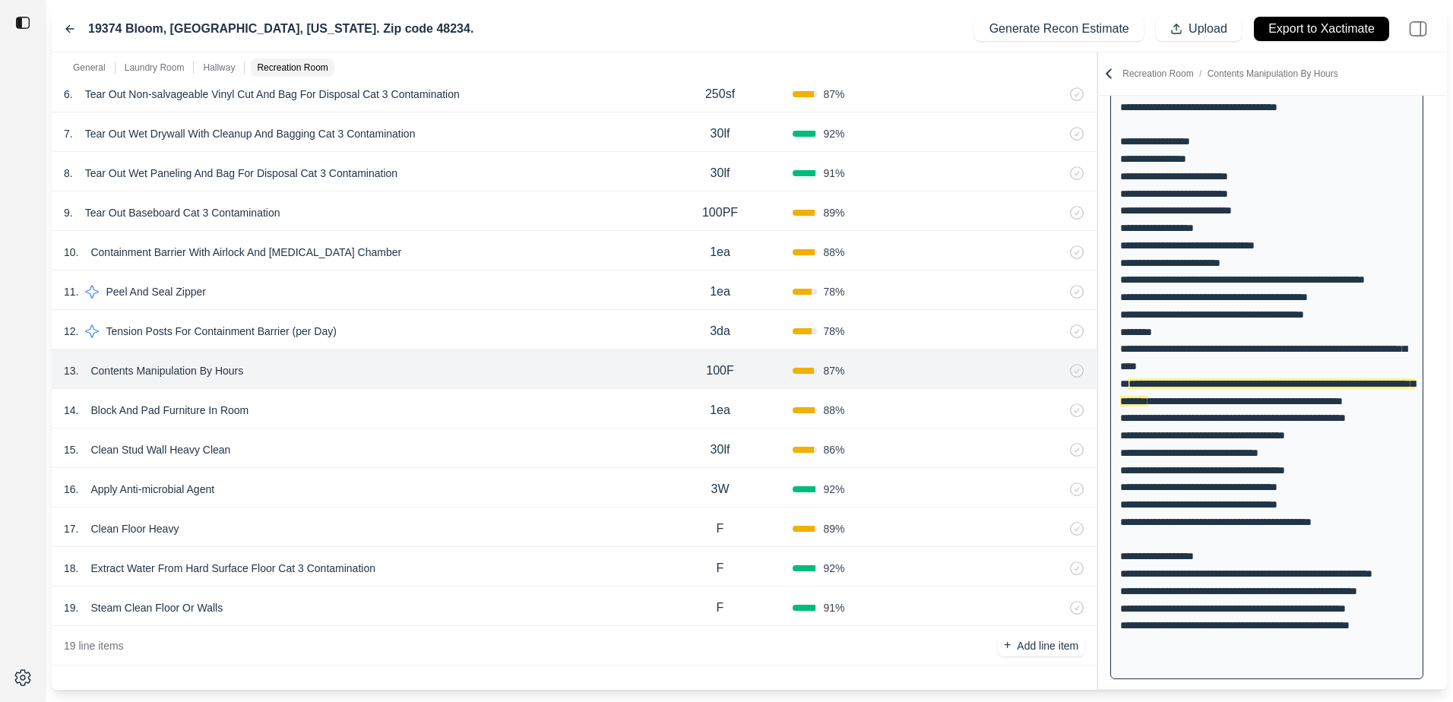
click at [287, 401] on div "14 . Block And Pad Furniture In Room" at bounding box center [356, 410] width 584 height 21
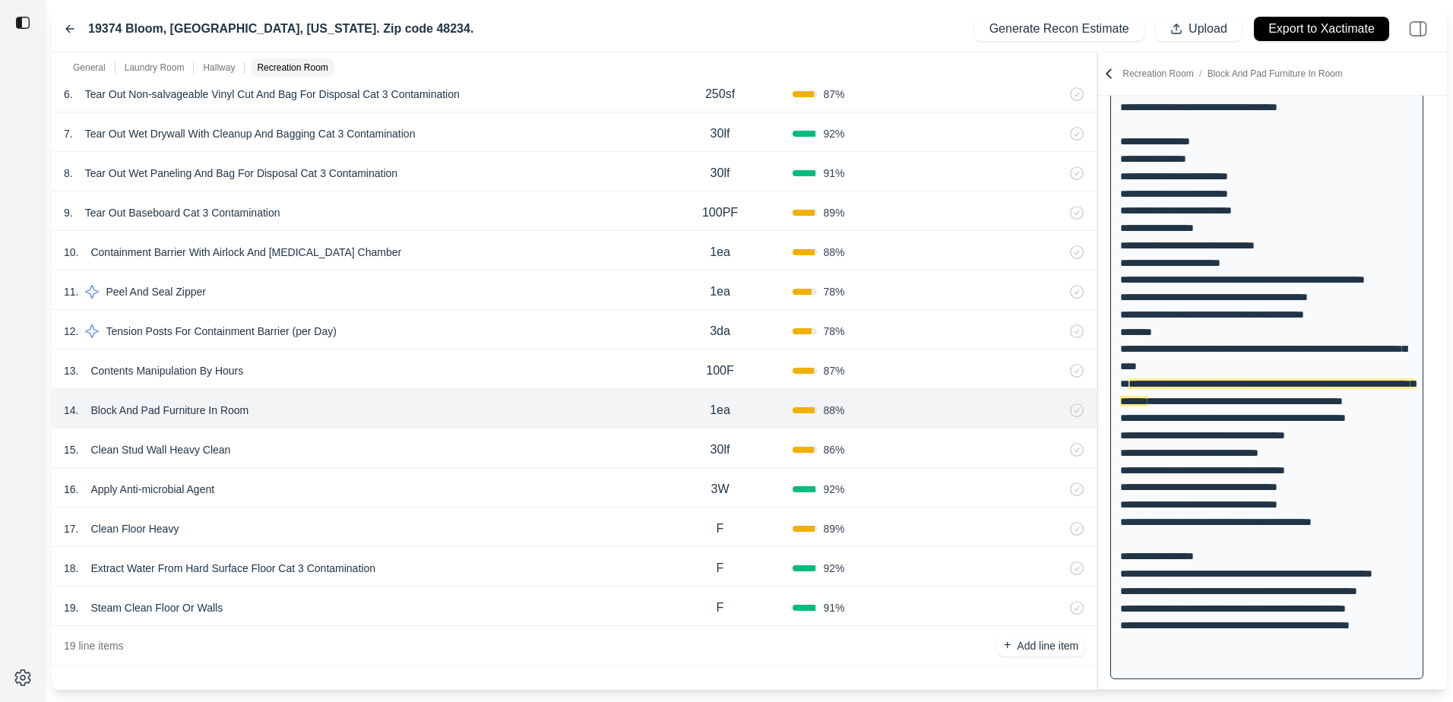
click at [292, 442] on div "15 . Clean Stud Wall Heavy Clean" at bounding box center [356, 449] width 584 height 21
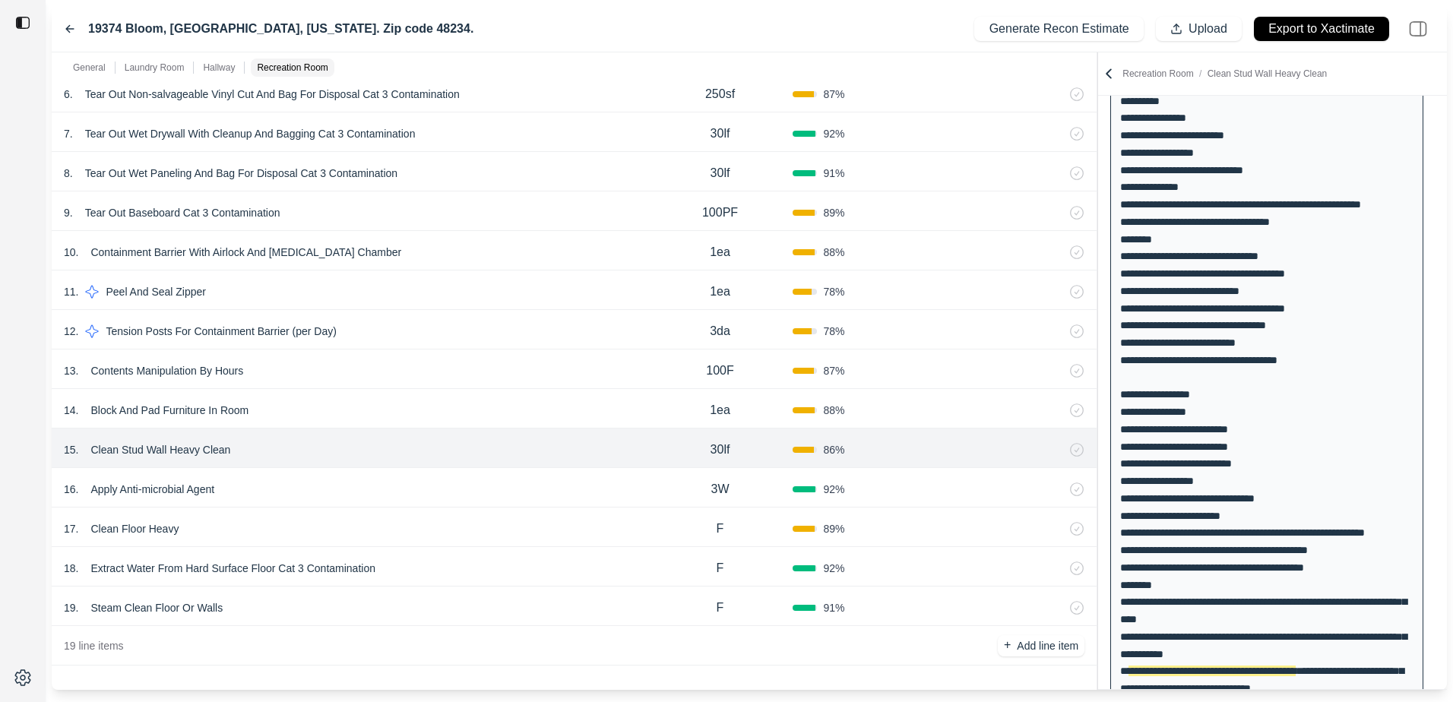
scroll to position [515, 0]
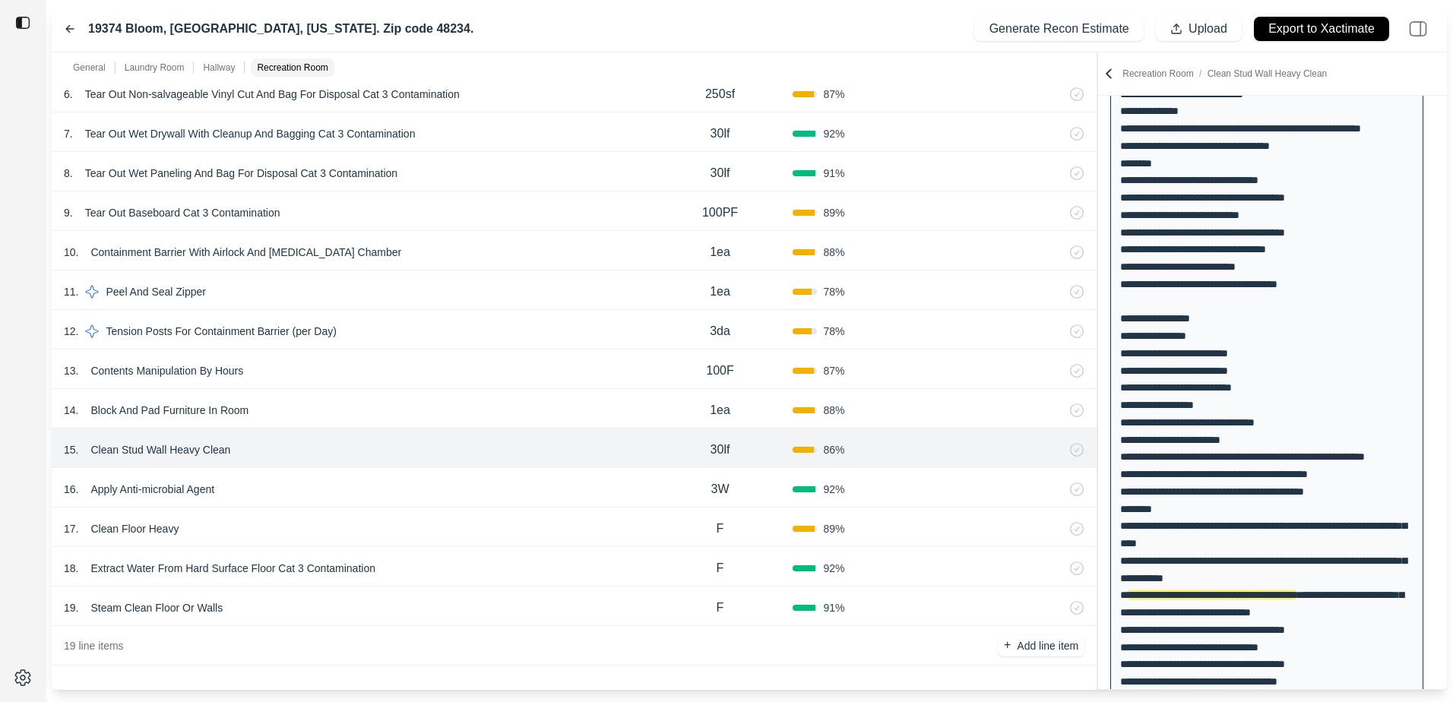
click at [375, 507] on div "16 . Apply Anti-microbial Agent 3W 92 %" at bounding box center [574, 488] width 1045 height 40
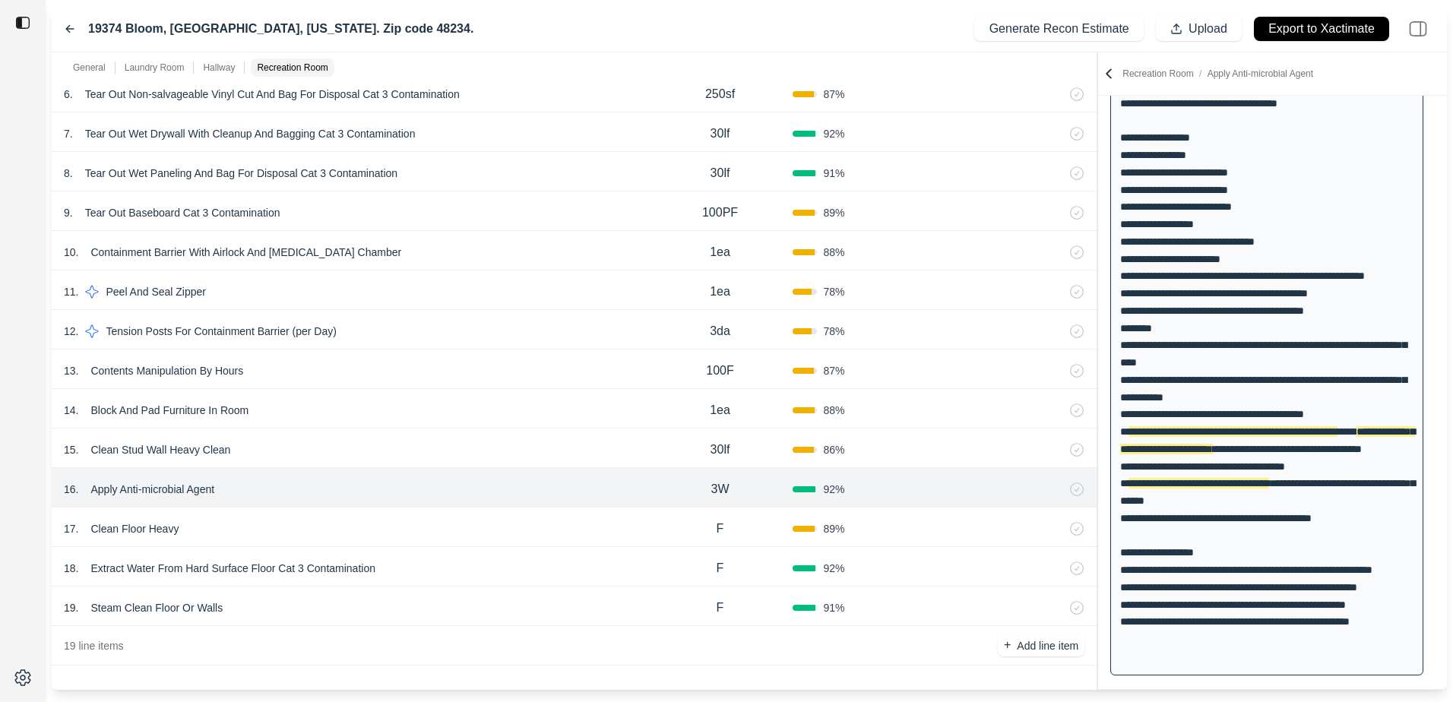
scroll to position [735, 0]
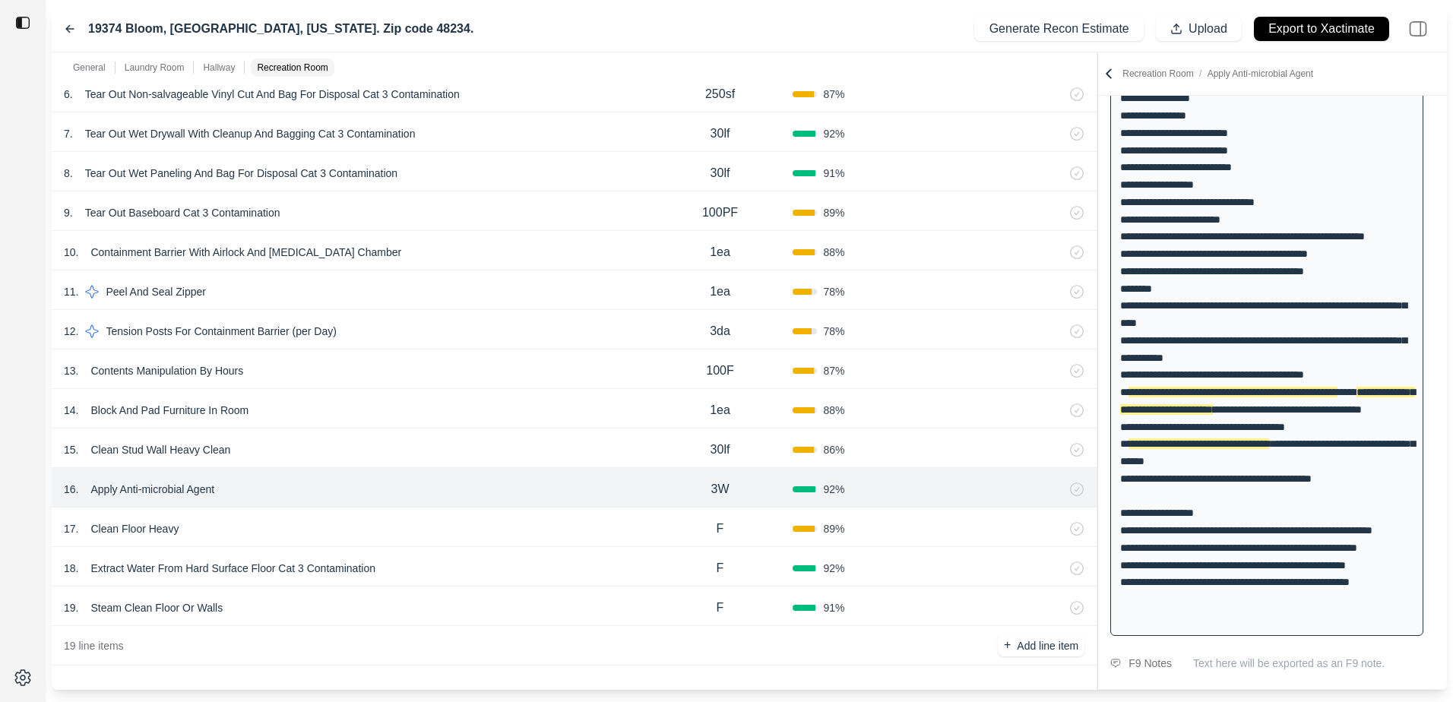
click at [296, 524] on div "17 . Clean Floor Heavy" at bounding box center [356, 528] width 584 height 21
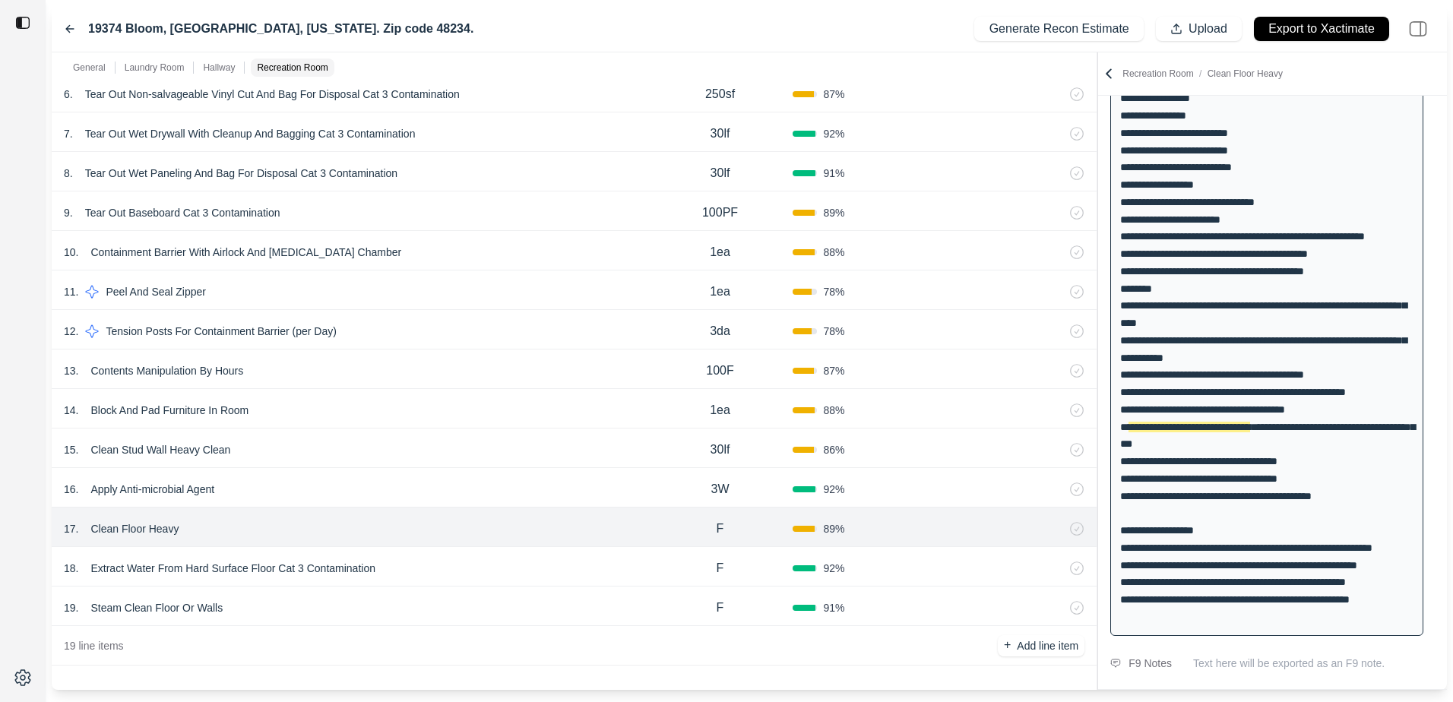
scroll to position [743, 0]
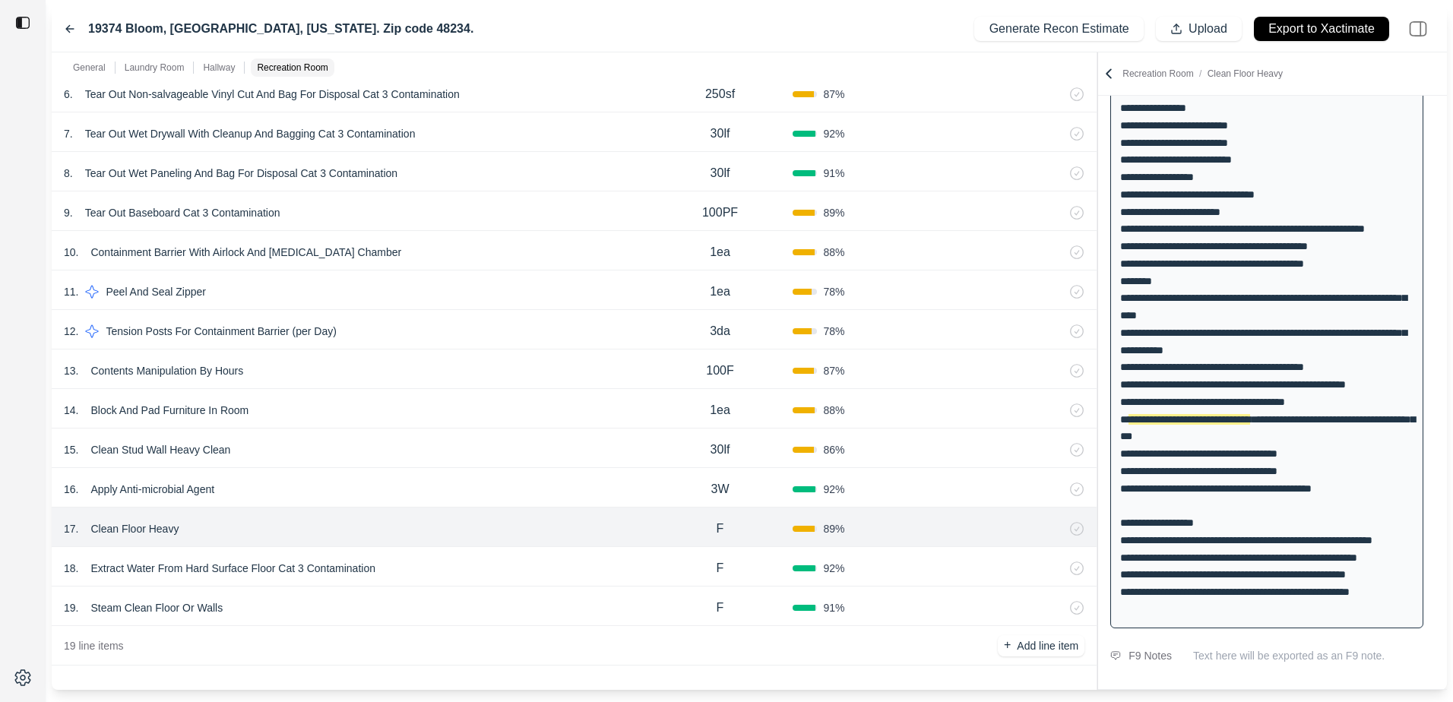
click at [439, 564] on div "18 . Extract Water From Hard Surface Floor Cat 3 Contamination" at bounding box center [356, 568] width 584 height 21
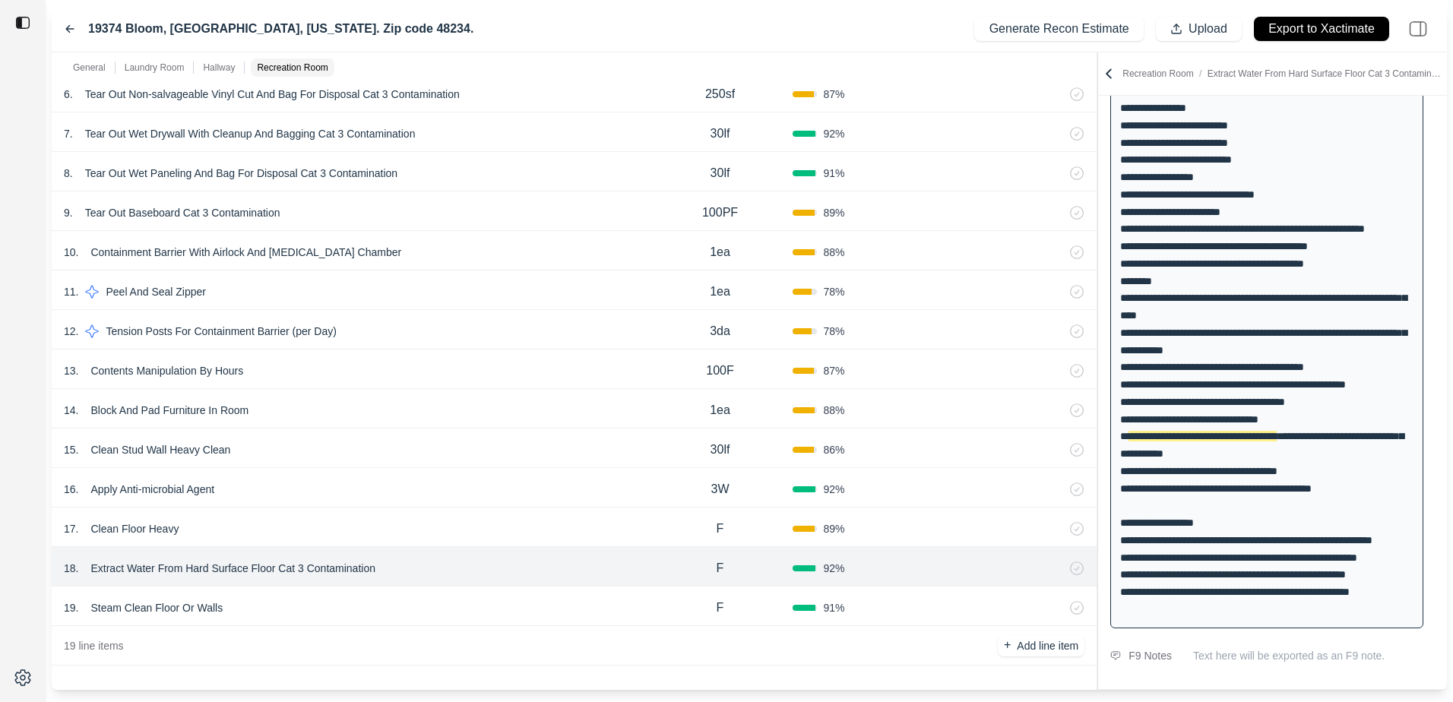
click at [414, 602] on div "19 . Steam Clean Floor Or Walls" at bounding box center [356, 607] width 584 height 21
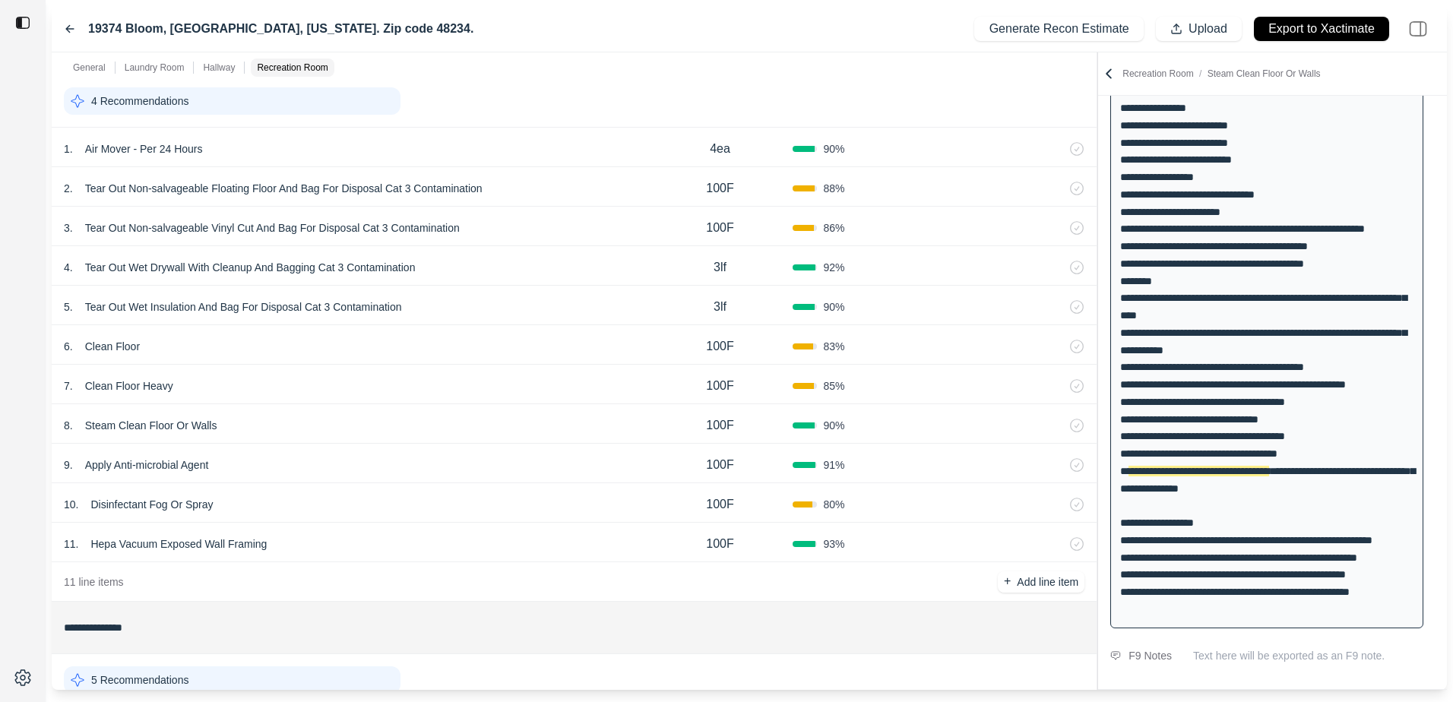
scroll to position [1016, 0]
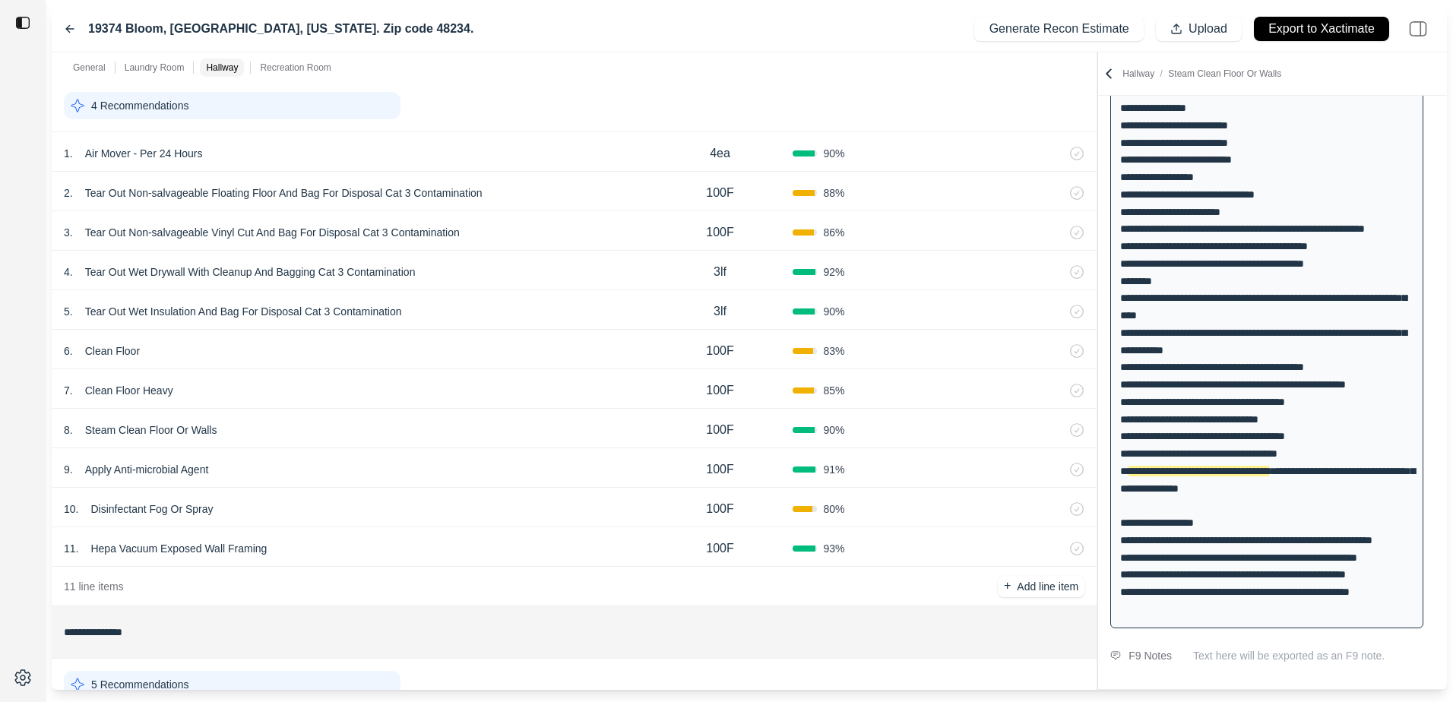
click at [581, 384] on div "7 . Clean Floor Heavy" at bounding box center [356, 390] width 584 height 21
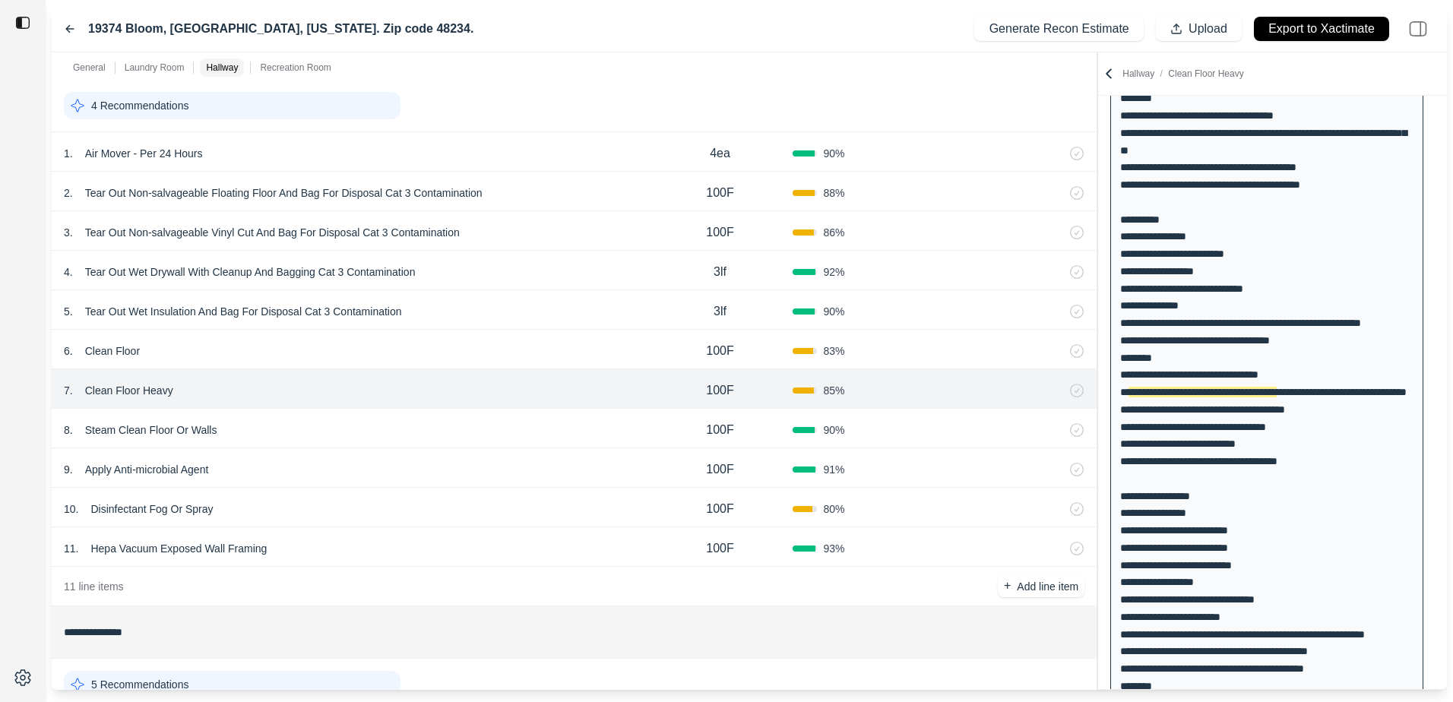
click at [600, 352] on div "6 . Clean Floor" at bounding box center [356, 350] width 584 height 21
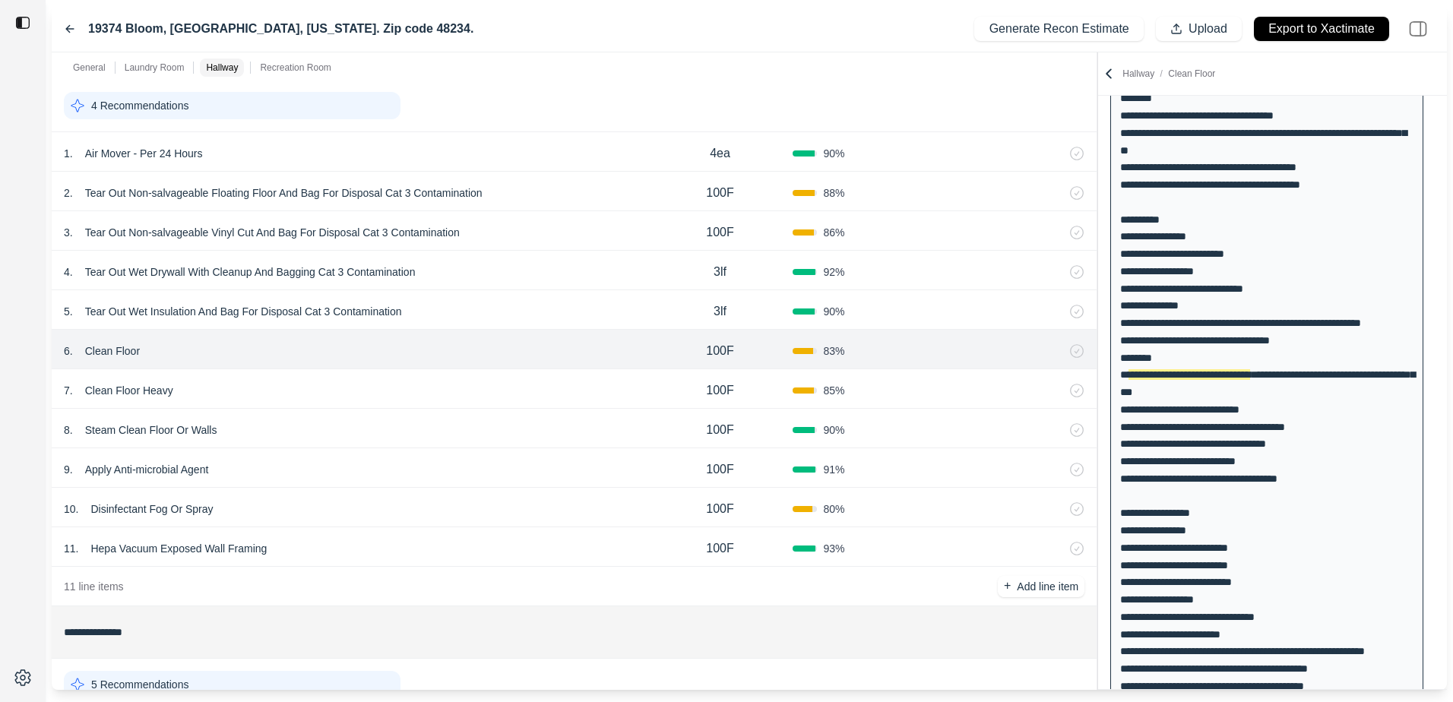
scroll to position [302, 0]
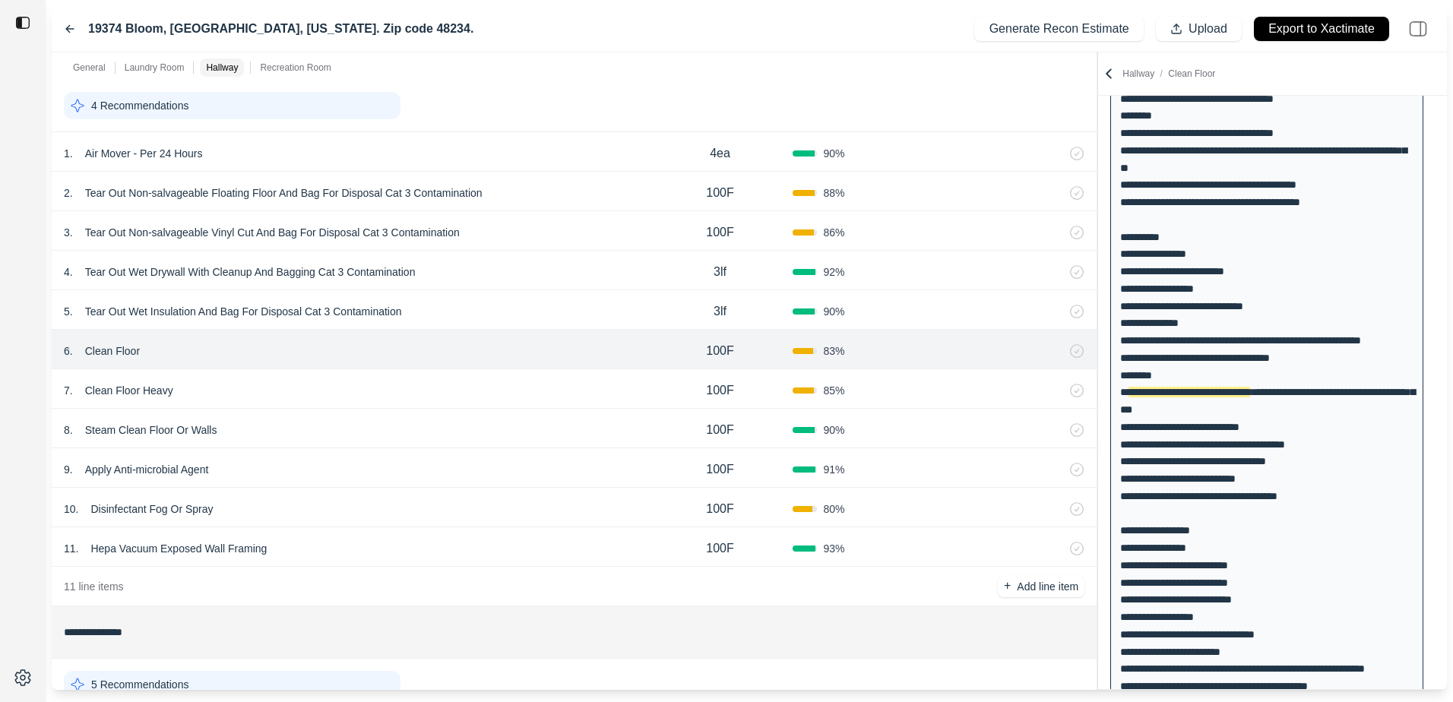
click at [370, 314] on p "Tear Out Wet Insulation And Bag For Disposal Cat 3 Contamination" at bounding box center [243, 311] width 329 height 21
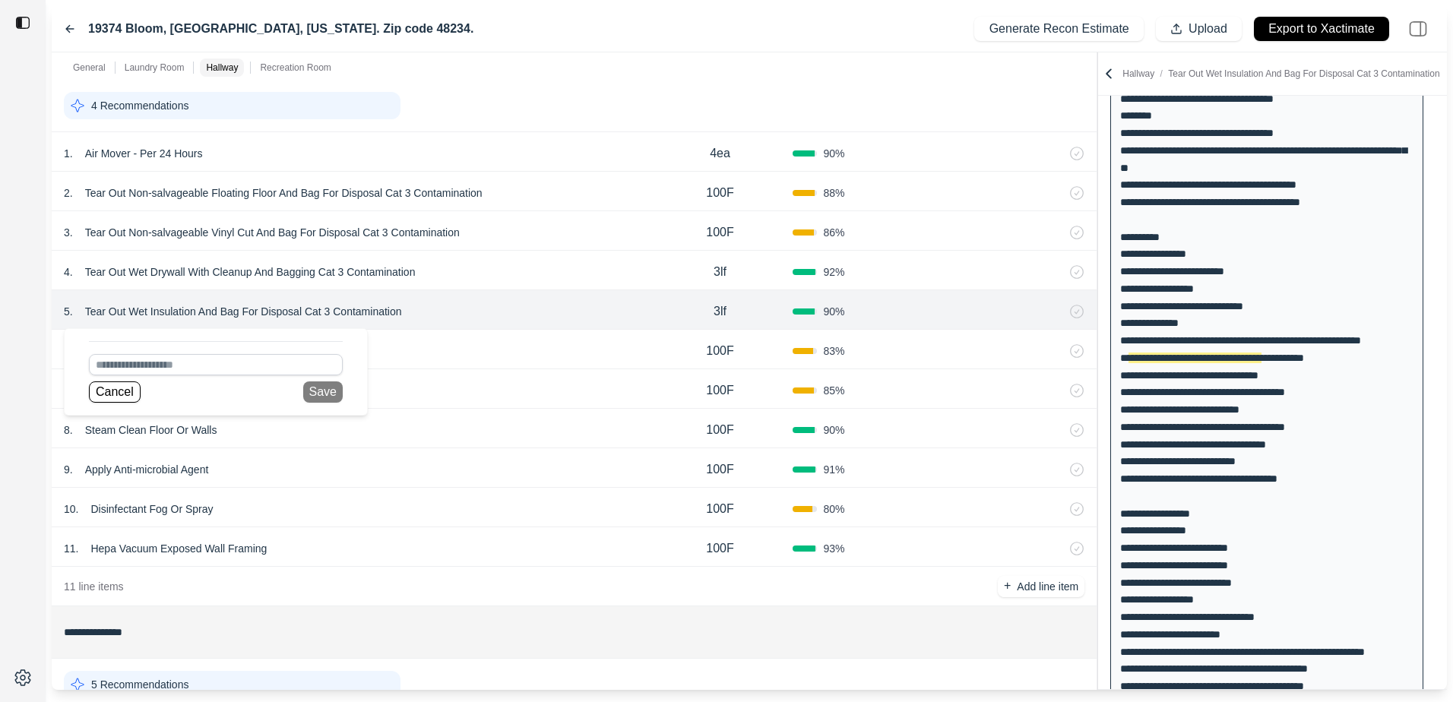
scroll to position [268, 0]
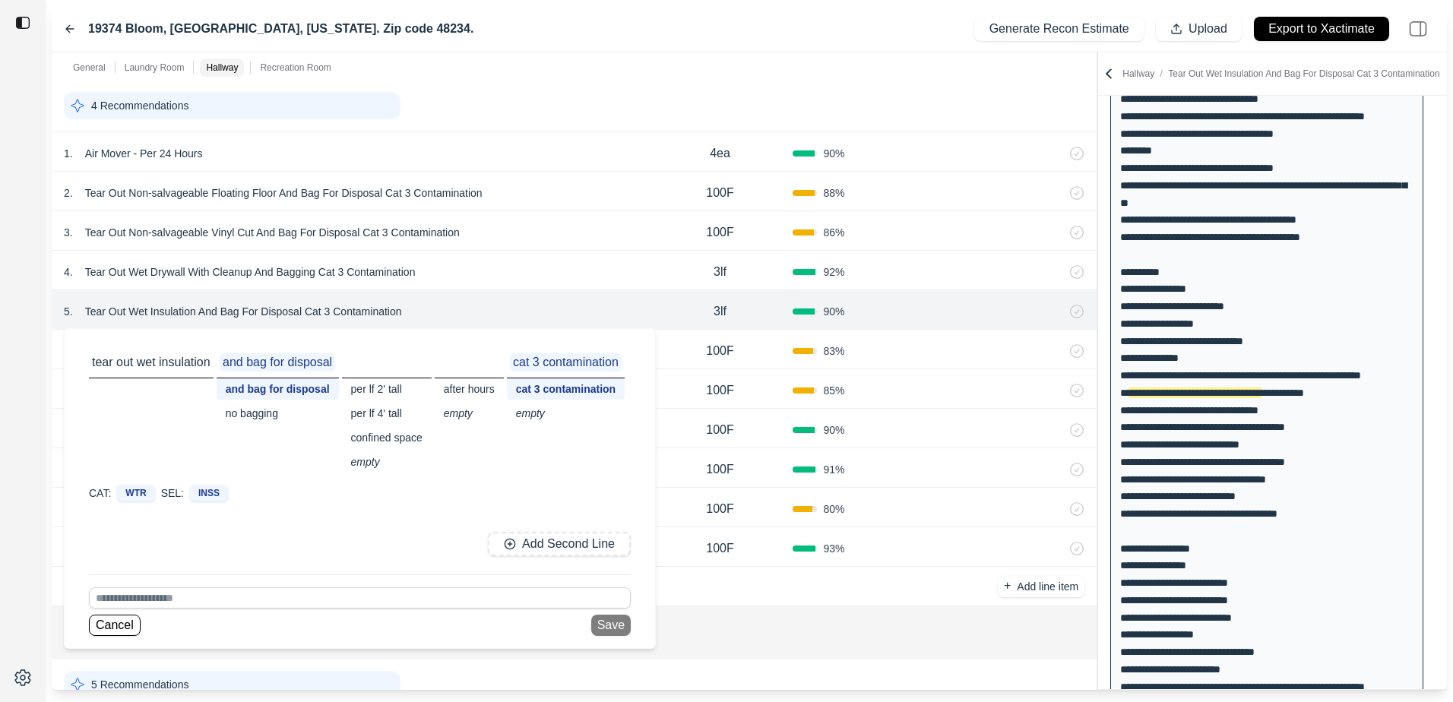
click at [491, 253] on div "4 . Tear Out Wet Drywall With Cleanup And Bagging Cat 3 Contamination 3lf 92 %" at bounding box center [574, 271] width 1045 height 40
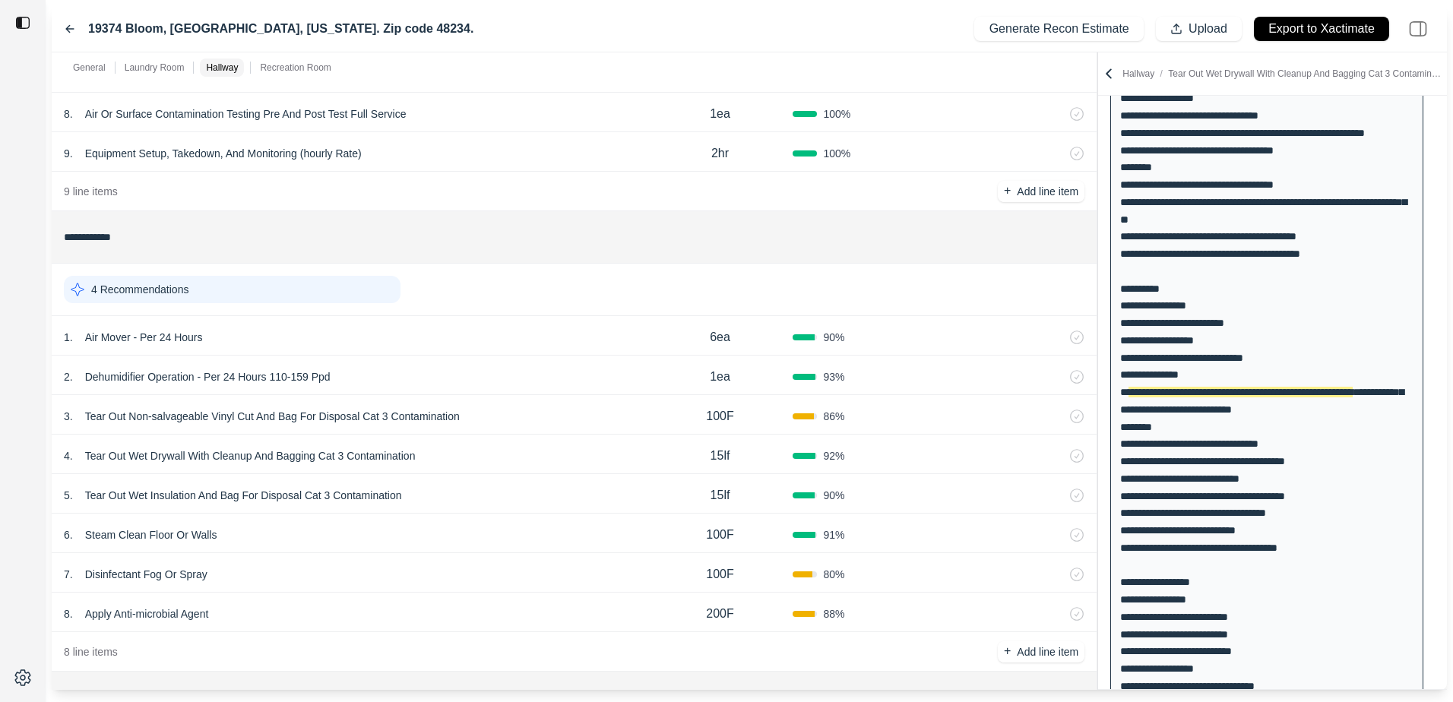
scroll to position [408, 0]
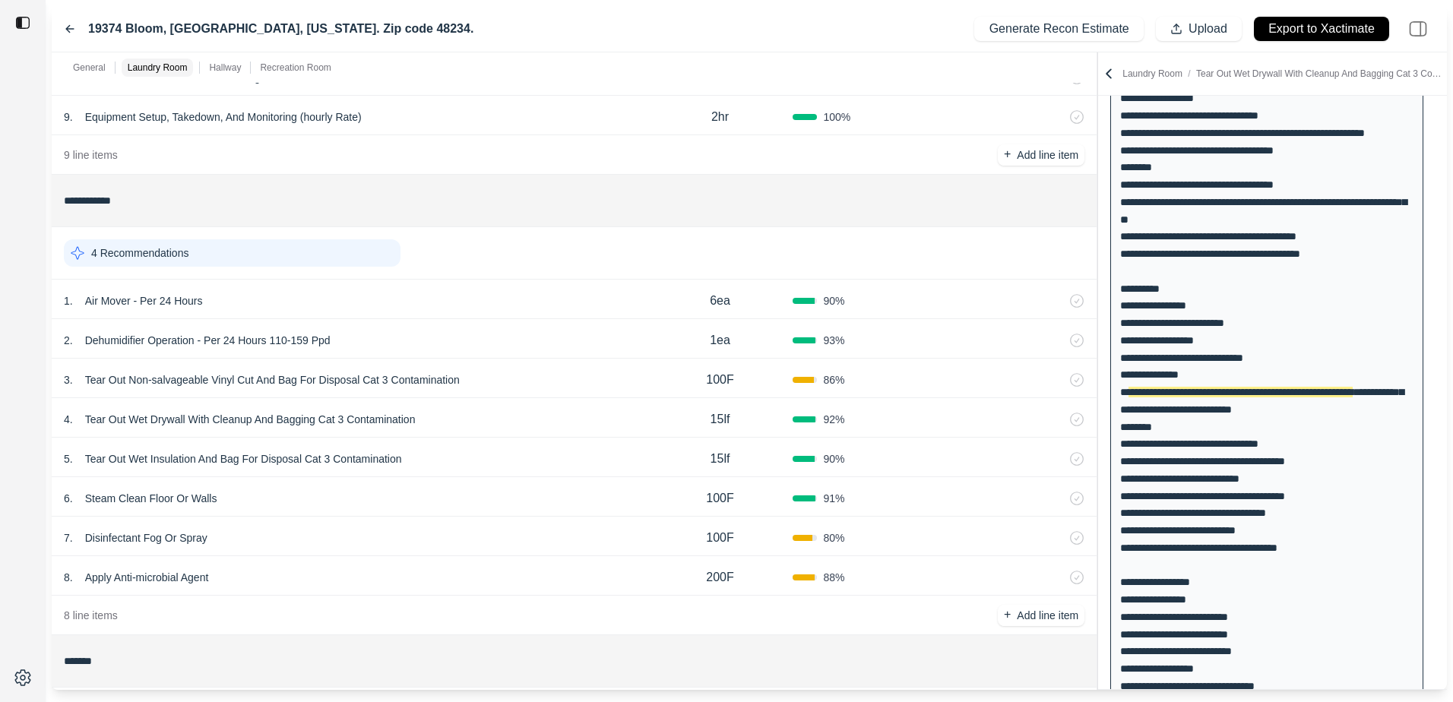
click at [546, 448] on div "5 . Tear Out Wet Insulation And Bag For Disposal Cat 3 Contamination 15lf 90 %" at bounding box center [574, 458] width 1045 height 40
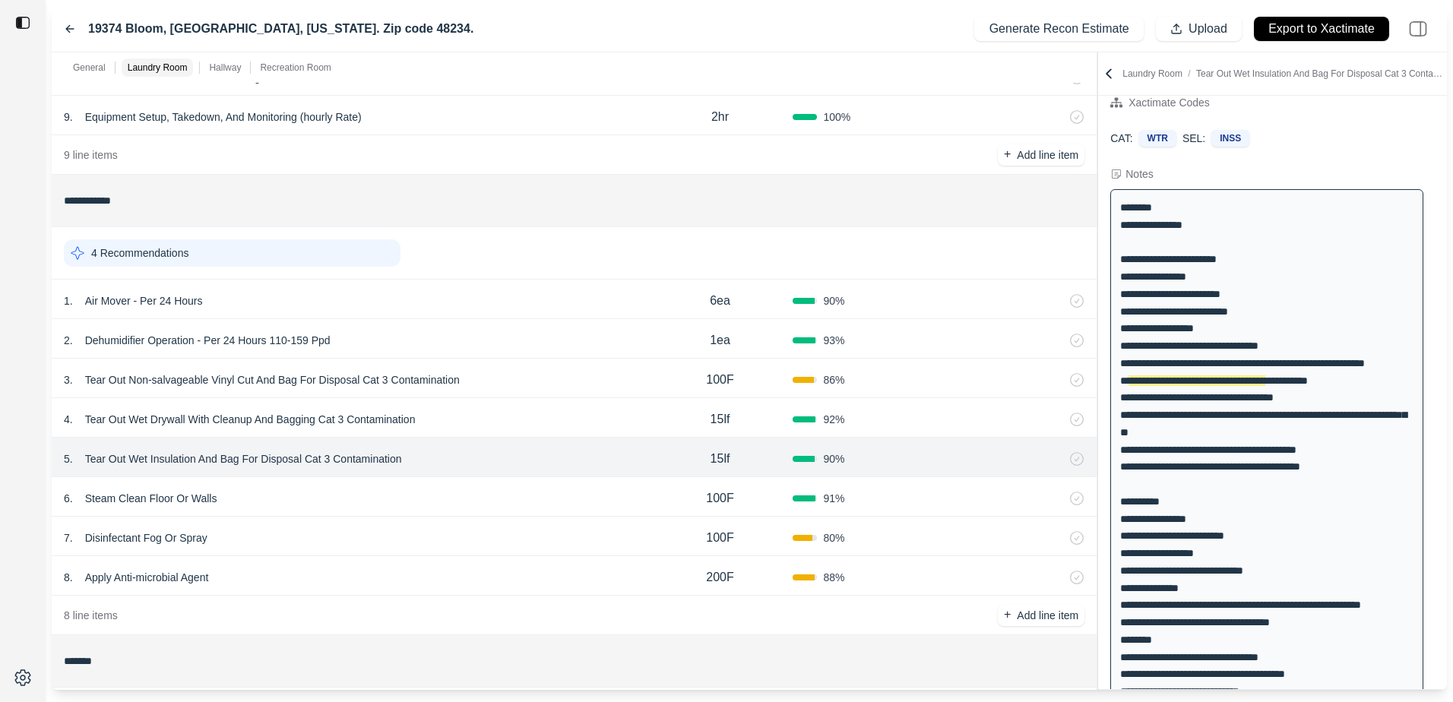
click at [559, 421] on div "4 . Tear Out Wet Drywall With Cleanup And Bagging Cat 3 Contamination" at bounding box center [356, 419] width 584 height 21
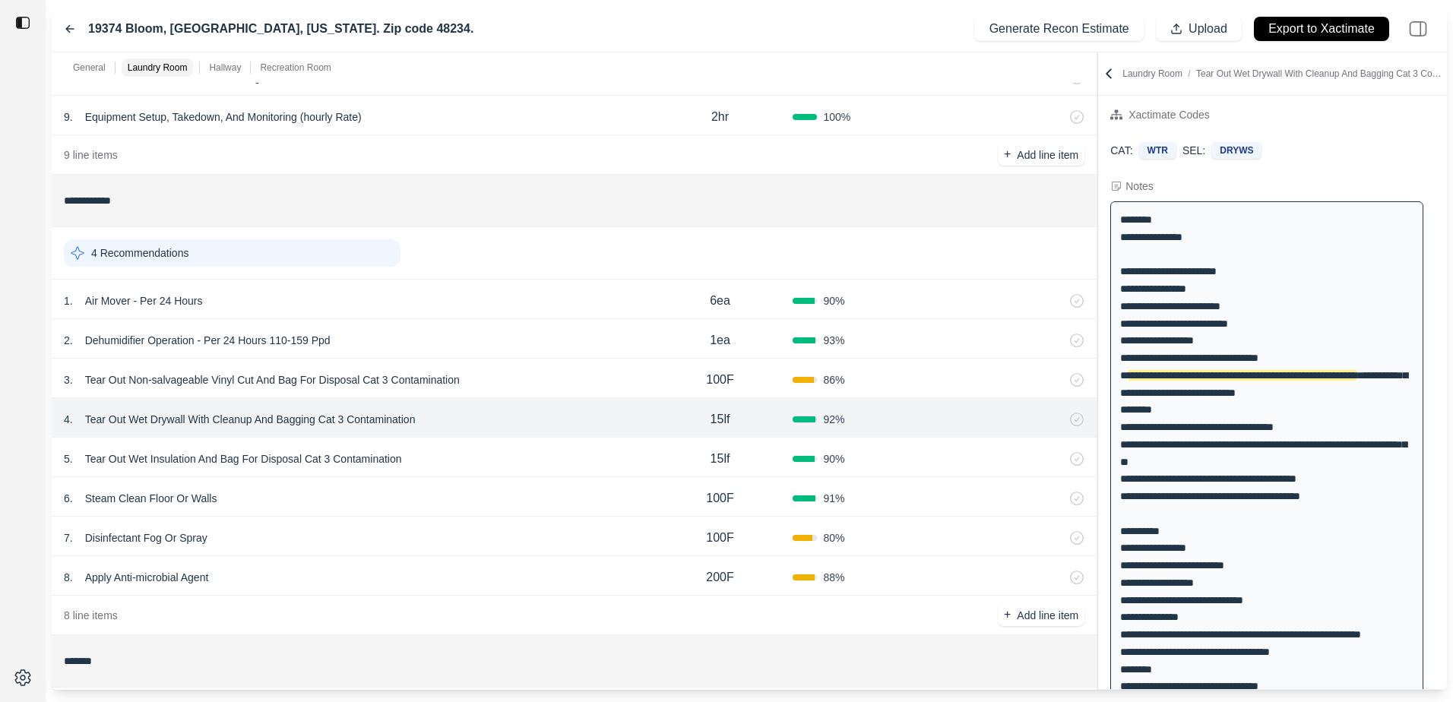
scroll to position [0, 0]
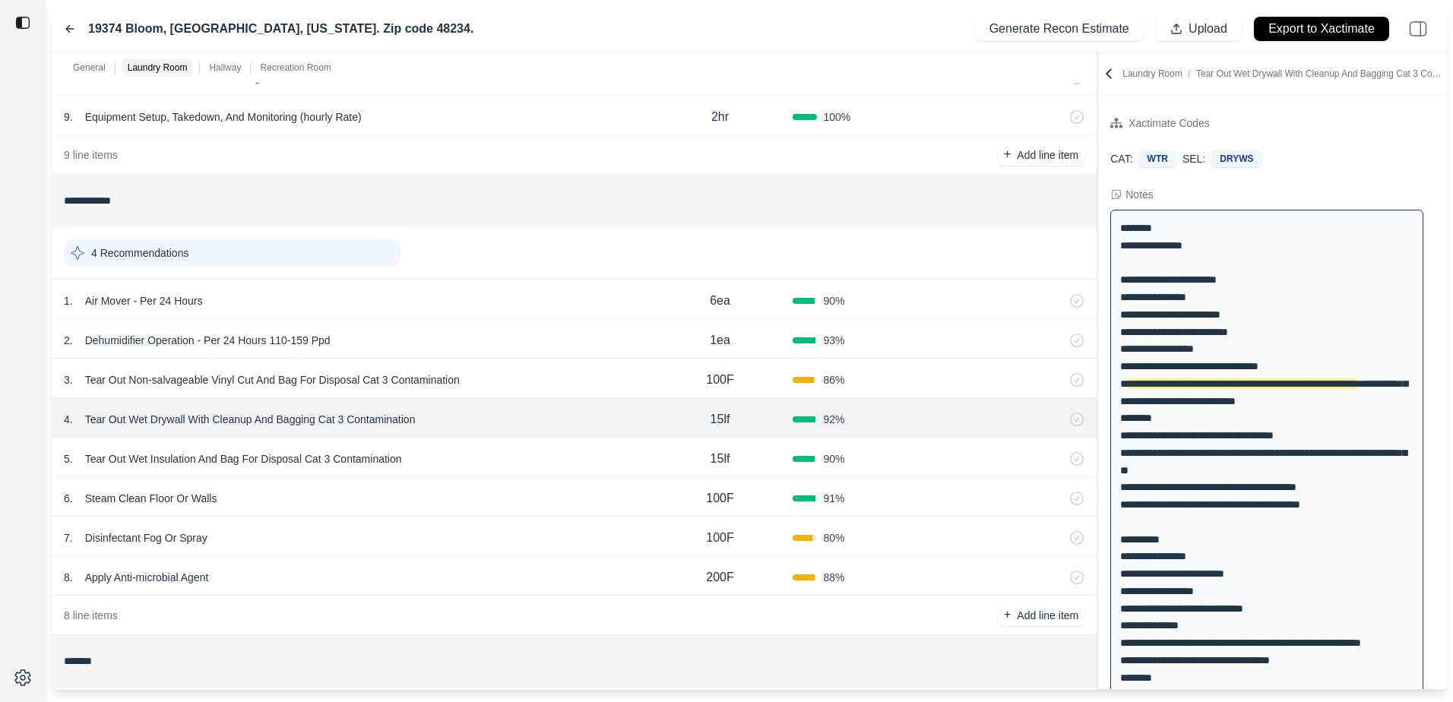
click at [556, 401] on div "4 . Tear Out Wet Drywall With Cleanup And Bagging Cat 3 Contamination 15lf 92 %" at bounding box center [574, 418] width 1045 height 40
click at [545, 373] on div "3 . Tear Out Non-salvageable Vinyl Cut And Bag For Disposal Cat 3 Contamination" at bounding box center [356, 379] width 584 height 21
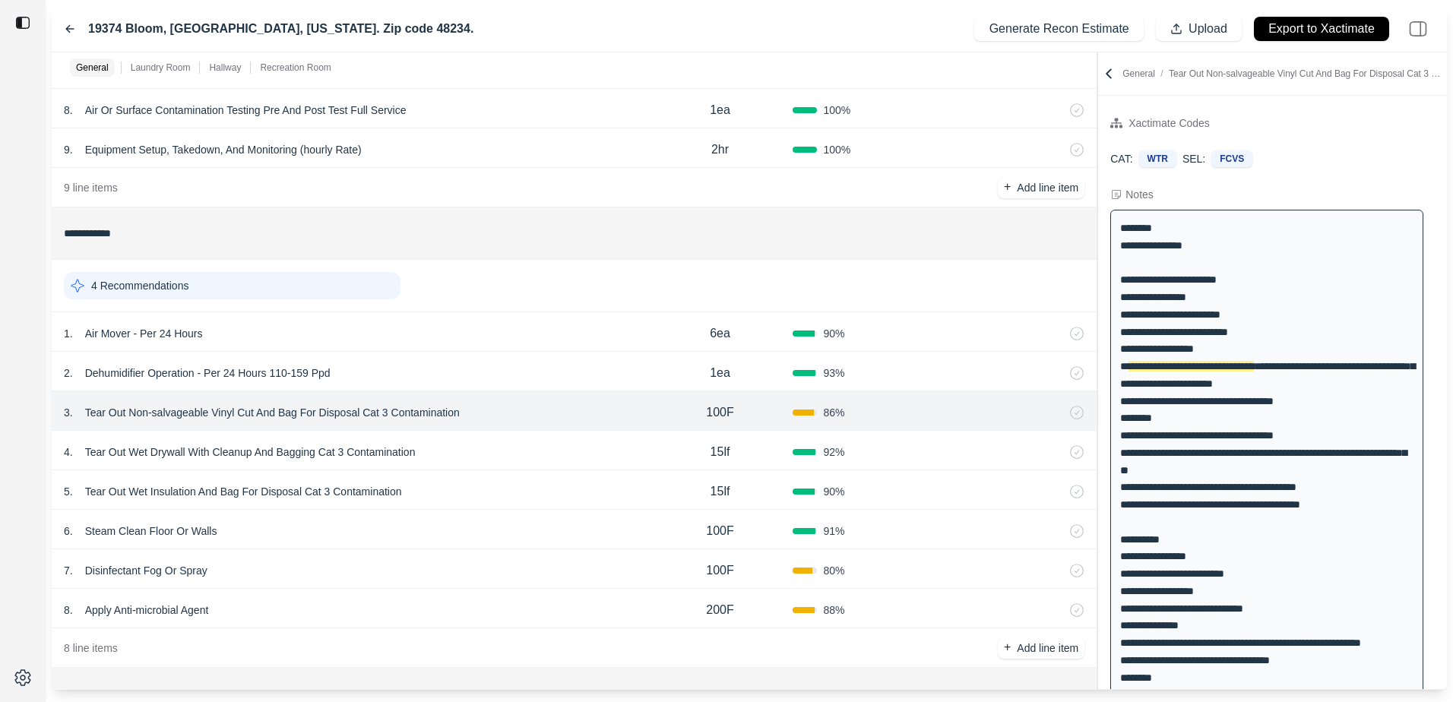
scroll to position [380, 0]
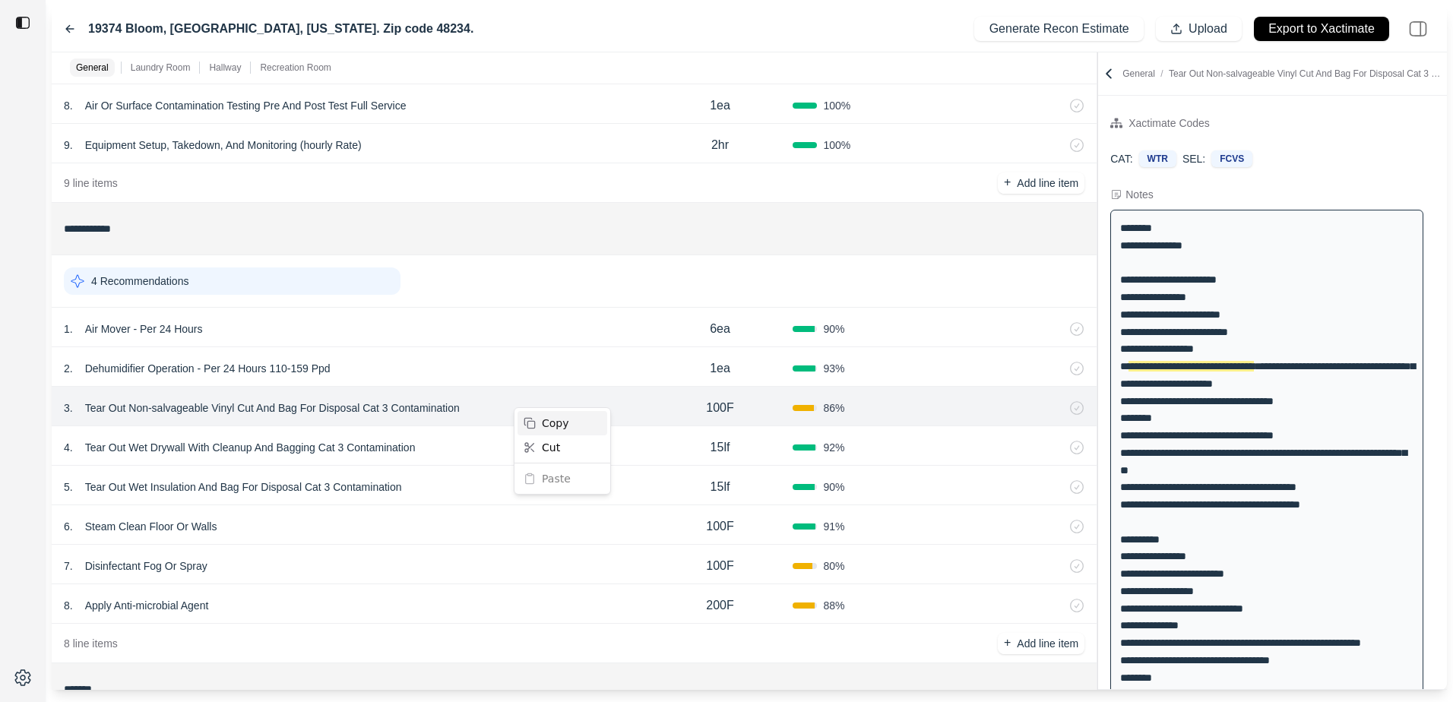
click at [540, 418] on div "Copy" at bounding box center [563, 423] width 90 height 24
click at [528, 491] on div "Paste" at bounding box center [560, 493] width 90 height 24
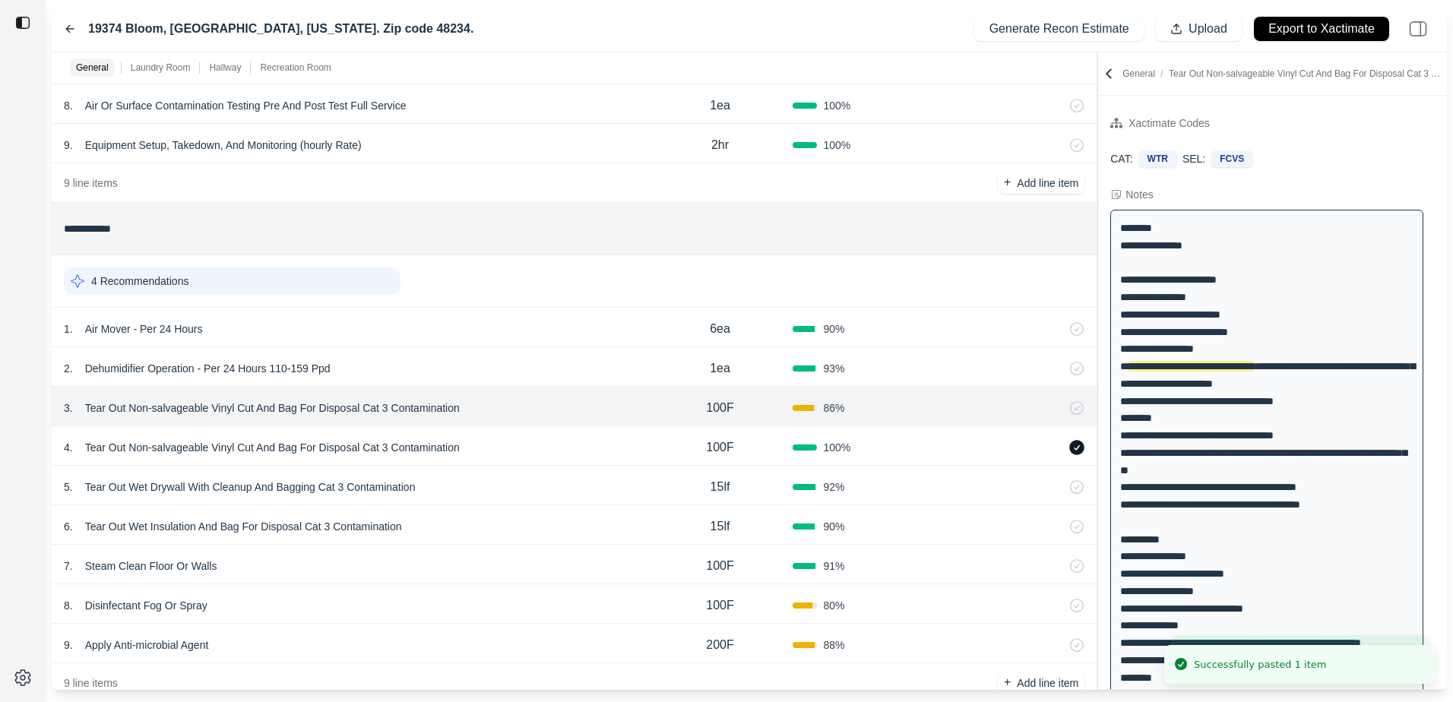
click at [492, 435] on div "4 . Tear Out Non-salvageable Vinyl Cut And Bag For Disposal Cat 3 Contamination…" at bounding box center [574, 446] width 1045 height 40
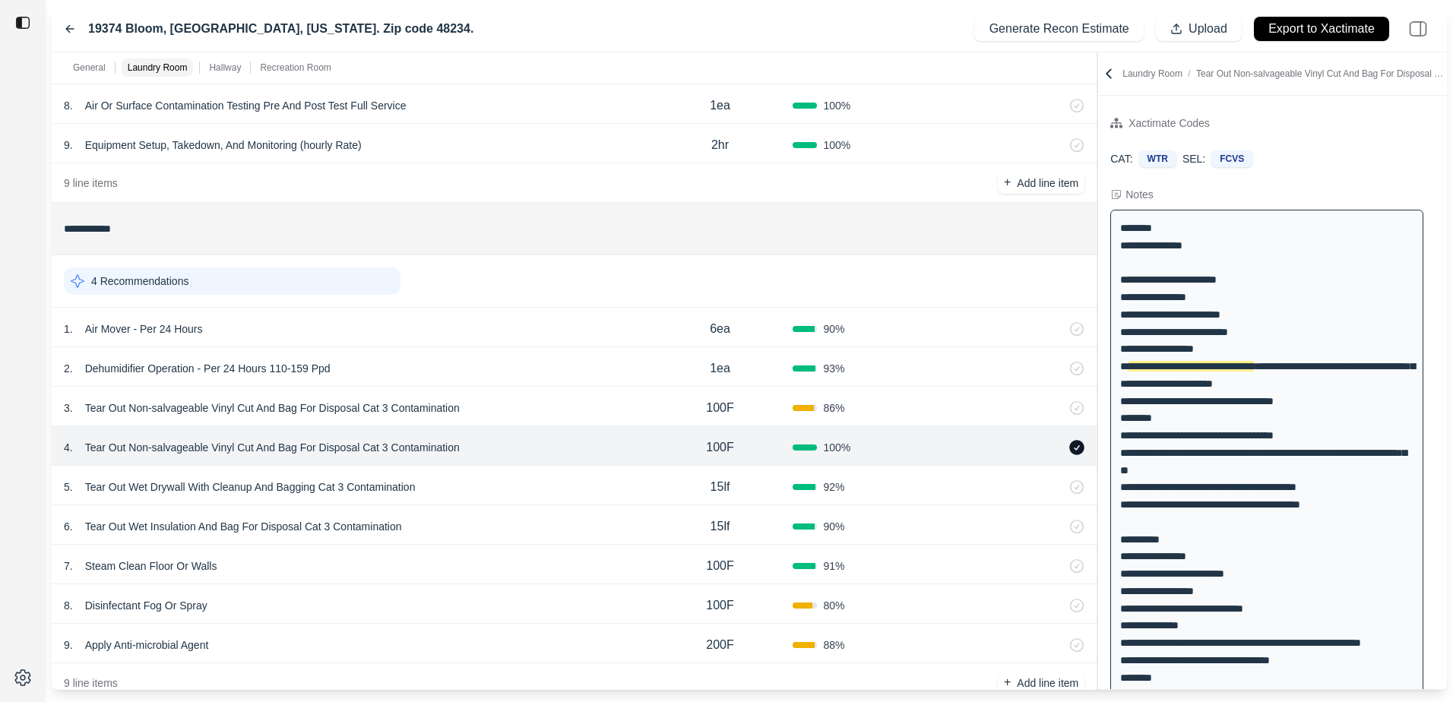
click at [1056, 448] on icon at bounding box center [1058, 447] width 4 height 8
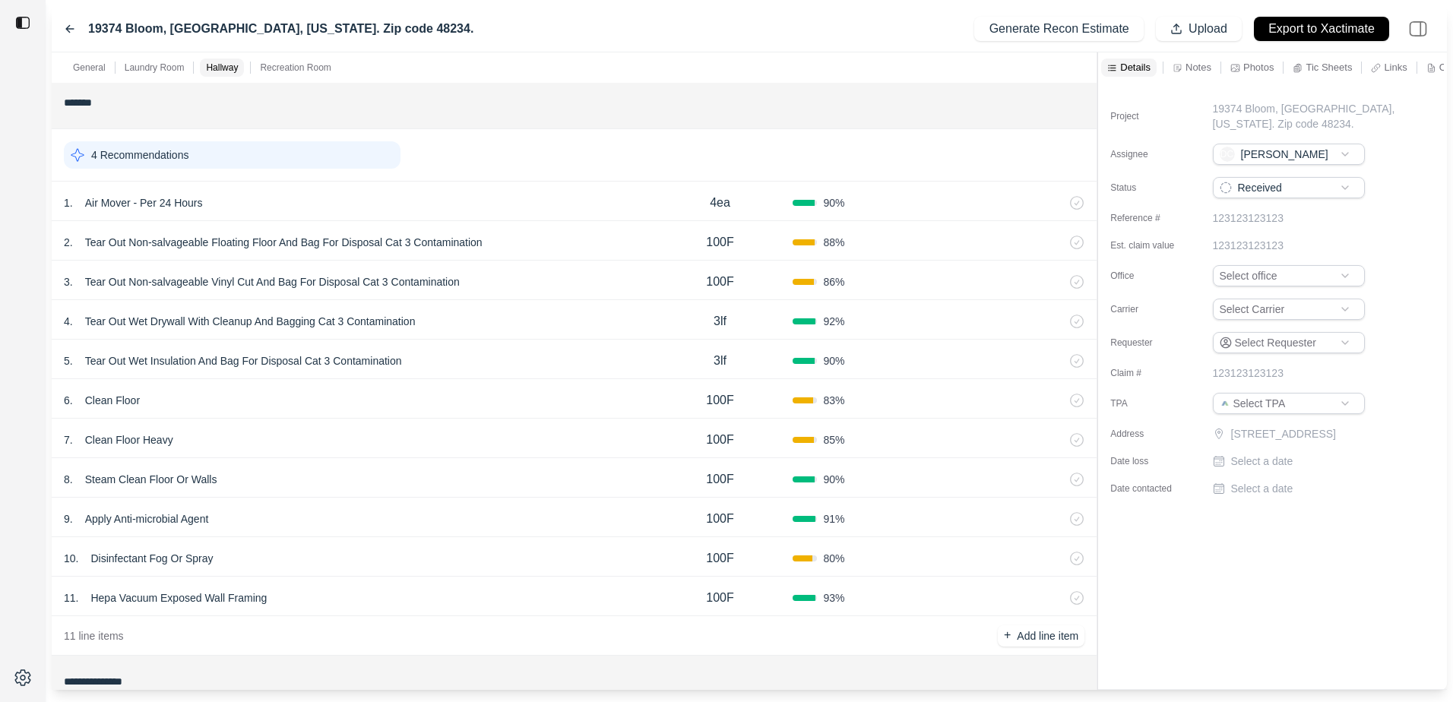
scroll to position [940, 0]
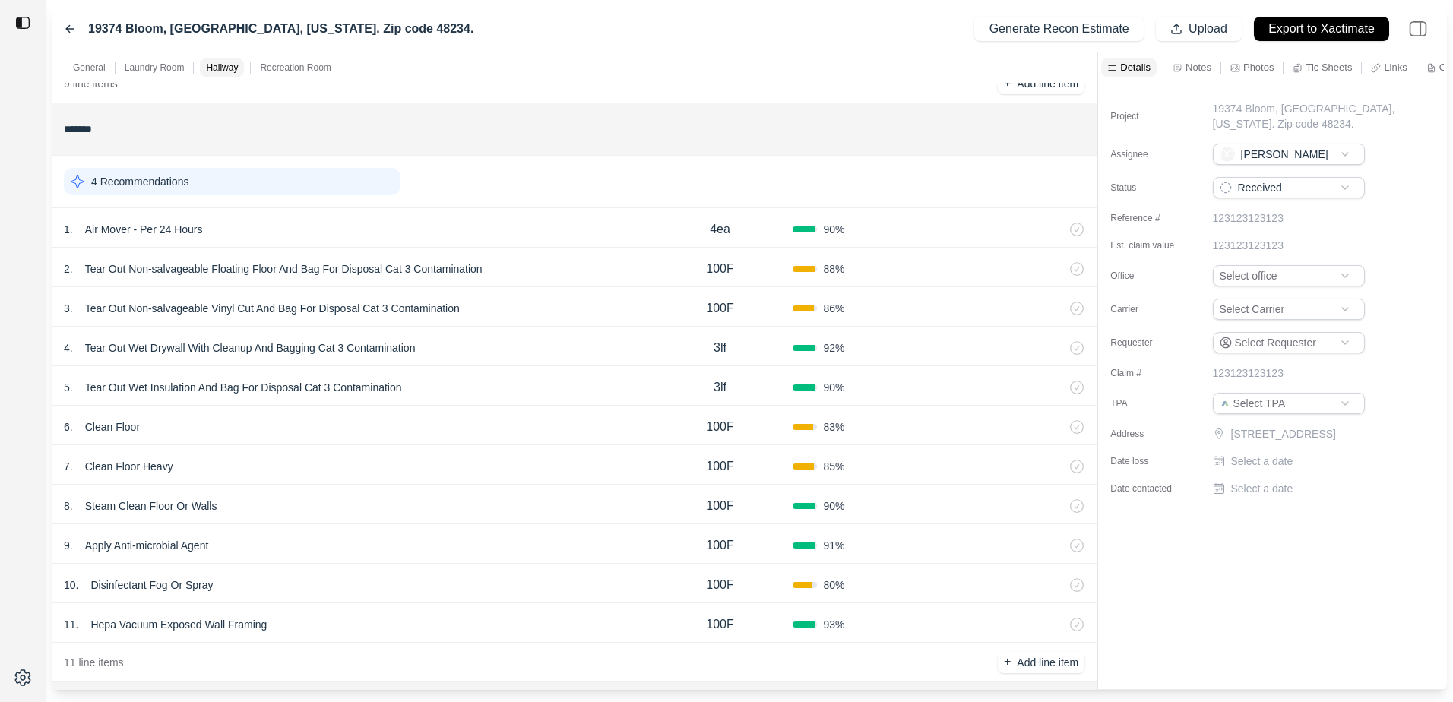
click at [314, 624] on div "11 . Hepa Vacuum Exposed Wall Framing" at bounding box center [356, 624] width 584 height 21
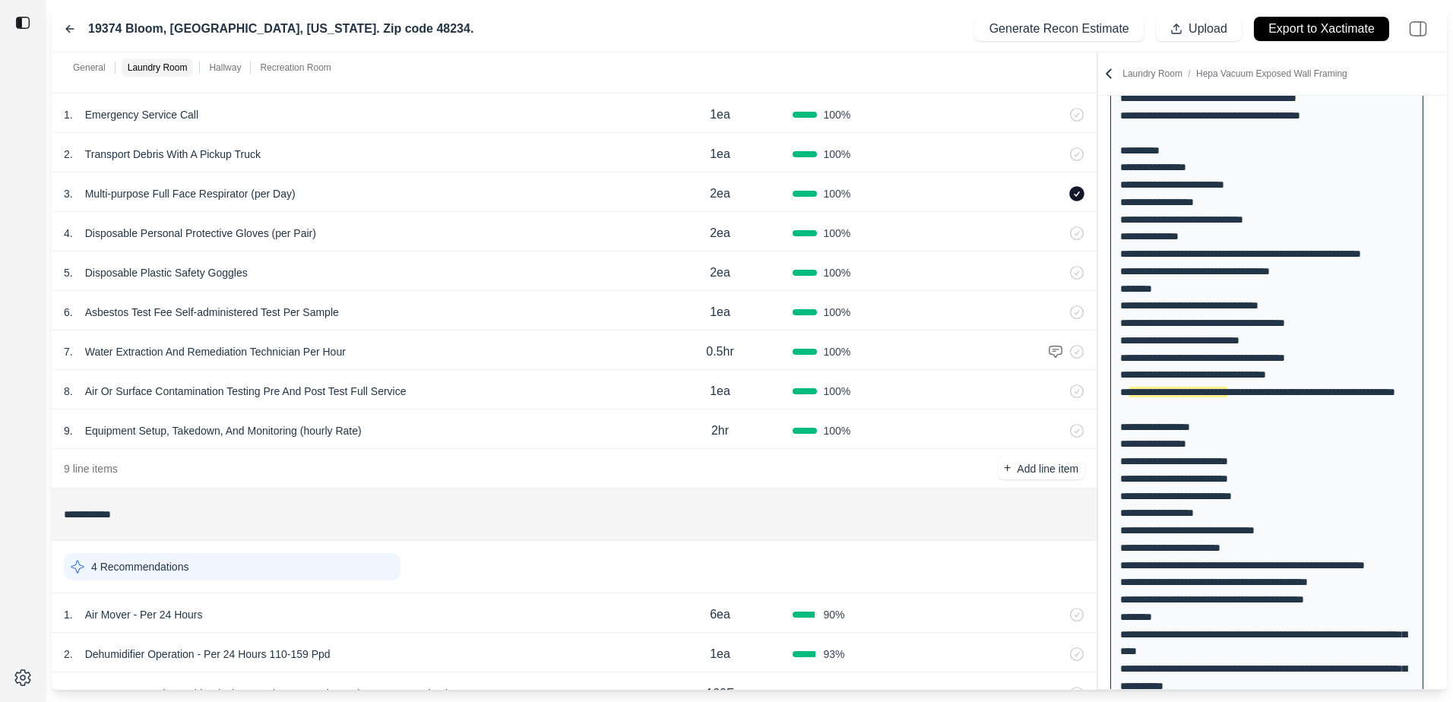
scroll to position [0, 0]
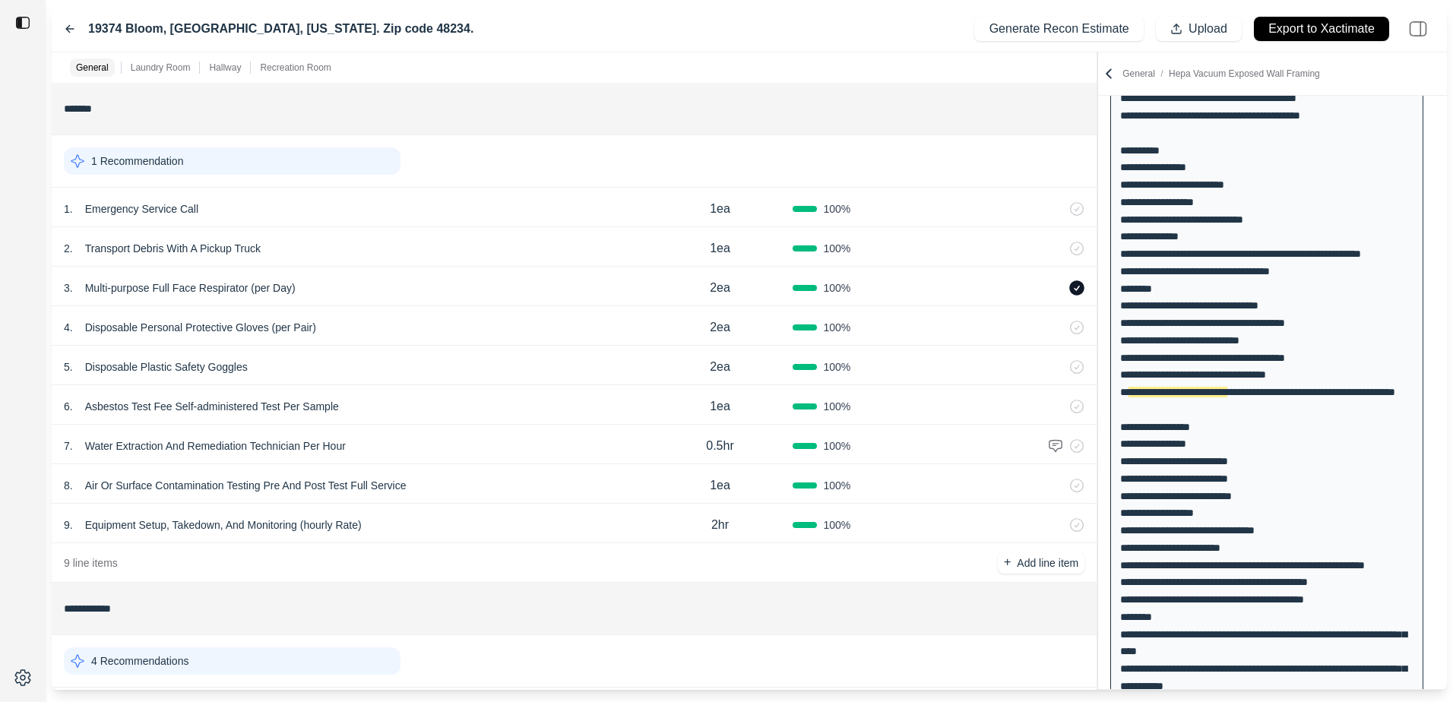
click at [69, 27] on icon at bounding box center [70, 29] width 8 height 7
